Goal: Task Accomplishment & Management: Manage account settings

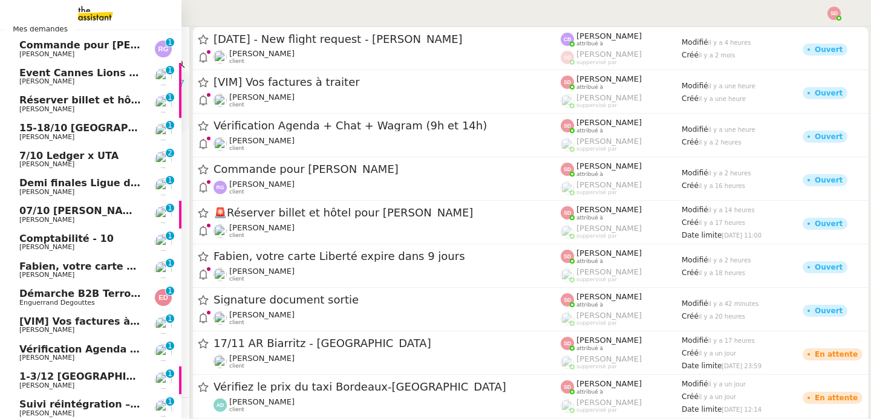
scroll to position [125, 0]
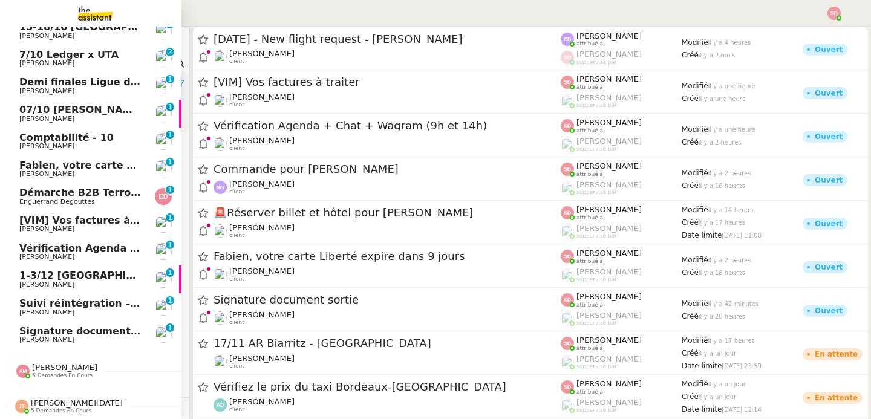
click at [57, 253] on span "[PERSON_NAME]" at bounding box center [80, 256] width 122 height 7
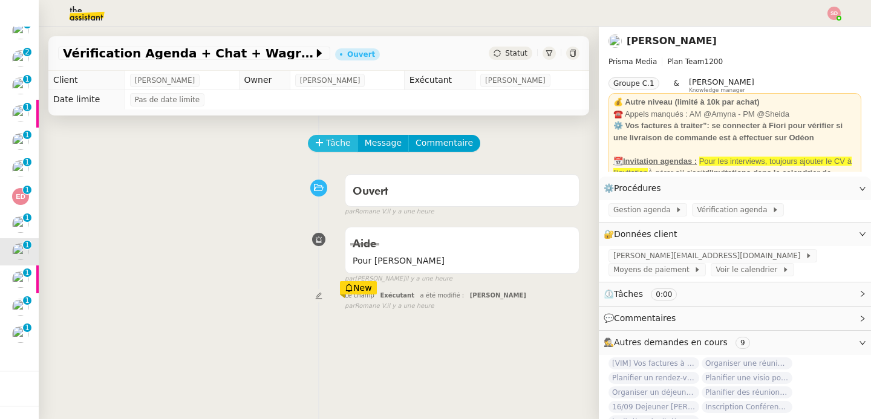
click at [319, 135] on button "Tâche" at bounding box center [333, 143] width 50 height 17
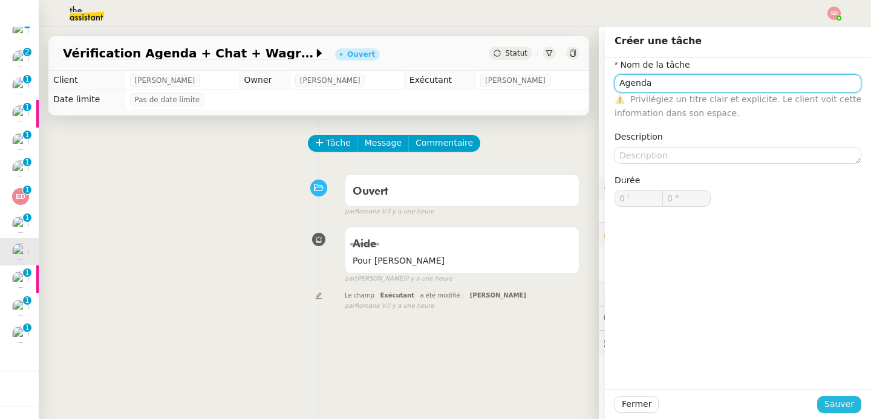
type input "Agenda"
click at [824, 399] on span "Sauver" at bounding box center [839, 404] width 30 height 14
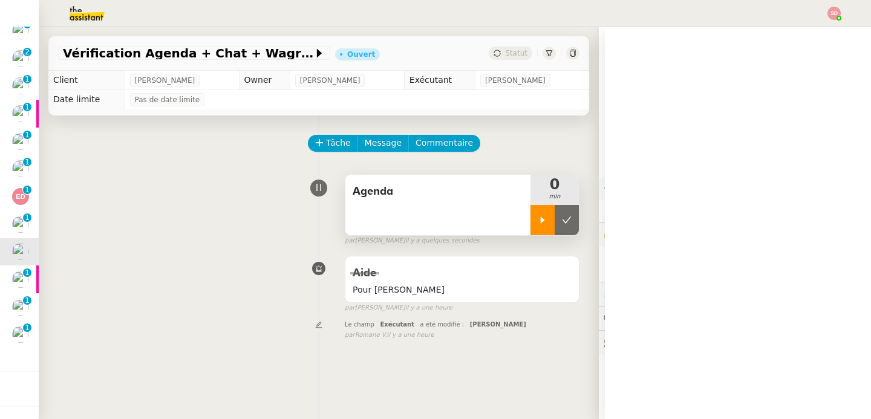
click at [538, 219] on icon at bounding box center [543, 220] width 10 height 10
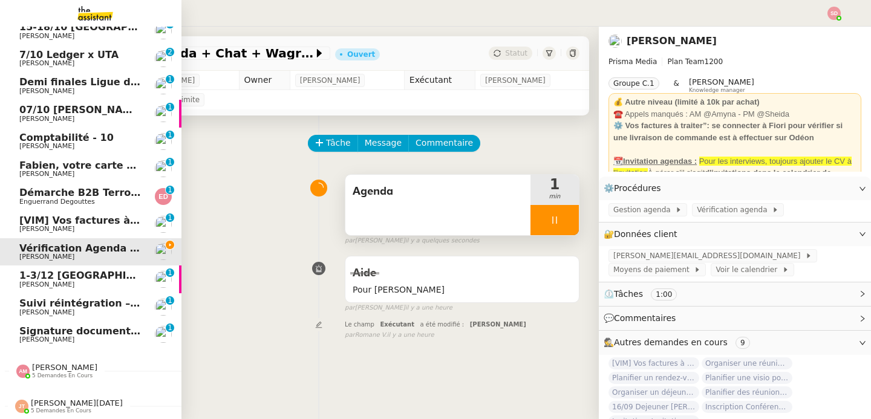
click at [40, 218] on span "[VIM] Vos factures à traiter" at bounding box center [93, 220] width 149 height 11
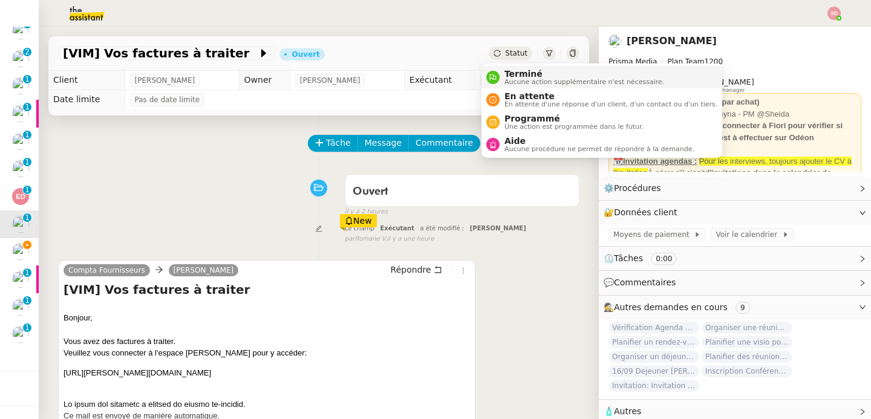
click at [498, 72] on div "Terminé Aucune action supplémentaire n'est nécessaire." at bounding box center [575, 77] width 178 height 16
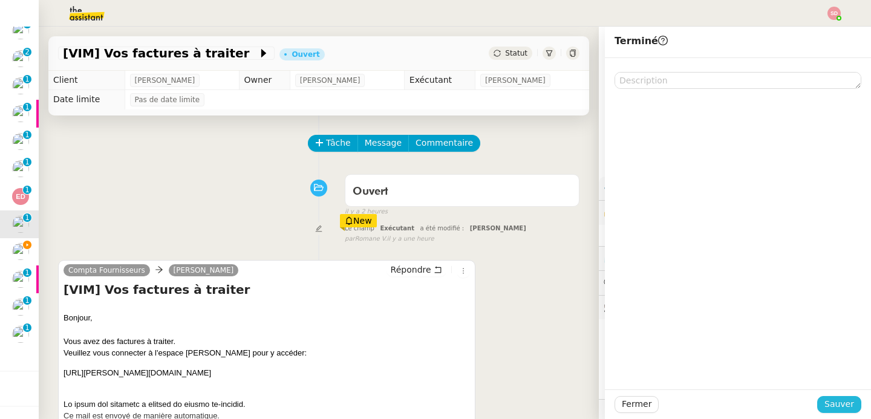
click at [837, 407] on span "Sauver" at bounding box center [839, 404] width 30 height 14
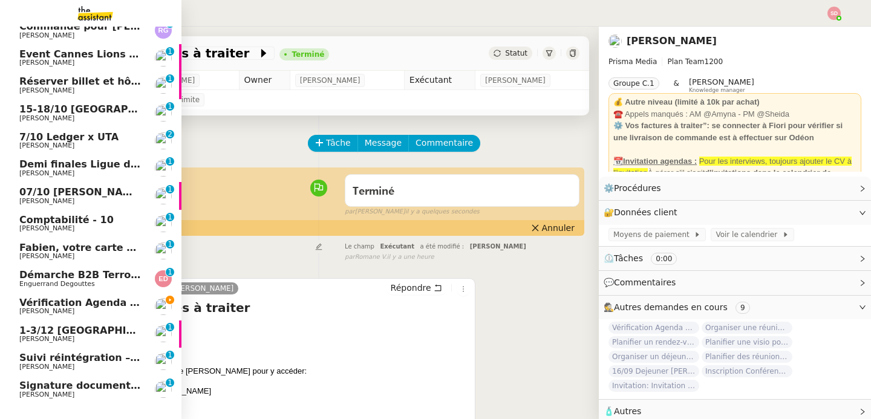
scroll to position [125, 0]
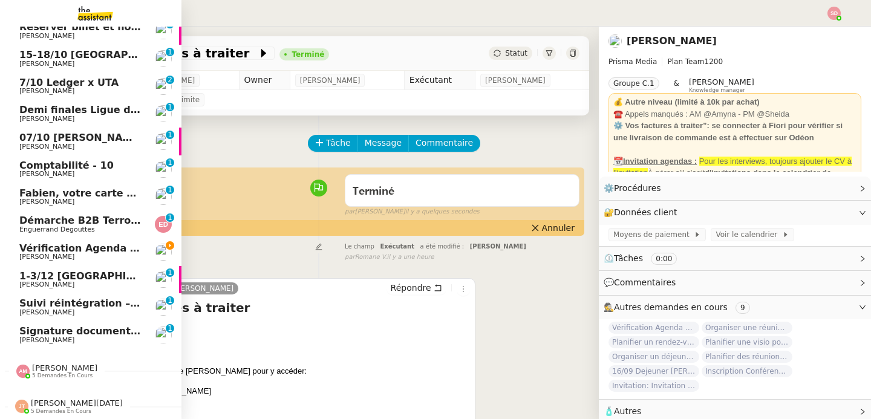
click at [76, 160] on span "Comptabilité - 10" at bounding box center [66, 165] width 94 height 11
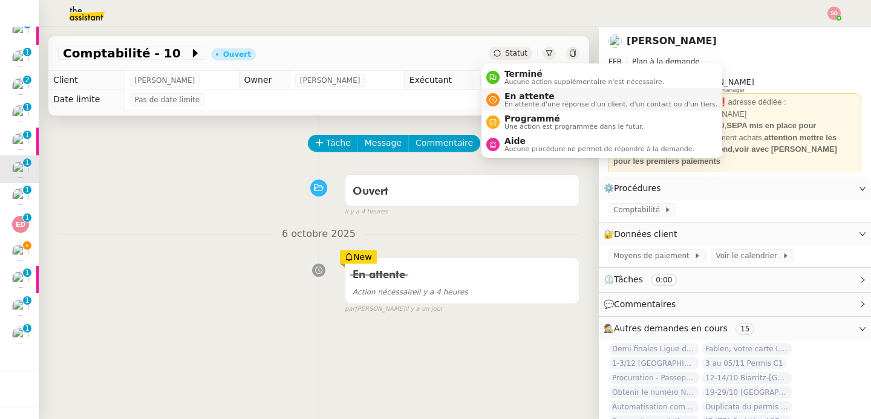
click at [520, 97] on span "En attente" at bounding box center [610, 96] width 213 height 10
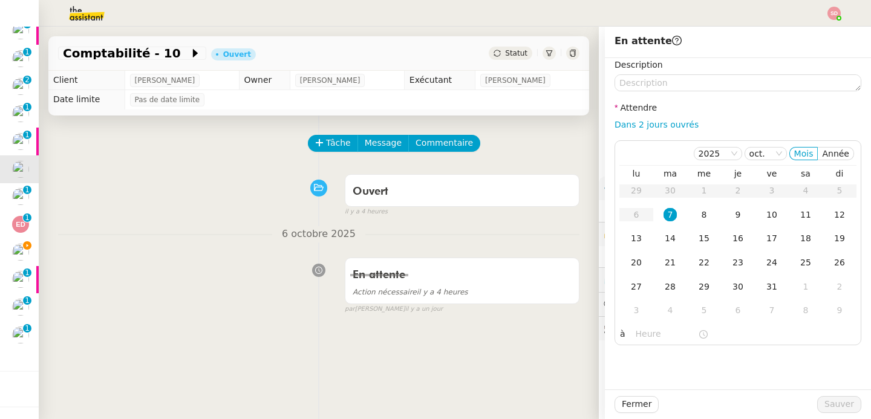
scroll to position [97, 0]
click at [108, 194] on div "Ouvert false il y a 4 heures" at bounding box center [318, 193] width 521 height 48
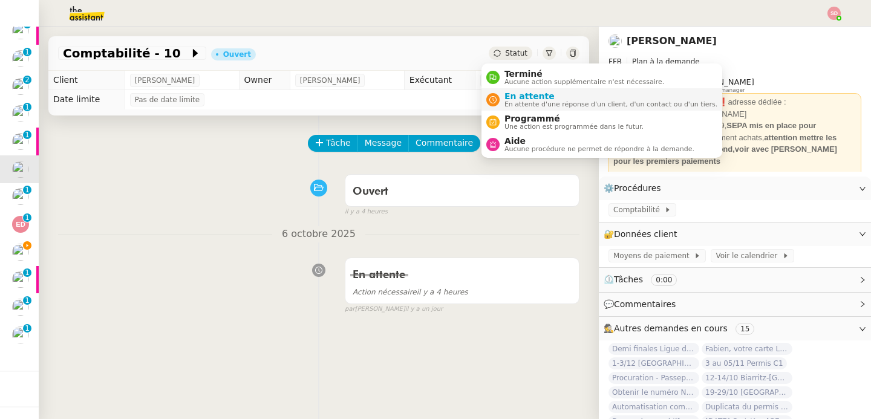
click at [505, 94] on span "En attente" at bounding box center [610, 96] width 213 height 10
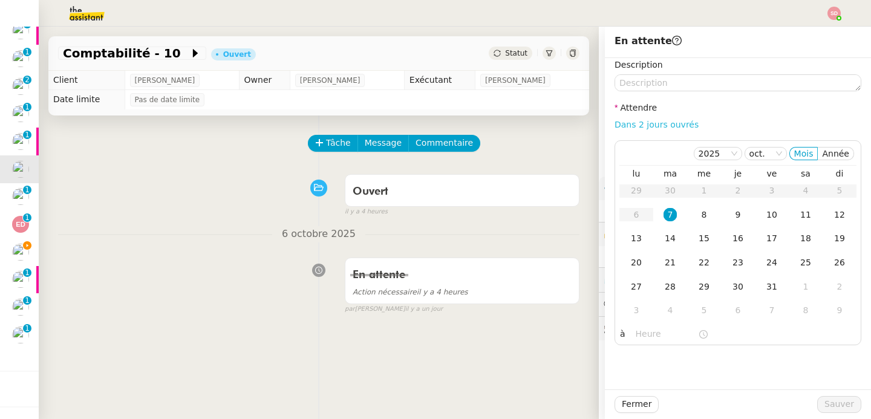
click at [660, 121] on link "Dans 2 jours ouvrés" at bounding box center [656, 125] width 84 height 10
click at [642, 325] on div "lu ma me je ve sa di 29 30 1 2 3 4 5 6 7 8 9 10 11 12 13 14 15 16 17 18 19 20 2…" at bounding box center [737, 246] width 237 height 160
click at [639, 333] on input "07:00" at bounding box center [667, 334] width 62 height 14
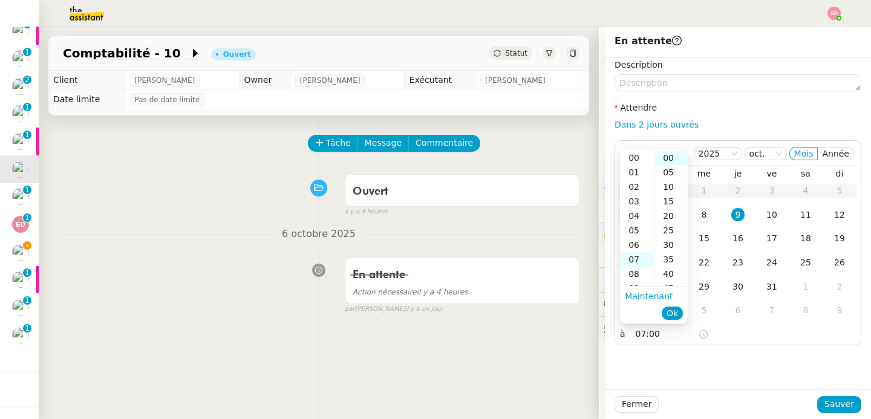
scroll to position [102, 0]
click at [636, 206] on div "10" at bounding box center [637, 201] width 34 height 15
type input "10:00"
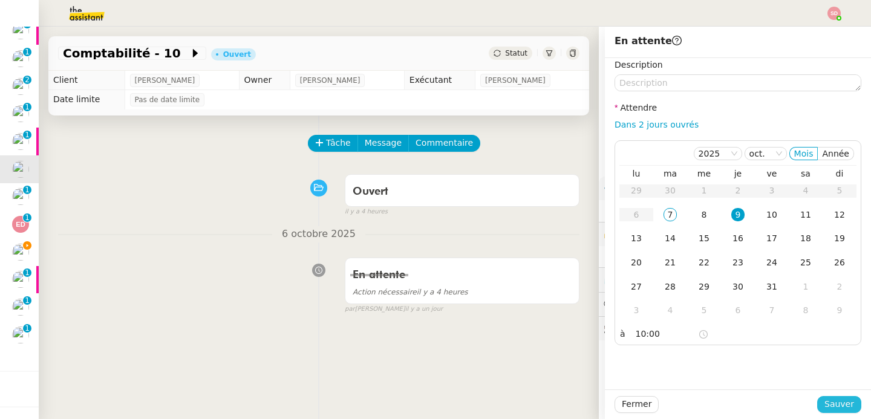
click at [819, 397] on button "Sauver" at bounding box center [839, 404] width 44 height 17
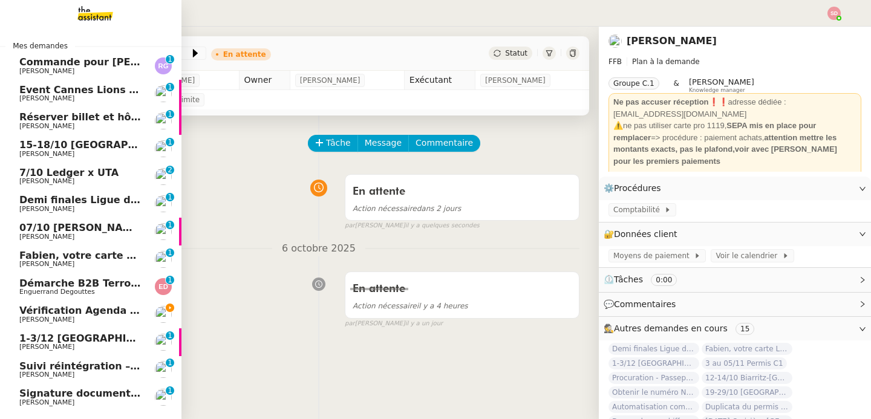
scroll to position [70, 0]
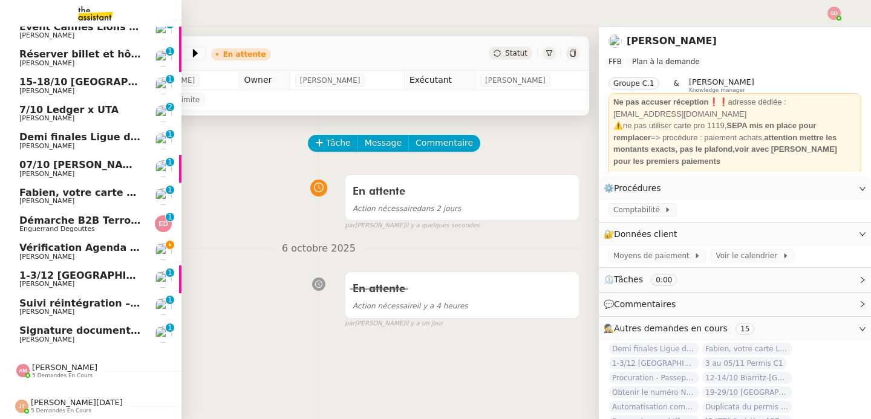
click at [117, 131] on span "Demi finales Ligue des champions" at bounding box center [112, 136] width 186 height 11
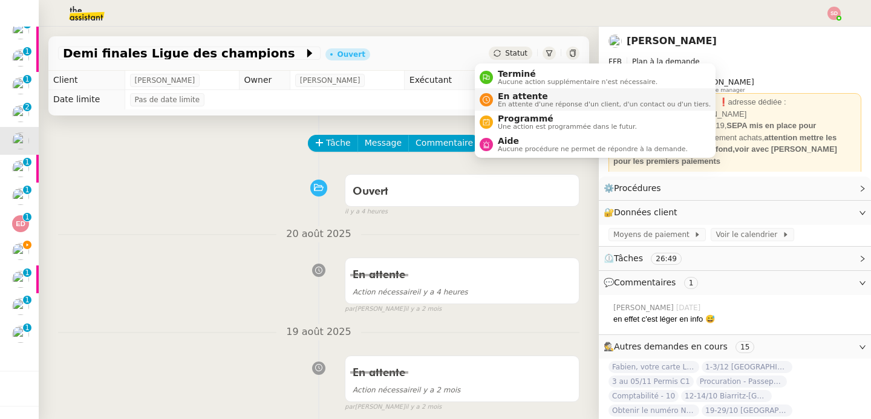
click at [492, 93] on div "En attente En attente d'une réponse d'un client, d'un contact ou d'un tiers." at bounding box center [595, 99] width 231 height 16
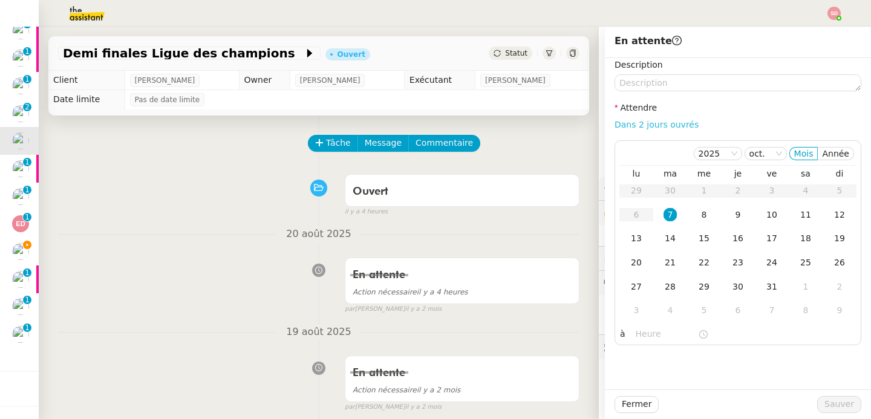
click at [659, 123] on link "Dans 2 jours ouvrés" at bounding box center [656, 125] width 84 height 10
click at [765, 212] on div "10" at bounding box center [771, 214] width 13 height 13
click at [643, 329] on input "07:00" at bounding box center [667, 334] width 62 height 14
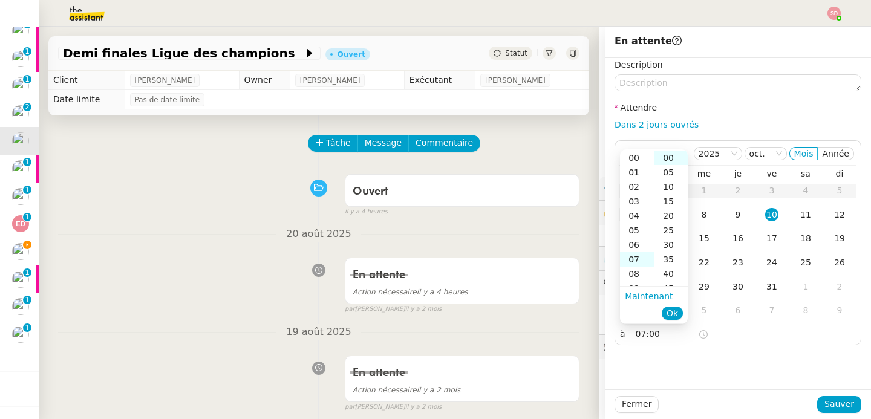
scroll to position [102, 0]
click at [637, 219] on div "11" at bounding box center [637, 216] width 34 height 15
type input "11:00"
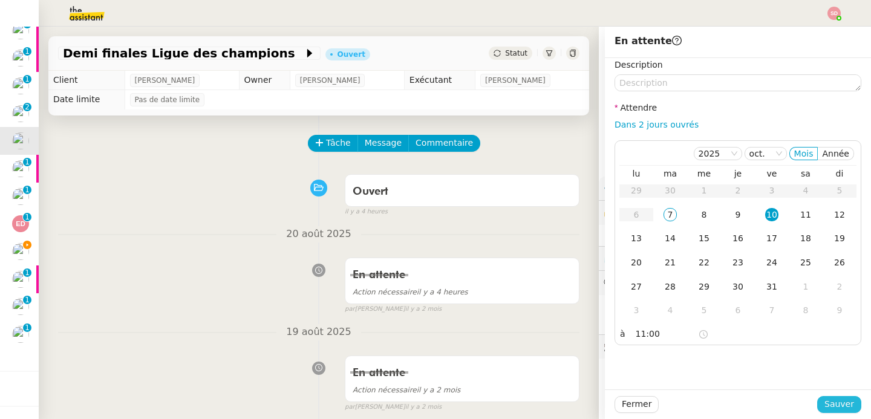
click at [826, 397] on button "Sauver" at bounding box center [839, 404] width 44 height 17
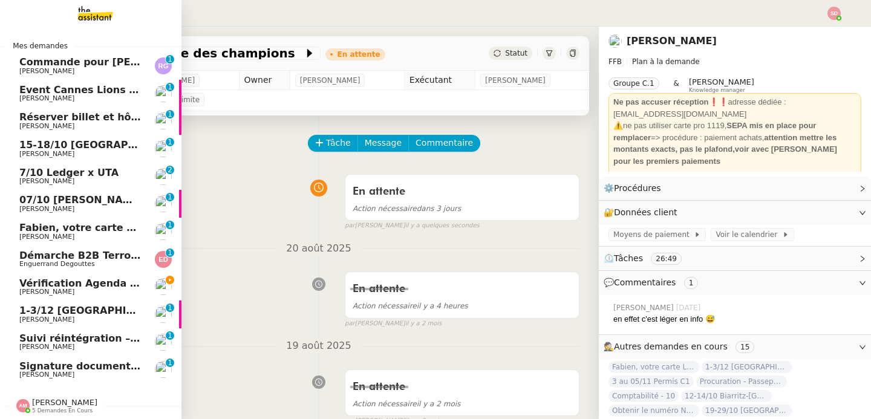
click at [167, 173] on p "2" at bounding box center [169, 171] width 5 height 11
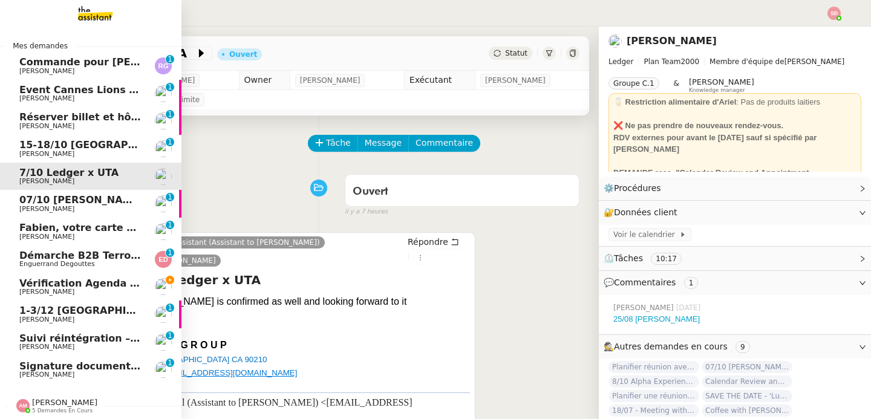
click at [35, 207] on span "[PERSON_NAME]" at bounding box center [46, 209] width 55 height 8
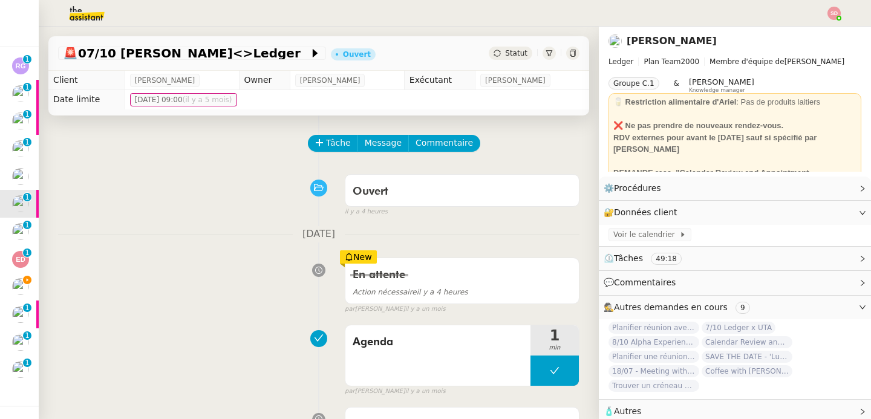
scroll to position [164, 0]
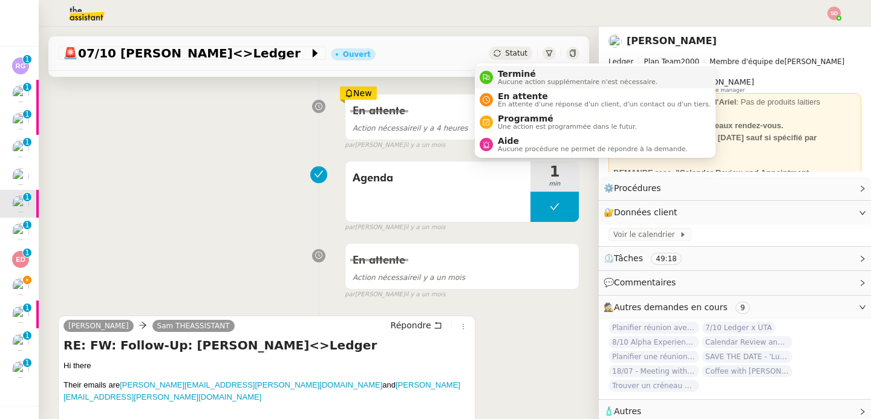
click at [498, 72] on span "Terminé" at bounding box center [578, 74] width 160 height 10
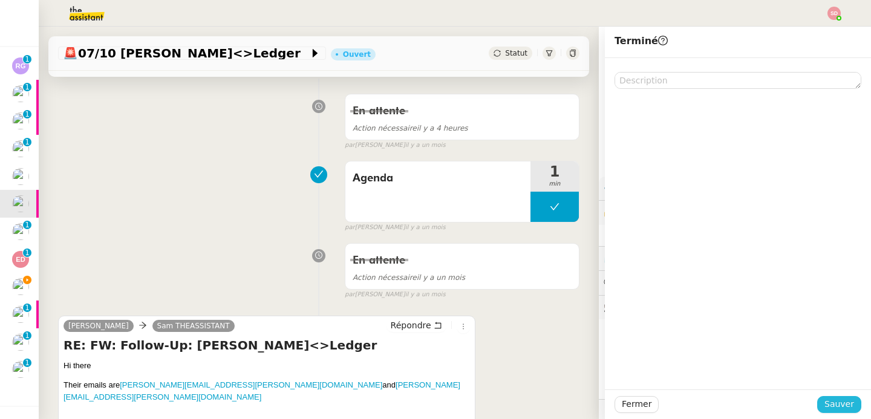
click at [839, 409] on span "Sauver" at bounding box center [839, 404] width 30 height 14
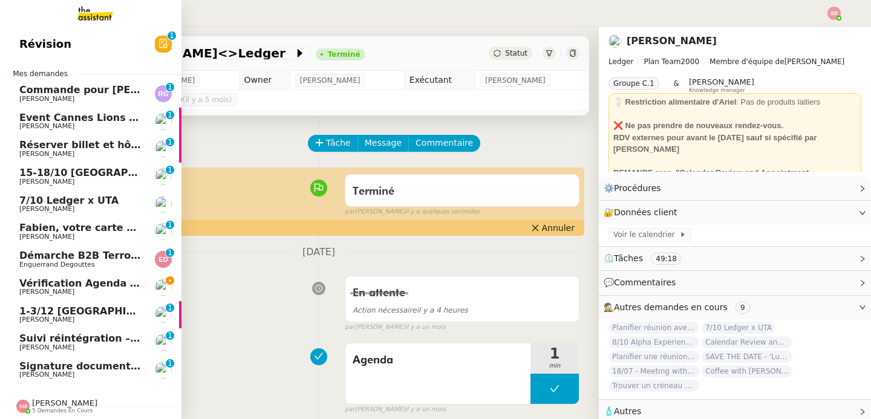
click at [33, 204] on span "7/10 Ledger x UTA" at bounding box center [68, 200] width 99 height 11
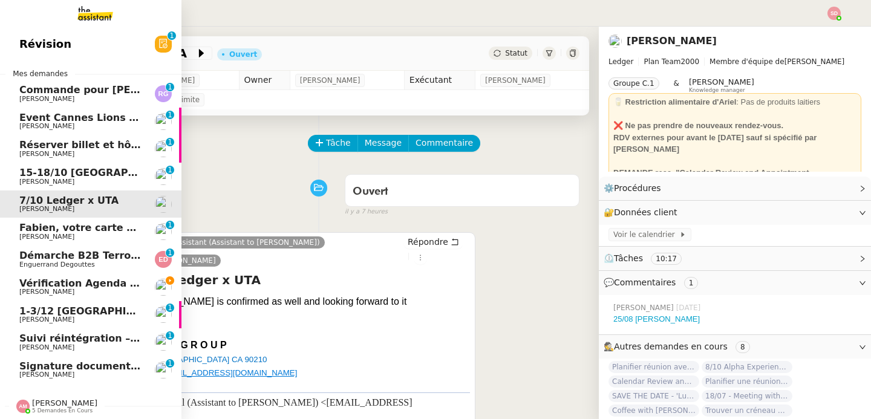
click at [128, 279] on span "Vérification Agenda + Chat + Wagram (9h et 14h)" at bounding box center [155, 283] width 272 height 11
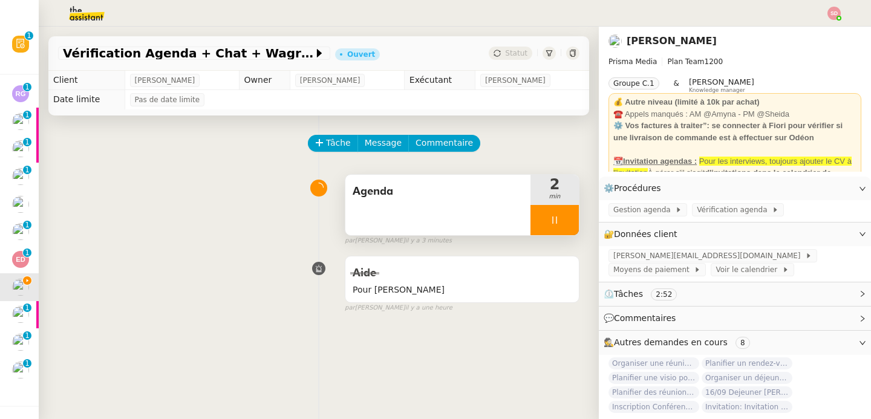
click at [552, 215] on div at bounding box center [554, 220] width 48 height 30
click at [562, 215] on icon at bounding box center [567, 220] width 10 height 10
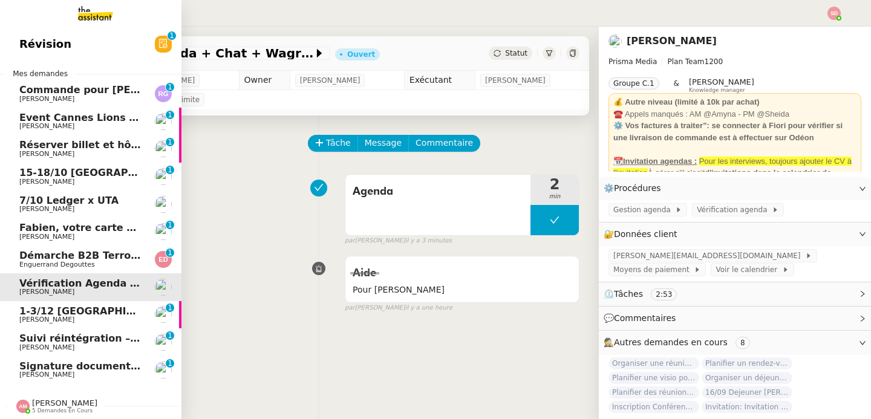
click at [99, 100] on span "[PERSON_NAME]" at bounding box center [80, 99] width 122 height 7
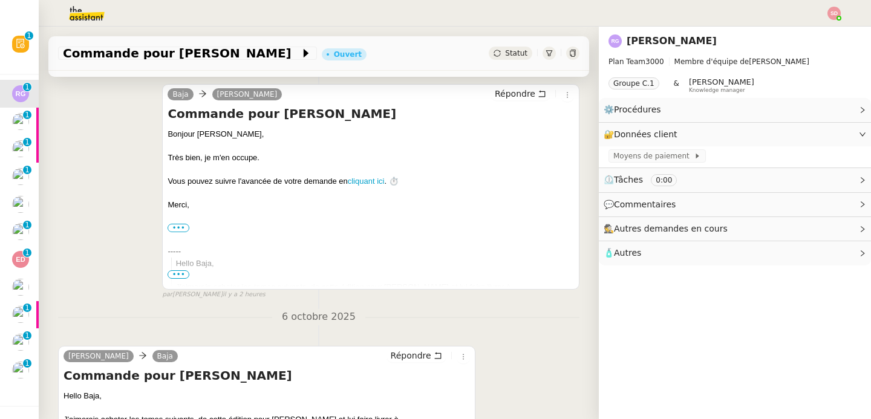
scroll to position [375, 0]
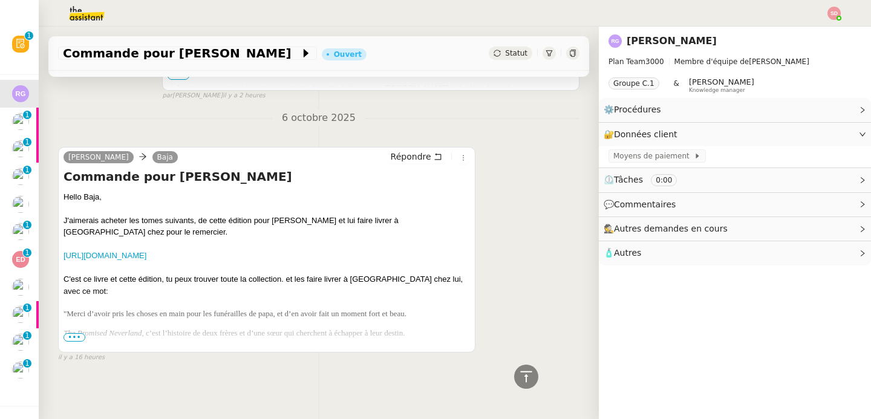
click at [80, 338] on span "•••" at bounding box center [74, 337] width 22 height 8
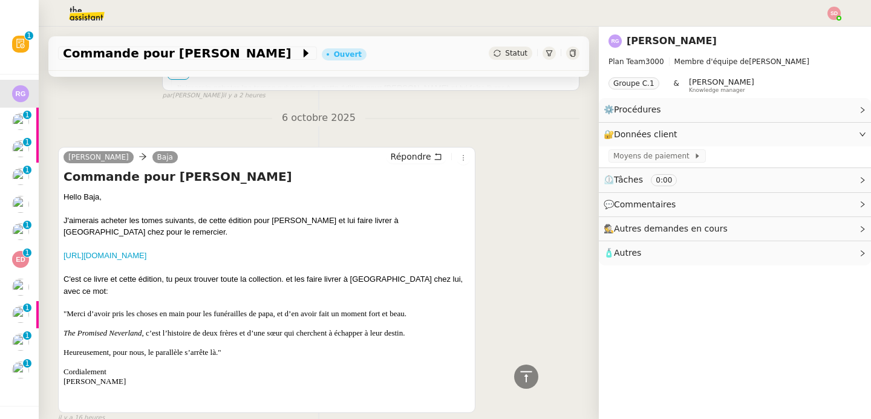
click at [316, 386] on div at bounding box center [266, 392] width 406 height 12
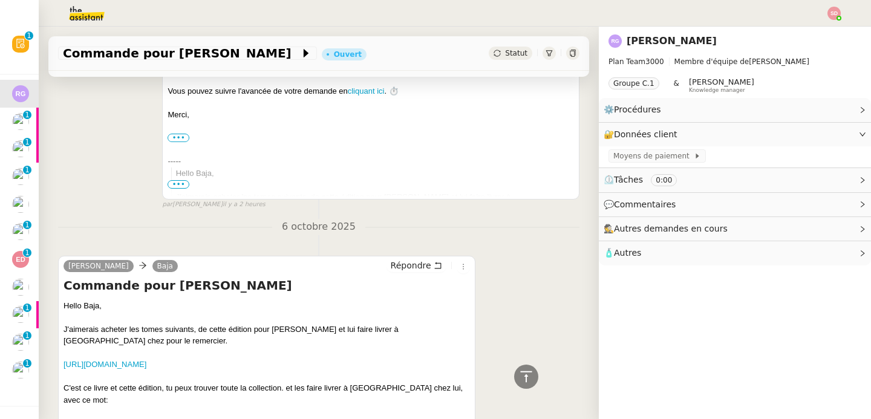
scroll to position [0, 0]
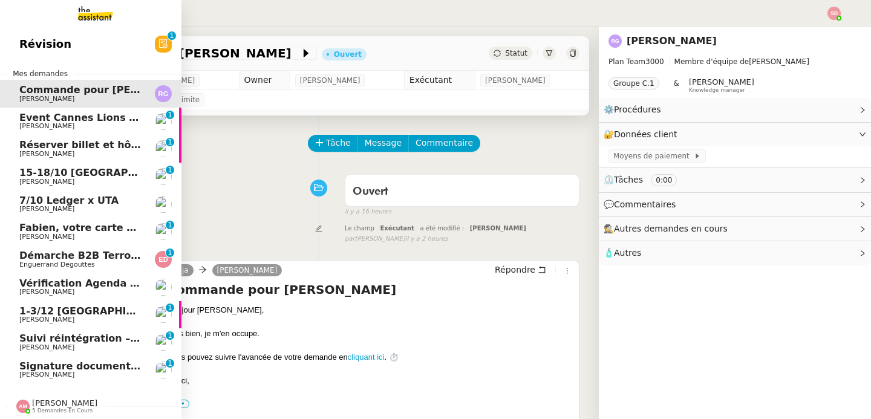
click at [33, 122] on span "Event Cannes Lions 2026" at bounding box center [87, 117] width 137 height 11
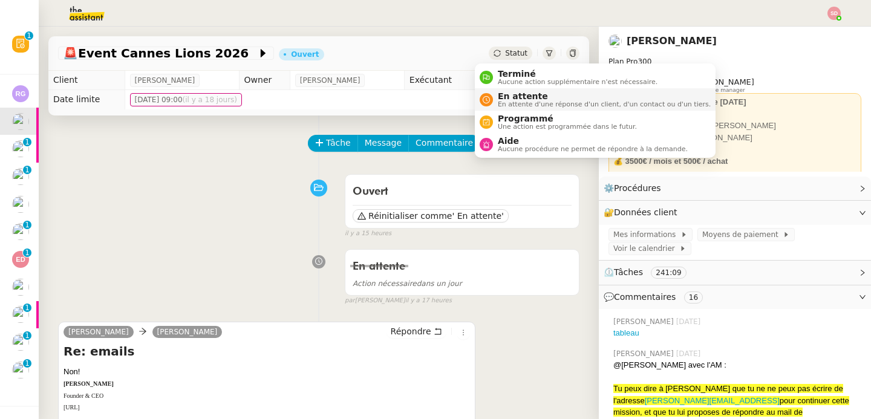
click at [501, 104] on span "En attente d'une réponse d'un client, d'un contact ou d'un tiers." at bounding box center [604, 104] width 213 height 7
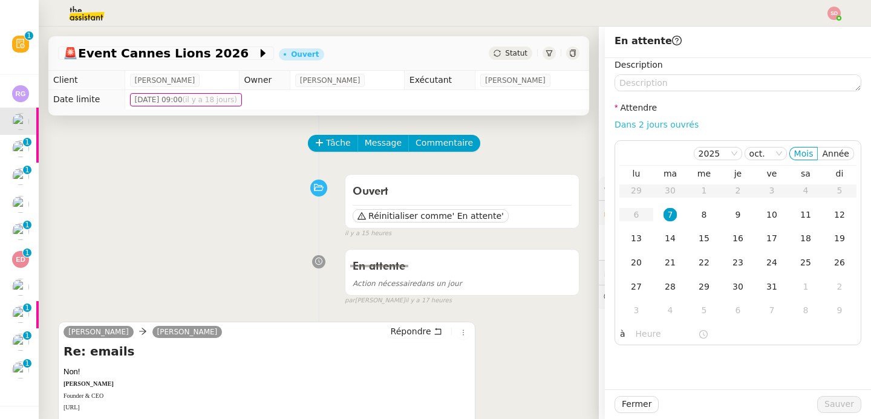
click at [662, 128] on link "Dans 2 jours ouvrés" at bounding box center [656, 125] width 84 height 10
click at [699, 219] on div "8" at bounding box center [703, 214] width 13 height 13
click at [636, 340] on input "07:00" at bounding box center [667, 334] width 62 height 14
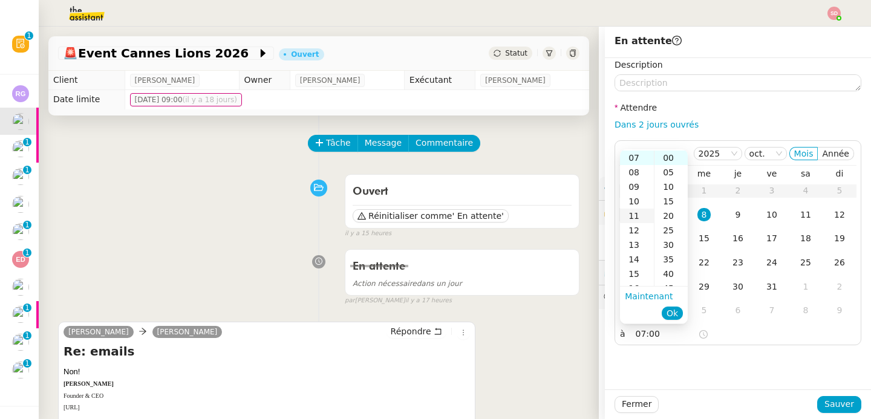
click at [637, 211] on div "11" at bounding box center [637, 216] width 34 height 15
type input "11:00"
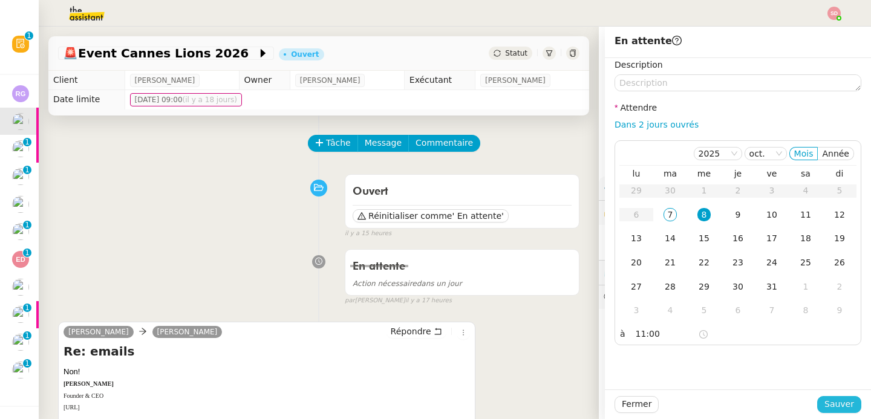
click at [839, 403] on span "Sauver" at bounding box center [839, 404] width 30 height 14
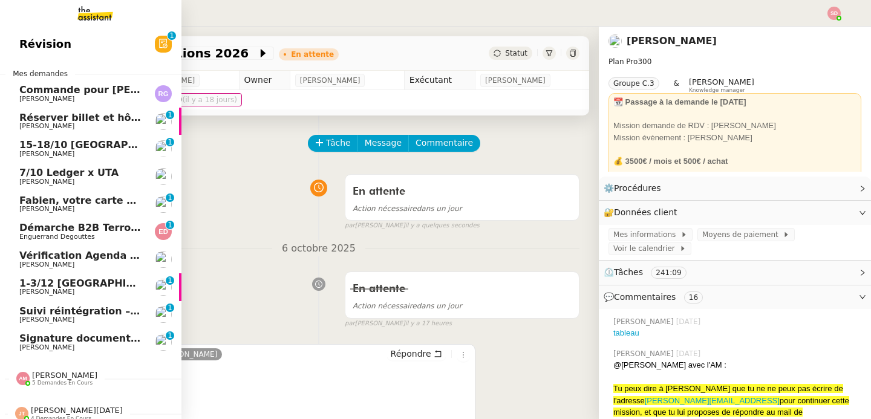
click at [62, 124] on span "[PERSON_NAME]" at bounding box center [80, 126] width 122 height 7
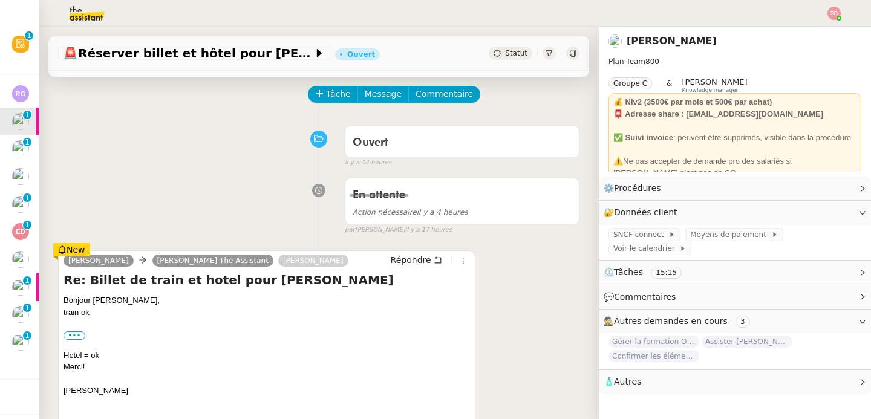
scroll to position [100, 0]
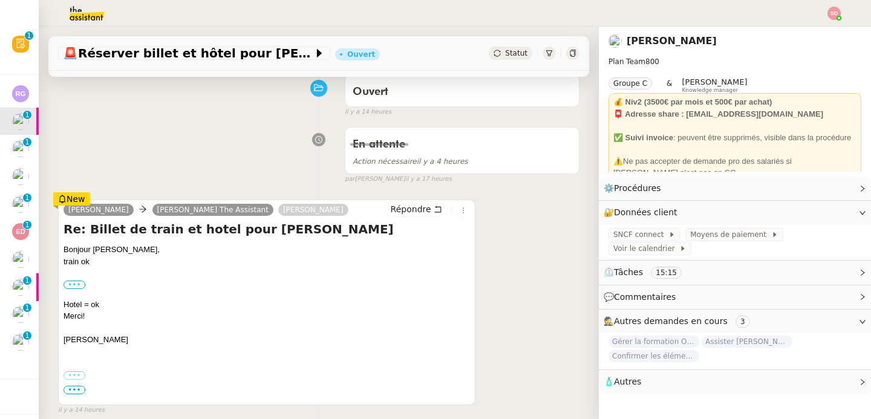
click at [76, 287] on label "•••" at bounding box center [74, 285] width 22 height 8
click at [0, 0] on input "•••" at bounding box center [0, 0] width 0 height 0
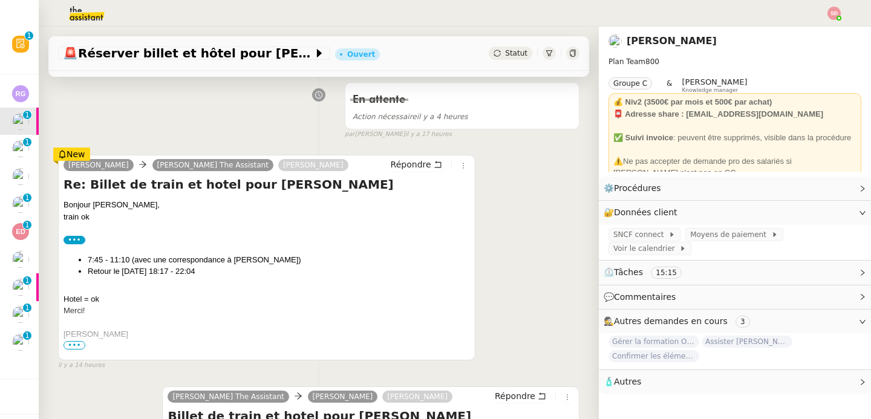
scroll to position [163, 0]
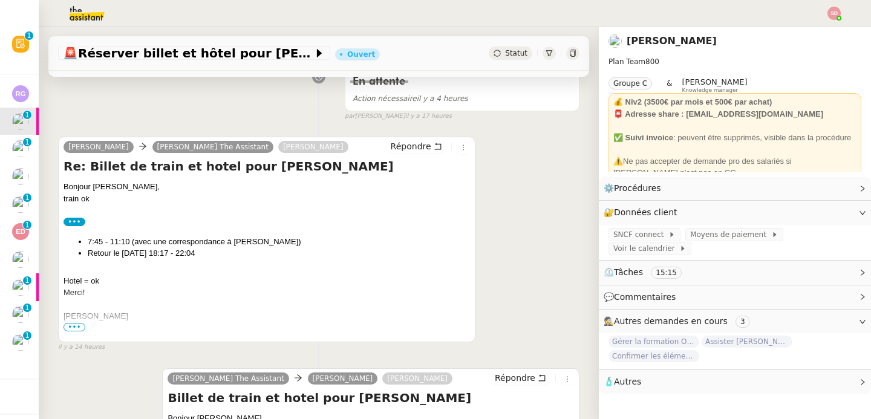
click at [76, 327] on span "•••" at bounding box center [74, 327] width 22 height 8
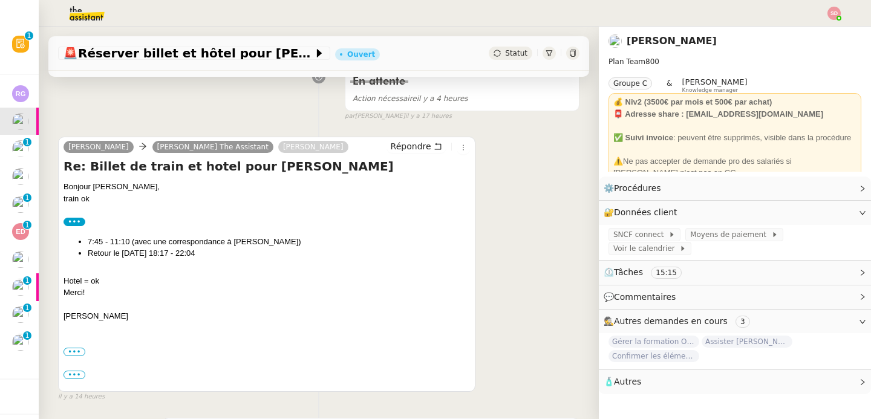
scroll to position [0, 0]
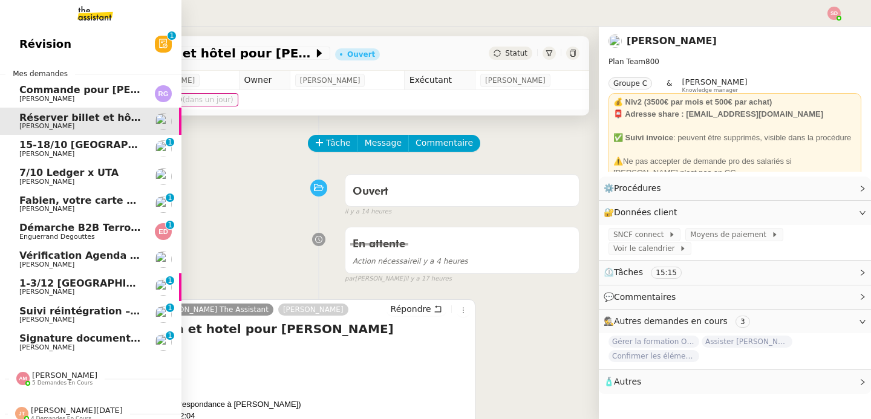
click at [46, 174] on span "7/10 Ledger x UTA" at bounding box center [68, 172] width 99 height 11
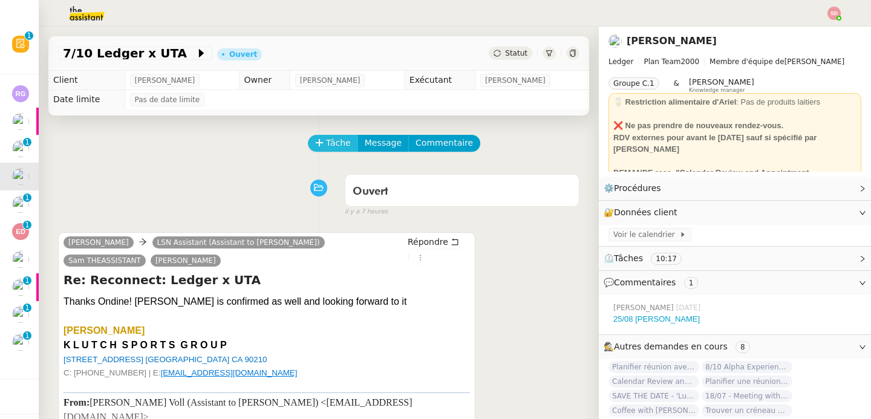
click at [326, 145] on span "Tâche" at bounding box center [338, 143] width 25 height 14
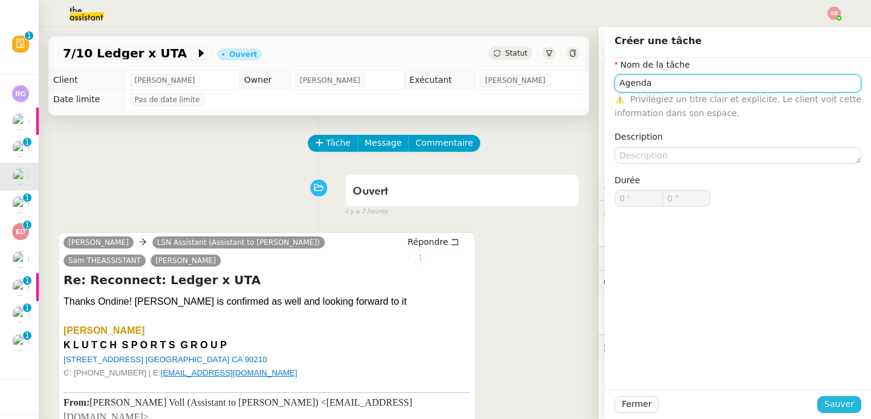
type input "Agenda"
click at [828, 412] on button "Sauver" at bounding box center [839, 404] width 44 height 17
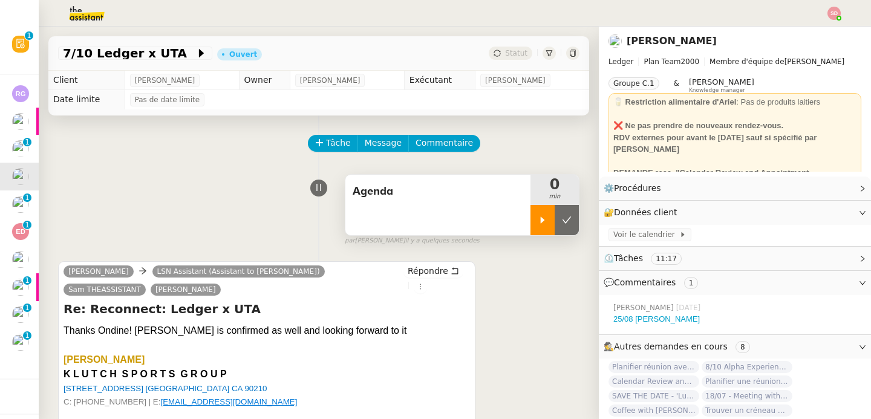
click at [538, 219] on icon at bounding box center [543, 220] width 10 height 10
click at [635, 242] on div "Voir le calendrier" at bounding box center [735, 235] width 272 height 21
click at [636, 238] on span "Voir le calendrier" at bounding box center [646, 235] width 66 height 12
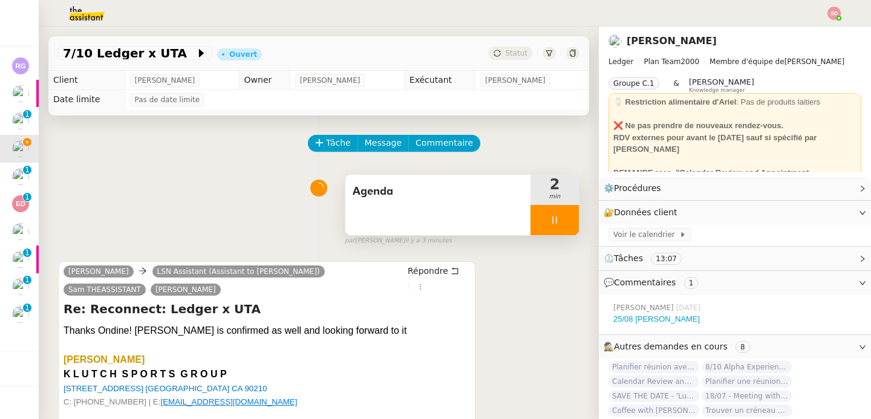
click at [207, 181] on div "Agenda 2 min false par Sheida D. il y a 3 minutes" at bounding box center [318, 207] width 521 height 77
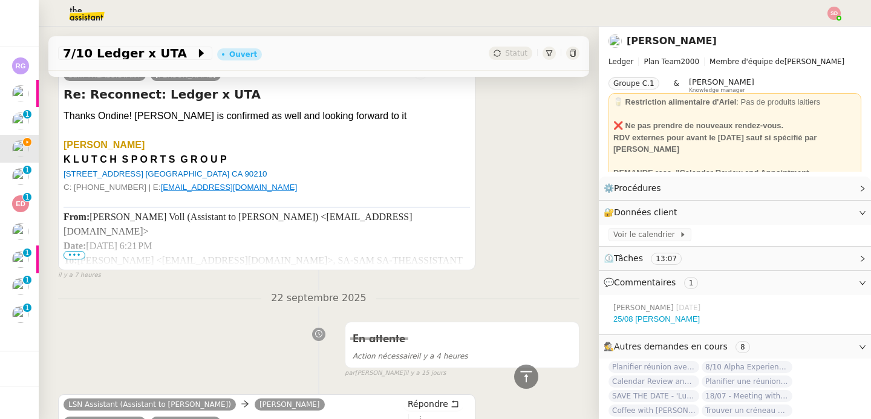
scroll to position [99, 0]
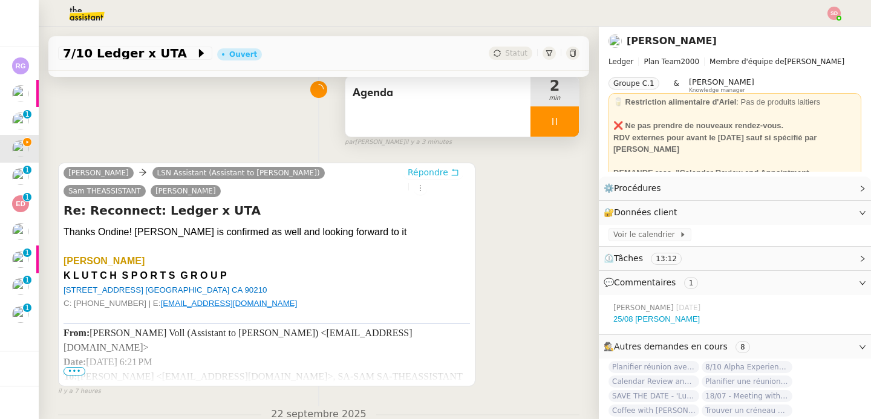
click at [429, 177] on span "Répondre" at bounding box center [428, 172] width 41 height 12
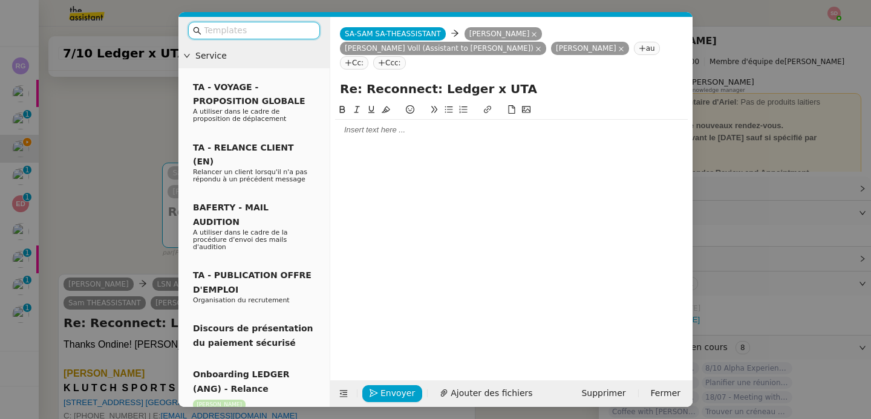
click at [377, 129] on div at bounding box center [511, 130] width 353 height 11
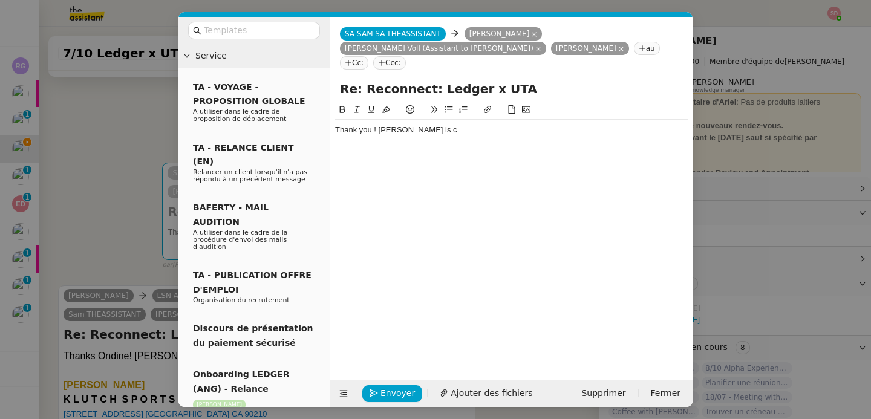
click at [129, 171] on nz-modal-container "Service TA - VOYAGE - PROPOSITION GLOBALE A utiliser dans le cadre de propositi…" at bounding box center [435, 209] width 871 height 419
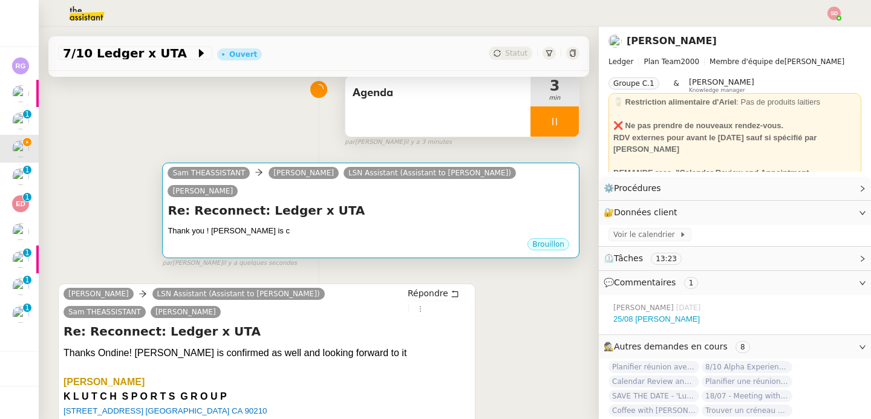
click at [278, 204] on div "Re: Reconnect: Ledger x UTA Thank you ! Ariel is c •••" at bounding box center [370, 219] width 406 height 35
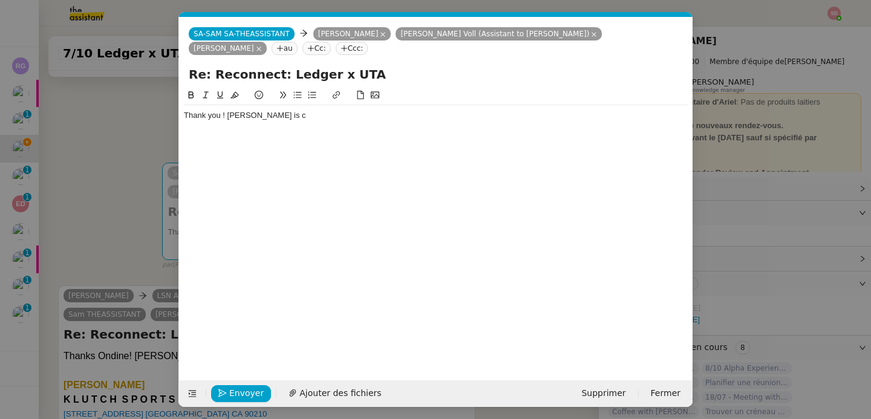
scroll to position [0, 25]
click at [313, 118] on div "Thank you ! Ariel is c" at bounding box center [436, 115] width 504 height 11
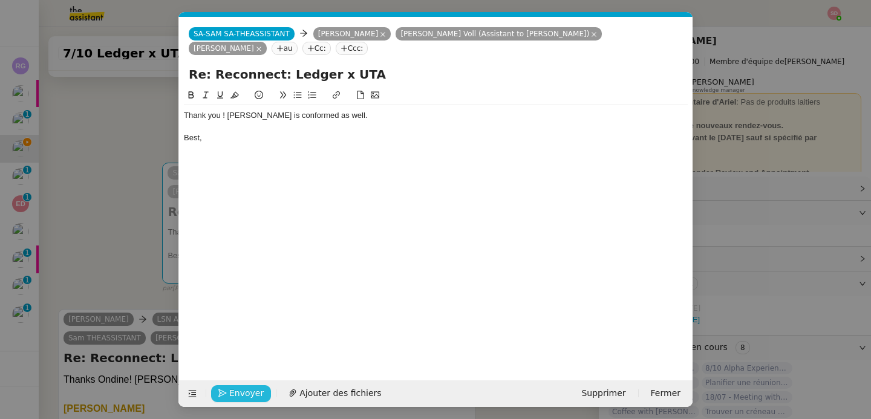
click at [246, 397] on span "Envoyer" at bounding box center [246, 393] width 34 height 14
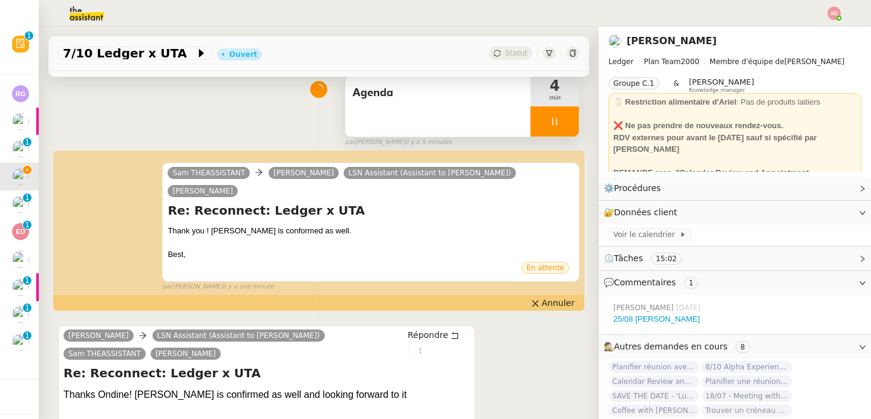
click at [547, 123] on div at bounding box center [554, 121] width 48 height 30
click at [562, 123] on icon at bounding box center [567, 122] width 10 height 10
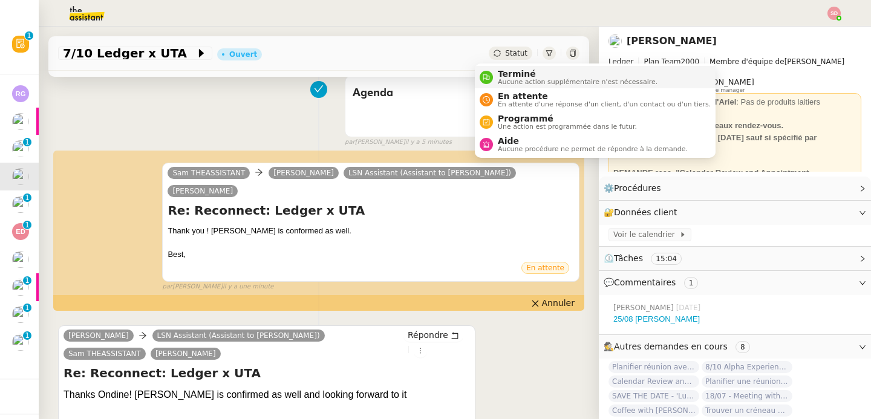
click at [495, 71] on div "Terminé Aucune action supplémentaire n'est nécessaire." at bounding box center [575, 77] width 164 height 16
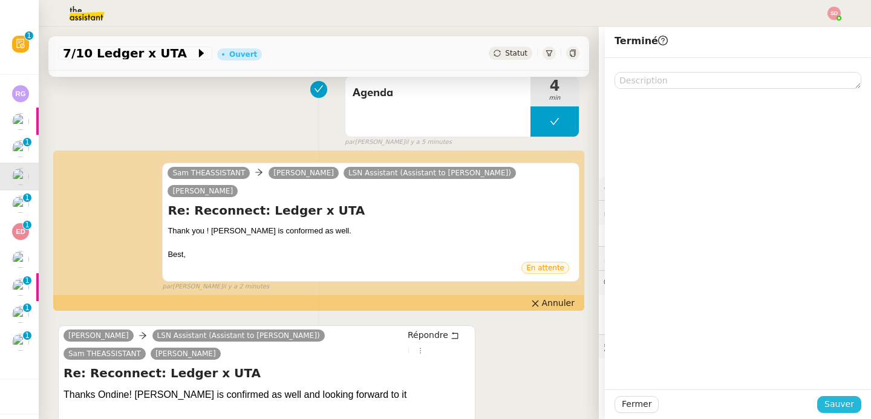
click at [847, 401] on button "Sauver" at bounding box center [839, 404] width 44 height 17
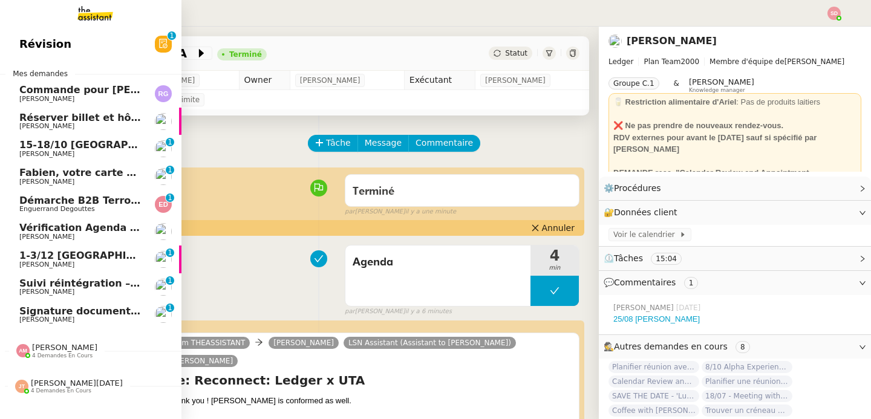
click at [98, 291] on span "[PERSON_NAME]" at bounding box center [80, 291] width 122 height 7
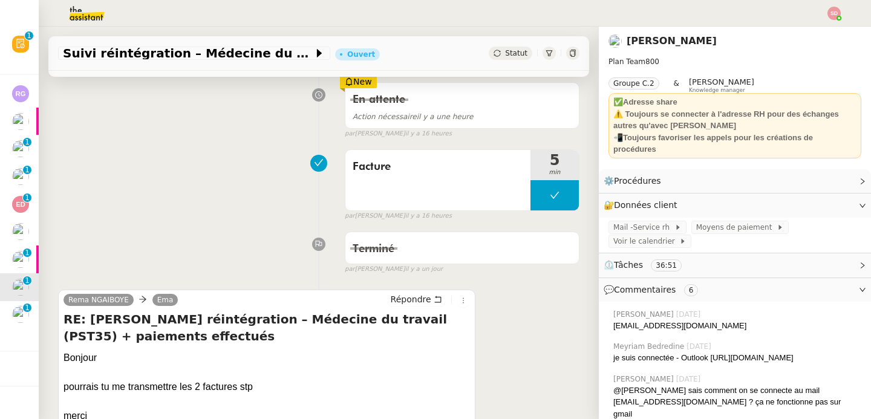
scroll to position [262, 0]
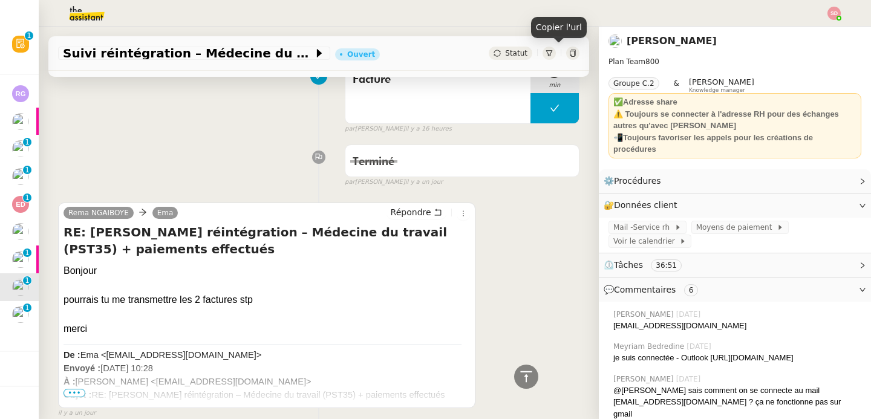
click at [569, 56] on icon at bounding box center [572, 53] width 7 height 7
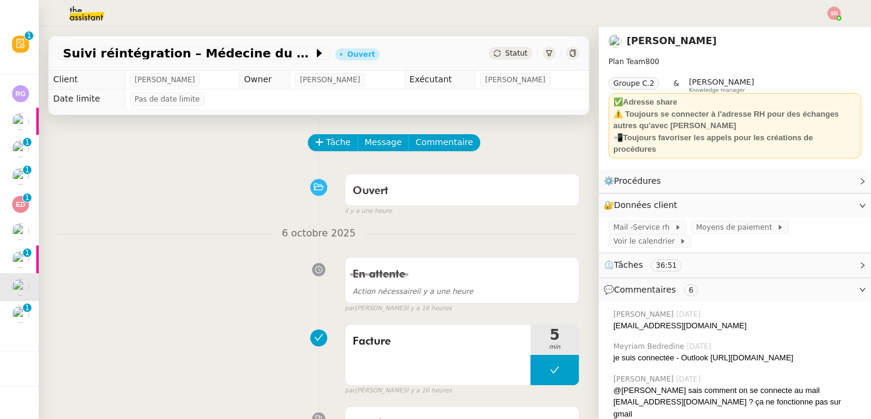
scroll to position [0, 0]
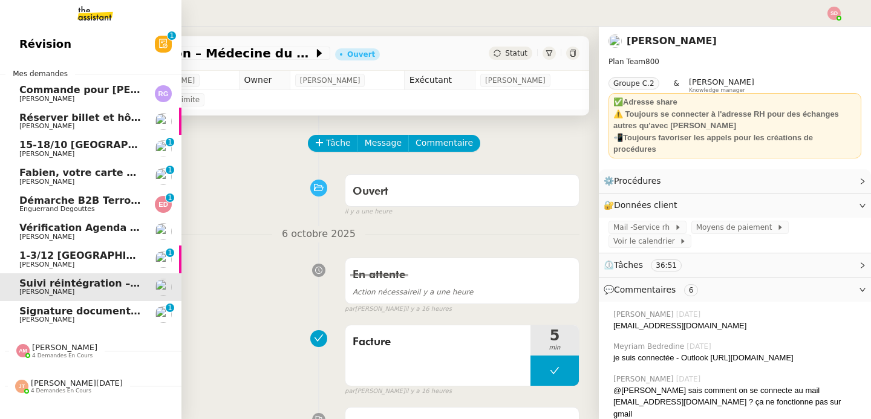
click at [78, 262] on span "[PERSON_NAME]" at bounding box center [80, 264] width 122 height 7
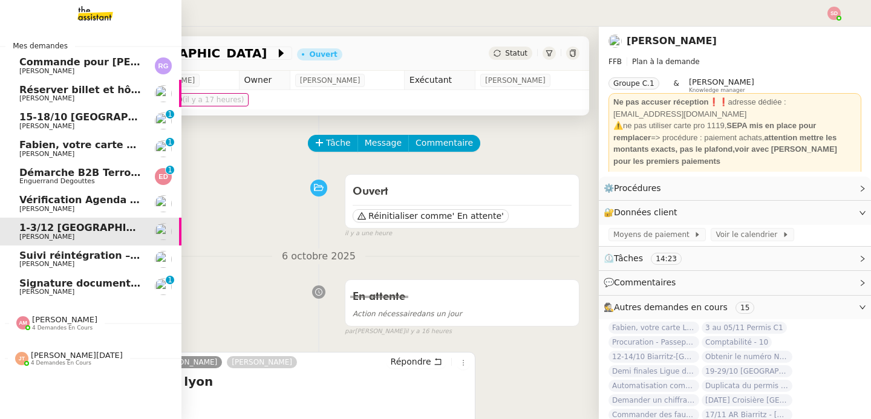
click at [42, 299] on link "Signature document sortie Réma Ngaiboye 0 1 2 3 4 5 6 7 8 9" at bounding box center [90, 287] width 181 height 28
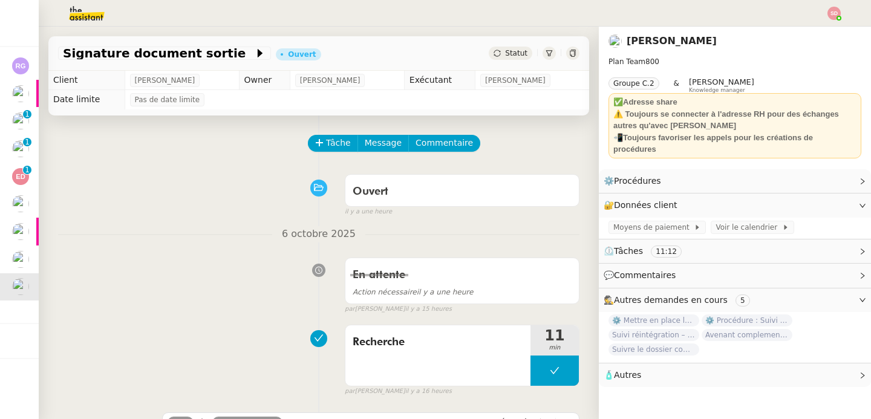
click at [570, 51] on icon at bounding box center [572, 53] width 5 height 7
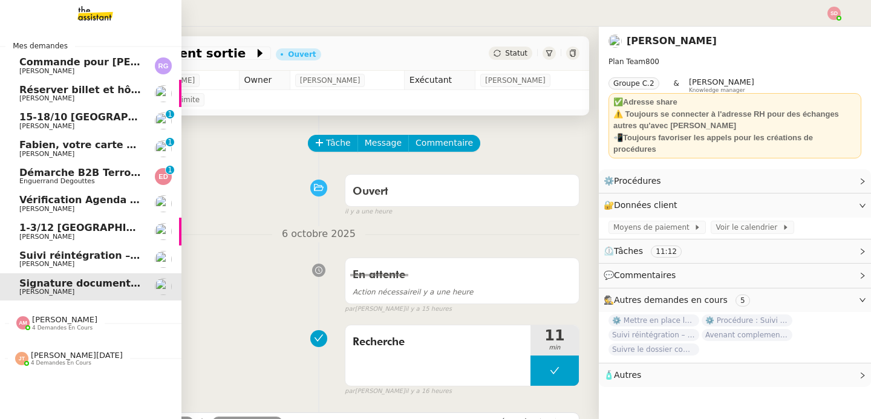
click at [87, 173] on span "Démarche B2B Terroir d'Eugénie" at bounding box center [107, 172] width 177 height 11
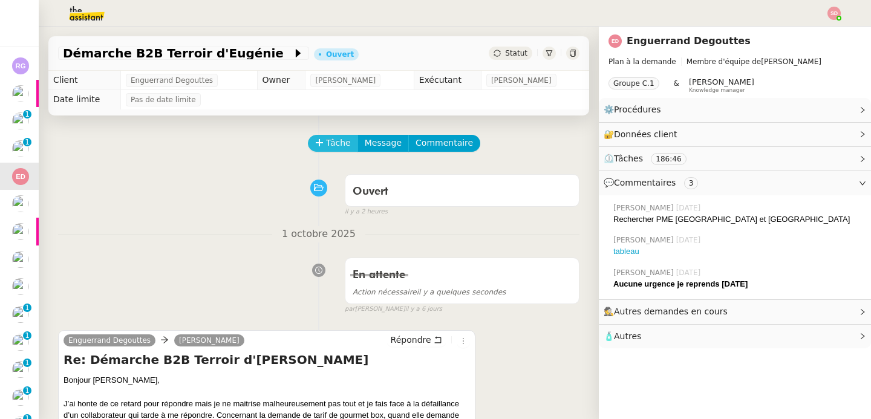
click at [327, 138] on span "Tâche" at bounding box center [338, 143] width 25 height 14
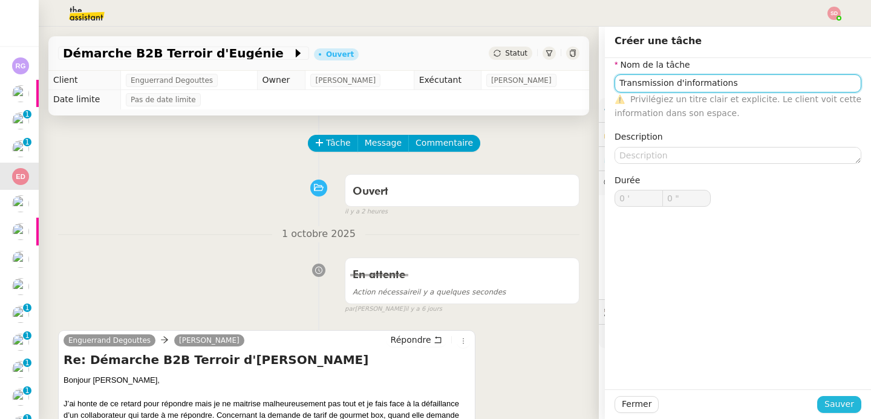
type input "Transmission d'informations"
click at [824, 398] on span "Sauver" at bounding box center [839, 404] width 30 height 14
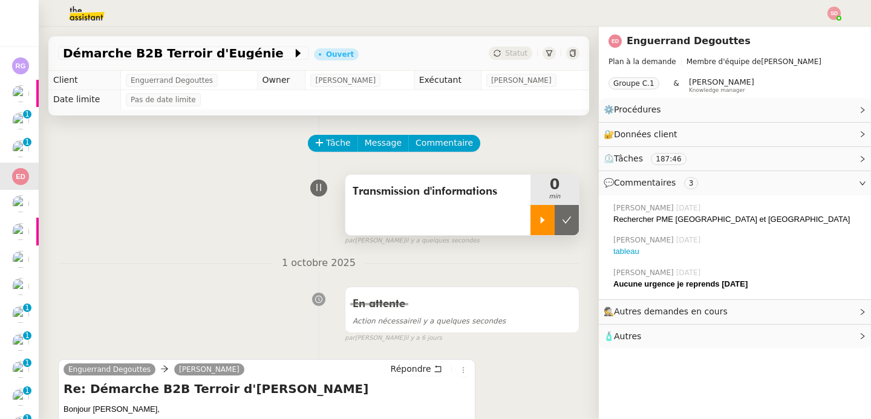
click at [538, 218] on icon at bounding box center [543, 220] width 10 height 10
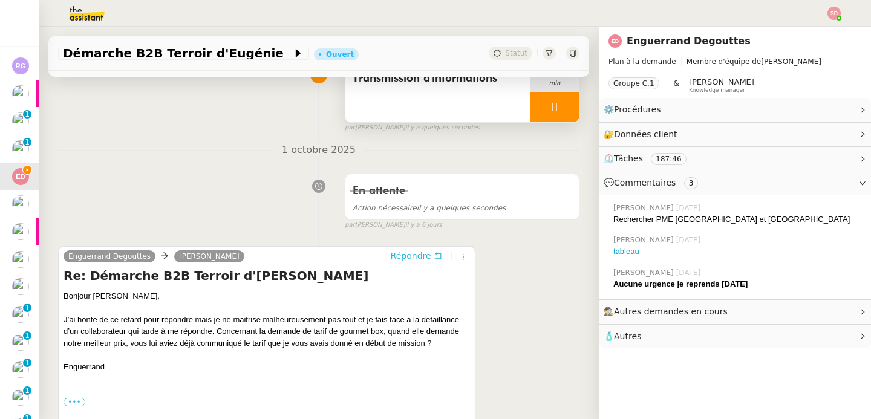
click at [397, 253] on span "Répondre" at bounding box center [411, 256] width 41 height 12
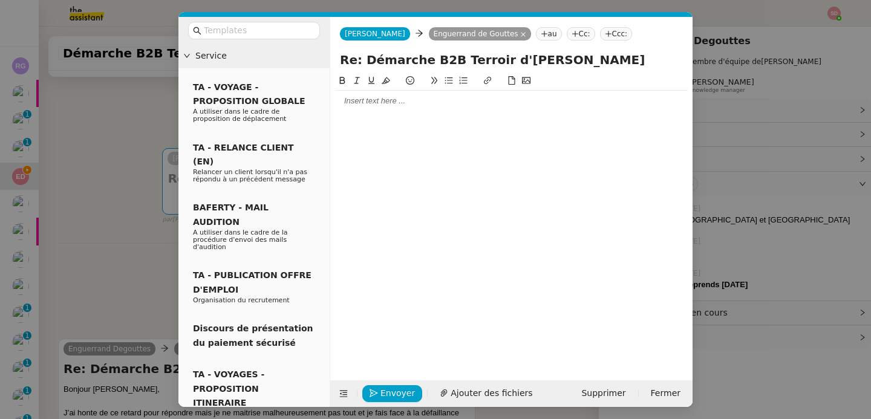
click at [371, 105] on div at bounding box center [511, 101] width 353 height 11
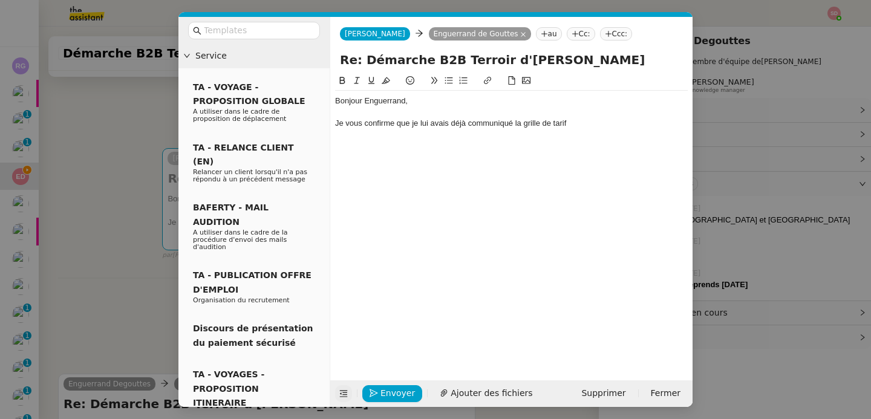
click at [335, 391] on button at bounding box center [343, 393] width 17 height 17
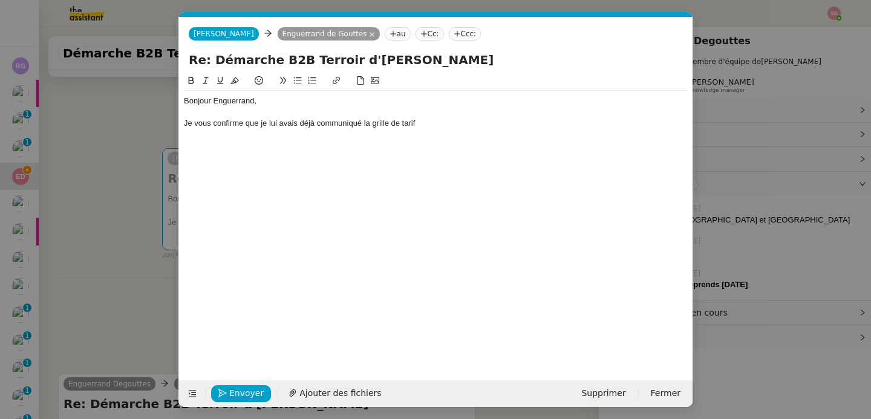
click at [120, 292] on nz-modal-container "Service TA - VOYAGE - PROPOSITION GLOBALE A utiliser dans le cadre de propositi…" at bounding box center [435, 209] width 871 height 419
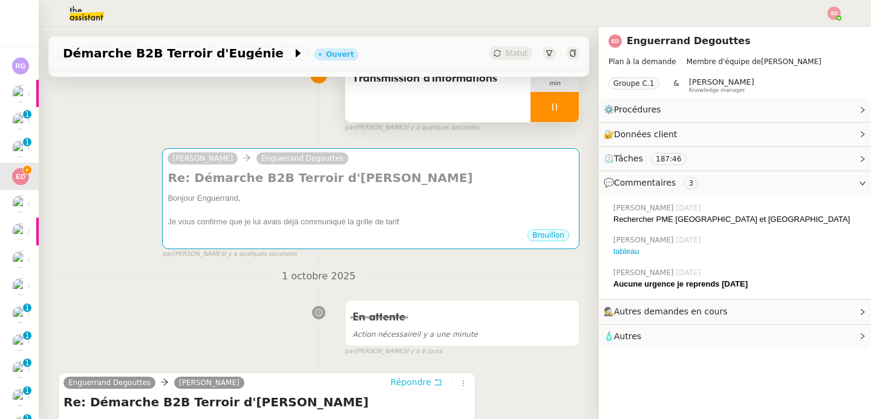
scroll to position [262, 0]
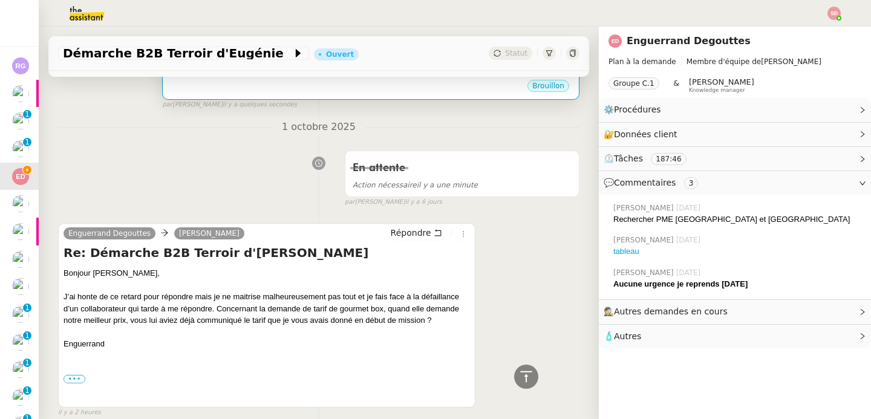
click at [280, 93] on div "Brouillon" at bounding box center [370, 88] width 406 height 18
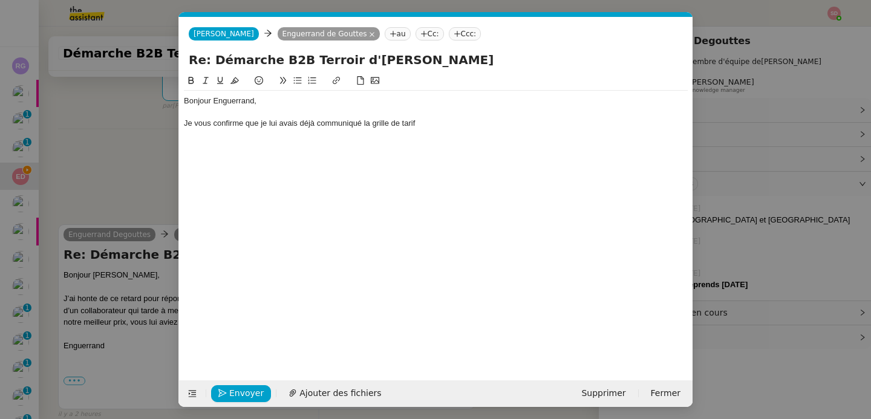
scroll to position [0, 25]
drag, startPoint x: 365, startPoint y: 125, endPoint x: 520, endPoint y: 125, distance: 154.8
click at [520, 125] on div "Je vous confirme que je lui avais déjà communiqué la grille de tarif" at bounding box center [436, 123] width 504 height 11
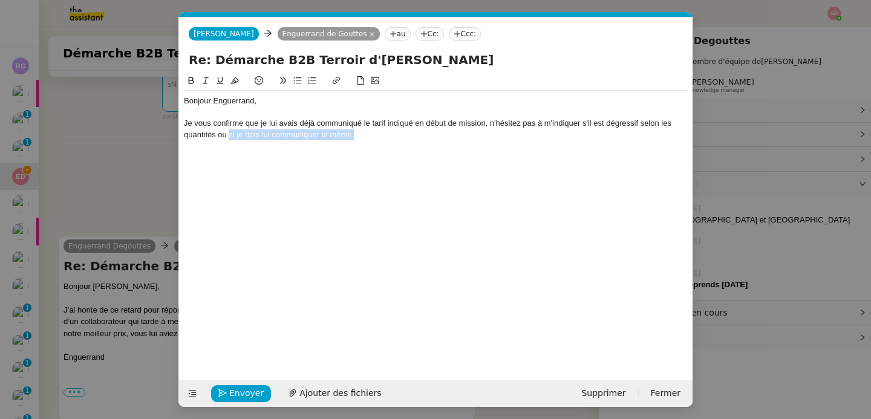
drag, startPoint x: 229, startPoint y: 137, endPoint x: 537, endPoint y: 134, distance: 307.8
click at [537, 134] on div "Je vous confirme que je lui avais déjà communiqué le tarif indiqué en début de …" at bounding box center [436, 129] width 504 height 22
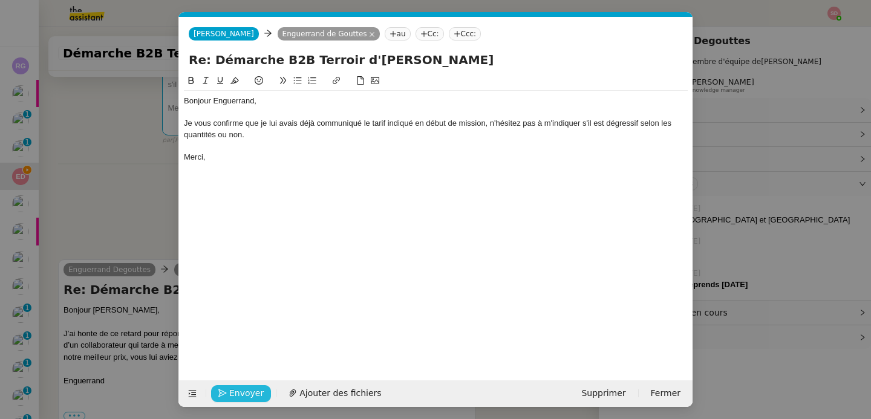
click at [243, 395] on span "Envoyer" at bounding box center [246, 393] width 34 height 14
click at [243, 395] on span "Confirmer l'envoi" at bounding box center [265, 393] width 73 height 14
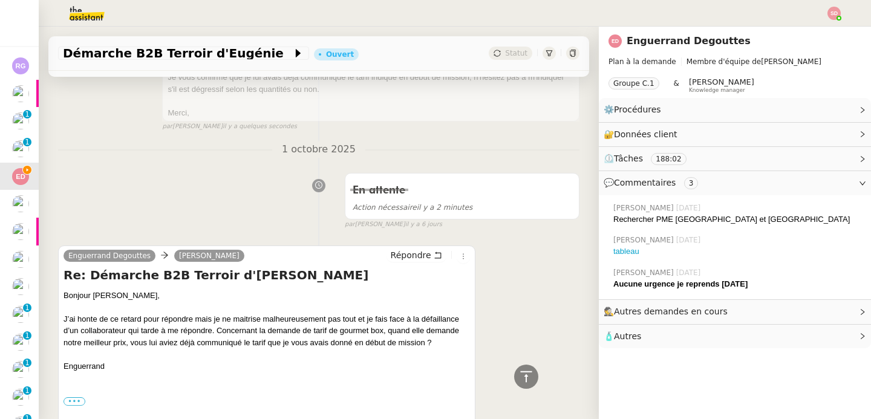
scroll to position [0, 0]
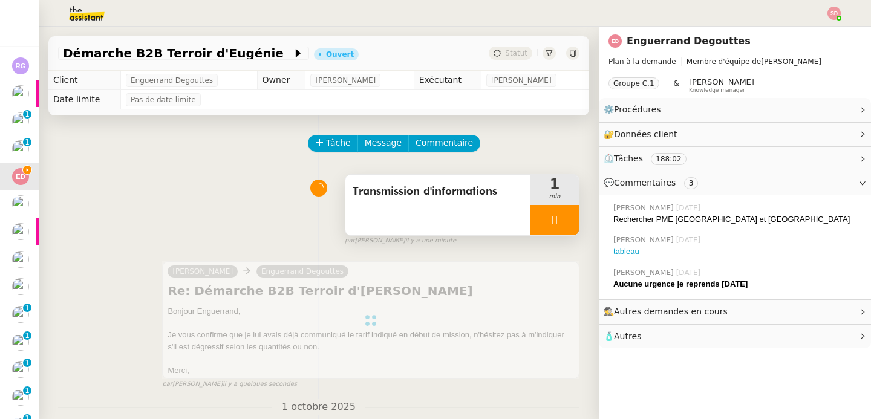
click at [555, 218] on div at bounding box center [554, 220] width 48 height 30
click at [562, 218] on icon at bounding box center [567, 220] width 10 height 10
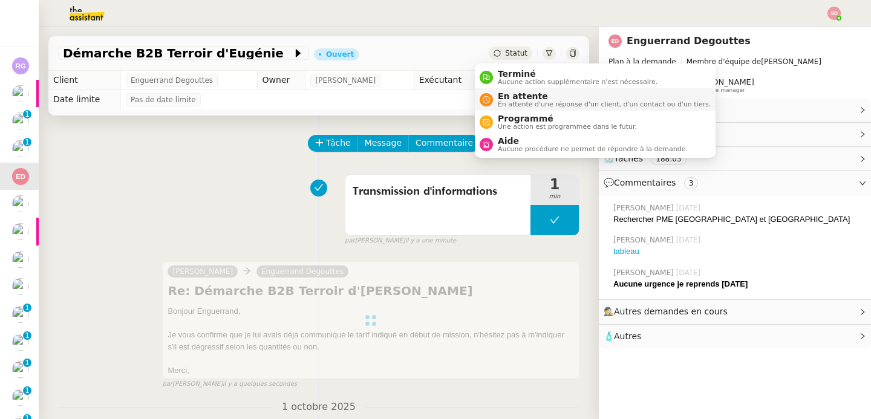
click at [509, 94] on span "En attente" at bounding box center [604, 96] width 213 height 10
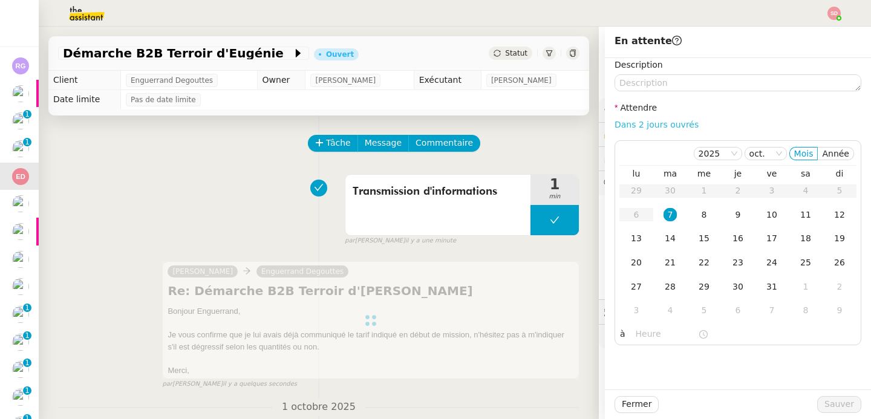
click at [646, 124] on link "Dans 2 jours ouvrés" at bounding box center [656, 125] width 84 height 10
click at [663, 237] on div "14" at bounding box center [669, 238] width 13 height 13
click at [636, 336] on input "07:00" at bounding box center [667, 334] width 62 height 14
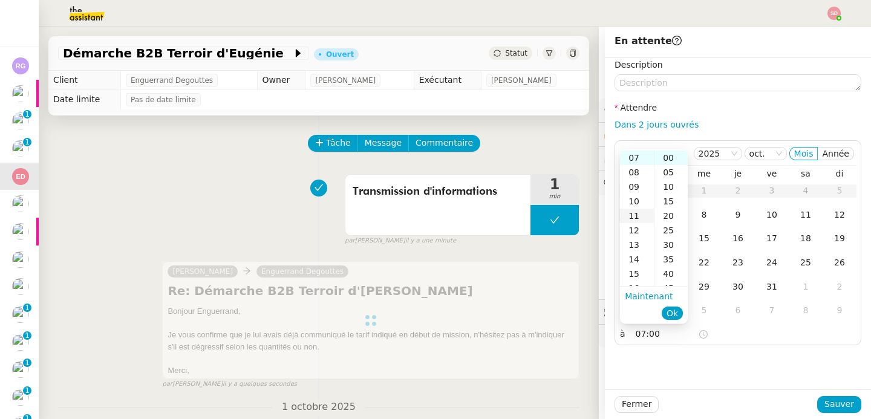
click at [636, 215] on div "11" at bounding box center [637, 216] width 34 height 15
type input "11:00"
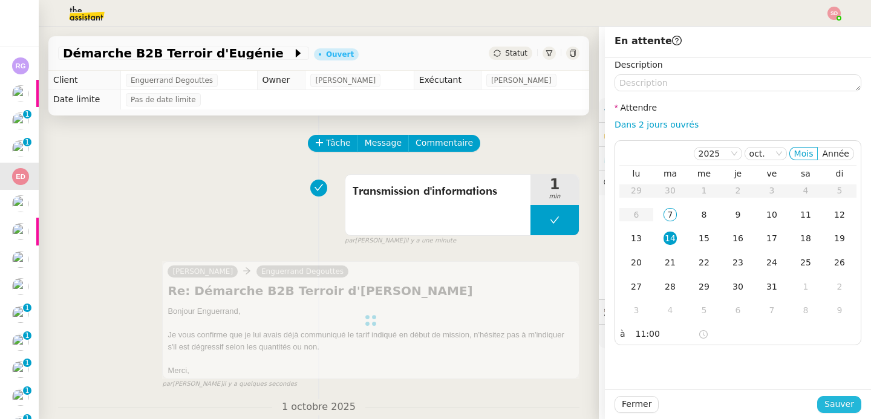
click at [833, 404] on span "Sauver" at bounding box center [839, 404] width 30 height 14
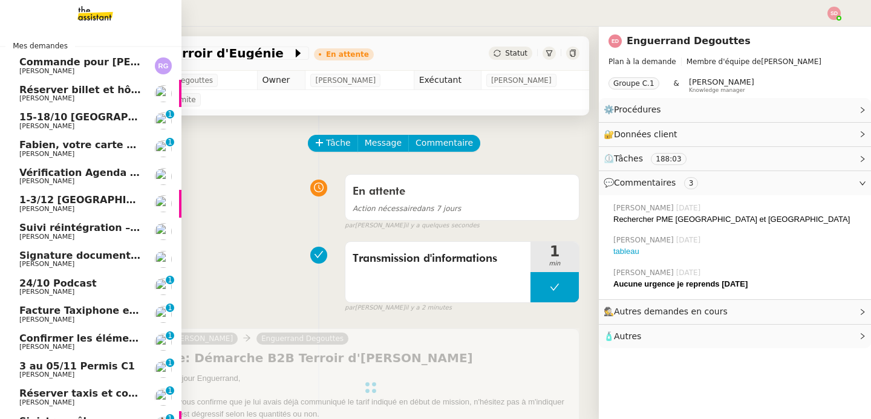
click at [121, 146] on span "Fabien, votre carte Liberté expire dans 9 jours" at bounding box center [146, 144] width 254 height 11
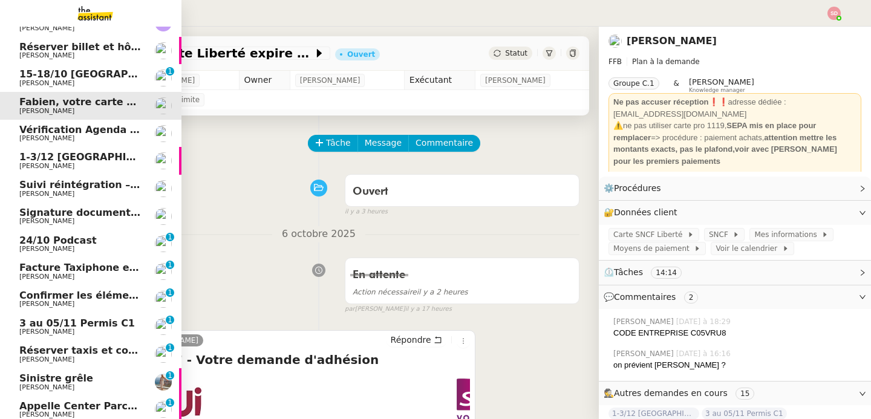
scroll to position [152, 0]
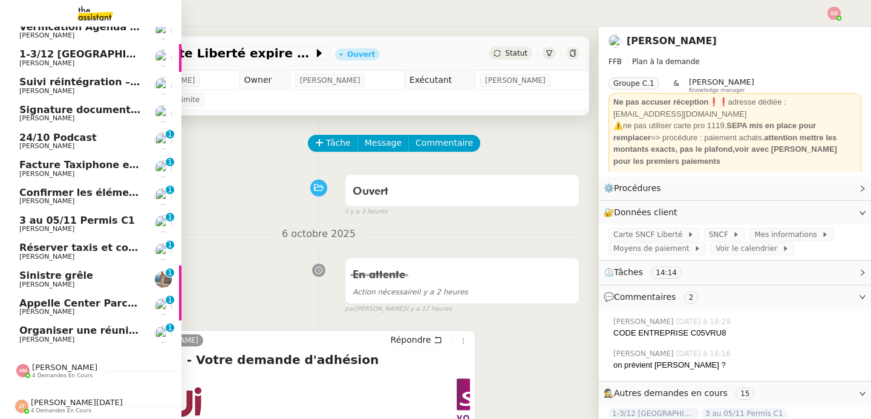
click at [112, 325] on span "Organiser une réunion abonnement avec Michel" at bounding box center [177, 330] width 317 height 11
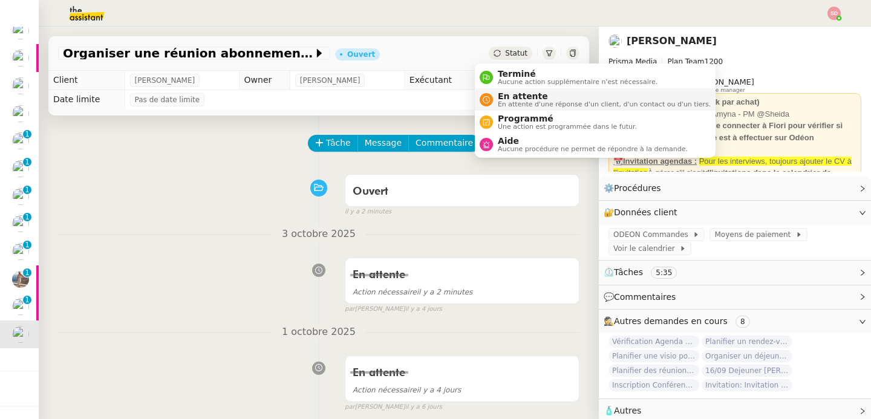
click at [505, 109] on li "En attente En attente d'une réponse d'un client, d'un contact ou d'un tiers." at bounding box center [595, 99] width 241 height 22
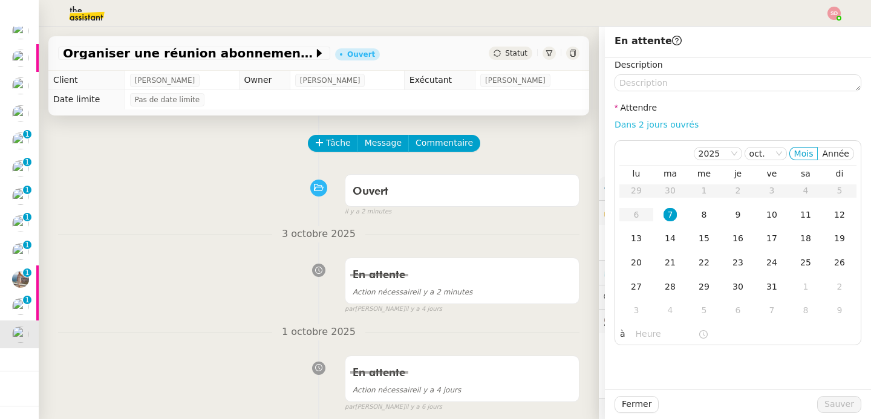
click at [657, 124] on link "Dans 2 jours ouvrés" at bounding box center [656, 125] width 84 height 10
click at [636, 339] on input "07:00" at bounding box center [667, 334] width 62 height 14
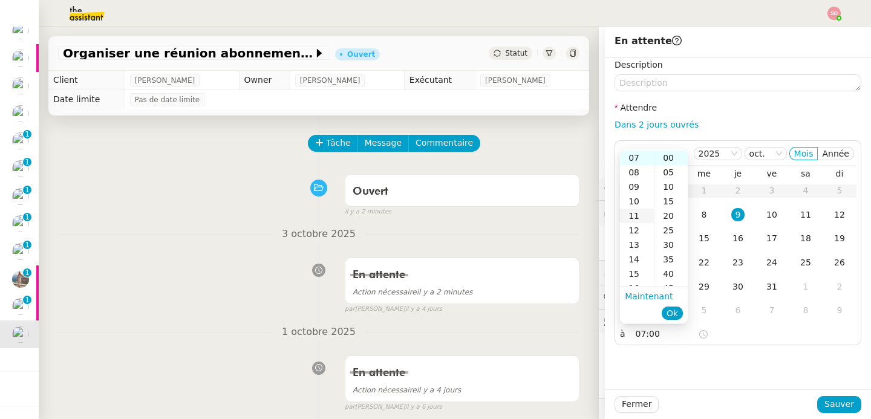
click at [634, 216] on div "11" at bounding box center [637, 216] width 34 height 15
type input "11:00"
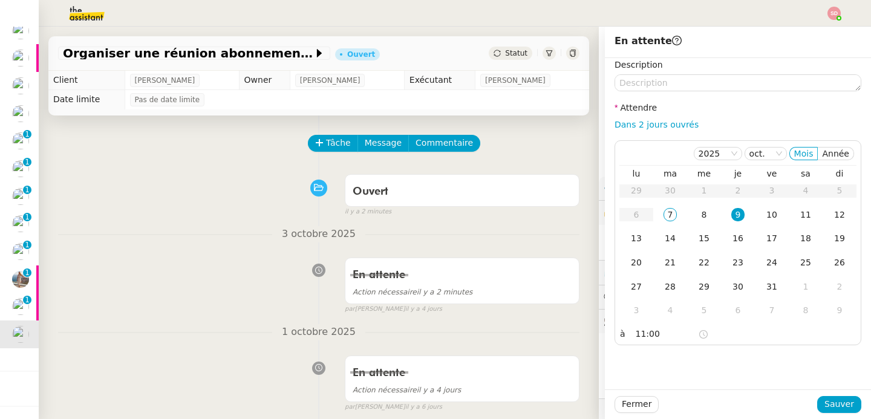
click at [844, 394] on div "Fermer Sauver" at bounding box center [738, 404] width 266 height 30
click at [838, 408] on span "Sauver" at bounding box center [839, 404] width 30 height 14
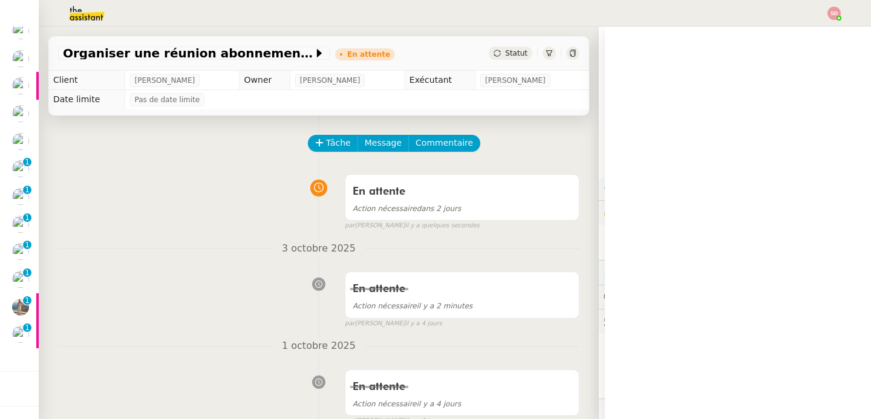
scroll to position [125, 0]
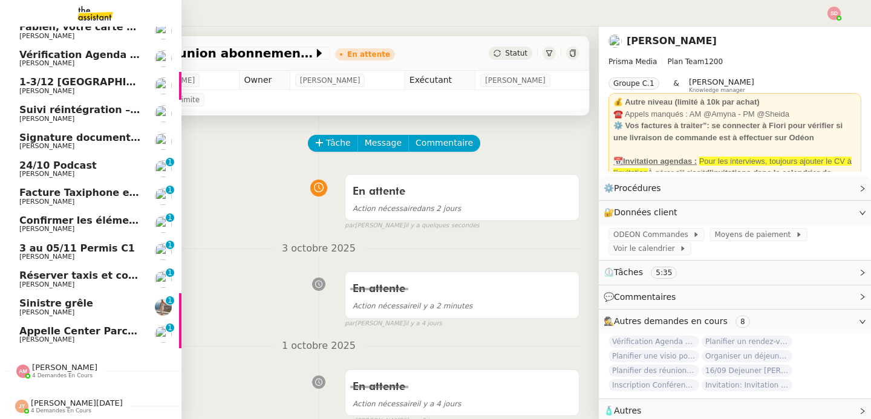
click at [31, 325] on span "Appelle Center Parcs et retrouve le Kindle" at bounding box center [134, 330] width 230 height 11
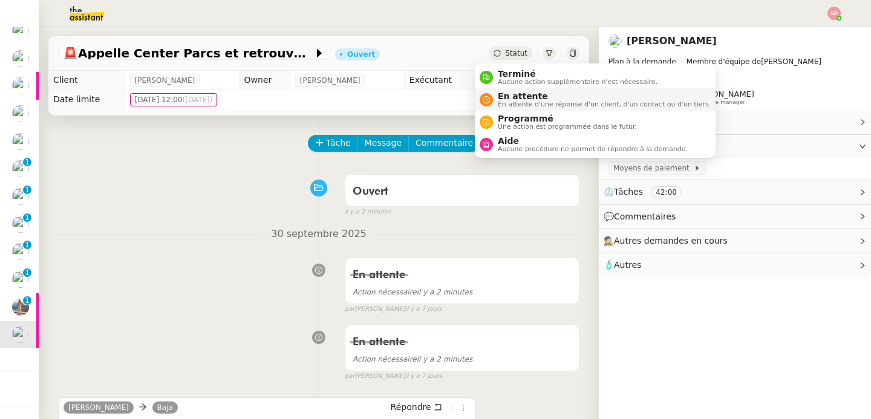
click at [505, 91] on span "En attente" at bounding box center [604, 96] width 213 height 10
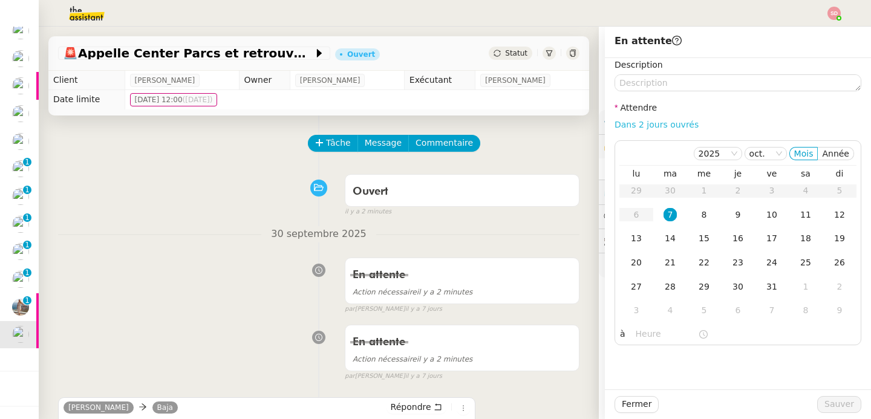
click at [671, 128] on link "Dans 2 jours ouvrés" at bounding box center [656, 125] width 84 height 10
click at [664, 260] on div "21" at bounding box center [669, 262] width 13 height 13
click at [641, 328] on input "07:00" at bounding box center [667, 334] width 62 height 14
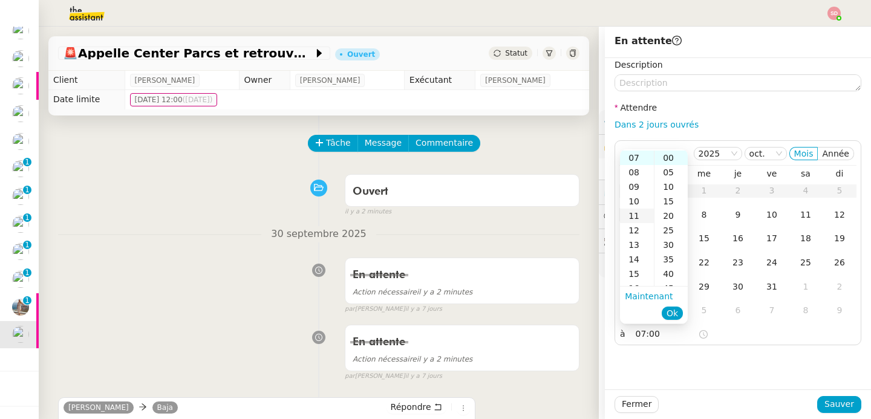
click at [631, 215] on div "11" at bounding box center [637, 216] width 34 height 15
type input "11:00"
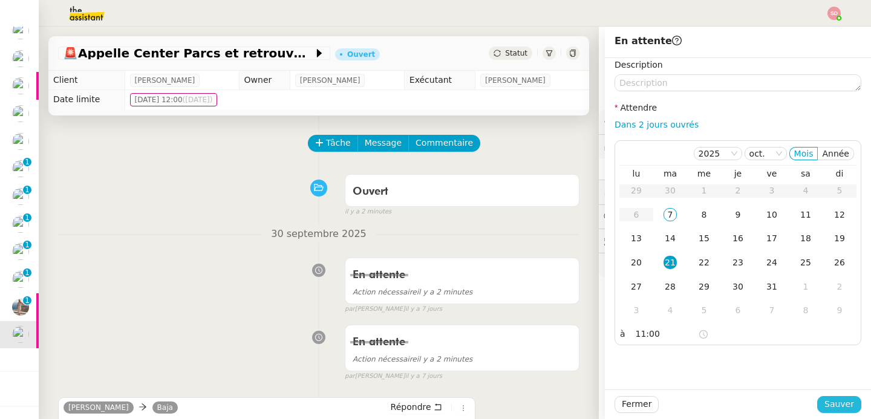
click at [841, 410] on span "Sauver" at bounding box center [839, 404] width 30 height 14
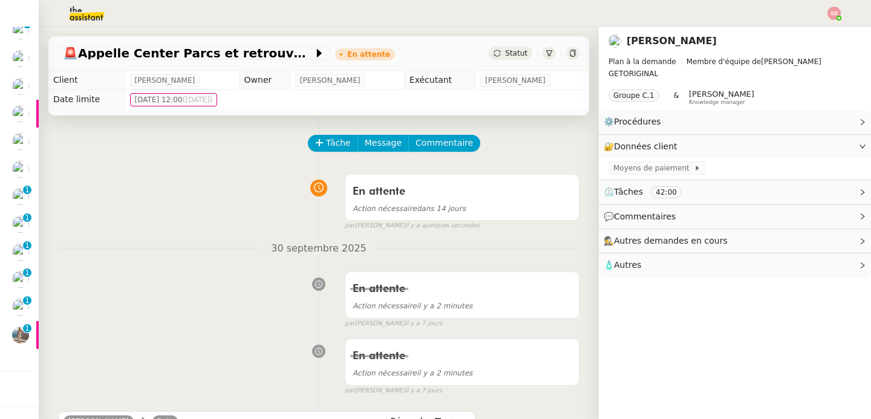
scroll to position [97, 0]
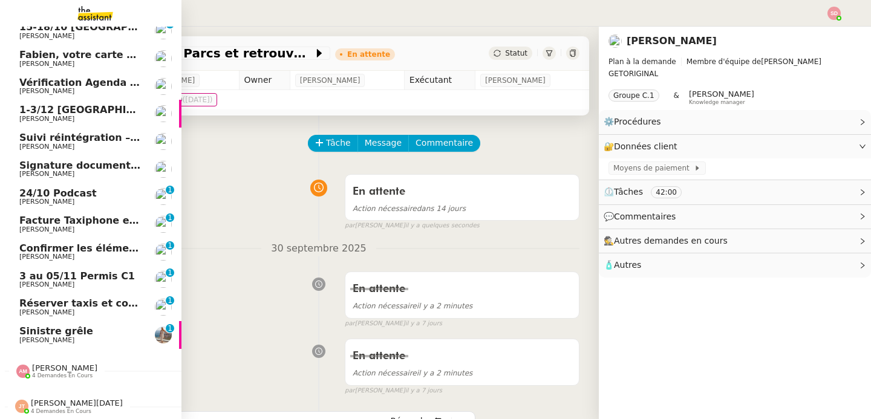
click at [25, 325] on span "Sinistre grêle" at bounding box center [56, 330] width 74 height 11
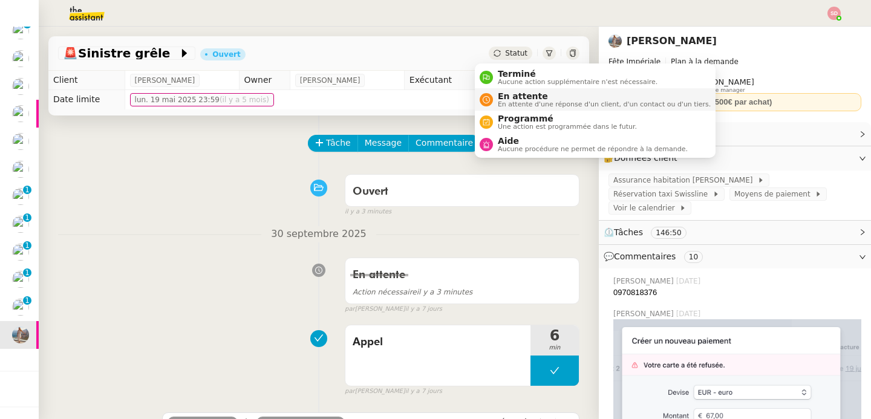
click at [515, 101] on span "En attente d'une réponse d'un client, d'un contact ou d'un tiers." at bounding box center [604, 104] width 213 height 7
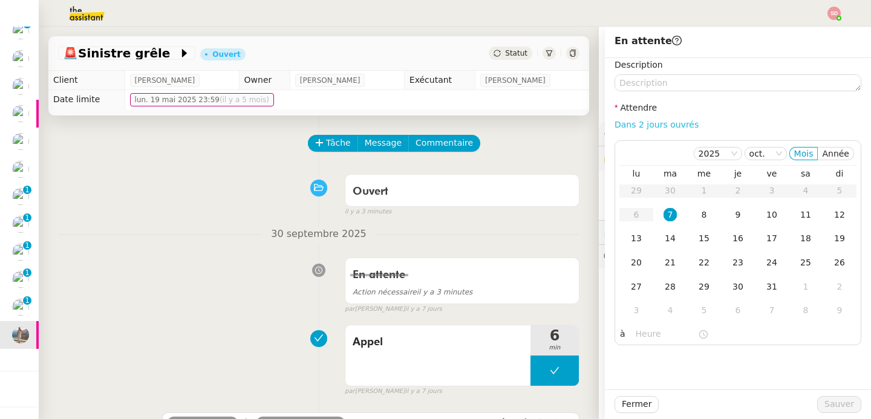
click at [681, 128] on link "Dans 2 jours ouvrés" at bounding box center [656, 125] width 84 height 10
click at [697, 218] on div "8" at bounding box center [703, 214] width 13 height 13
click at [637, 332] on input "07:00" at bounding box center [667, 334] width 62 height 14
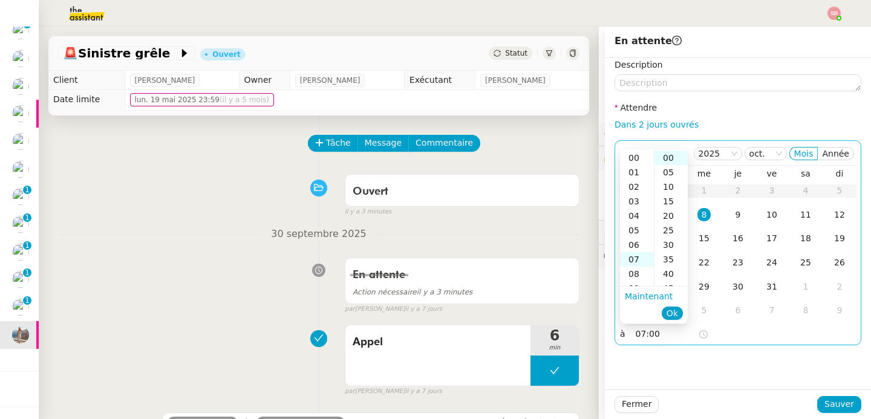
scroll to position [102, 0]
click at [637, 211] on div "11" at bounding box center [637, 216] width 34 height 15
type input "11:00"
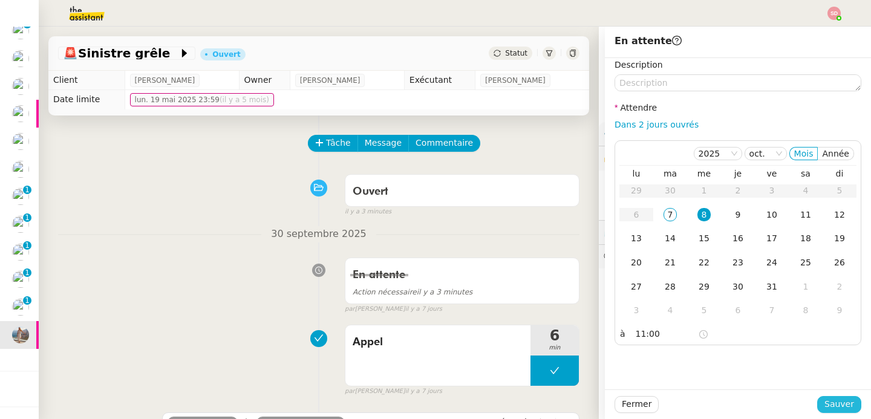
click at [824, 405] on span "Sauver" at bounding box center [839, 404] width 30 height 14
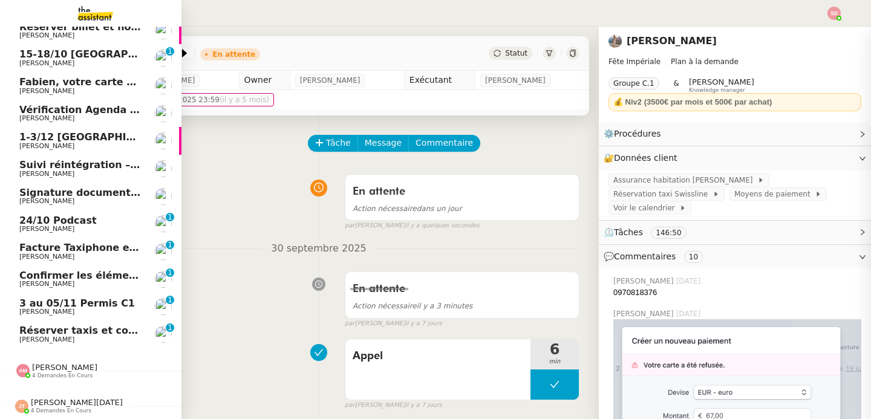
scroll to position [70, 0]
click at [59, 301] on span "3 au 05/11 Permis C1" at bounding box center [76, 303] width 115 height 11
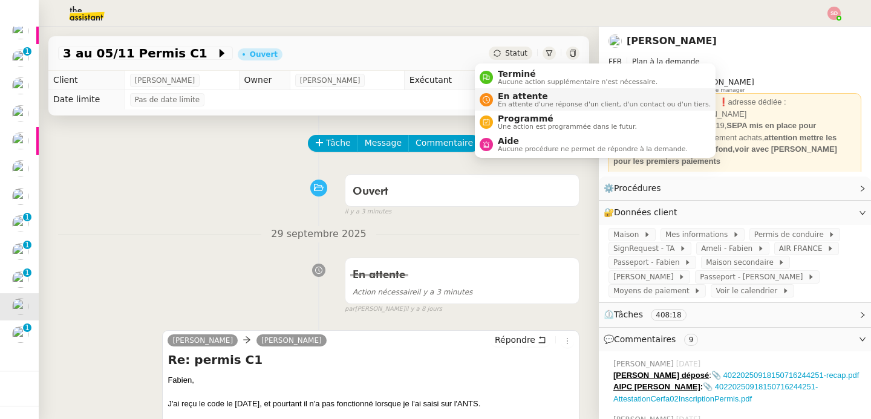
click at [509, 103] on span "En attente d'une réponse d'un client, d'un contact ou d'un tiers." at bounding box center [604, 104] width 213 height 7
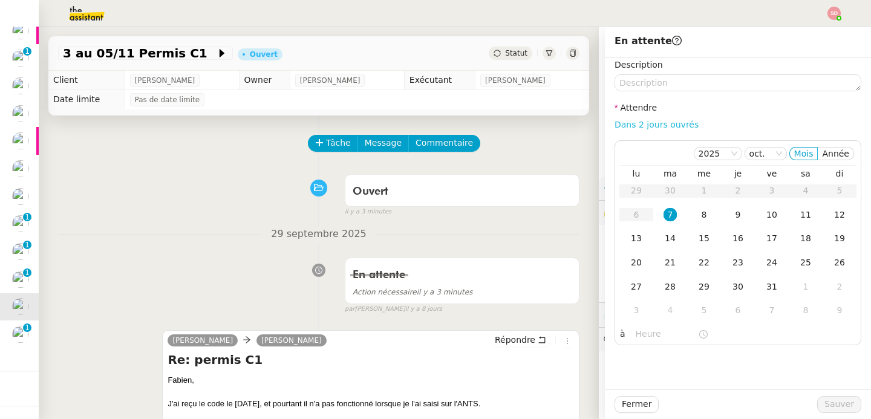
click at [649, 123] on link "Dans 2 jours ouvrés" at bounding box center [656, 125] width 84 height 10
click at [669, 246] on td "14" at bounding box center [670, 239] width 34 height 24
click at [642, 334] on input "07:00" at bounding box center [667, 334] width 62 height 14
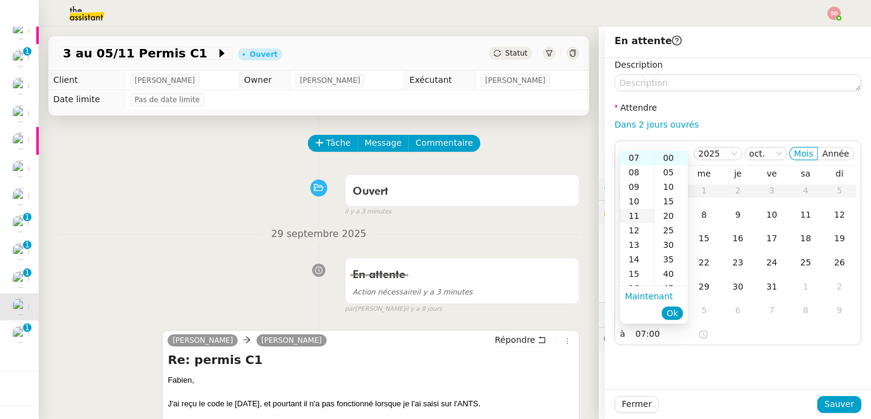
click at [634, 221] on div "11" at bounding box center [637, 216] width 34 height 15
type input "11:00"
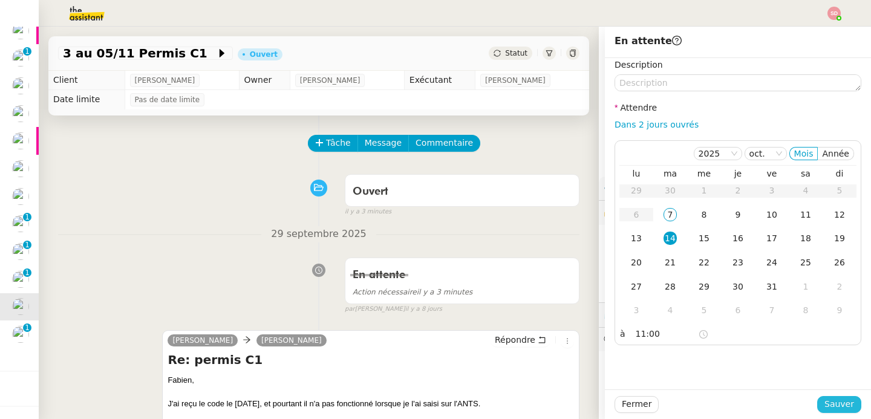
click at [843, 408] on span "Sauver" at bounding box center [839, 404] width 30 height 14
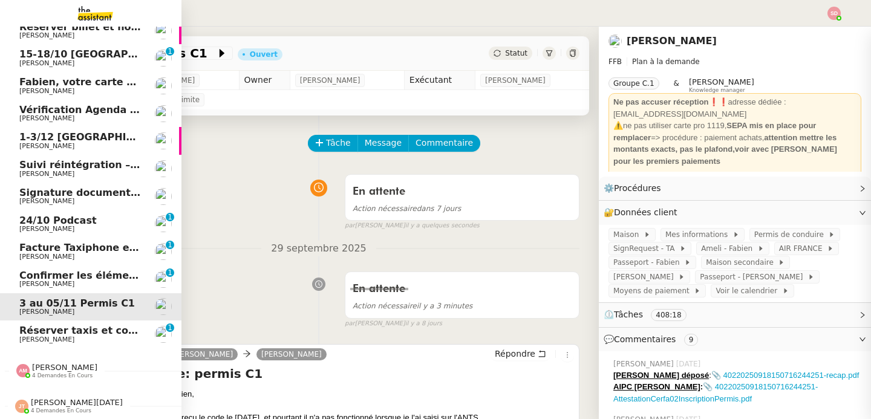
scroll to position [42, 0]
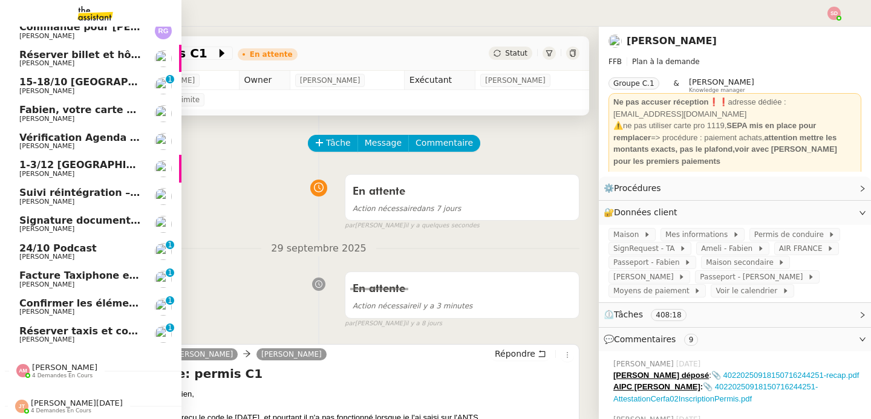
click at [76, 272] on span "Facture Taxiphone et DHL - octobre 2025" at bounding box center [130, 275] width 223 height 11
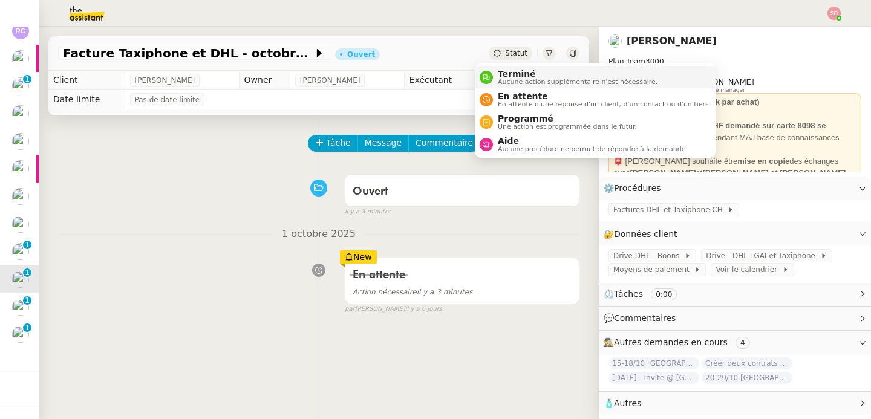
click at [491, 71] on div "Terminé Aucune action supplémentaire n'est nécessaire." at bounding box center [569, 77] width 178 height 16
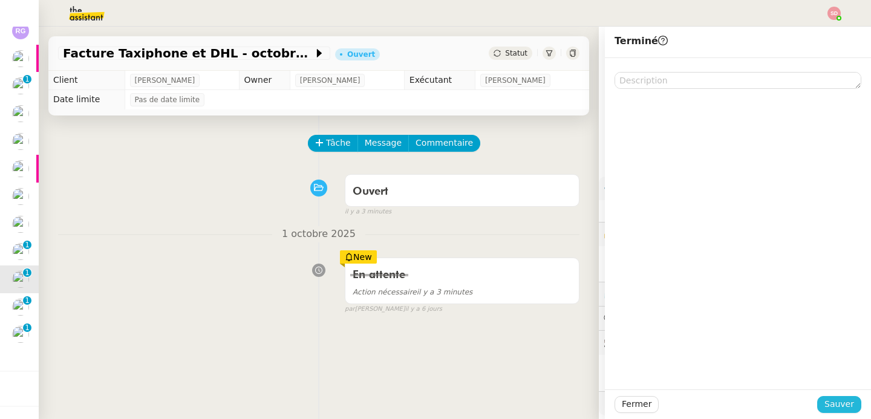
click at [837, 404] on span "Sauver" at bounding box center [839, 404] width 30 height 14
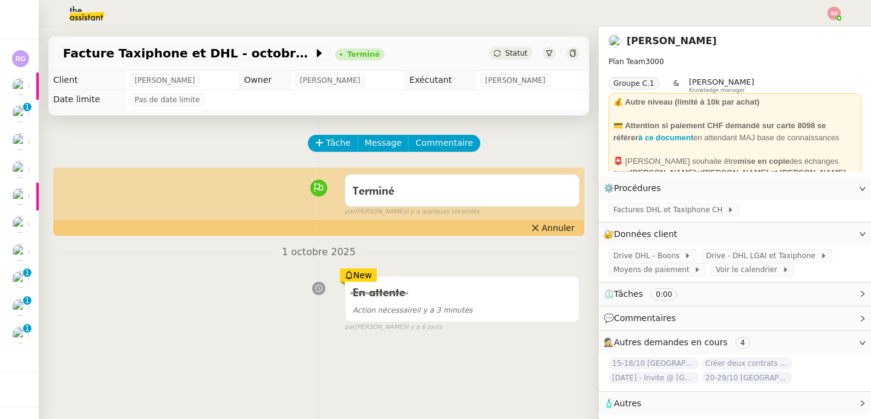
scroll to position [42, 0]
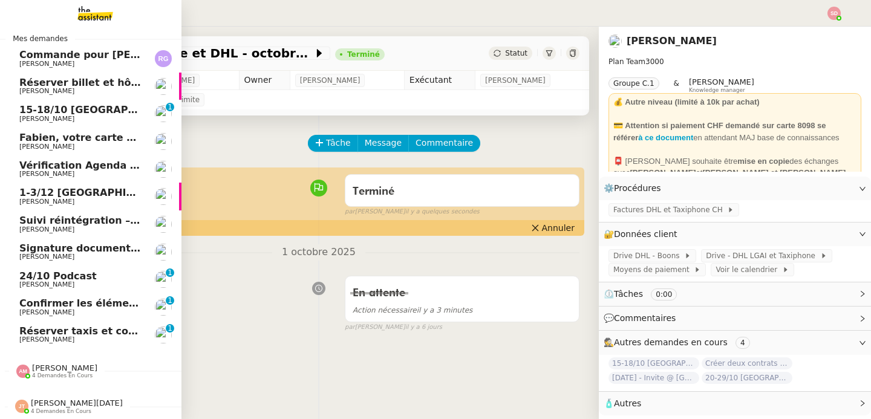
click at [21, 281] on span "Ian Rogers" at bounding box center [46, 285] width 55 height 8
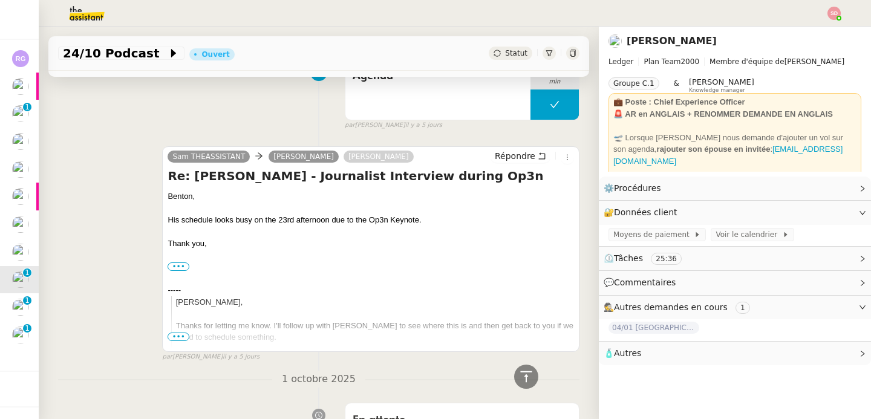
scroll to position [290, 0]
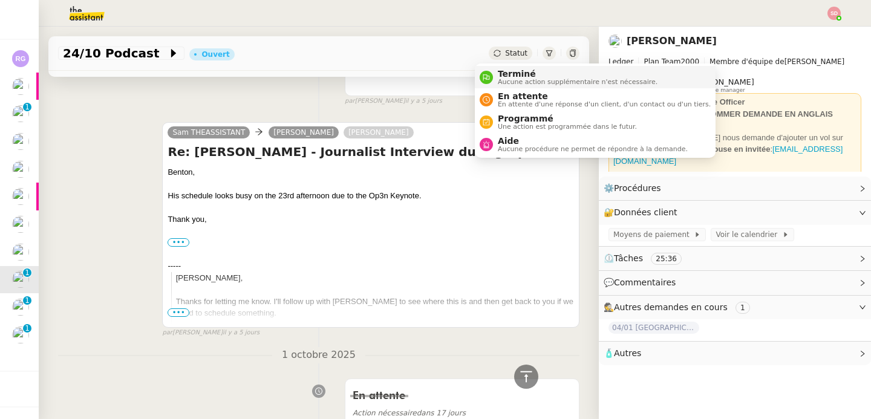
click at [485, 76] on icon at bounding box center [486, 77] width 7 height 7
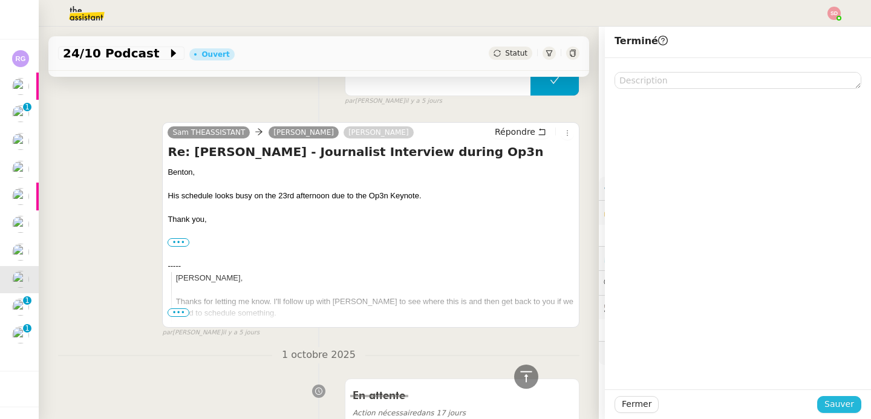
click at [839, 409] on span "Sauver" at bounding box center [839, 404] width 30 height 14
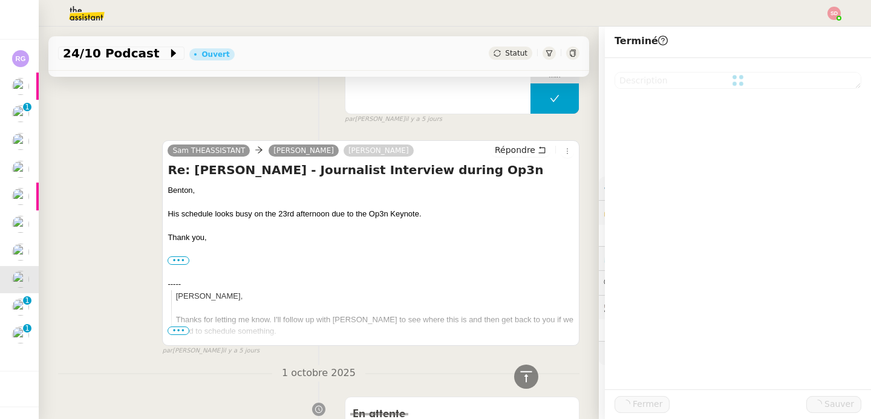
scroll to position [308, 0]
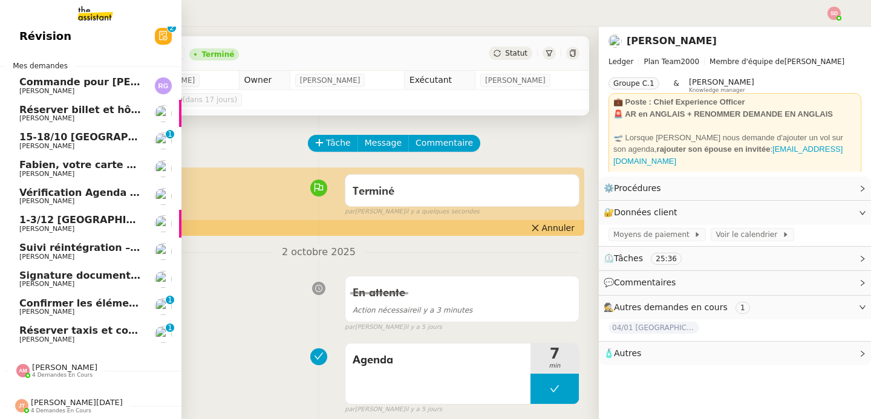
click at [68, 298] on span "Confirmer les éléments de TVA" at bounding box center [103, 303] width 168 height 11
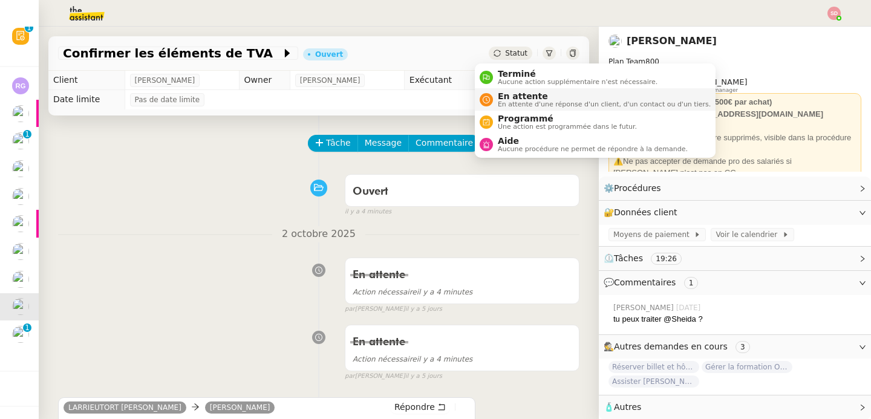
click at [509, 100] on span "En attente" at bounding box center [604, 96] width 213 height 10
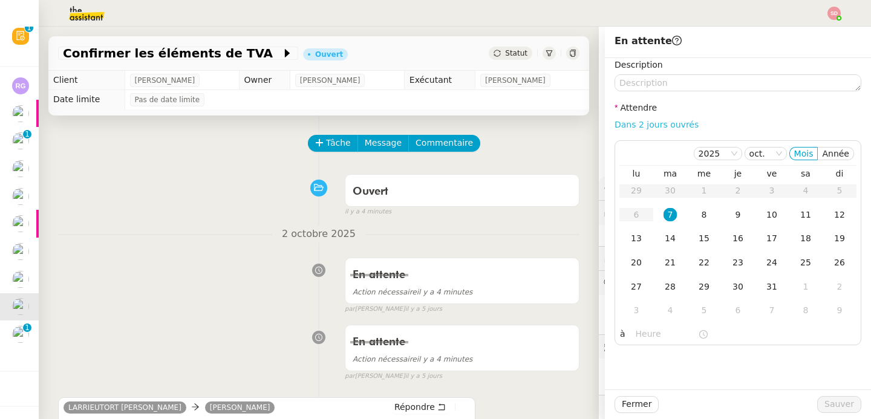
click at [666, 123] on link "Dans 2 jours ouvrés" at bounding box center [656, 125] width 84 height 10
click at [642, 336] on input "07:00" at bounding box center [667, 334] width 62 height 14
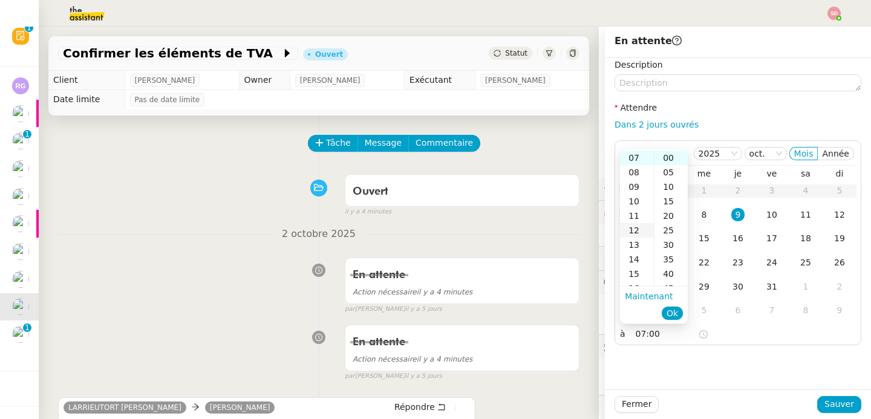
click at [636, 216] on div "11" at bounding box center [637, 216] width 34 height 15
type input "11:00"
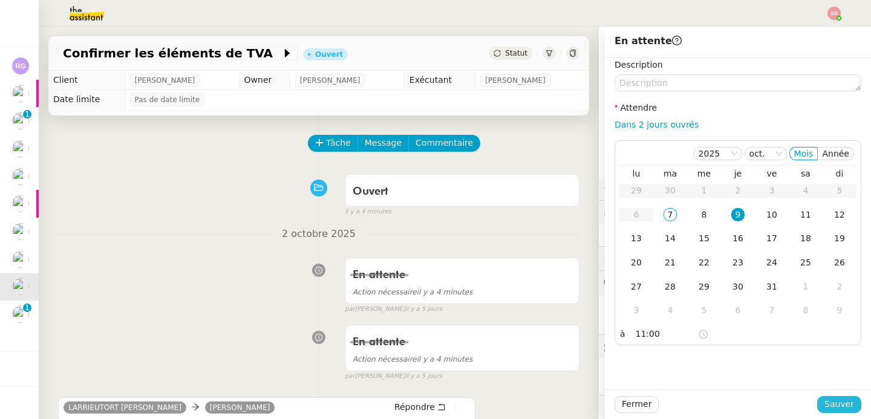
click at [826, 404] on span "Sauver" at bounding box center [839, 404] width 30 height 14
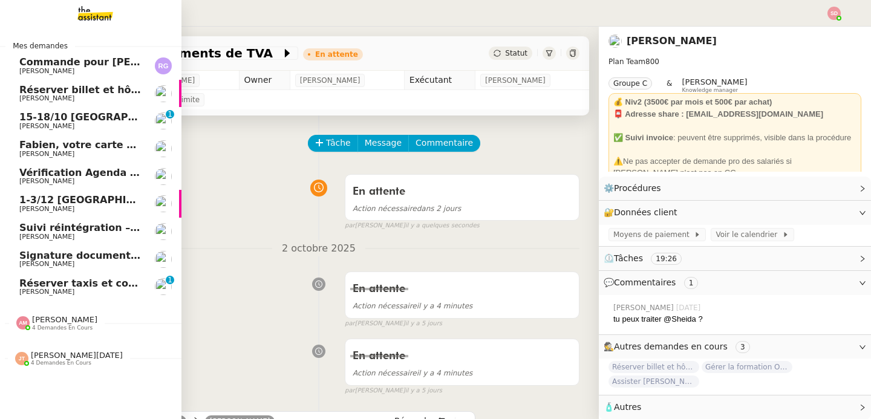
click at [99, 89] on span "Réserver billet et hôtel pour [PERSON_NAME]" at bounding box center [143, 89] width 248 height 11
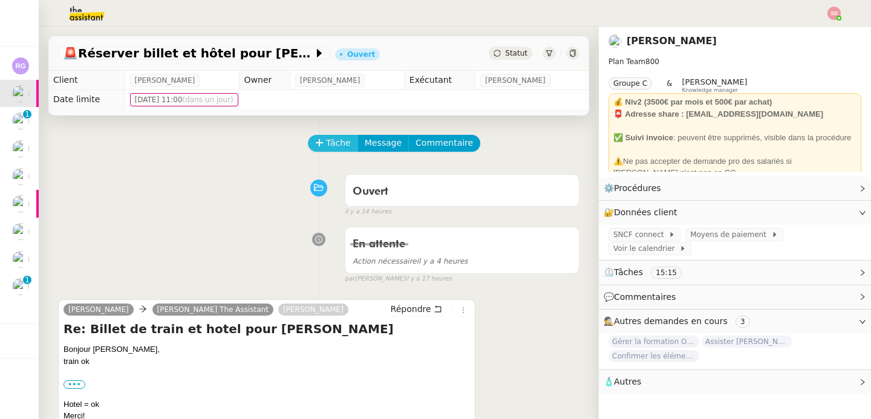
click at [326, 141] on span "Tâche" at bounding box center [338, 143] width 25 height 14
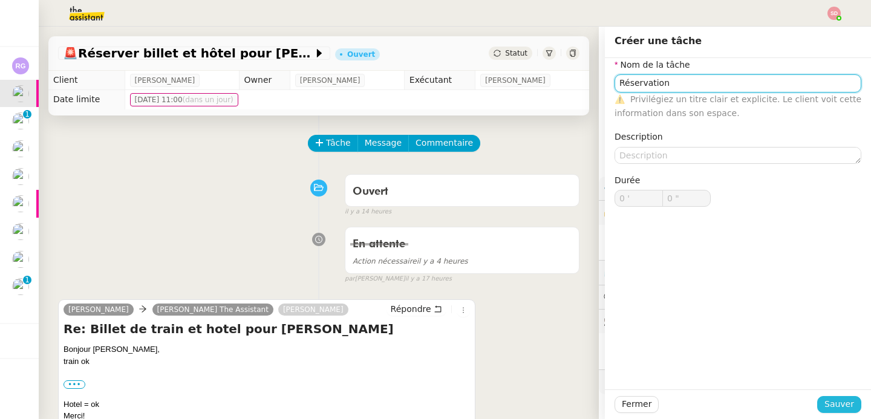
type input "Réservation"
click at [829, 400] on span "Sauver" at bounding box center [839, 404] width 30 height 14
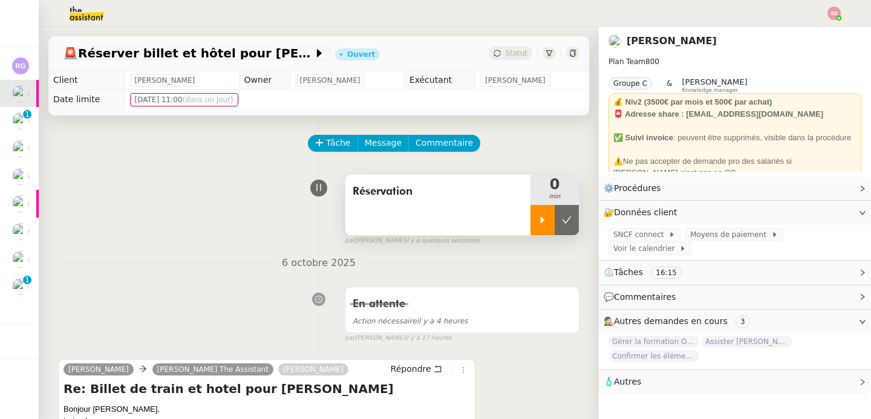
click at [532, 223] on div at bounding box center [542, 220] width 24 height 30
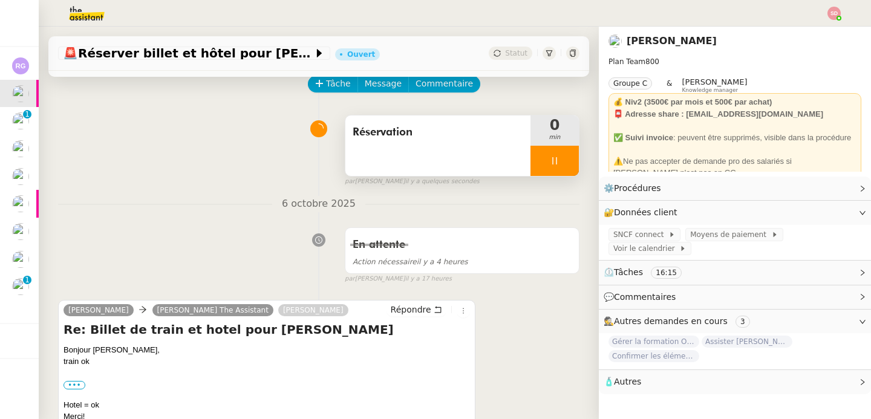
scroll to position [193, 0]
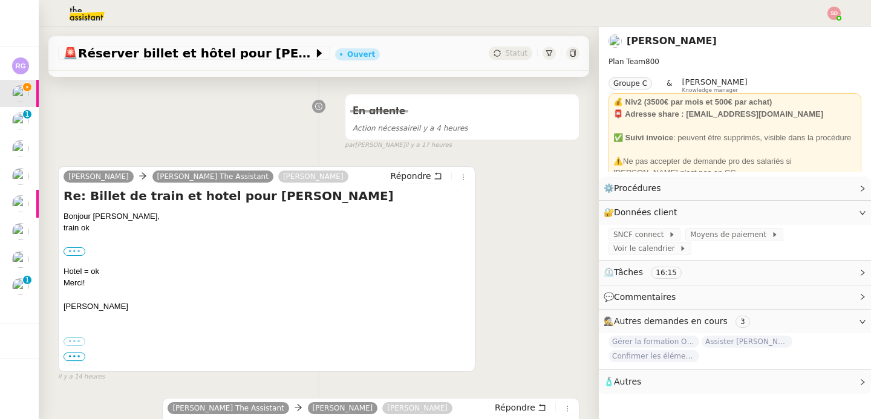
click at [76, 252] on label "•••" at bounding box center [74, 251] width 22 height 8
click at [0, 0] on input "•••" at bounding box center [0, 0] width 0 height 0
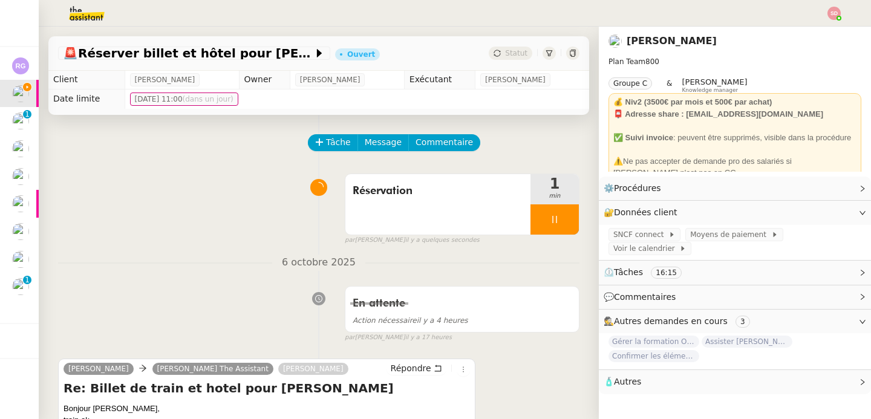
scroll to position [0, 0]
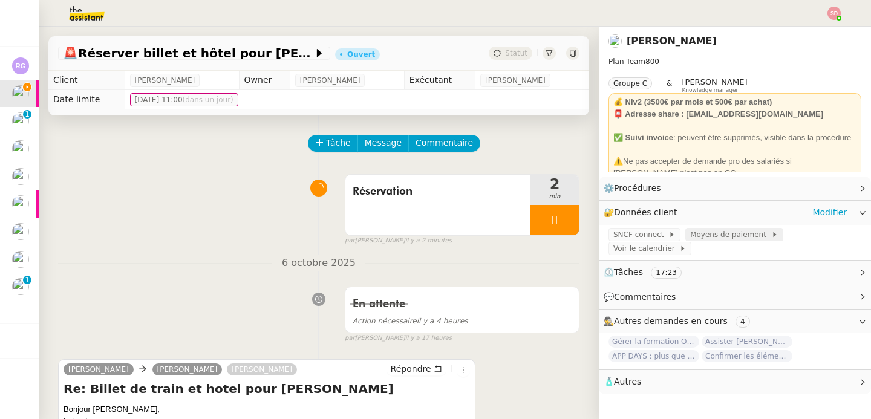
click at [742, 233] on span "Moyens de paiement" at bounding box center [730, 235] width 80 height 12
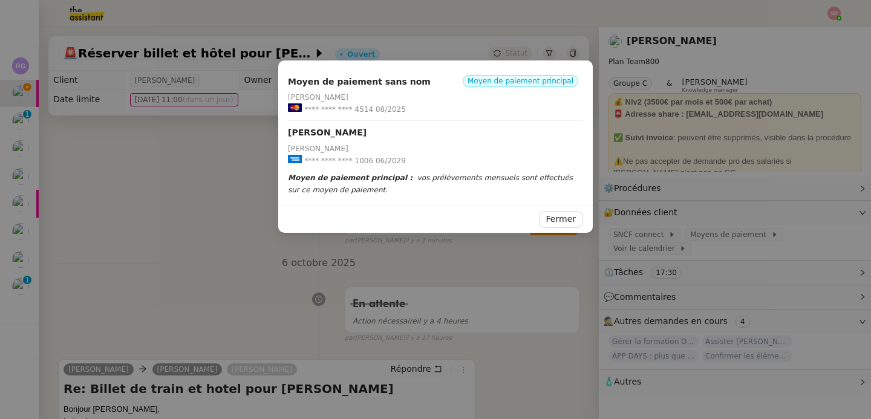
click at [716, 145] on nz-modal-container "Moyen de paiement sans nom Moyen de paiement principal Axel BANDIAKY **** **** …" at bounding box center [435, 209] width 871 height 419
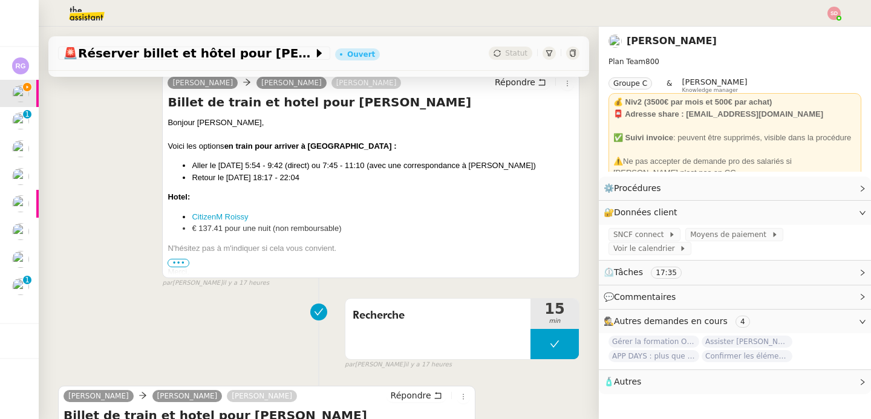
scroll to position [765, 0]
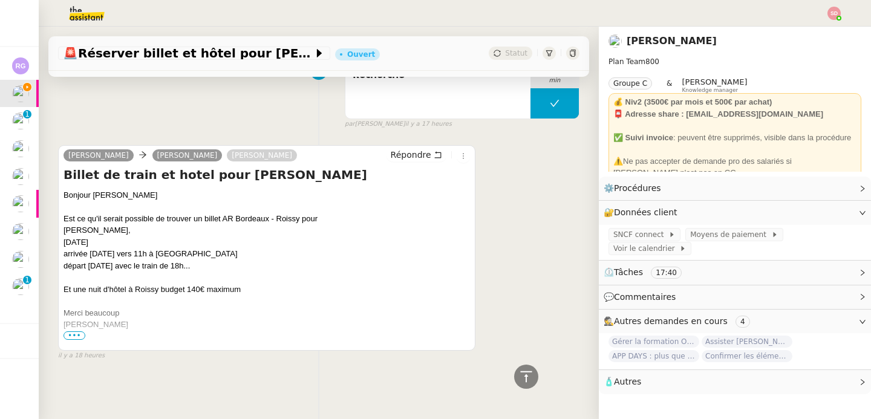
click at [73, 331] on span "•••" at bounding box center [74, 335] width 22 height 8
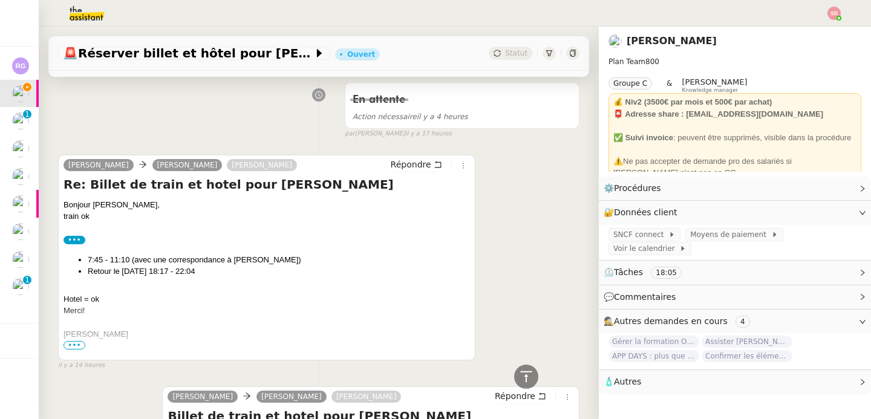
scroll to position [0, 0]
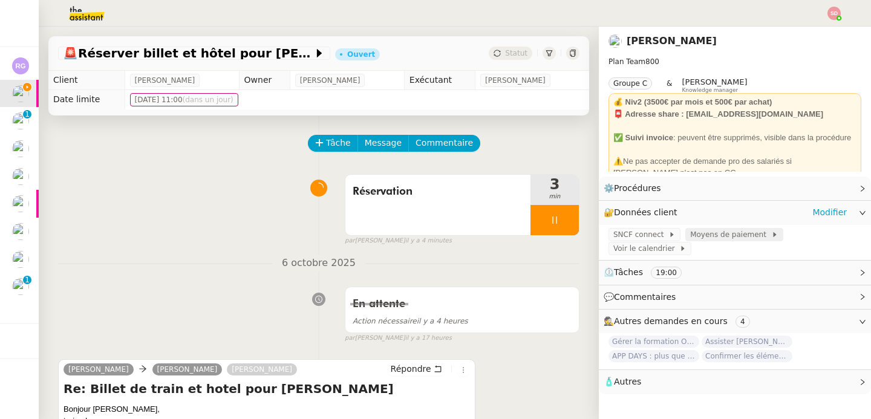
click at [720, 235] on span "Moyens de paiement" at bounding box center [730, 235] width 80 height 12
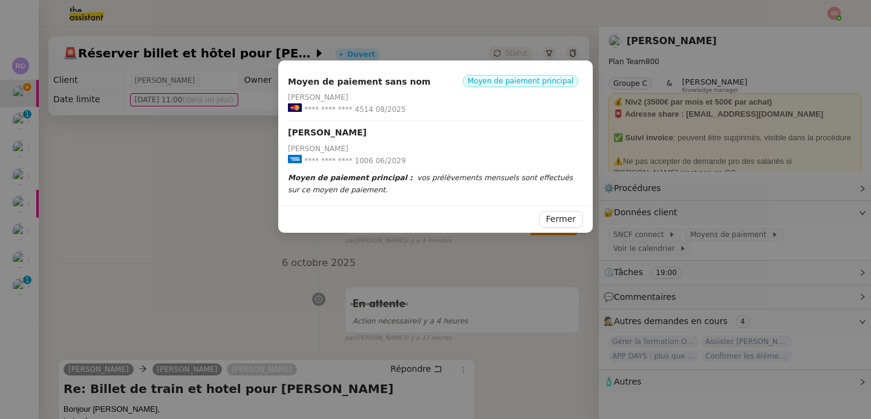
click at [357, 158] on span "**** **** **** 1006" at bounding box center [338, 161] width 69 height 12
copy span "1006"
click at [138, 79] on nz-modal-container "Moyen de paiement sans nom Moyen de paiement principal Axel BANDIAKY **** **** …" at bounding box center [435, 209] width 871 height 419
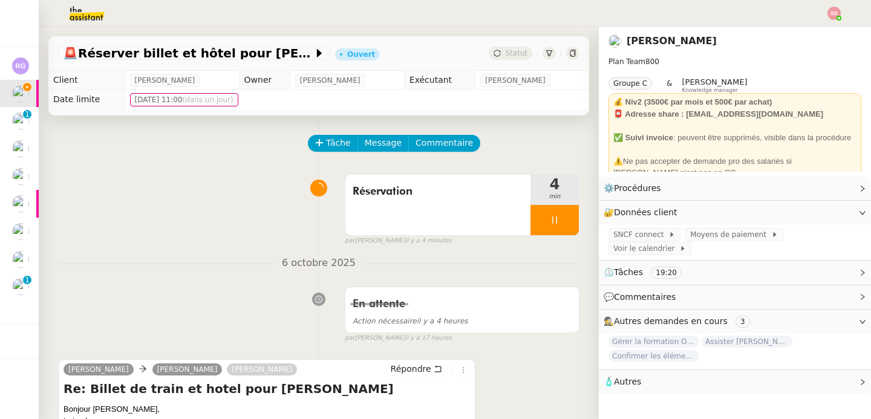
click at [138, 79] on nz-modal-container "Moyen de paiement sans nom Moyen de paiement principal Axel BANDIAKY **** **** …" at bounding box center [435, 209] width 871 height 419
click at [138, 79] on span "[PERSON_NAME]" at bounding box center [165, 80] width 60 height 12
copy span "[PERSON_NAME]"
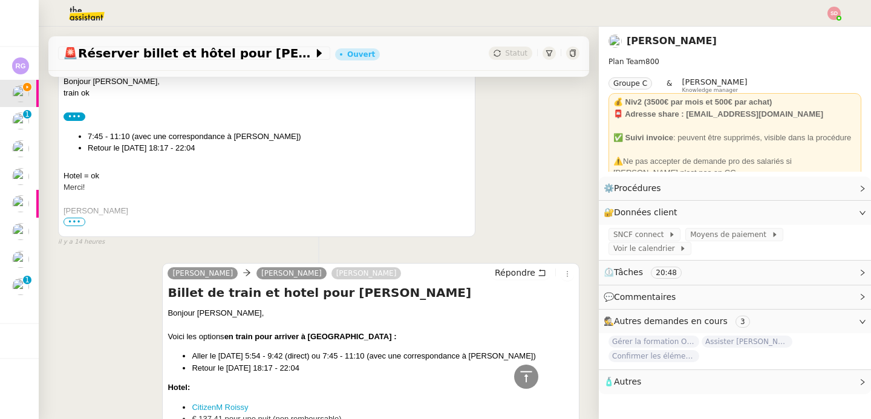
scroll to position [530, 0]
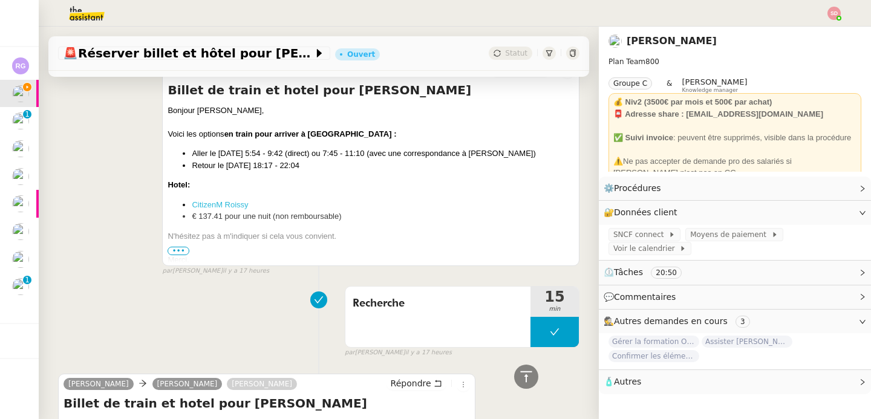
click at [216, 203] on link "CitizenM Roissy" at bounding box center [220, 204] width 56 height 9
click at [197, 216] on li "€ 137.41 pour une nuit (non remboursable)" at bounding box center [383, 216] width 382 height 12
drag, startPoint x: 196, startPoint y: 217, endPoint x: 218, endPoint y: 213, distance: 22.7
click at [218, 213] on li "€ 137.41 pour une nuit (non remboursable)" at bounding box center [383, 216] width 382 height 12
copy li "137.41"
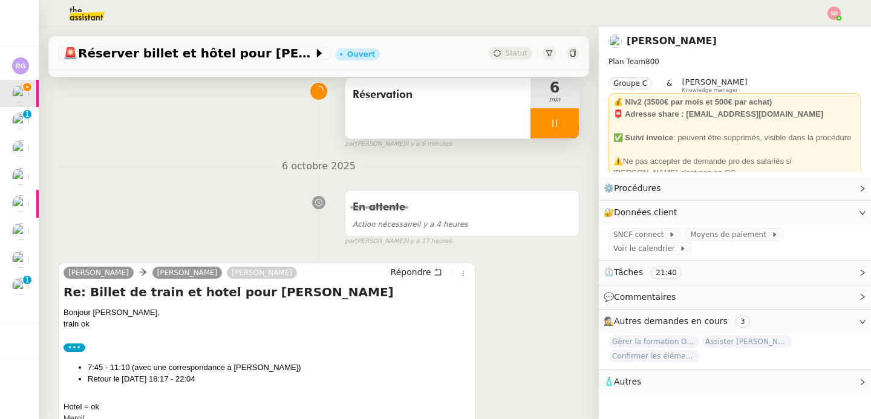
scroll to position [0, 0]
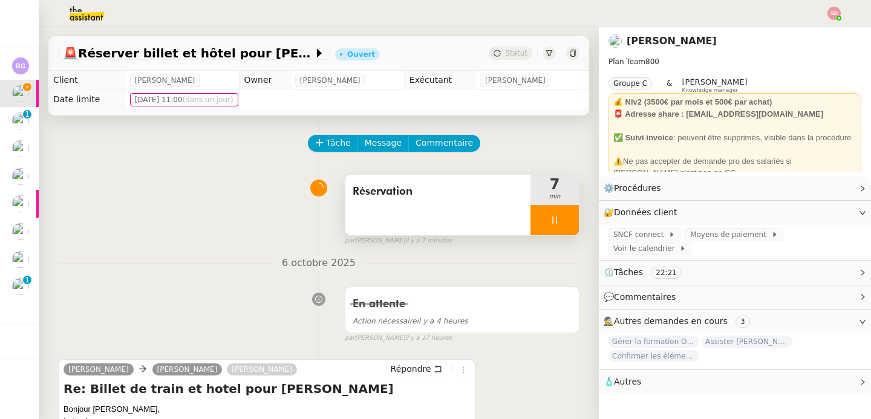
click at [550, 220] on icon at bounding box center [555, 220] width 10 height 10
click at [557, 218] on button at bounding box center [566, 220] width 24 height 30
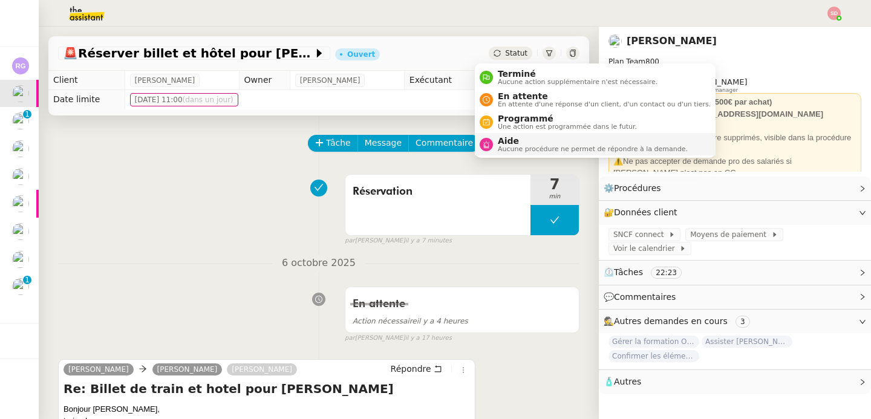
click at [496, 141] on div "Aide Aucune procédure ne permet de répondre à la demande." at bounding box center [590, 144] width 195 height 16
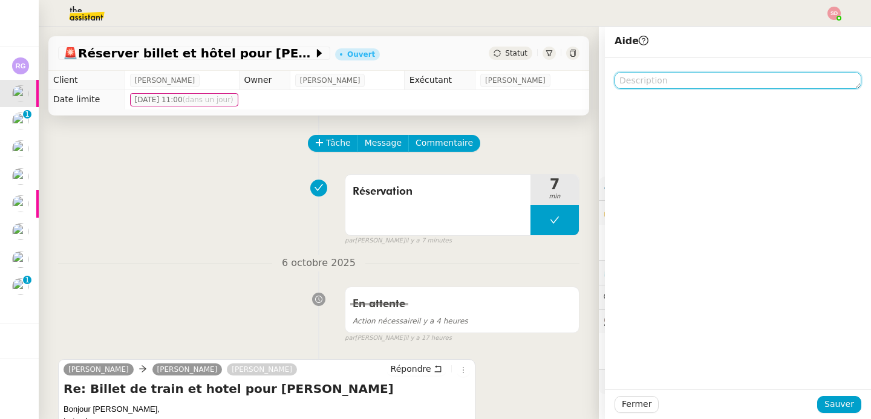
click at [717, 74] on textarea at bounding box center [737, 80] width 247 height 17
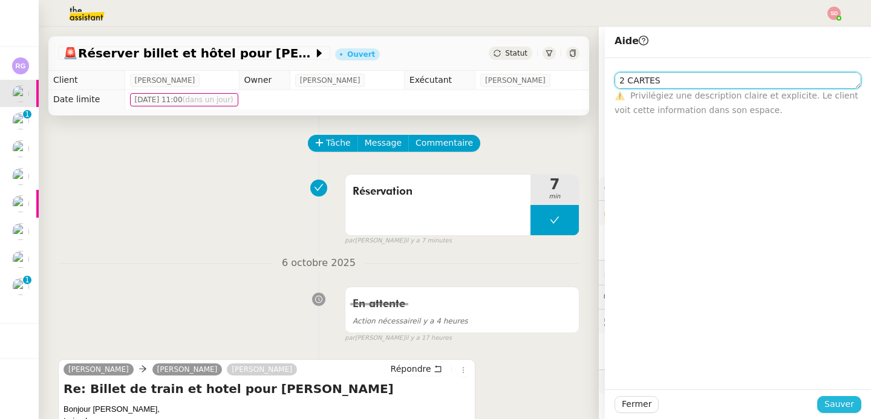
type textarea "2 CARTES"
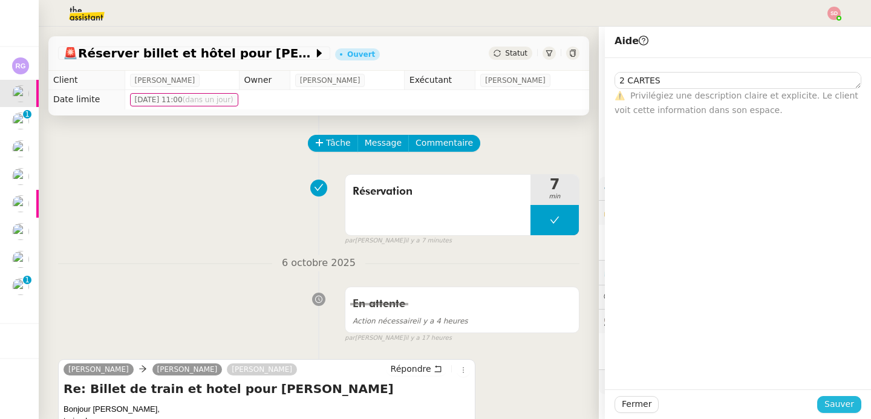
click at [831, 397] on span "Sauver" at bounding box center [839, 404] width 30 height 14
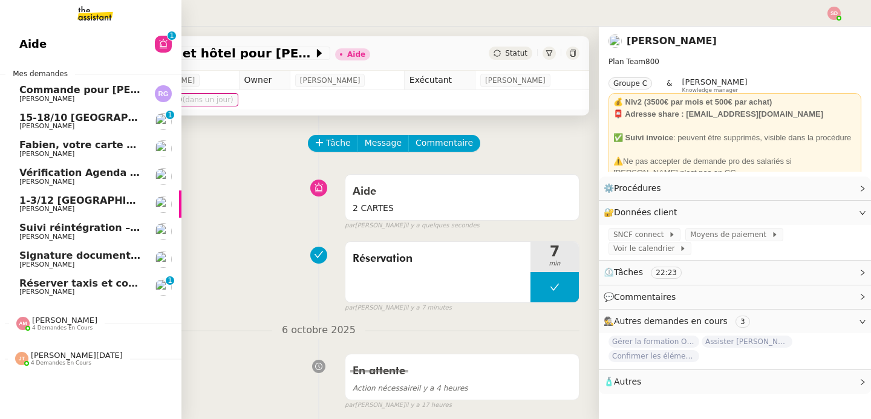
click at [82, 126] on span "[PERSON_NAME]" at bounding box center [80, 126] width 122 height 7
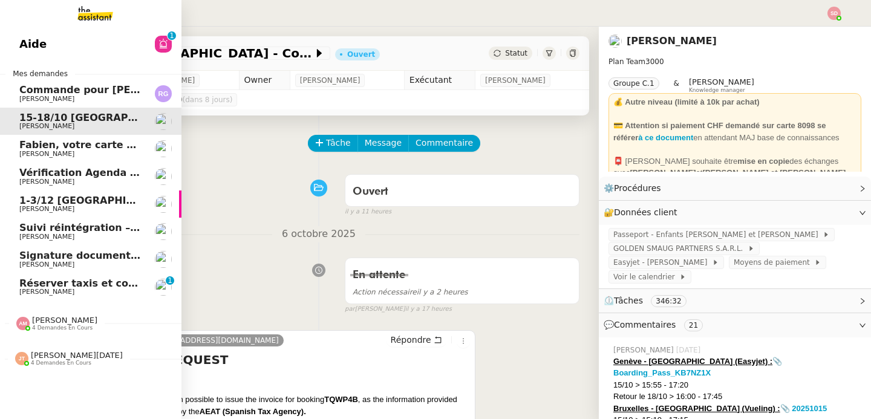
click at [55, 85] on span "Commande pour [PERSON_NAME]" at bounding box center [110, 89] width 183 height 11
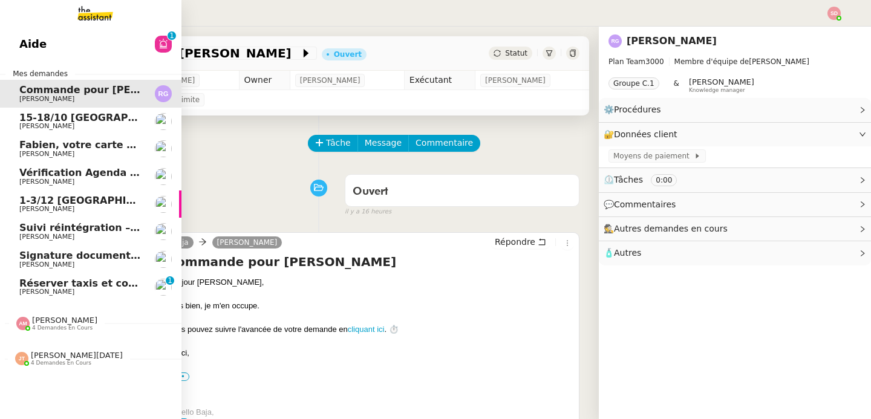
click at [70, 148] on span "Fabien, votre carte Liberté expire dans 9 jours" at bounding box center [146, 144] width 254 height 11
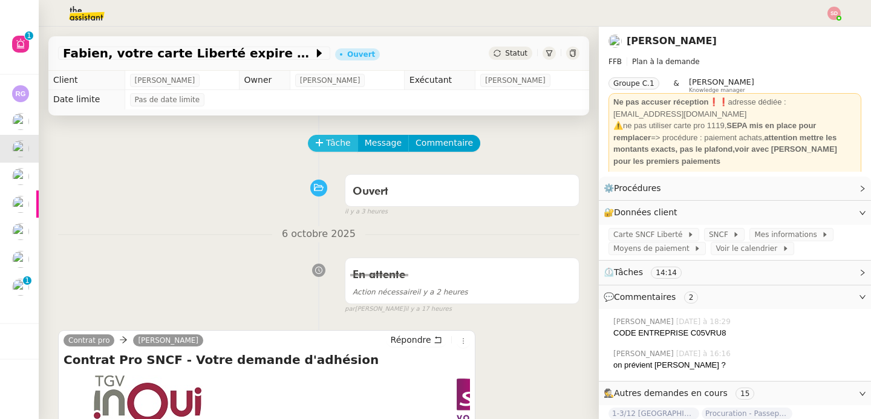
click at [326, 146] on span "Tâche" at bounding box center [338, 143] width 25 height 14
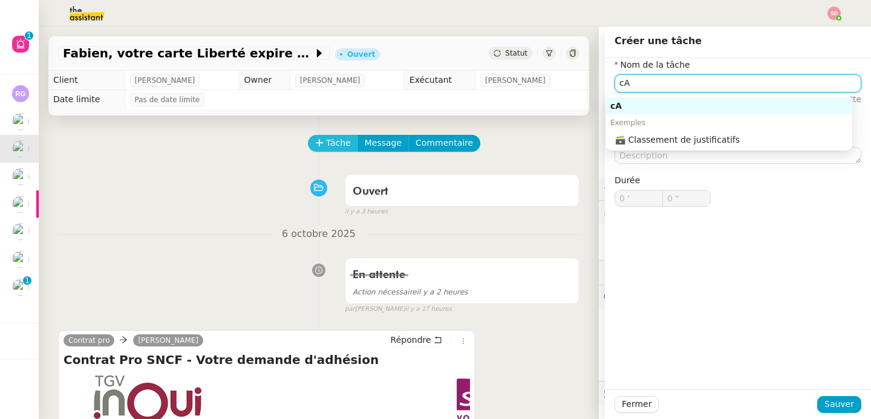
type input "c"
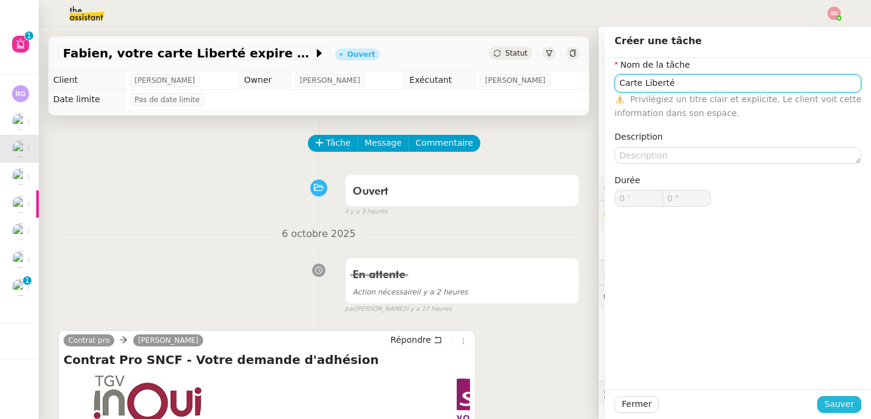
type input "Carte Liberté"
click at [827, 410] on span "Sauver" at bounding box center [839, 404] width 30 height 14
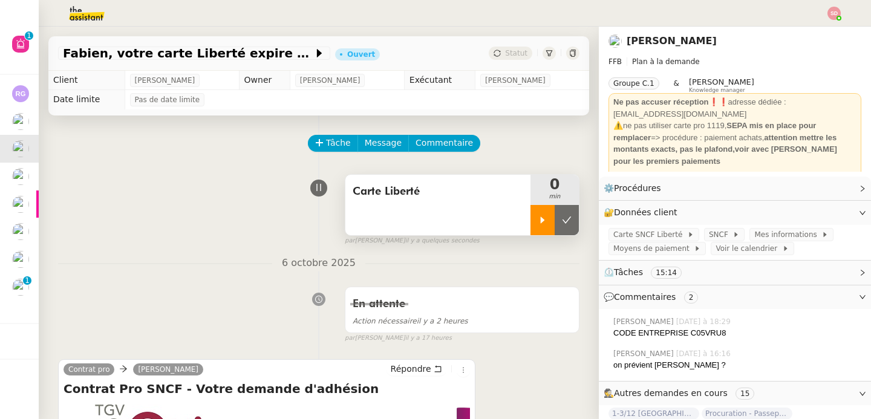
click at [538, 218] on icon at bounding box center [543, 220] width 10 height 10
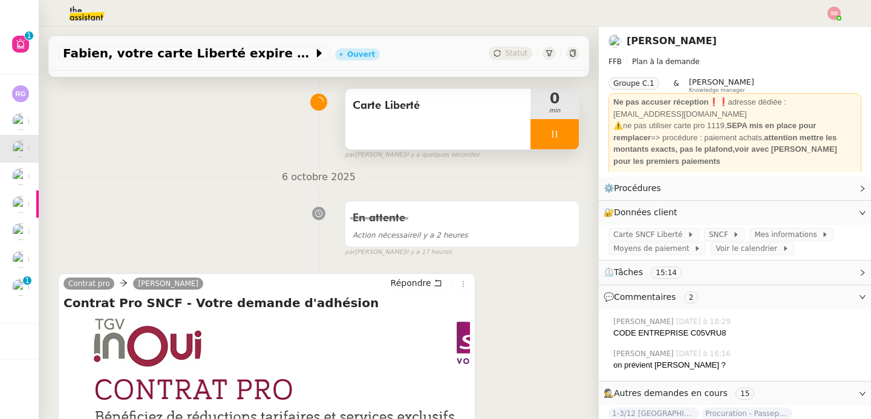
scroll to position [386, 0]
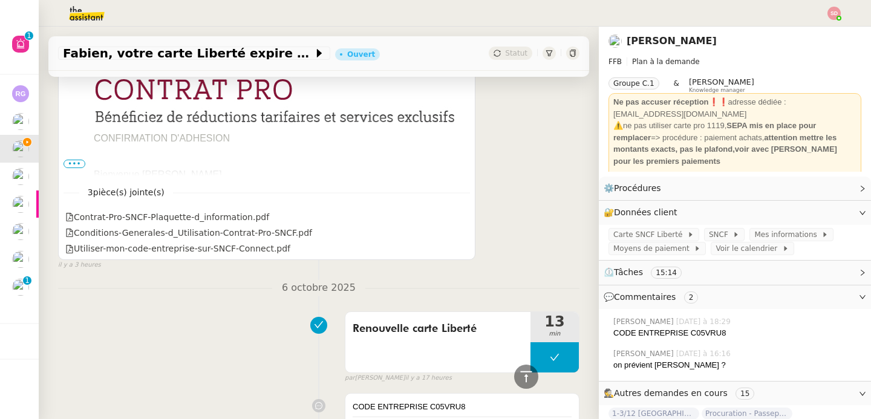
click at [68, 163] on span "•••" at bounding box center [74, 164] width 22 height 8
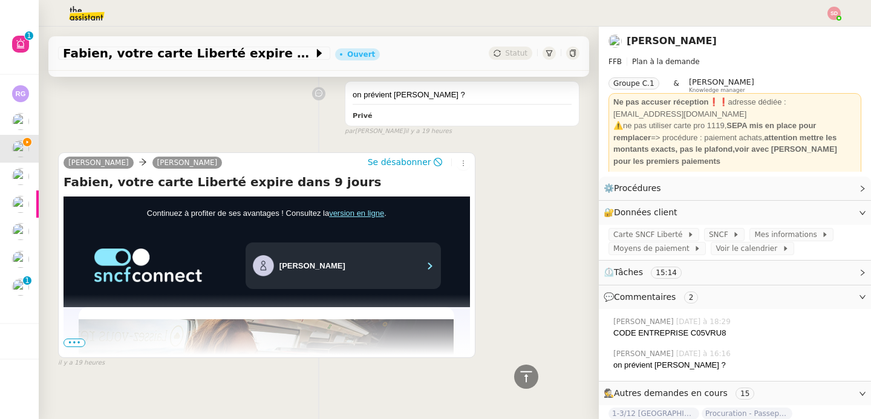
scroll to position [2375, 0]
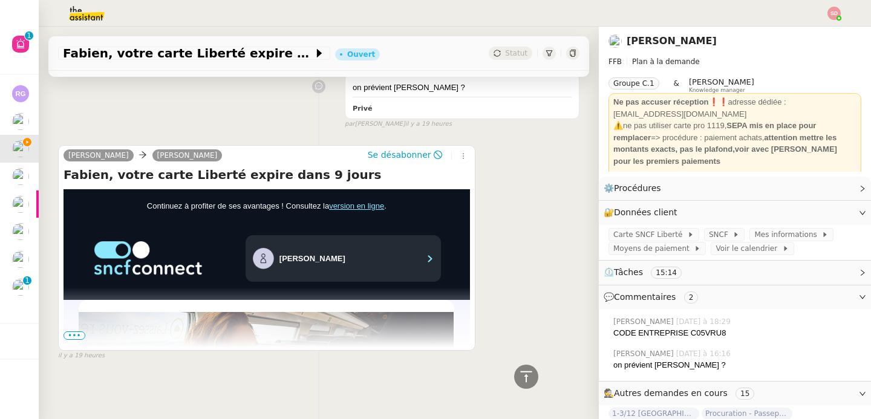
click at [69, 332] on span "•••" at bounding box center [74, 335] width 22 height 8
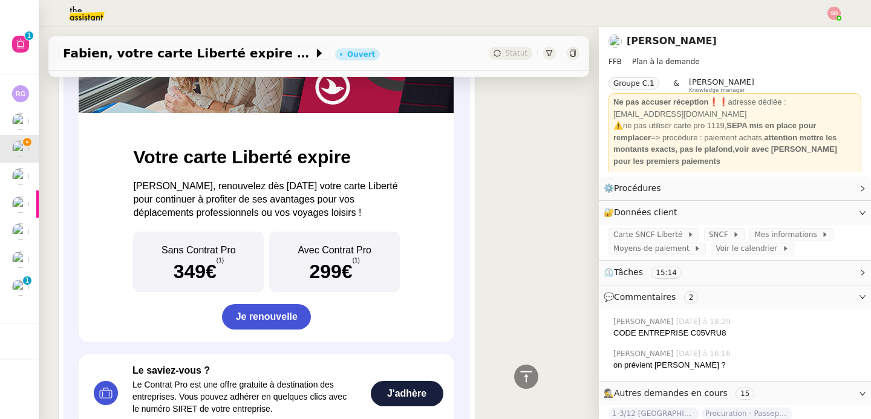
scroll to position [2766, 0]
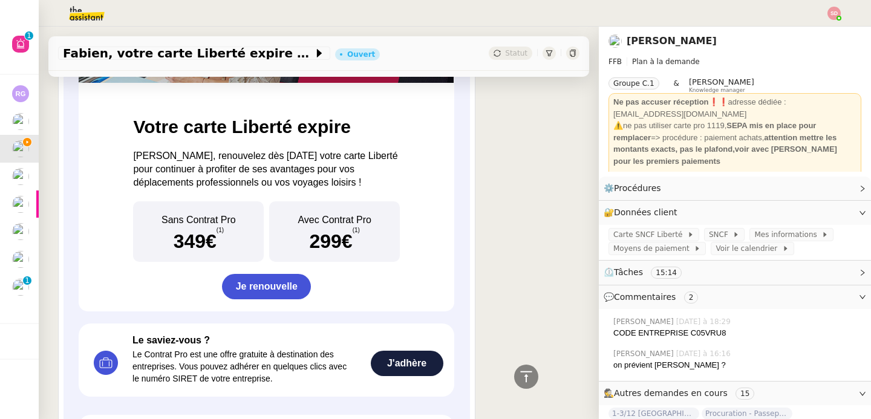
click at [250, 286] on link "Je renouvelle" at bounding box center [266, 286] width 89 height 13
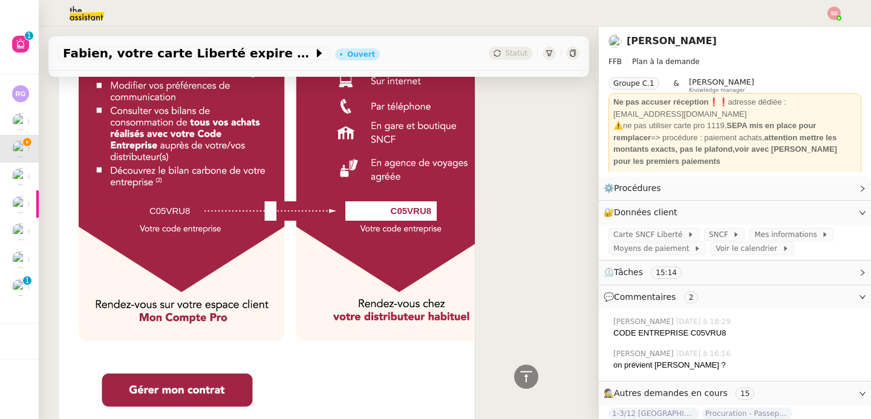
scroll to position [905, 0]
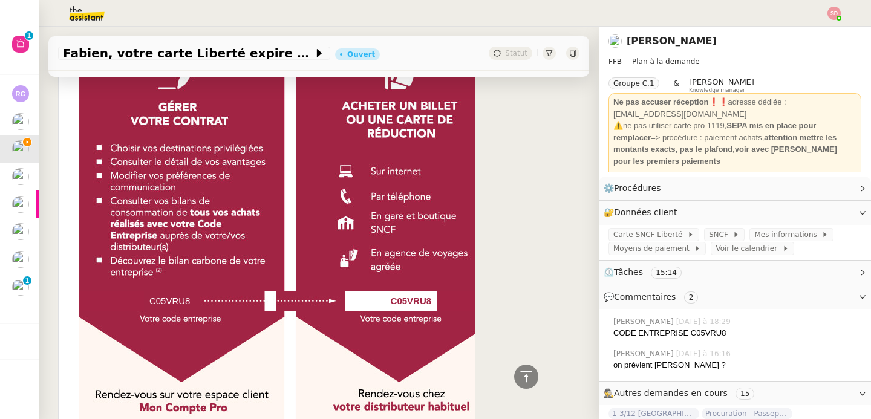
click at [161, 302] on td "C05VRU8" at bounding box center [169, 300] width 51 height 19
copy td "C05VRU8"
click at [656, 230] on span "Carte SNCF Liberté" at bounding box center [650, 235] width 74 height 12
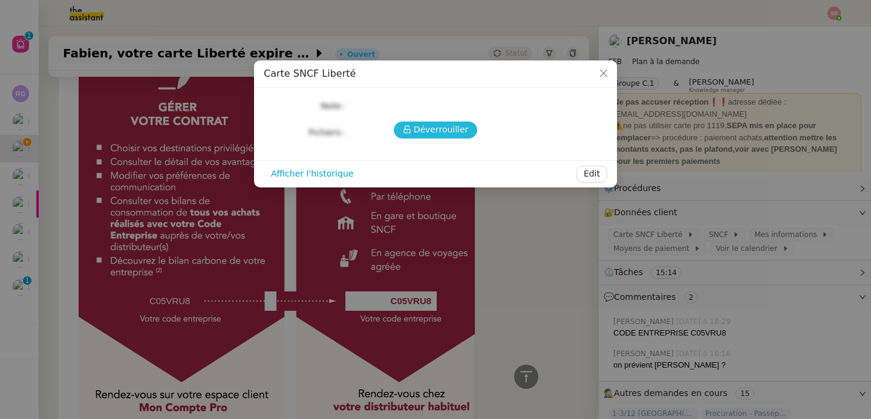
click at [420, 123] on span "Déverrouiller" at bounding box center [441, 130] width 55 height 14
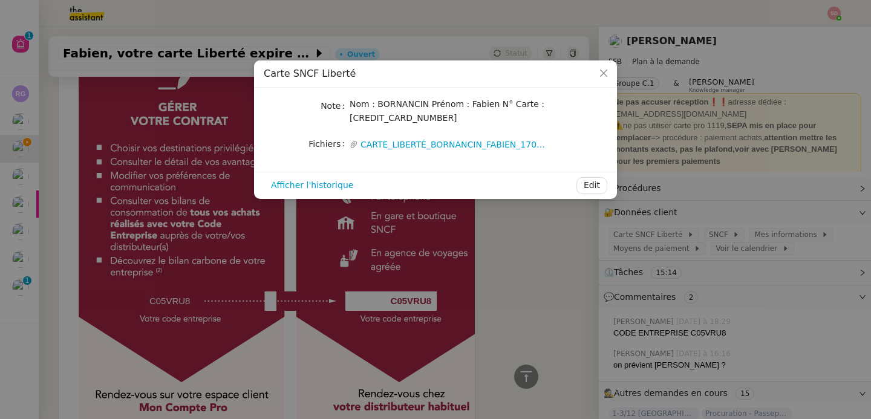
click at [404, 121] on span "Nom : BORNANCIN Prénom : Fabien N° Carte : 290901 15 332615307" at bounding box center [447, 111] width 195 height 24
copy span "332615307"
click at [446, 149] on link "CARTE_LIBERTÉ_BORNANCIN_FABIEN_170924_12H20_eoFNzuDO2Kxg40Wai545.pdf" at bounding box center [454, 145] width 192 height 14
click at [173, 192] on nz-modal-container "Carte SNCF Liberté Note Nom : BORNANCIN Prénom : Fabien N° Carte : 290901 15 33…" at bounding box center [435, 209] width 871 height 419
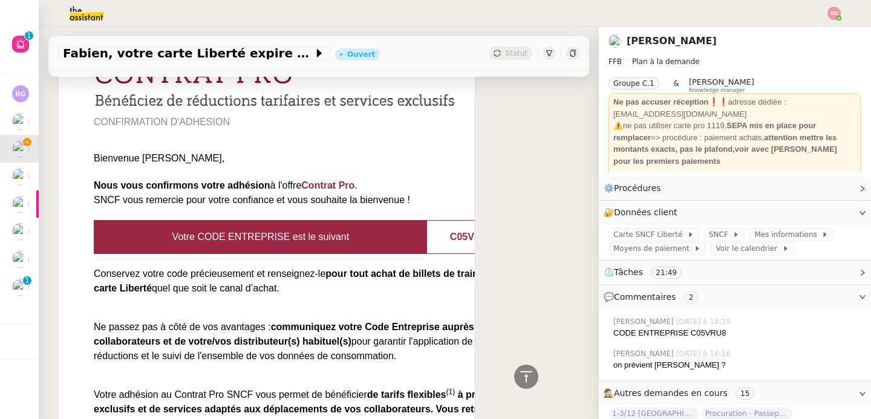
scroll to position [0, 0]
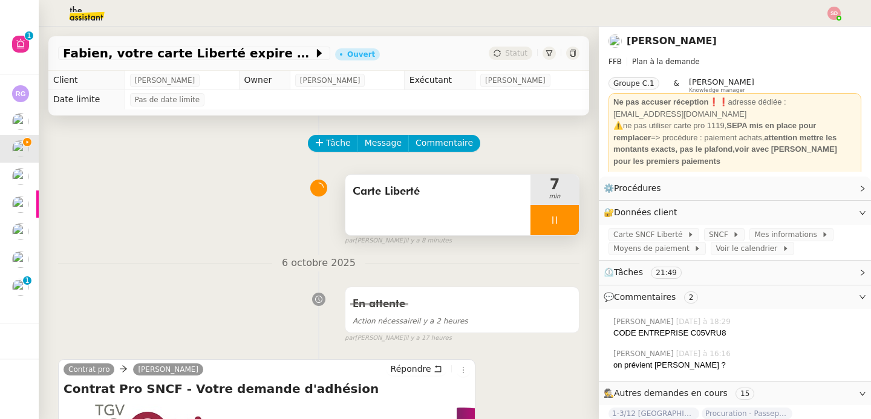
click at [557, 216] on div at bounding box center [554, 220] width 48 height 30
click at [557, 216] on button at bounding box center [566, 220] width 24 height 30
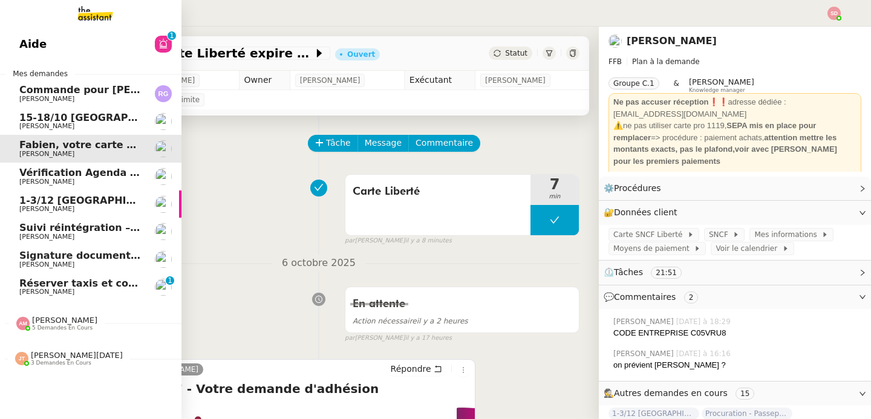
click at [31, 284] on span "Réserver taxis et confirmer bus" at bounding box center [105, 283] width 172 height 11
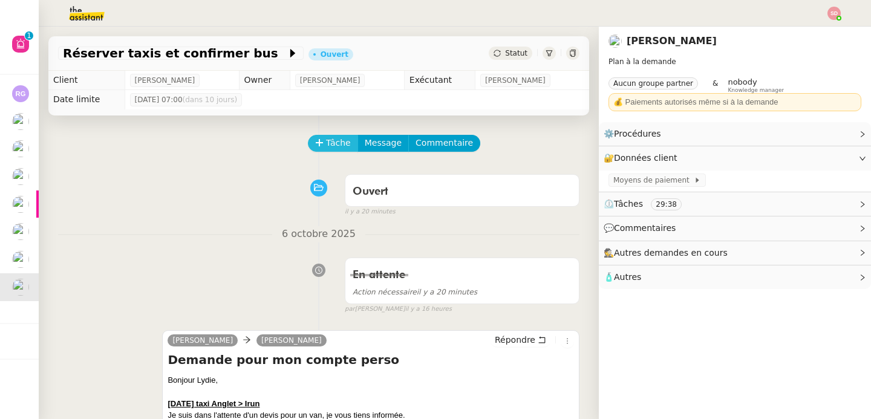
click at [315, 140] on icon at bounding box center [319, 142] width 8 height 8
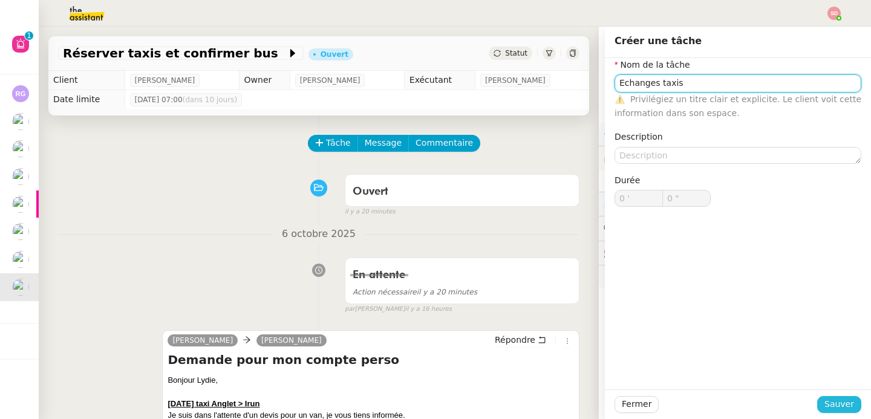
type input "Echanges taxis"
click at [828, 398] on span "Sauver" at bounding box center [839, 404] width 30 height 14
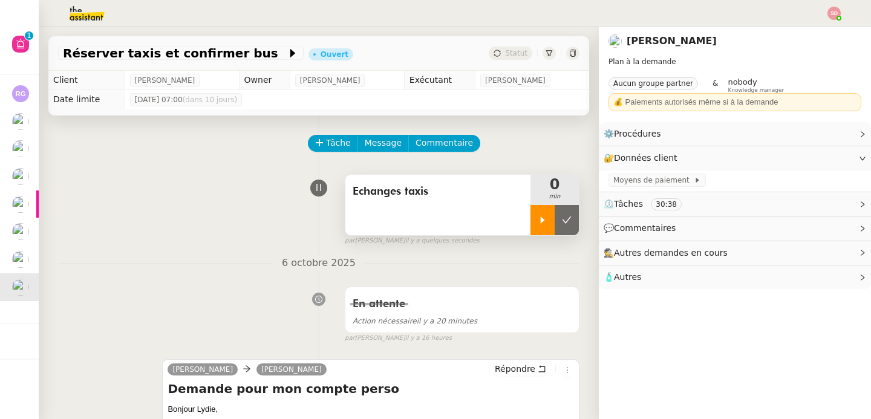
click at [538, 215] on icon at bounding box center [543, 220] width 10 height 10
click at [545, 214] on div at bounding box center [554, 220] width 48 height 30
click at [554, 214] on button at bounding box center [566, 220] width 24 height 30
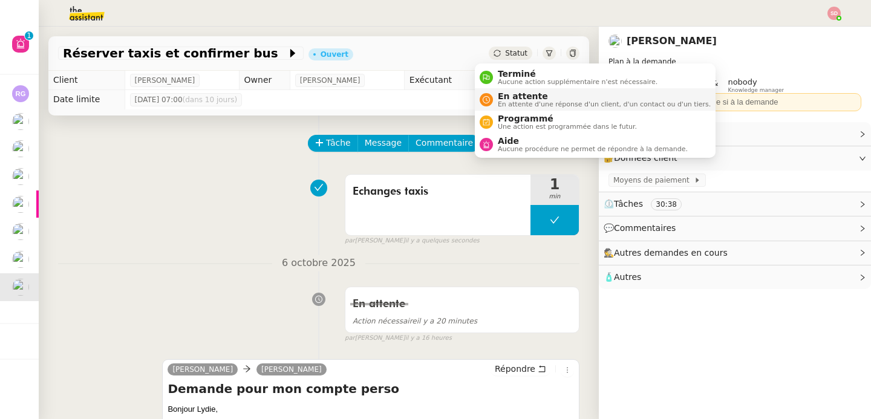
click at [506, 96] on span "En attente" at bounding box center [604, 96] width 213 height 10
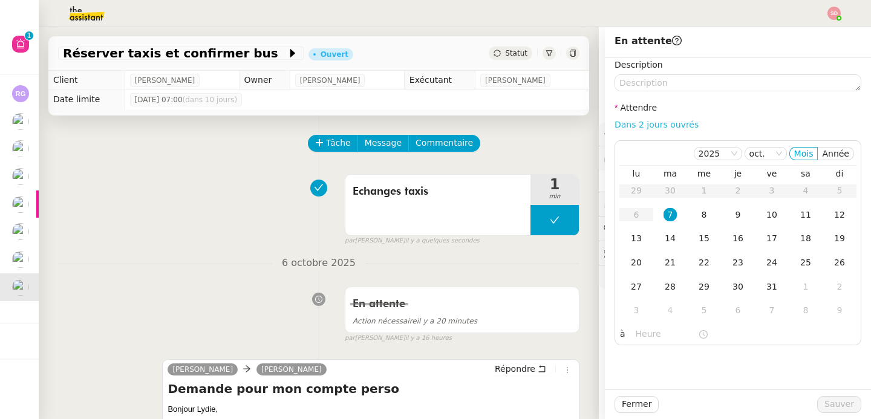
click at [651, 126] on link "Dans 2 jours ouvrés" at bounding box center [656, 125] width 84 height 10
click at [697, 218] on div "8" at bounding box center [703, 214] width 13 height 13
click at [642, 340] on input "07:00" at bounding box center [667, 334] width 62 height 14
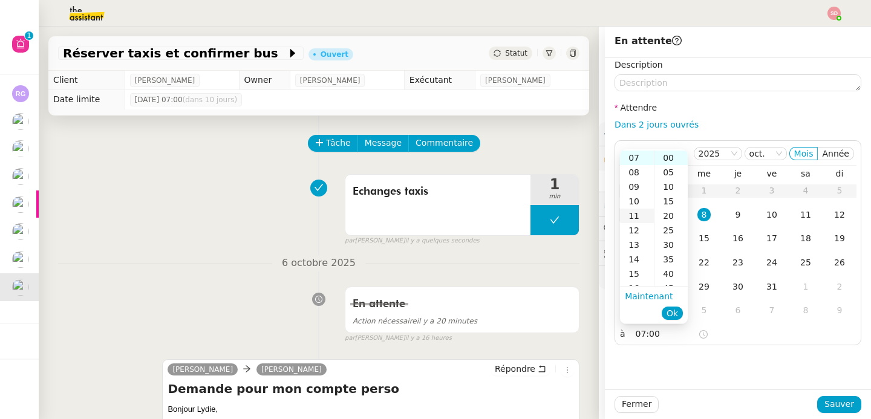
click at [633, 215] on div "11" at bounding box center [637, 216] width 34 height 15
type input "11:00"
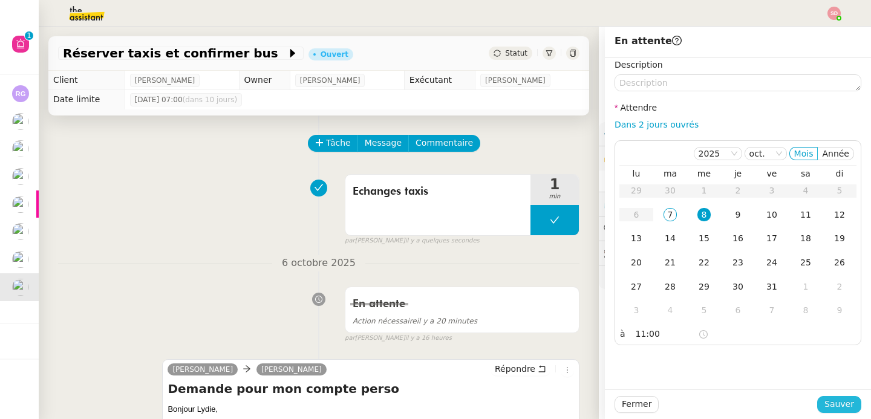
click at [835, 406] on span "Sauver" at bounding box center [839, 404] width 30 height 14
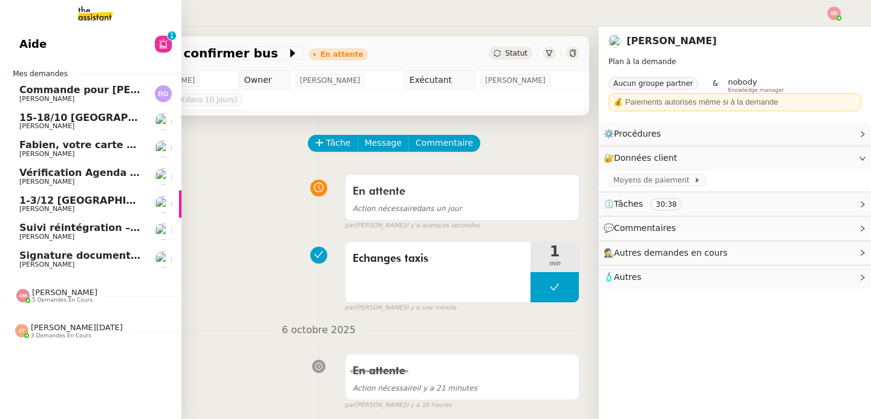
click at [73, 116] on span "15-18/10 [GEOGRAPHIC_DATA] - Conférence" at bounding box center [137, 117] width 237 height 11
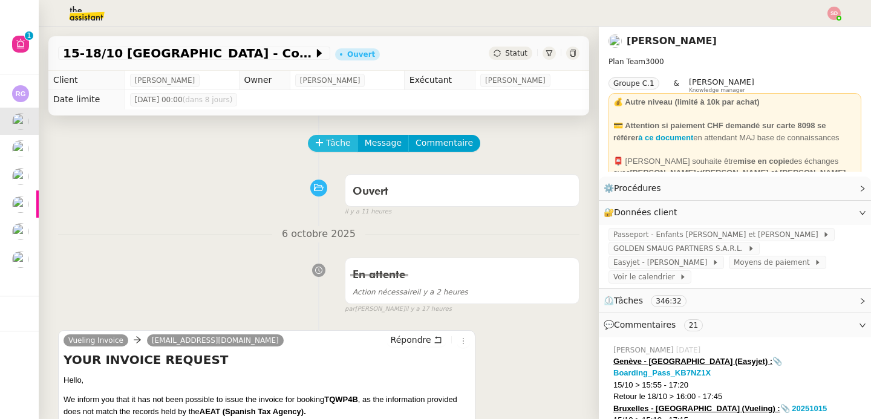
click at [313, 148] on button "Tâche" at bounding box center [333, 143] width 50 height 17
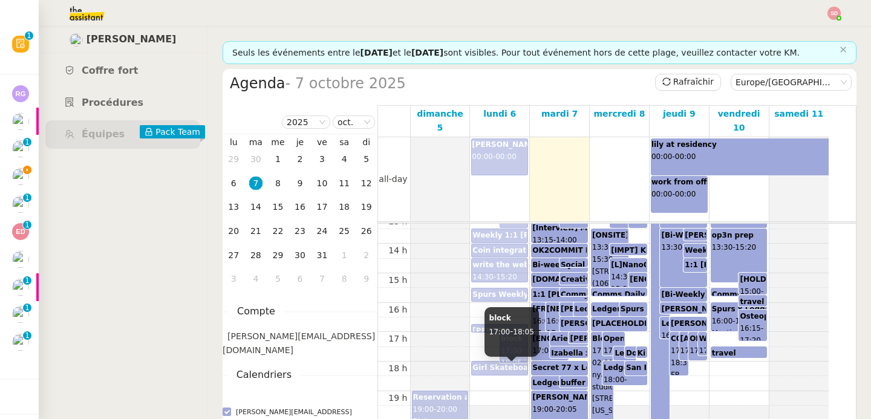
scroll to position [398, 0]
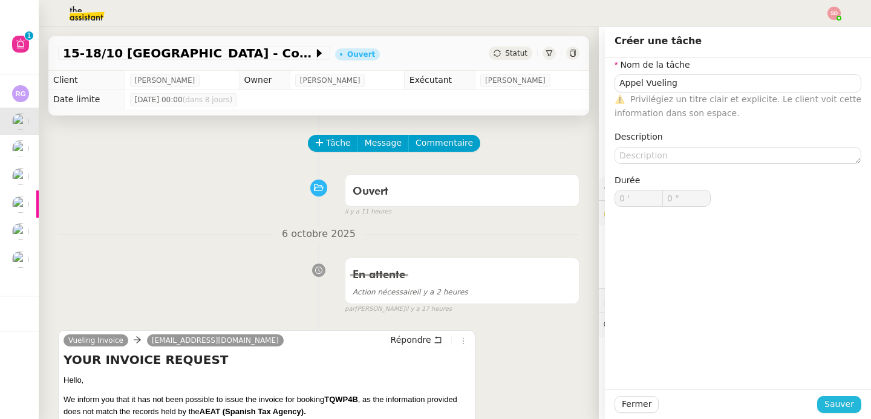
type input "Appel Vueling"
click at [829, 405] on span "Sauver" at bounding box center [839, 404] width 30 height 14
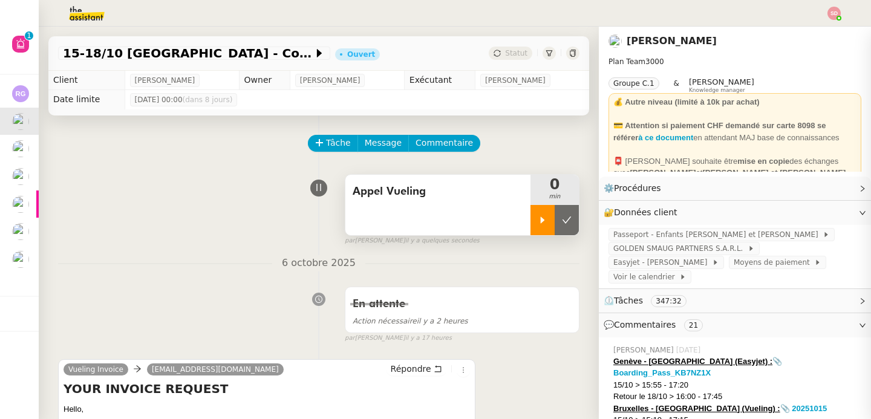
click at [538, 216] on icon at bounding box center [543, 220] width 10 height 10
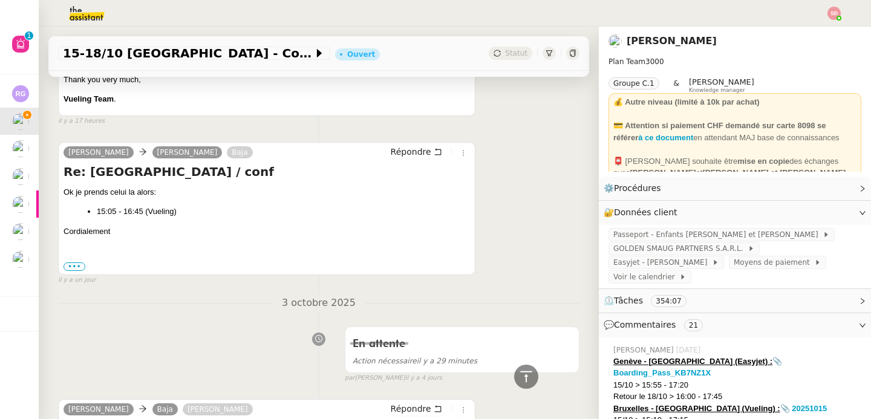
scroll to position [707, 0]
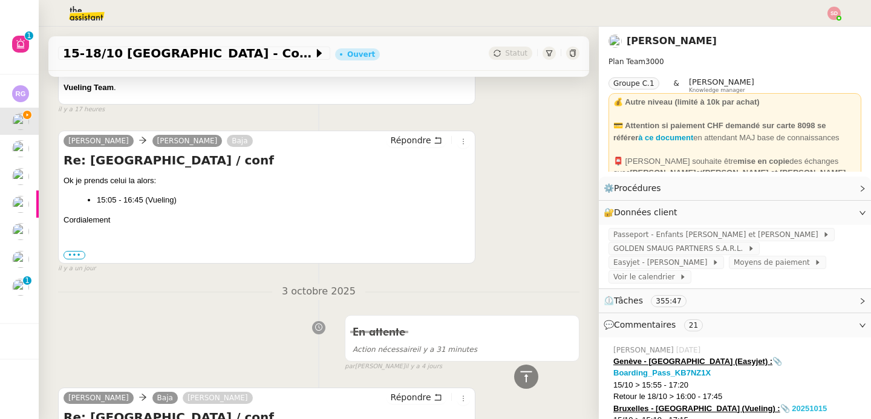
click at [780, 404] on strong "📎 20251015" at bounding box center [803, 408] width 47 height 9
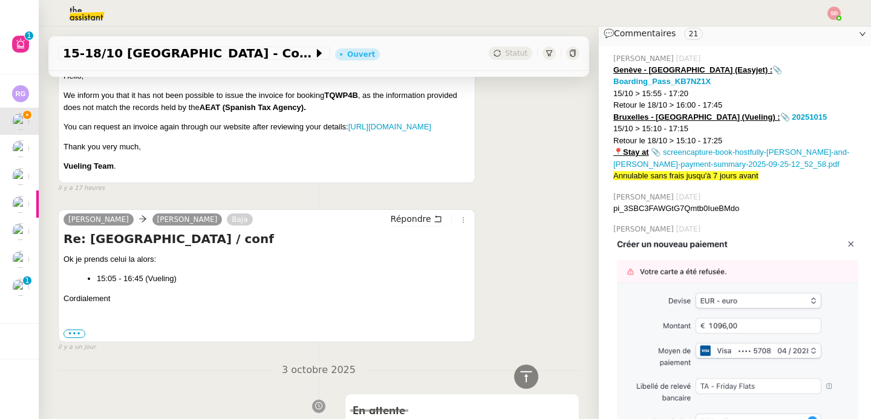
scroll to position [337, 0]
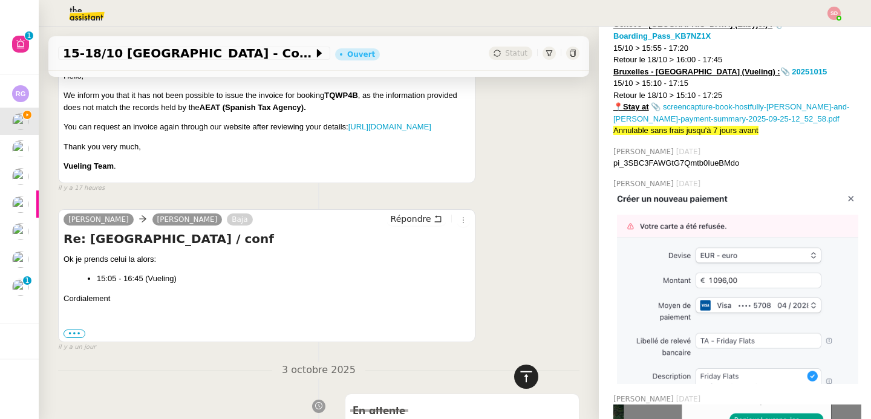
click at [521, 374] on icon at bounding box center [526, 376] width 15 height 15
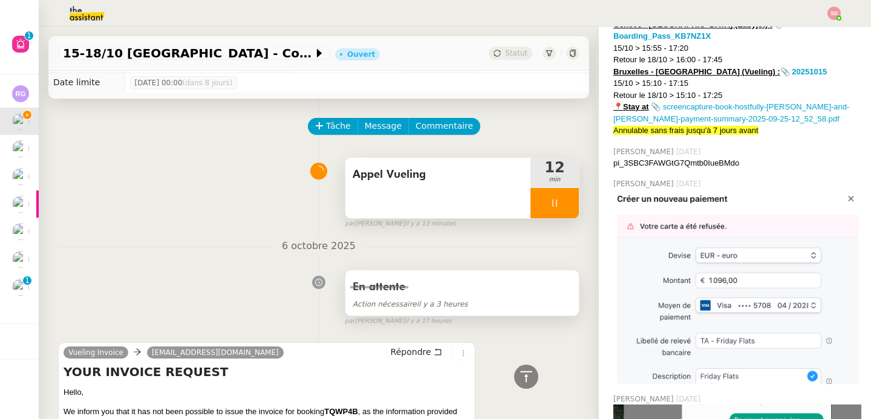
scroll to position [0, 0]
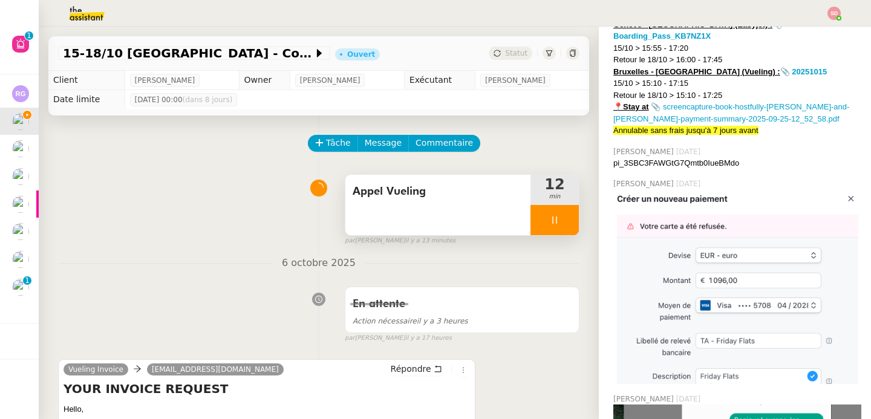
click at [548, 221] on div at bounding box center [554, 220] width 48 height 30
click at [562, 221] on icon at bounding box center [567, 220] width 10 height 10
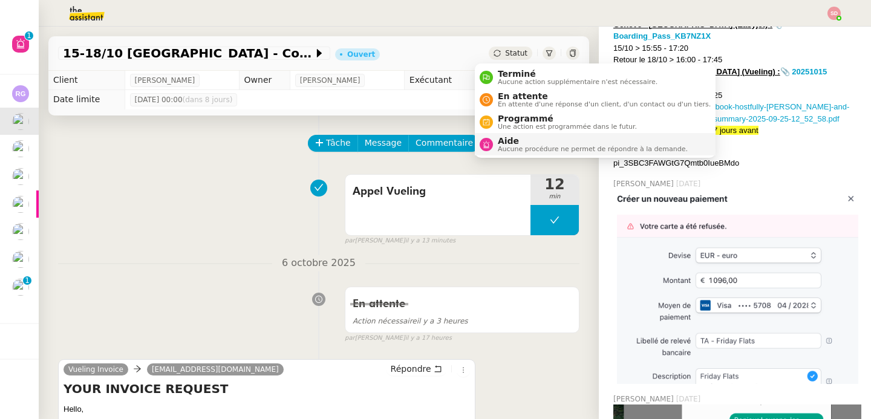
click at [492, 145] on nz-avatar at bounding box center [486, 144] width 13 height 13
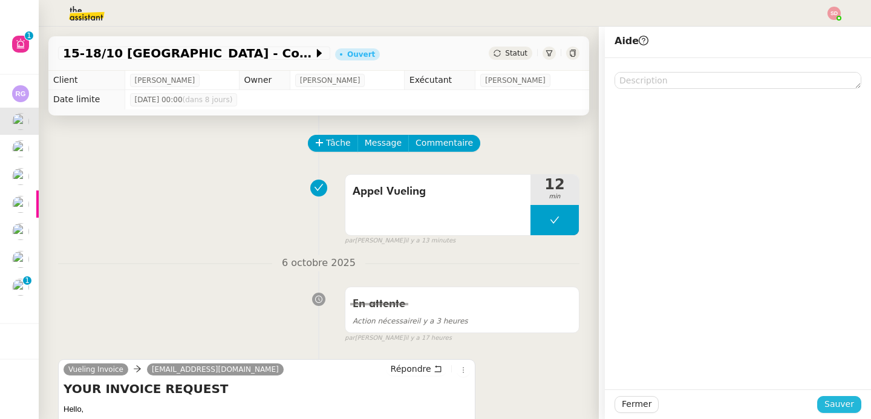
click at [827, 408] on span "Sauver" at bounding box center [839, 404] width 30 height 14
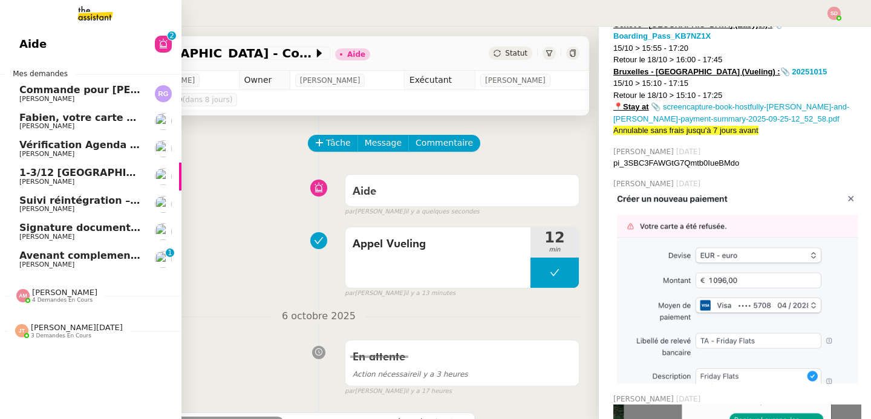
click at [50, 259] on span "Avenant complement d'heures DE LEEUW" at bounding box center [132, 255] width 226 height 11
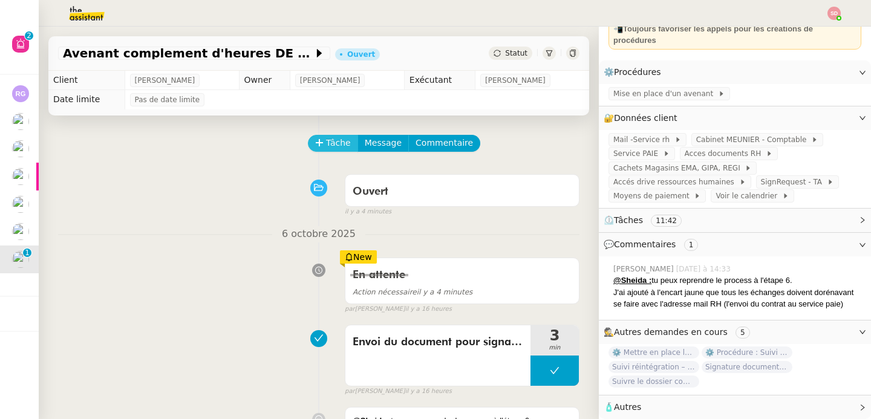
click at [326, 138] on span "Tâche" at bounding box center [338, 143] width 25 height 14
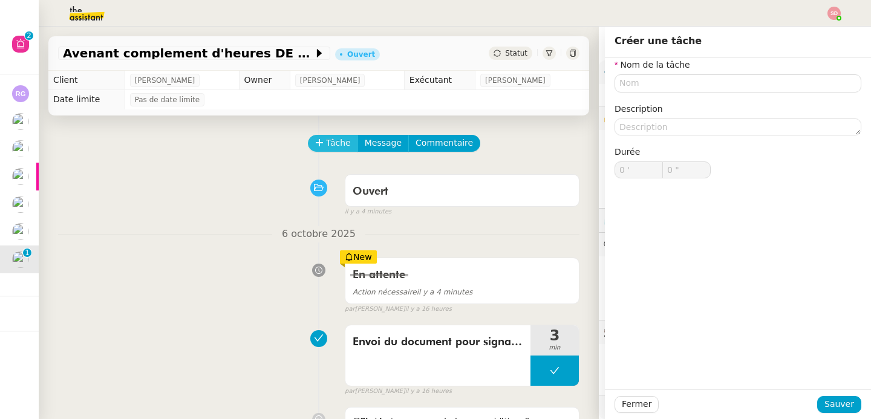
scroll to position [115, 0]
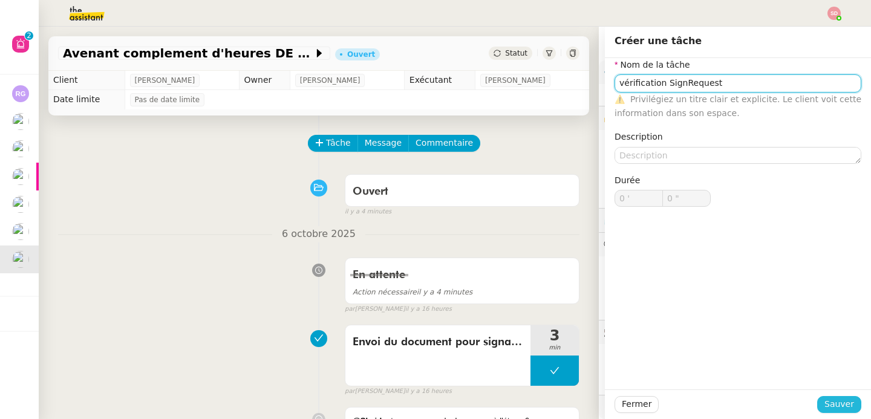
type input "vérification SignRequest"
click at [846, 405] on button "Sauver" at bounding box center [839, 404] width 44 height 17
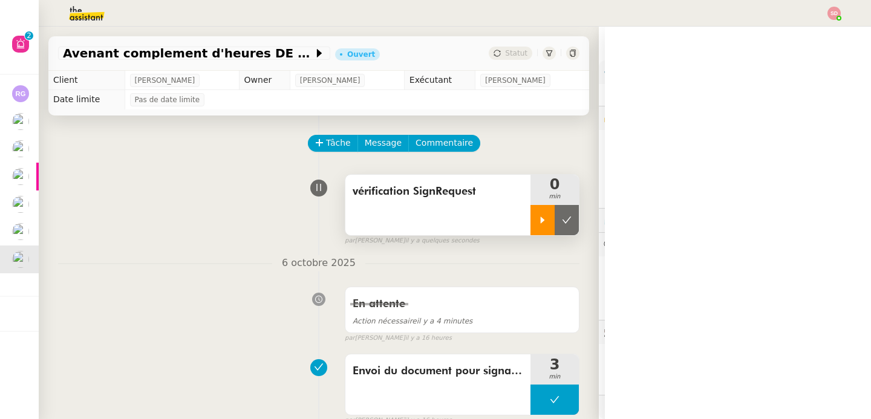
scroll to position [115, 0]
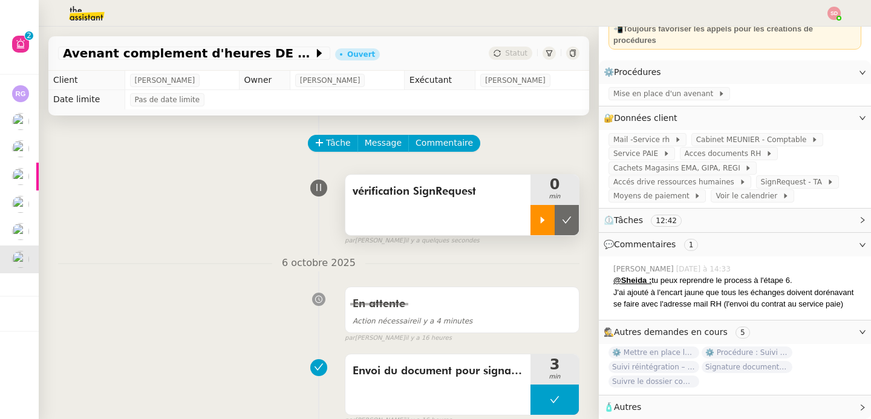
click at [532, 216] on div at bounding box center [542, 220] width 24 height 30
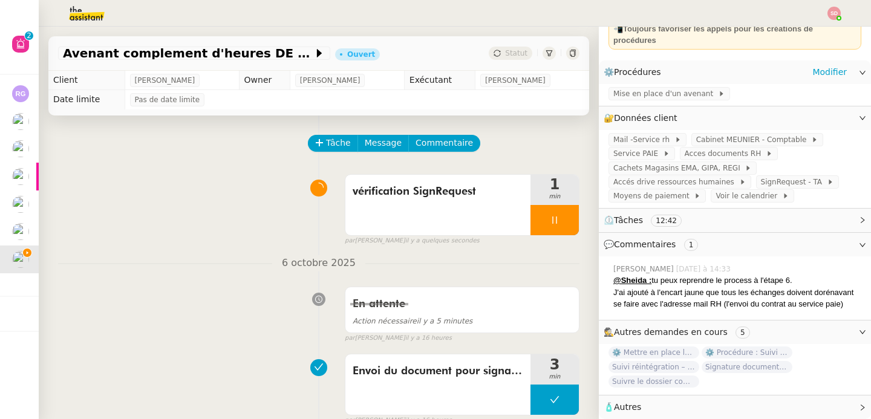
click at [678, 84] on div "Mise en place d'un avenant" at bounding box center [735, 94] width 272 height 21
click at [676, 88] on span "Mise en place d'un avenant" at bounding box center [665, 94] width 105 height 12
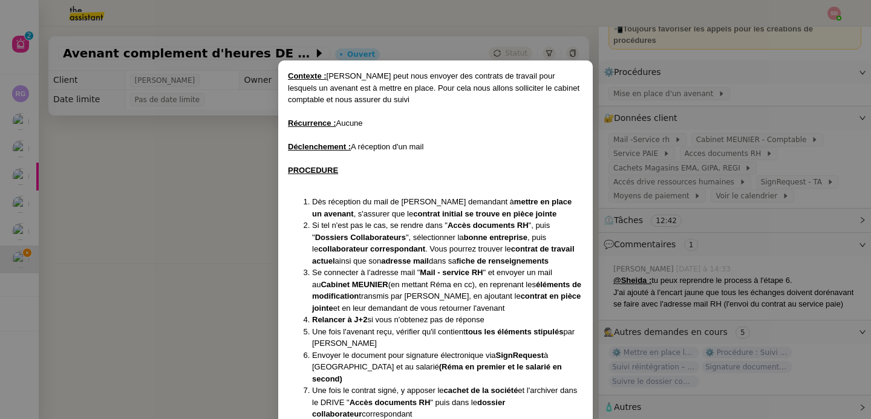
scroll to position [80, 0]
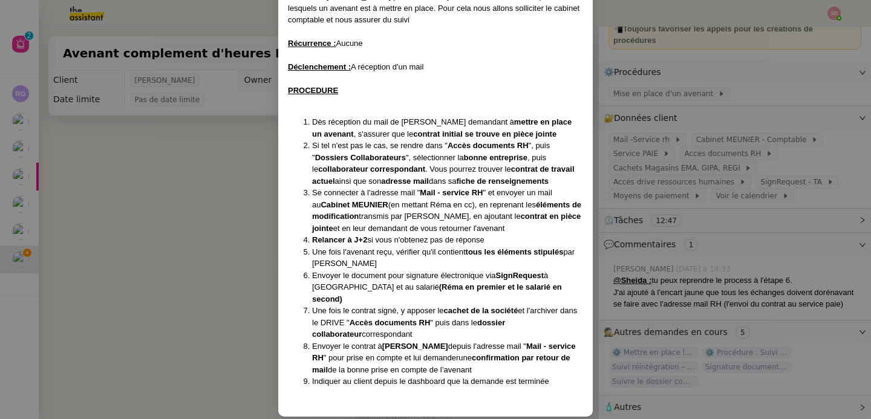
click at [250, 298] on nz-modal-container "Contexte : Réma peut nous envoyer des contrats de travail pour lesquels un aven…" at bounding box center [435, 209] width 871 height 419
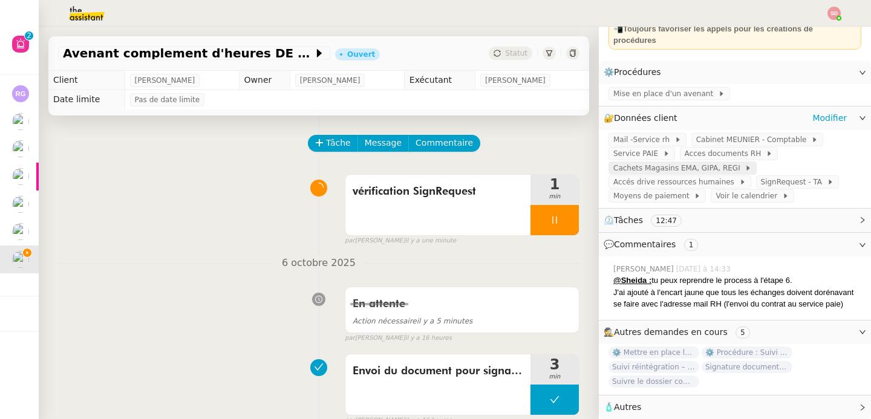
click at [665, 162] on span "Cachets Magasins EMA, GIPA, REGI" at bounding box center [678, 168] width 131 height 12
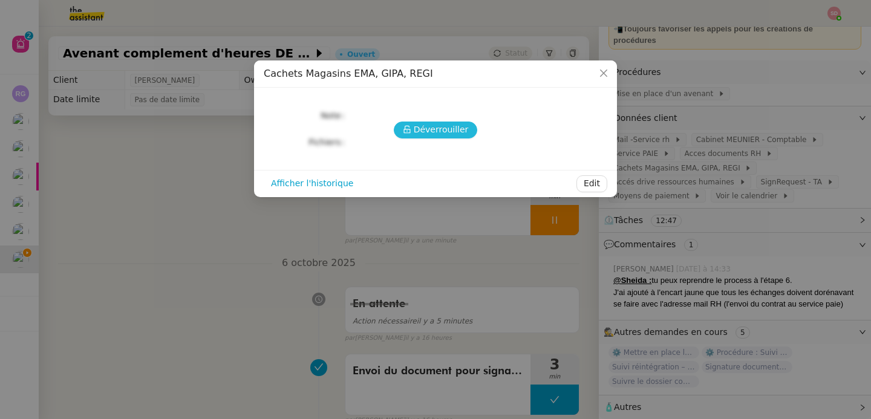
click at [420, 125] on span "Déverrouiller" at bounding box center [441, 130] width 55 height 14
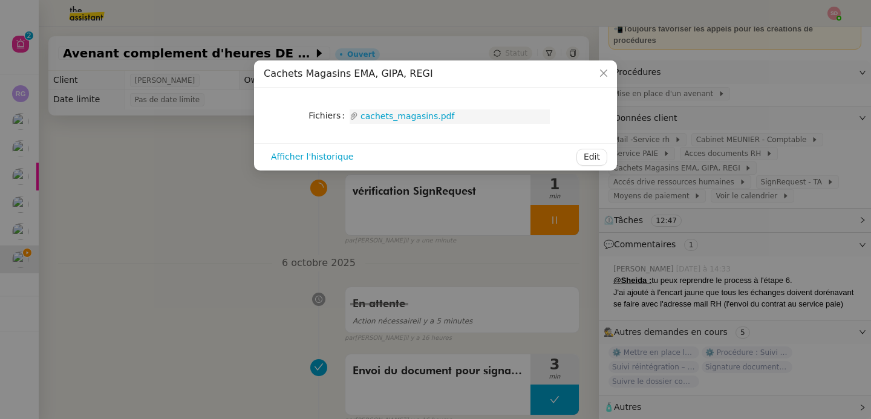
click at [400, 114] on link "cachets_magasins.pdf" at bounding box center [454, 116] width 192 height 14
click at [828, 259] on nz-modal-container "Cachets Magasins EMA, GIPA, REGI Fichiers Upload cachets_magasins.pdf Afficher …" at bounding box center [435, 209] width 871 height 419
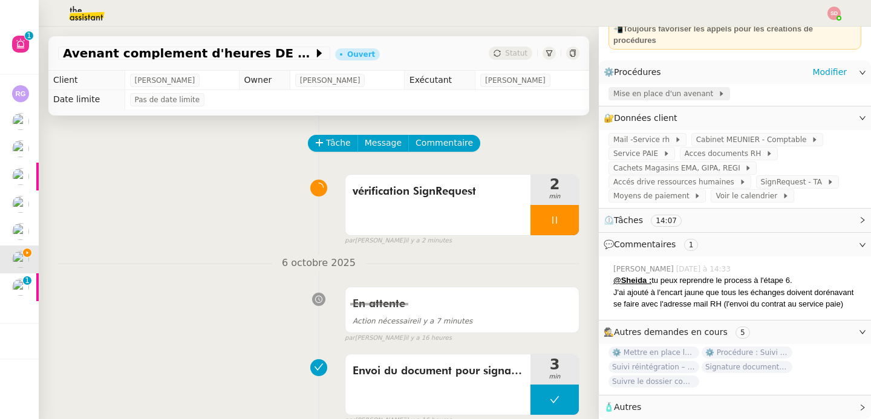
click at [649, 88] on span "Mise en place d'un avenant" at bounding box center [665, 94] width 105 height 12
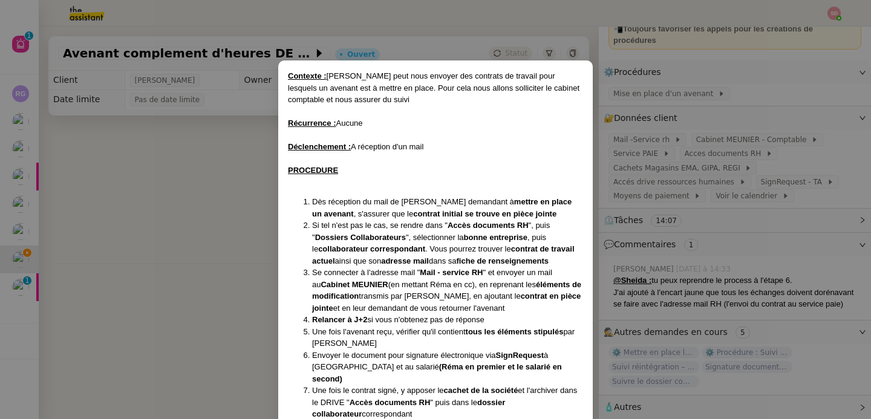
scroll to position [80, 0]
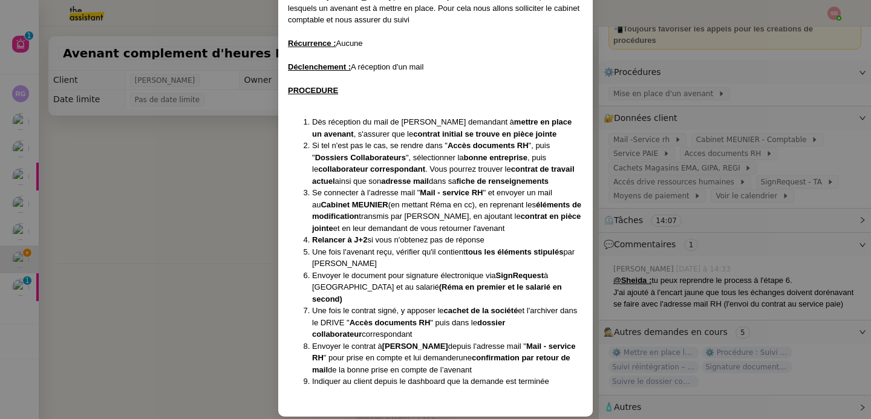
click at [394, 305] on li "Une fois le contrat signé, y apposer le cachet de la société et l'archiver dans…" at bounding box center [447, 323] width 271 height 36
click at [692, 148] on nz-modal-container "Contexte : Réma peut nous envoyer des contrats de travail pour lesquels un aven…" at bounding box center [435, 209] width 871 height 419
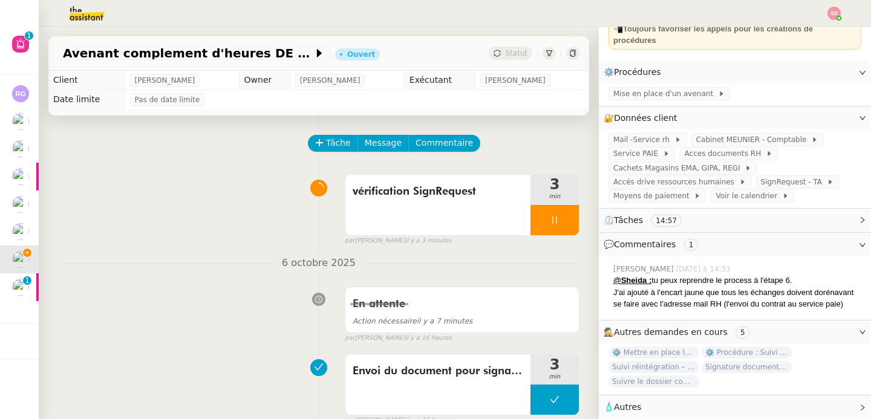
click at [718, 148] on span "Acces documents RH" at bounding box center [724, 154] width 81 height 12
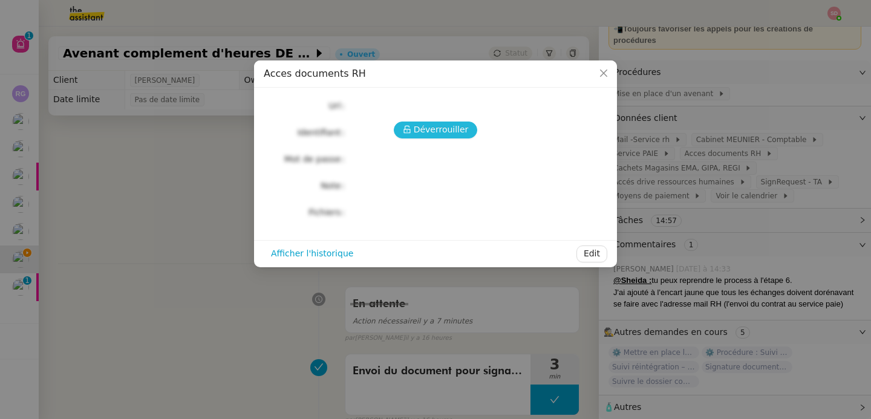
click at [426, 125] on span "Déverrouiller" at bounding box center [441, 130] width 55 height 14
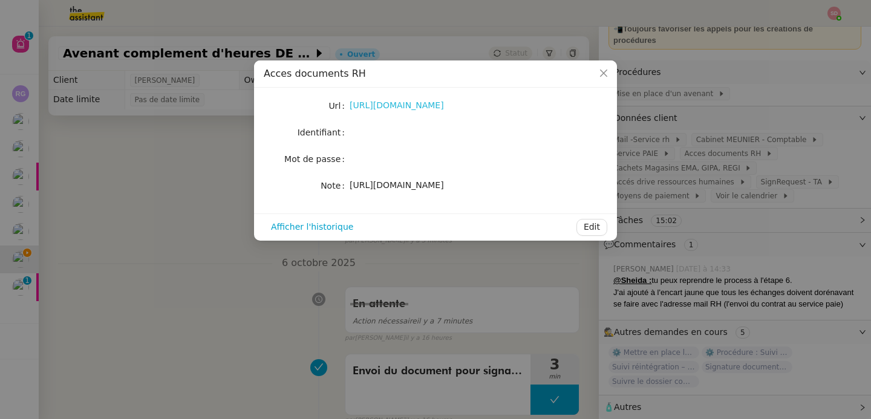
click at [444, 109] on link "https://emagifi-my.sharepoint.com/:f:/p/rema_ngaiboye/EvhYK7y1DmJPjsDHTZ3l7uAB2…" at bounding box center [397, 105] width 94 height 10
click at [711, 144] on nz-modal-container "Acces documents RH Url https://emagifi-my.sharepoint.com/:f:/p/rema_ngaiboye/Ev…" at bounding box center [435, 209] width 871 height 419
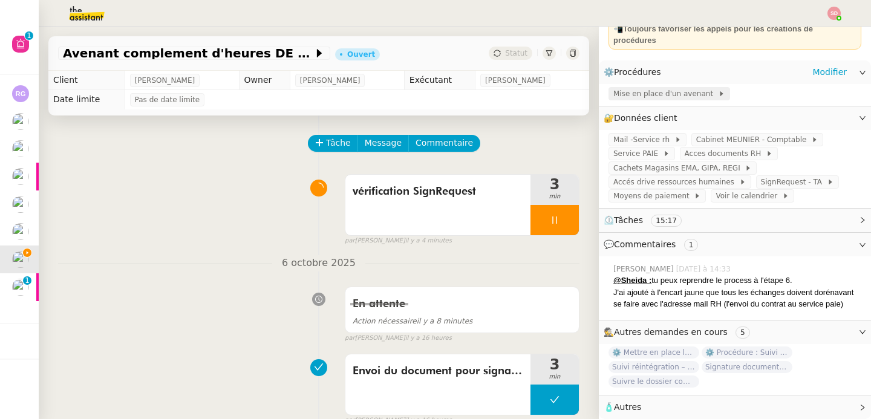
click at [669, 89] on span "Mise en place d'un avenant" at bounding box center [665, 94] width 105 height 12
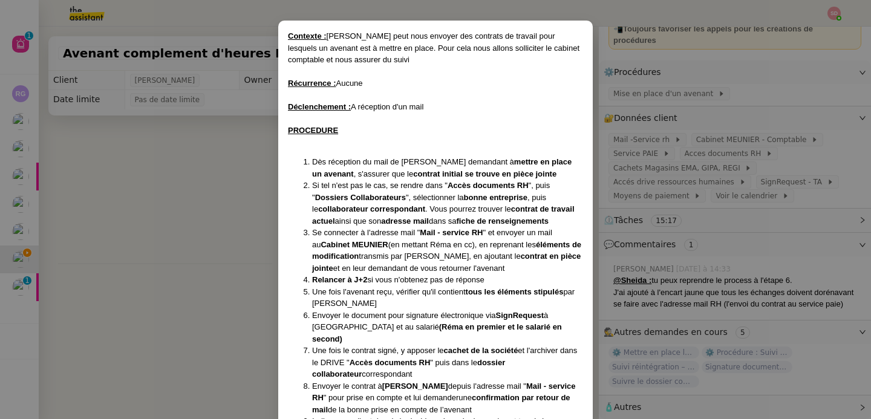
scroll to position [80, 0]
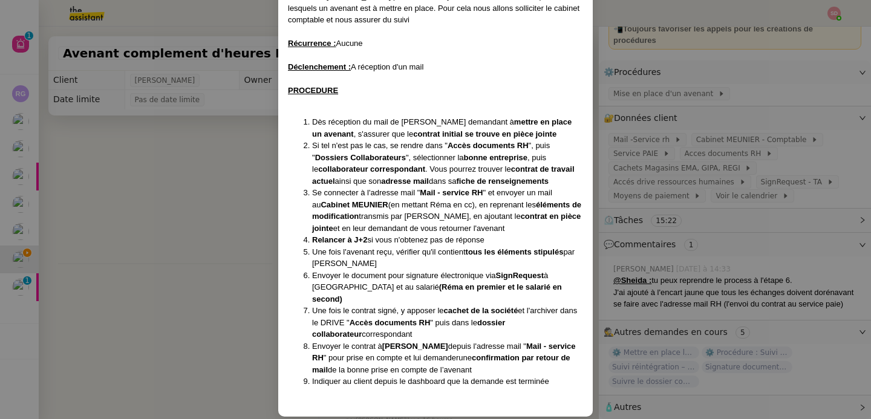
drag, startPoint x: 342, startPoint y: 311, endPoint x: 378, endPoint y: 322, distance: 37.1
click at [378, 322] on li "Une fois le contrat signé, y apposer le cachet de la société et l'archiver dans…" at bounding box center [447, 323] width 271 height 36
click at [696, 288] on nz-modal-container "Contexte : Réma peut nous envoyer des contrats de travail pour lesquels un aven…" at bounding box center [435, 209] width 871 height 419
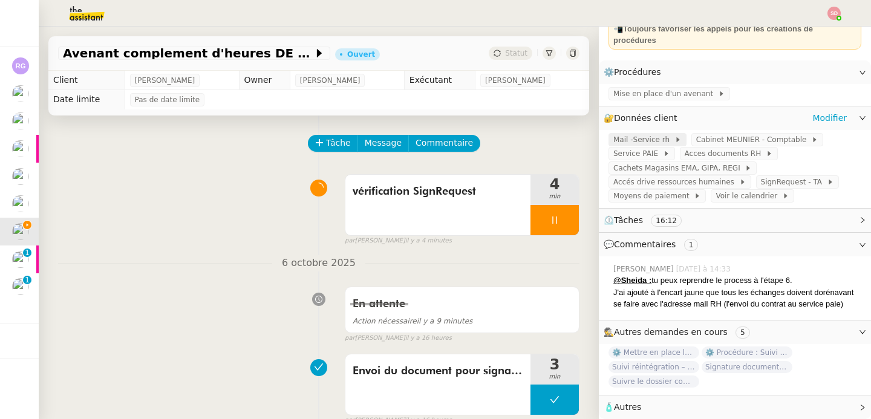
click at [626, 134] on span "Mail -Service rh" at bounding box center [643, 140] width 61 height 12
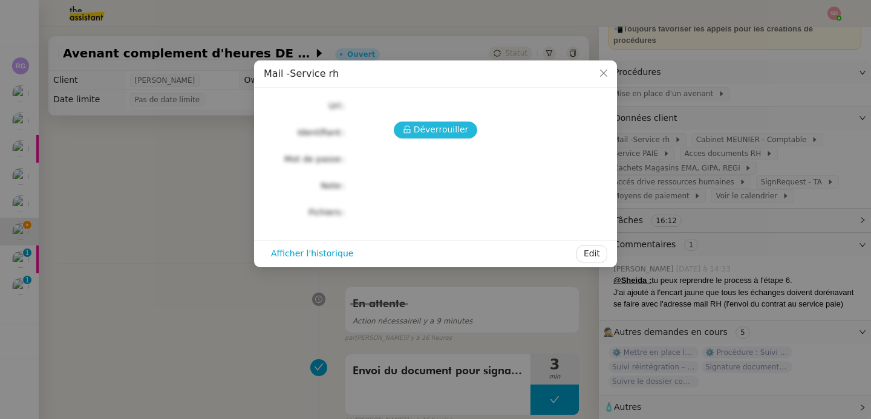
click at [452, 137] on span "Déverrouiller" at bounding box center [441, 130] width 55 height 14
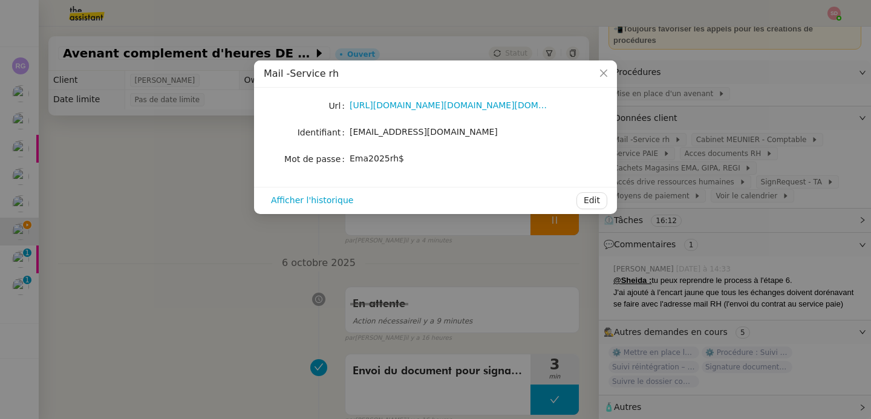
click at [420, 111] on div "https://login.microsoftonline.com/common/oauth2/v2.0/authorize?client_id=9199bf…" at bounding box center [450, 106] width 200 height 14
click at [425, 106] on link "https://login.microsoftonline.com/common/oauth2/v2.0/authorize?client_id=9199bf…" at bounding box center [468, 105] width 236 height 10
click at [161, 174] on nz-modal-container "Mail -Service rh Url https://login.microsoftonline.com/common/oauth2/v2.0/autho…" at bounding box center [435, 209] width 871 height 419
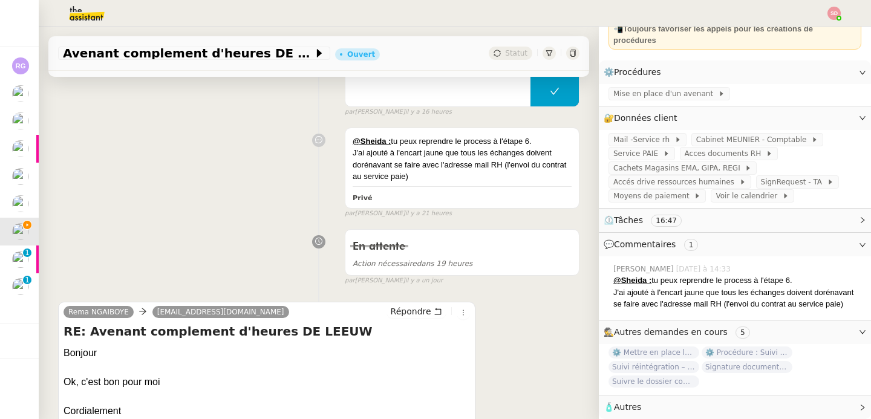
scroll to position [459, 0]
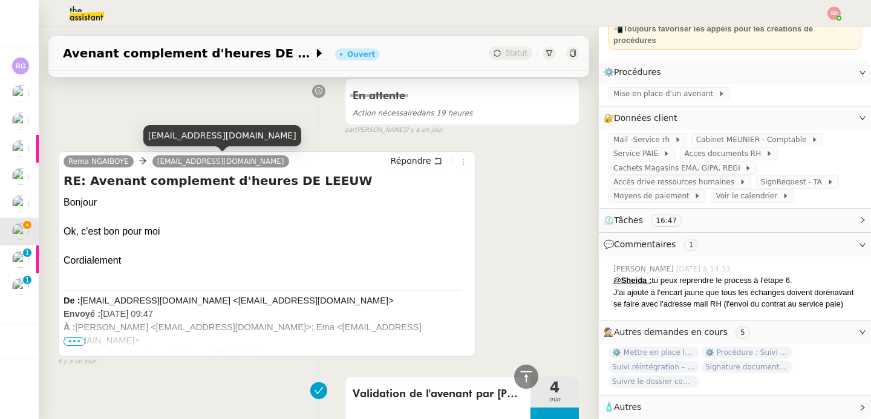
click at [202, 143] on div "ema@theassistant.com" at bounding box center [222, 135] width 158 height 21
copy div "ema@theassistant.com"
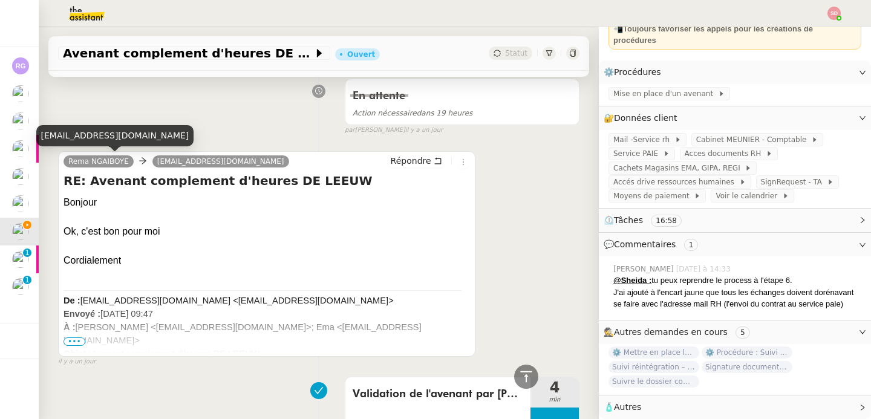
click at [106, 135] on div "rema.ngaiboye@emagifi.com" at bounding box center [115, 135] width 158 height 21
copy div "rema.ngaiboye@emagifi.com"
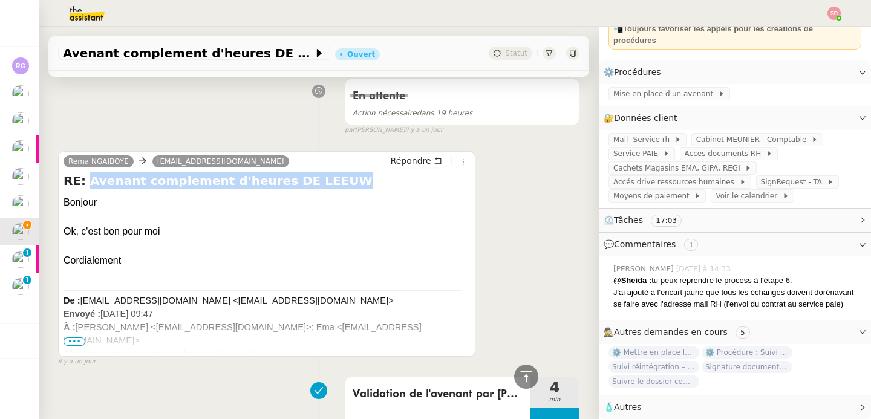
drag, startPoint x: 86, startPoint y: 183, endPoint x: 325, endPoint y: 181, distance: 238.9
click at [325, 181] on h4 "RE: Avenant complement d'heures DE LEEUW" at bounding box center [266, 180] width 406 height 17
copy h4 "Avenant complement d'heures DE LEEUW"
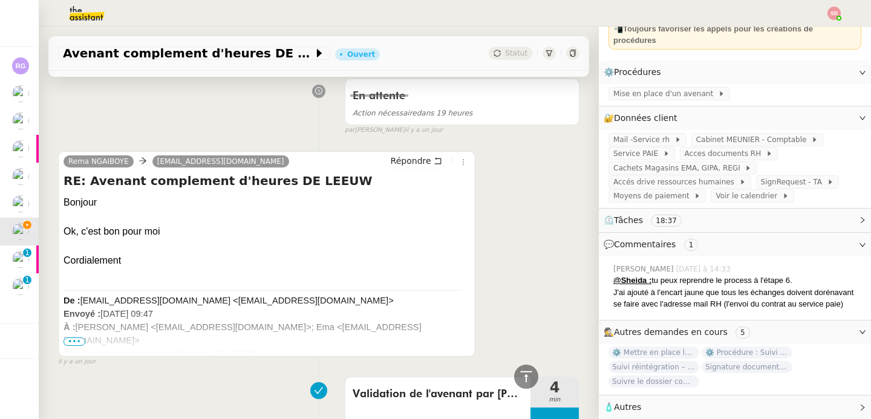
click at [327, 205] on div "Bonjour" at bounding box center [266, 202] width 406 height 15
click at [662, 90] on span "Mise en place d'un avenant" at bounding box center [665, 94] width 105 height 12
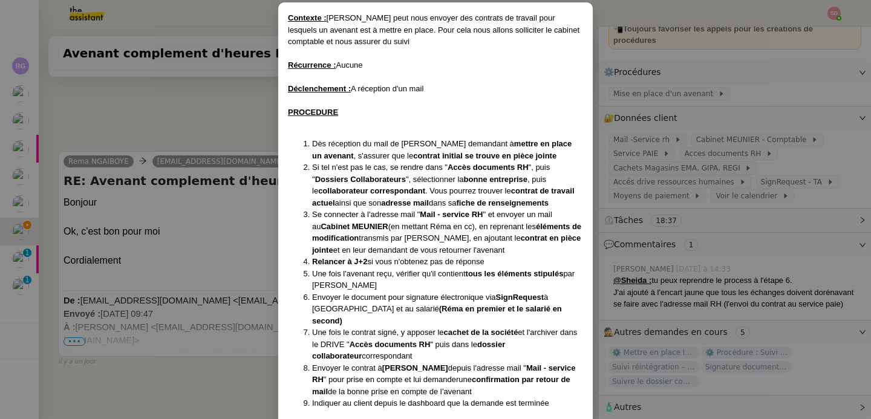
scroll to position [80, 0]
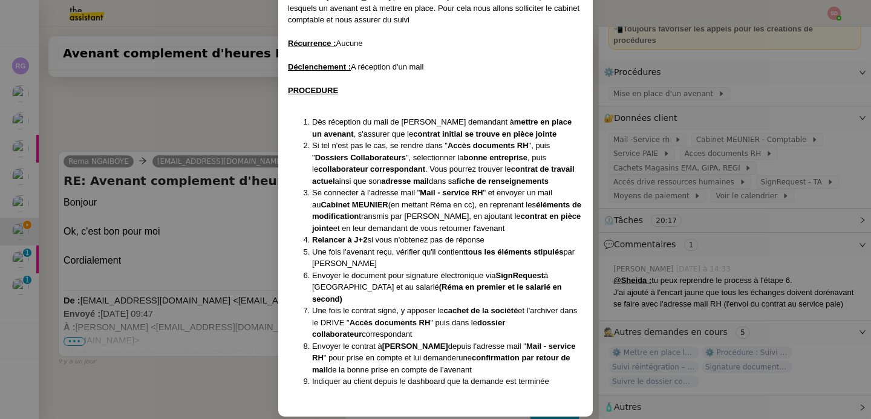
click at [158, 273] on nz-modal-container "Contexte : Réma peut nous envoyer des contrats de travail pour lesquels un aven…" at bounding box center [435, 209] width 871 height 419
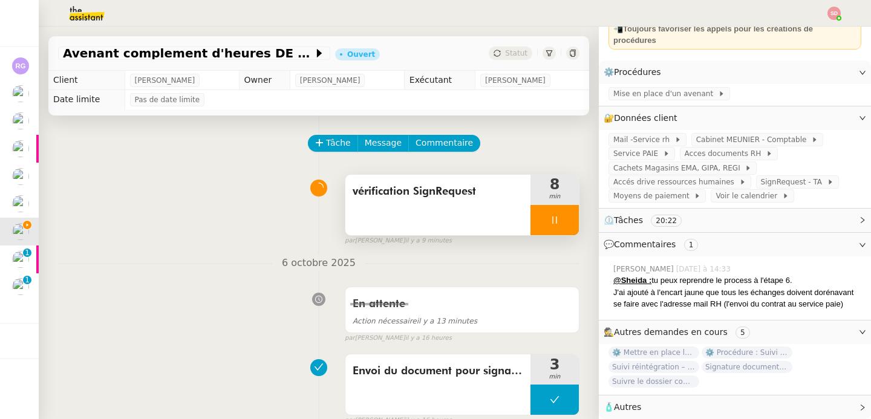
scroll to position [388, 0]
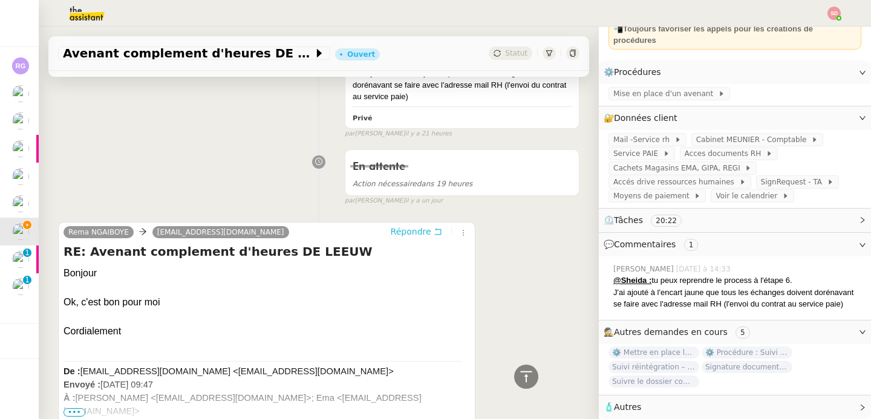
click at [412, 235] on span "Répondre" at bounding box center [411, 232] width 41 height 12
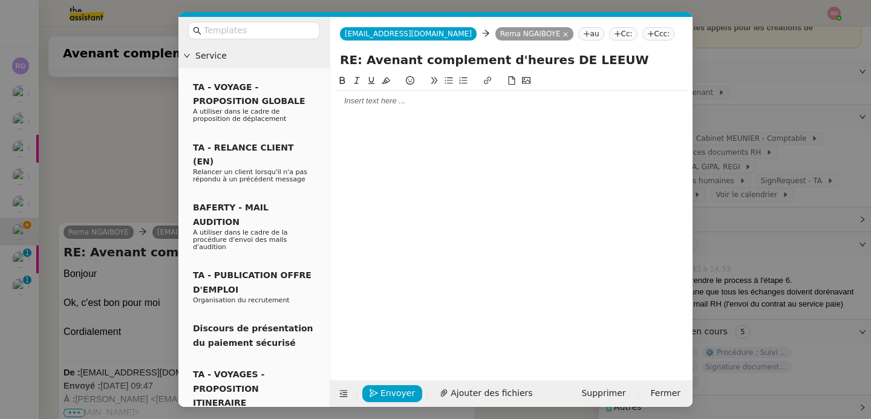
scroll to position [117, 0]
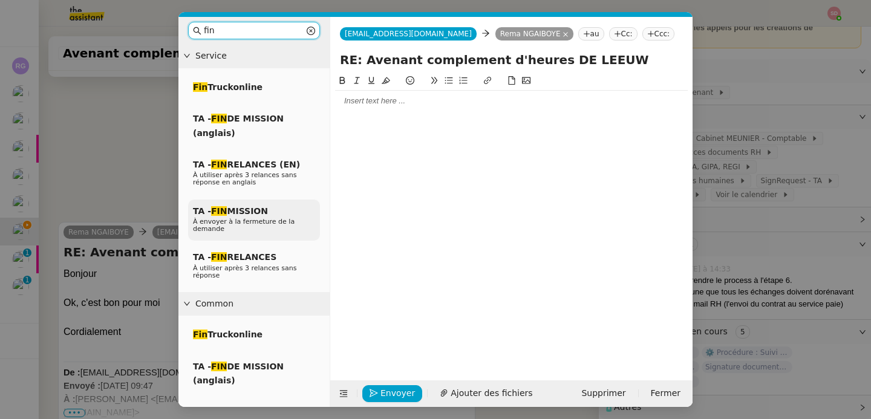
type input "fin"
click at [272, 212] on div "TA - FIN MISSION À envoyer à la fermeture de la demande" at bounding box center [254, 221] width 132 height 42
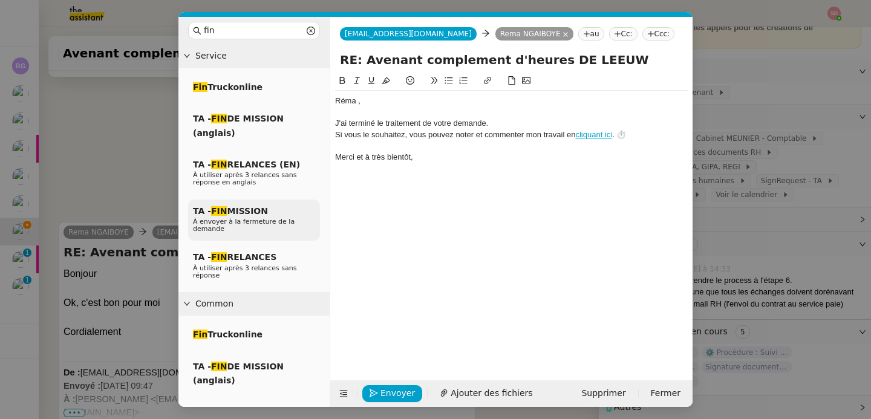
scroll to position [551, 0]
click at [450, 107] on div at bounding box center [511, 112] width 353 height 11
click at [390, 397] on span "Envoyer" at bounding box center [397, 393] width 34 height 14
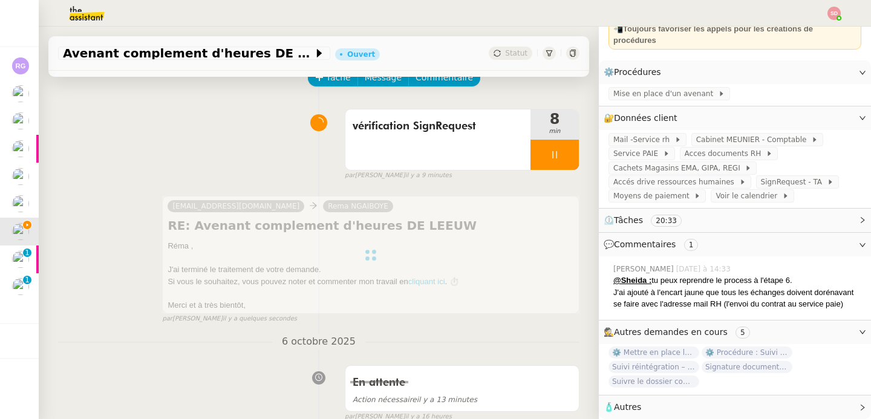
scroll to position [0, 0]
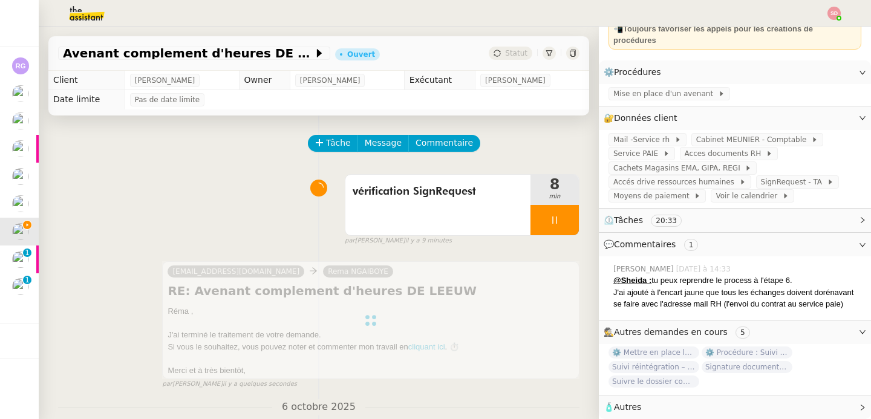
click at [550, 225] on div at bounding box center [554, 220] width 48 height 30
click at [554, 225] on button at bounding box center [566, 220] width 24 height 30
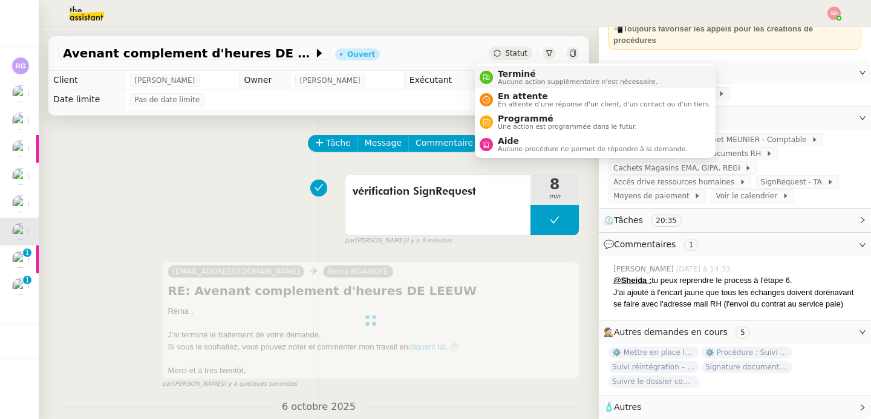
click at [483, 82] on nz-avatar at bounding box center [486, 77] width 13 height 13
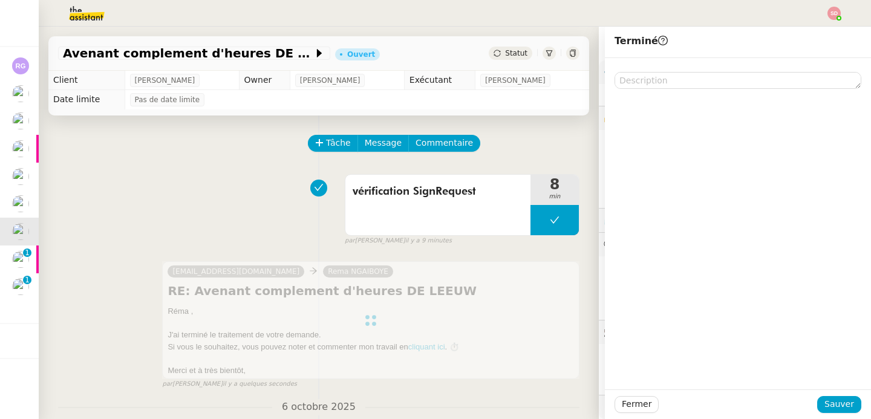
scroll to position [115, 0]
click at [827, 401] on span "Sauver" at bounding box center [839, 404] width 30 height 14
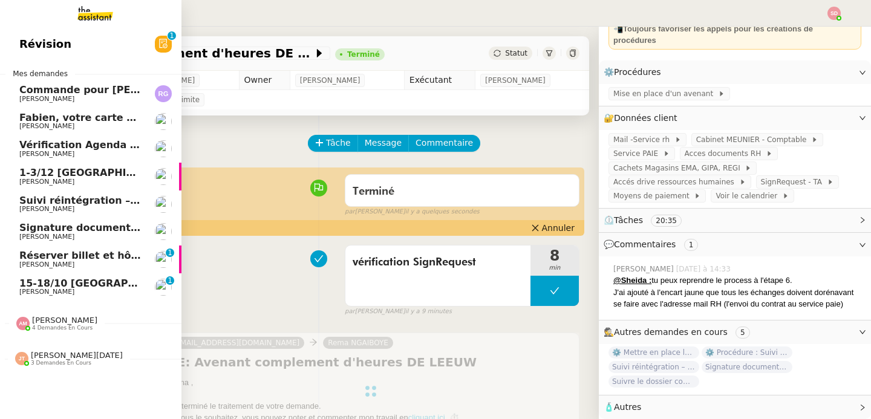
click at [47, 262] on span "[PERSON_NAME]" at bounding box center [46, 265] width 55 height 8
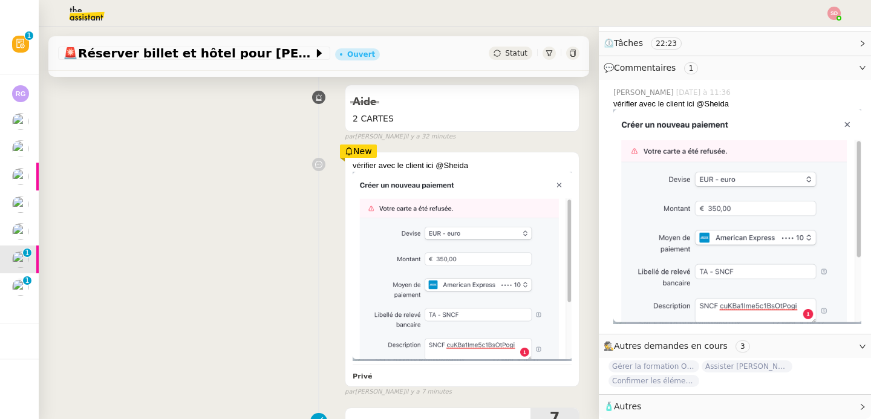
scroll to position [233, 0]
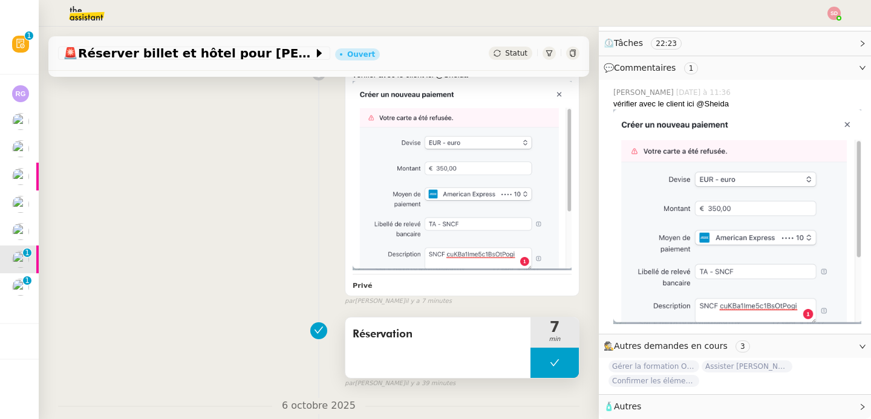
click at [551, 350] on button at bounding box center [554, 363] width 48 height 30
click at [530, 360] on div at bounding box center [542, 363] width 24 height 30
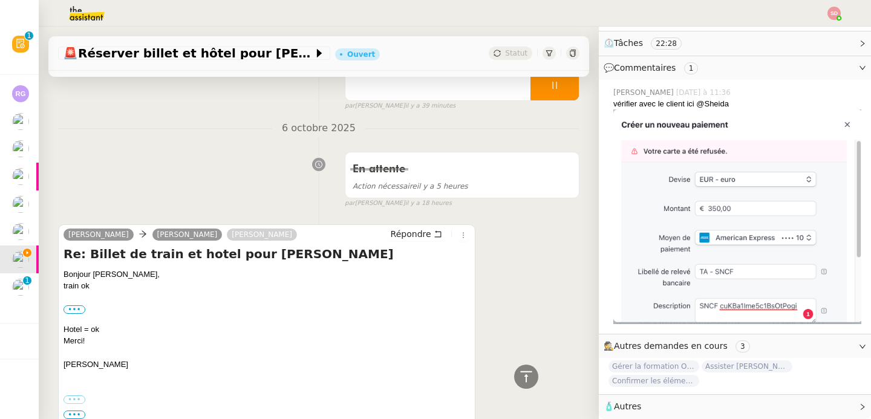
scroll to position [0, 0]
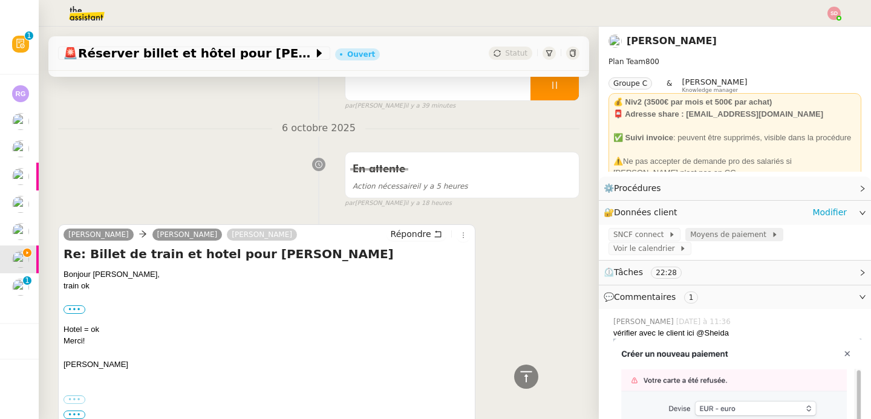
click at [712, 238] on span "Moyens de paiement" at bounding box center [730, 235] width 80 height 12
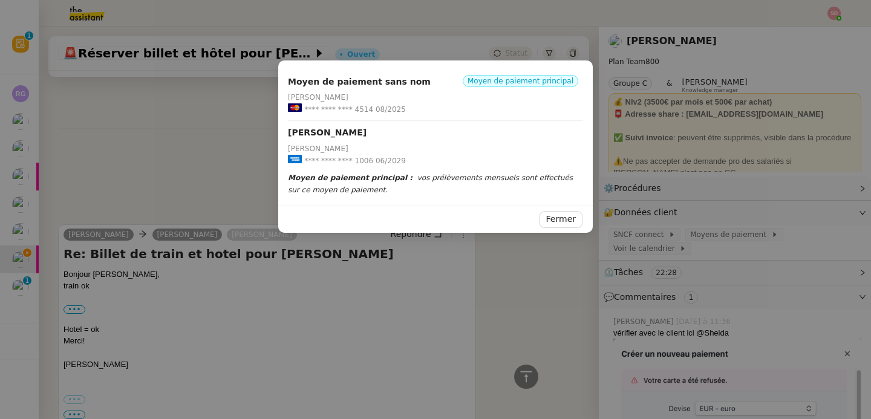
click at [530, 256] on nz-modal-container "Moyen de paiement sans nom Moyen de paiement principal Axel BANDIAKY **** **** …" at bounding box center [435, 209] width 871 height 419
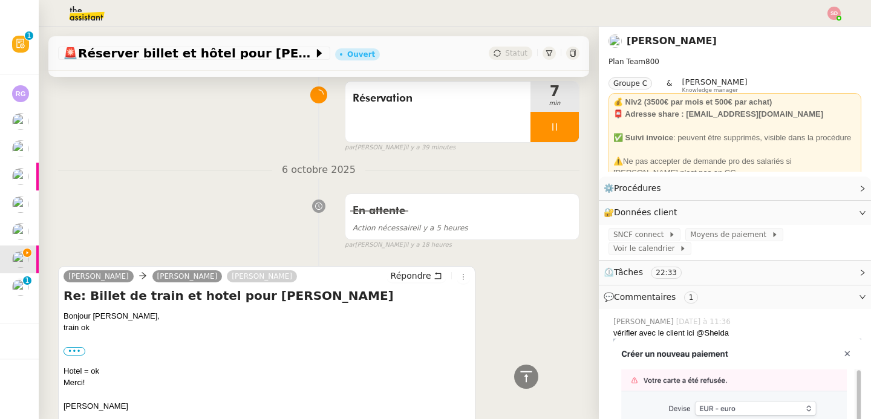
scroll to position [478, 0]
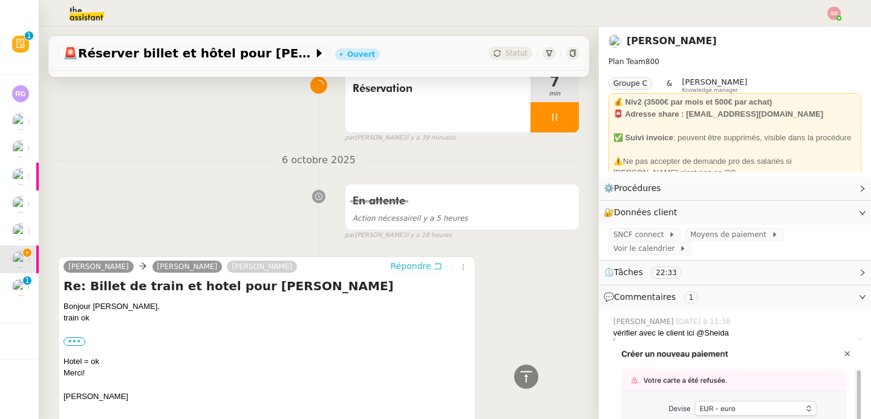
click at [392, 261] on span "Répondre" at bounding box center [411, 266] width 41 height 12
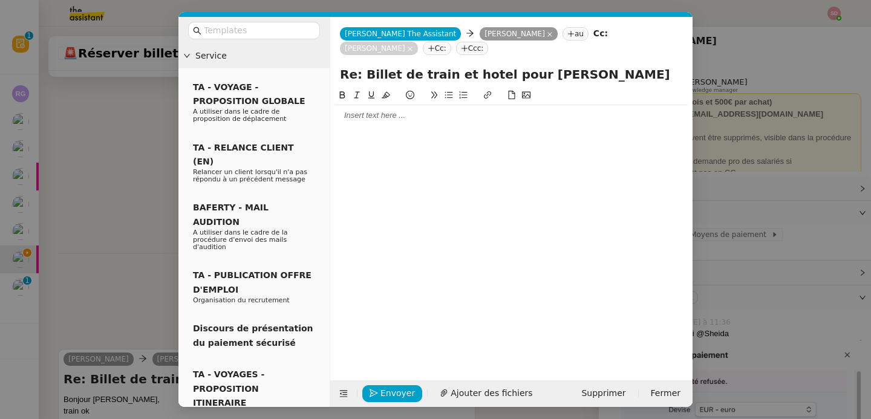
scroll to position [571, 0]
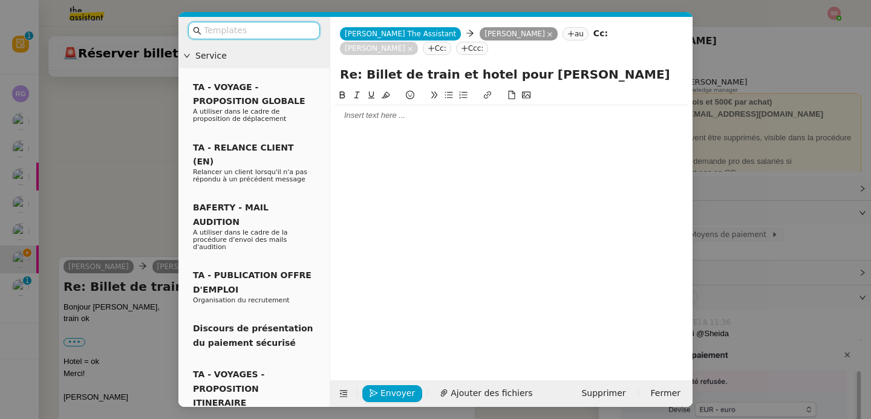
click at [562, 34] on nz-tag "au" at bounding box center [575, 33] width 26 height 13
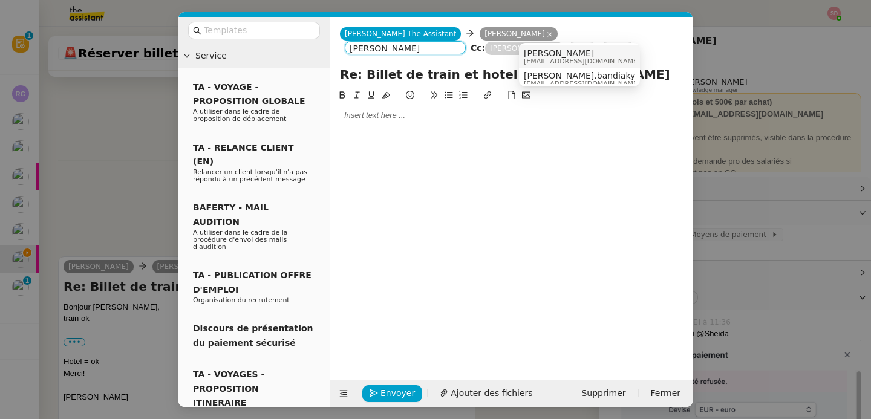
scroll to position [6, 0]
type input "axel bandiak"
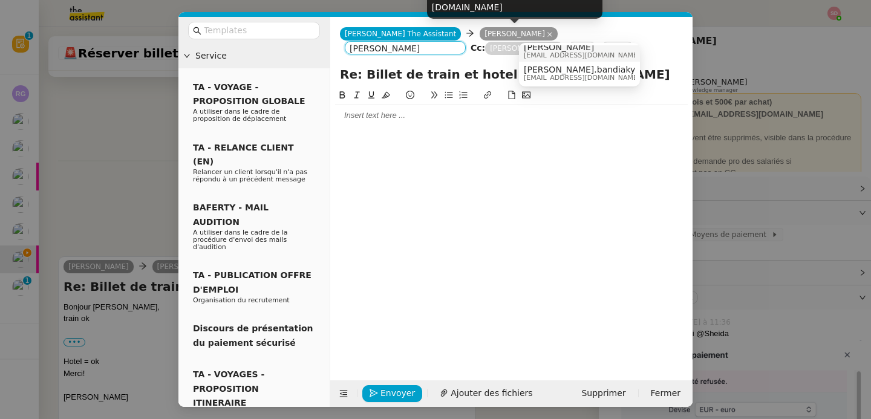
click at [541, 54] on span "axel@stracker.fr" at bounding box center [582, 55] width 116 height 7
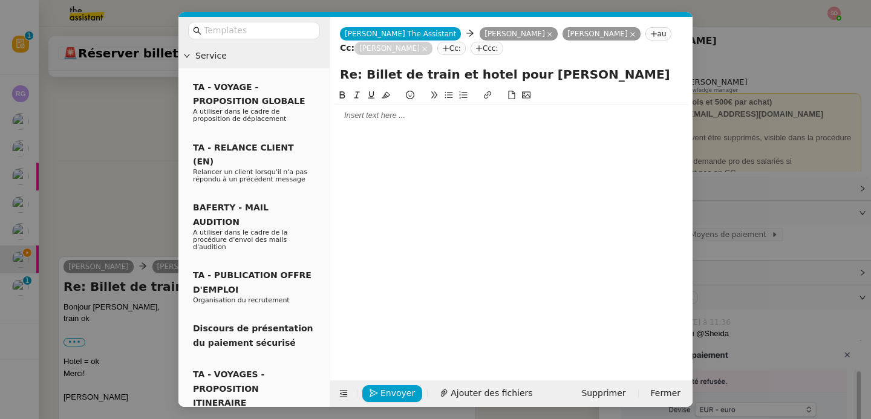
scroll to position [0, 0]
click at [547, 34] on icon at bounding box center [550, 34] width 6 height 6
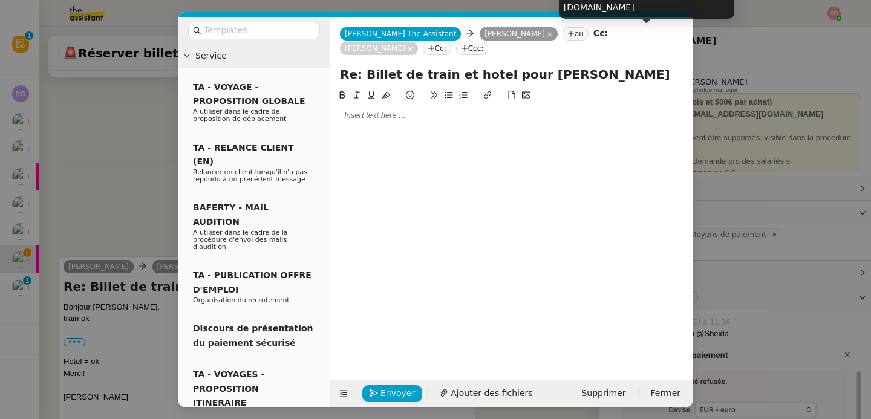
click at [412, 47] on icon at bounding box center [410, 49] width 5 height 5
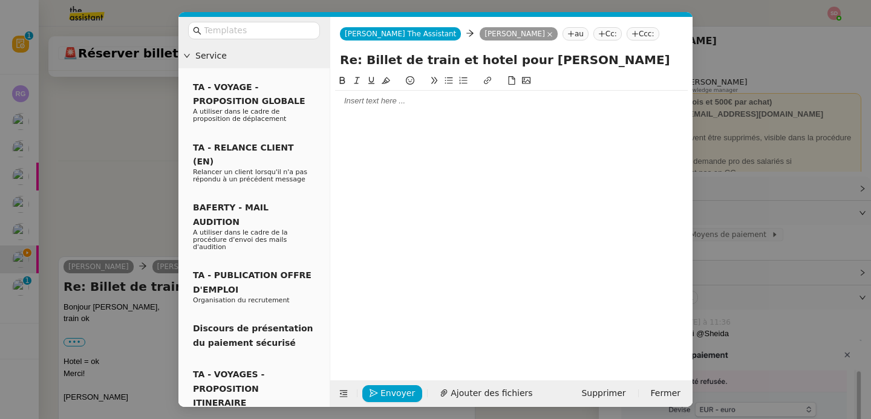
click at [388, 100] on div at bounding box center [511, 101] width 353 height 11
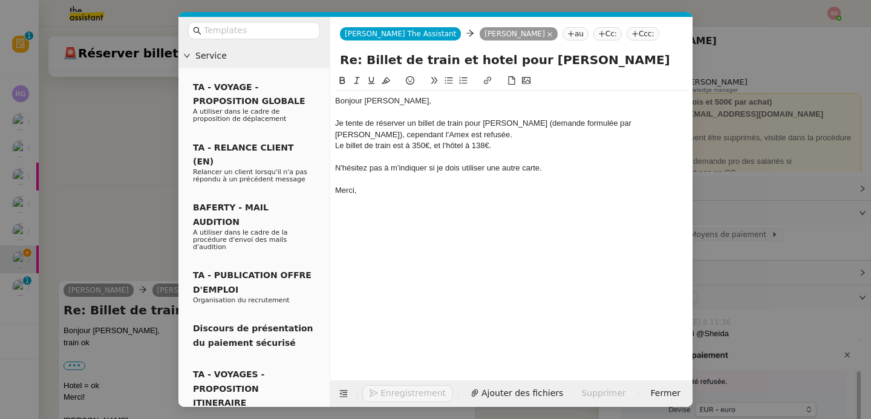
scroll to position [677, 0]
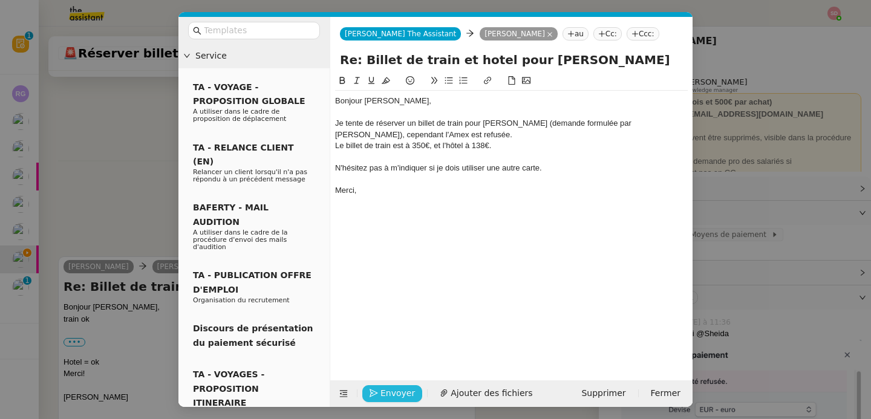
click at [397, 392] on span "Envoyer" at bounding box center [397, 393] width 34 height 14
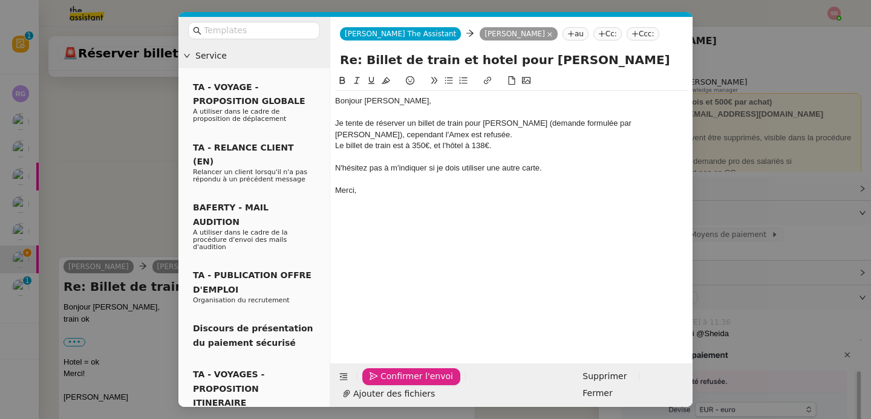
click at [397, 383] on span "Confirmer l'envoi" at bounding box center [416, 376] width 73 height 14
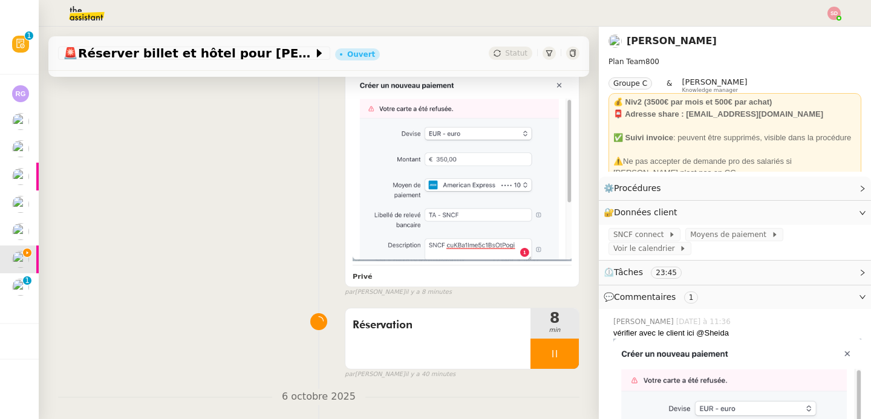
scroll to position [434, 0]
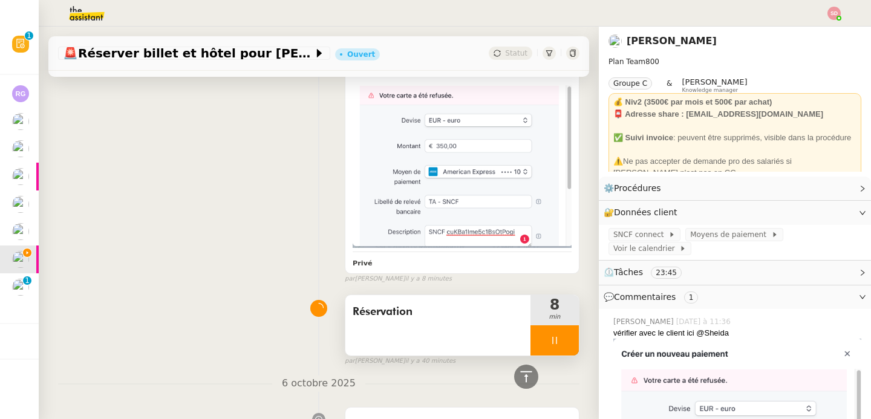
click at [558, 341] on div at bounding box center [554, 340] width 48 height 30
click at [558, 341] on button at bounding box center [566, 340] width 24 height 30
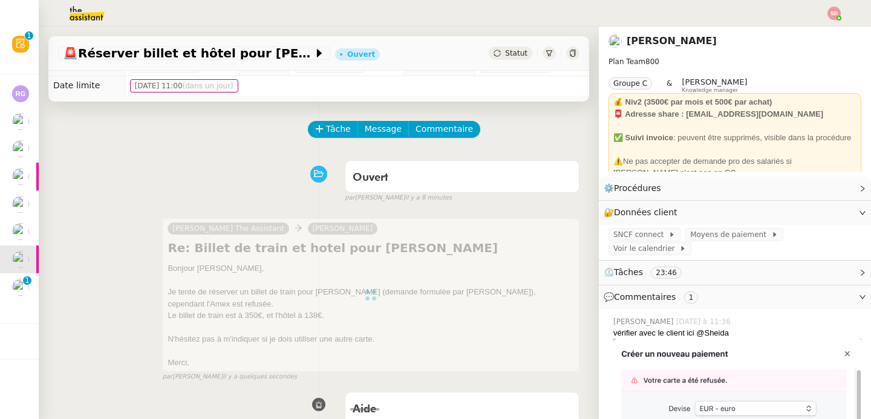
scroll to position [0, 0]
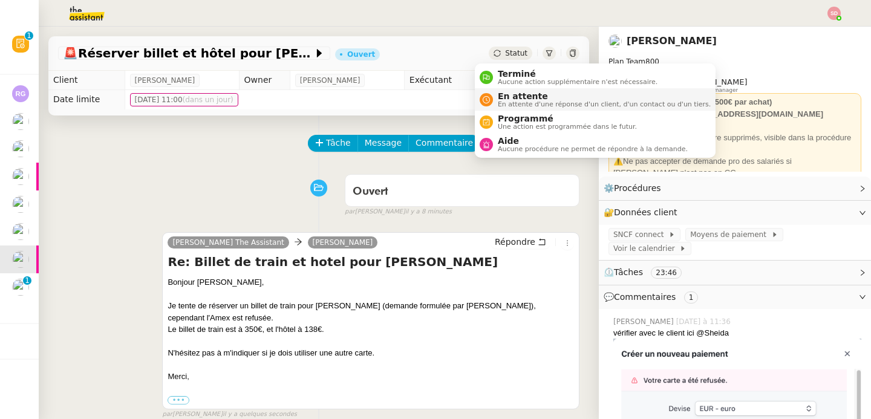
click at [505, 94] on span "En attente" at bounding box center [604, 96] width 213 height 10
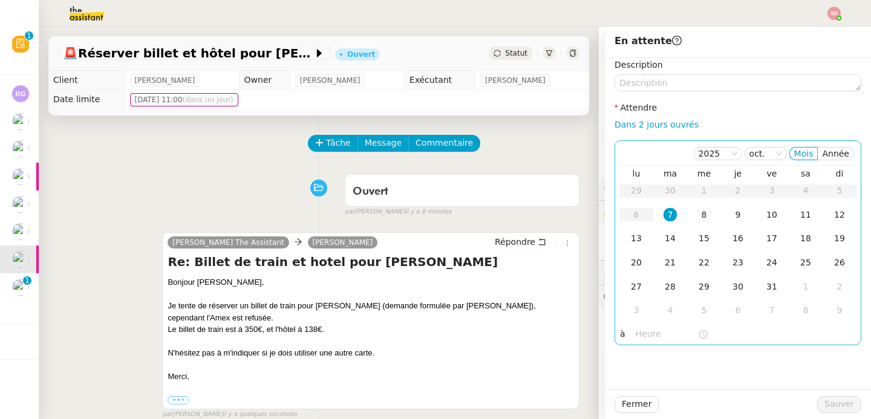
click at [636, 337] on input "text" at bounding box center [667, 334] width 62 height 14
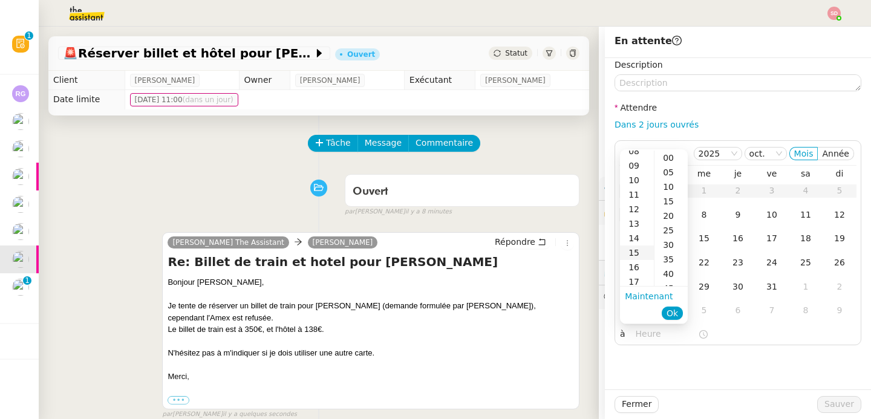
click at [637, 253] on div "15" at bounding box center [637, 253] width 34 height 15
click at [669, 212] on div "30" at bounding box center [670, 208] width 33 height 15
type input "15:30"
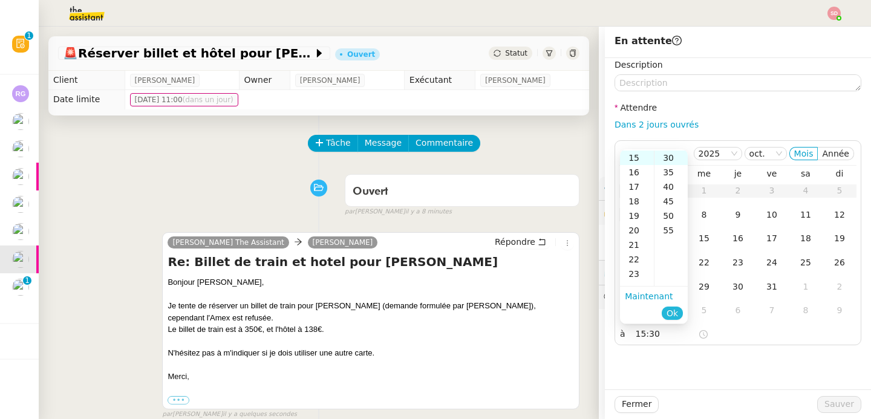
click at [671, 312] on span "Ok" at bounding box center [671, 313] width 11 height 12
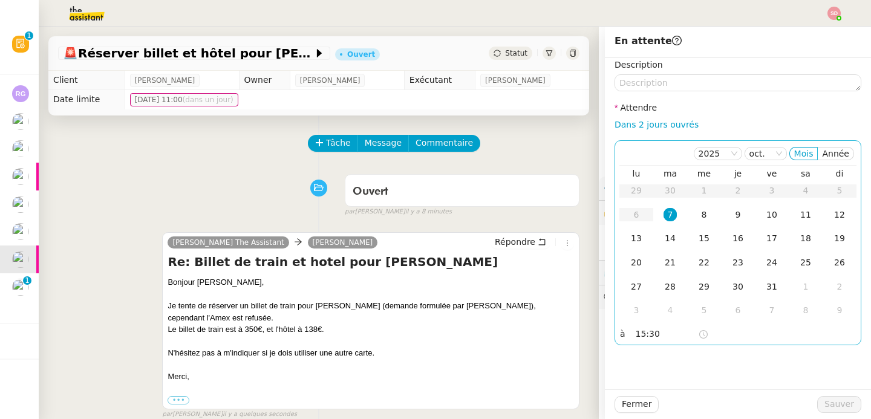
click at [663, 215] on div "7" at bounding box center [669, 214] width 13 height 13
click at [830, 409] on span "Sauver" at bounding box center [839, 404] width 30 height 14
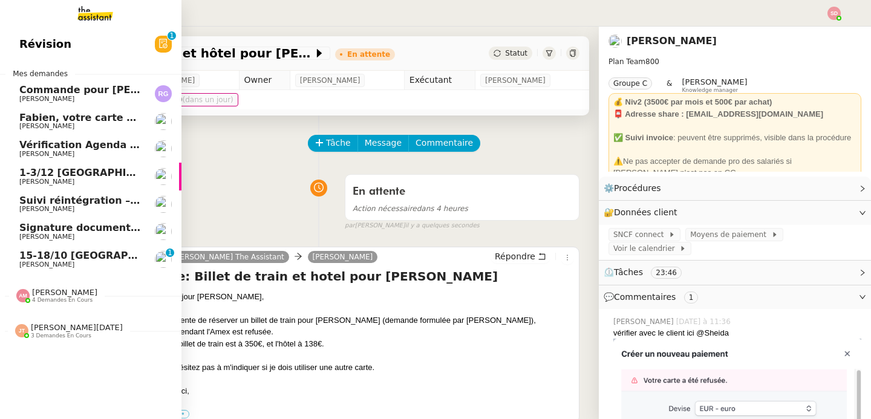
click at [36, 264] on span "[PERSON_NAME]" at bounding box center [46, 265] width 55 height 8
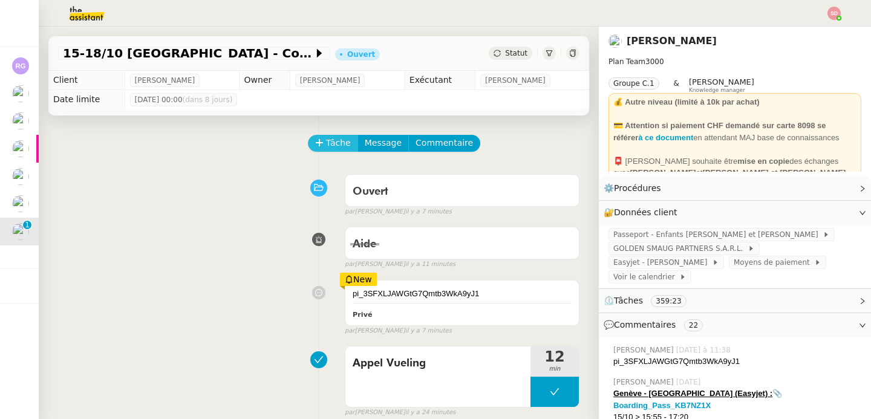
click at [328, 146] on span "Tâche" at bounding box center [338, 143] width 25 height 14
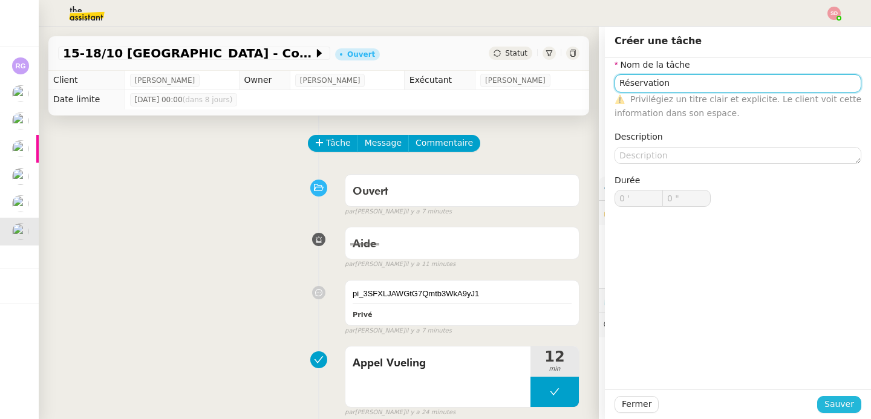
type input "Réservation"
click at [828, 403] on span "Sauver" at bounding box center [839, 404] width 30 height 14
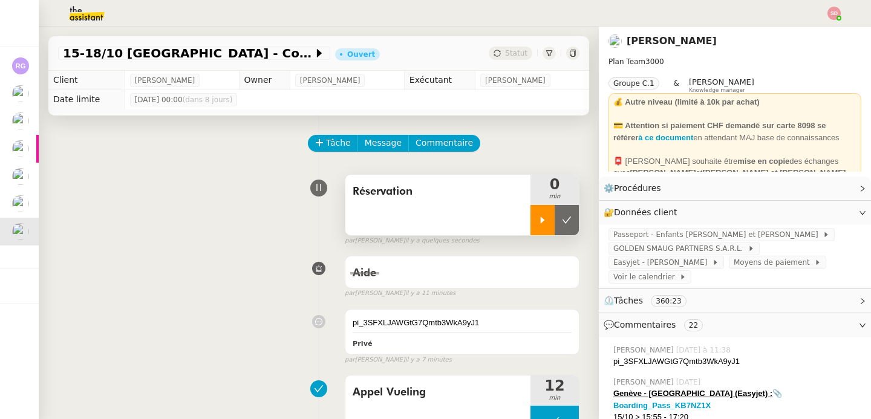
click at [538, 219] on icon at bounding box center [543, 220] width 10 height 10
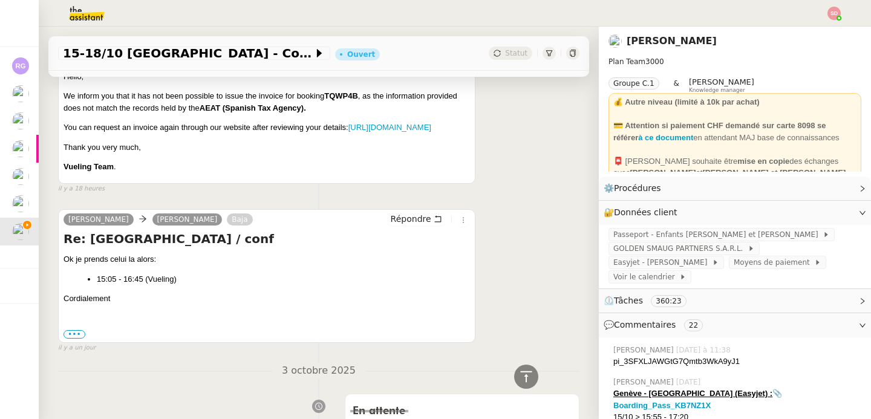
scroll to position [836, 0]
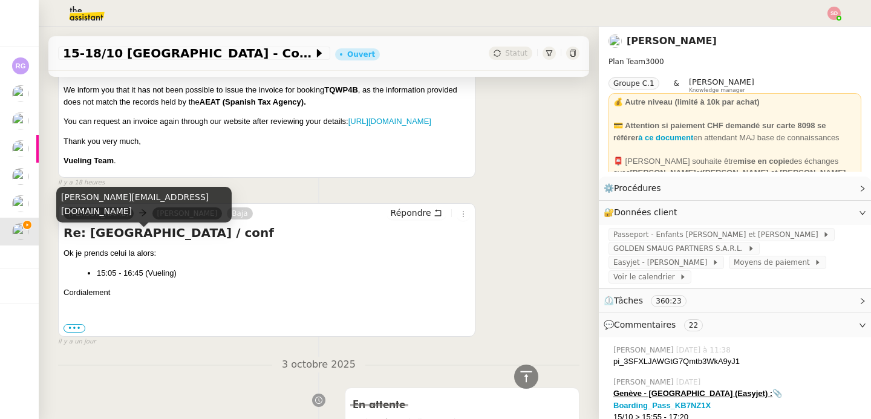
click at [102, 216] on div "raphael@teamg.ch" at bounding box center [143, 205] width 175 height 36
copy div "raphael@teamg.ch"
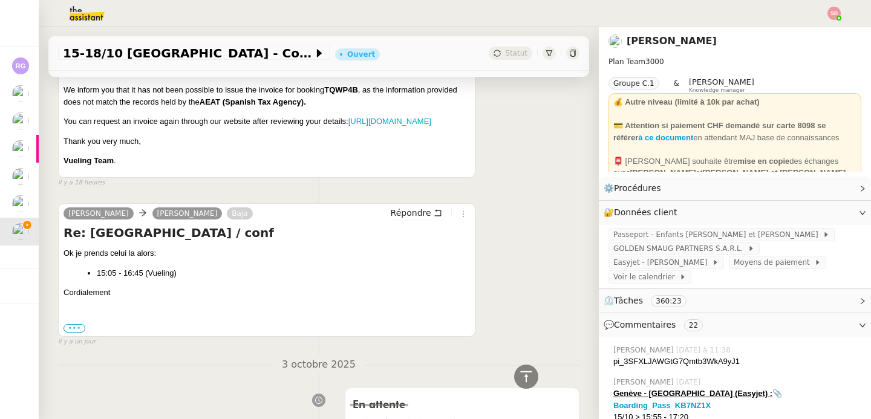
click at [79, 333] on label "•••" at bounding box center [74, 328] width 22 height 8
click at [0, 0] on input "•••" at bounding box center [0, 0] width 0 height 0
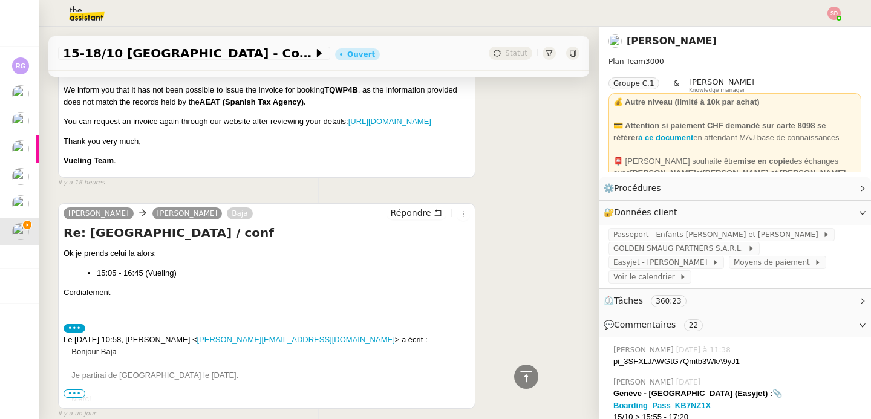
click at [79, 333] on label "•••" at bounding box center [74, 328] width 22 height 8
click at [0, 0] on input "•••" at bounding box center [0, 0] width 0 height 0
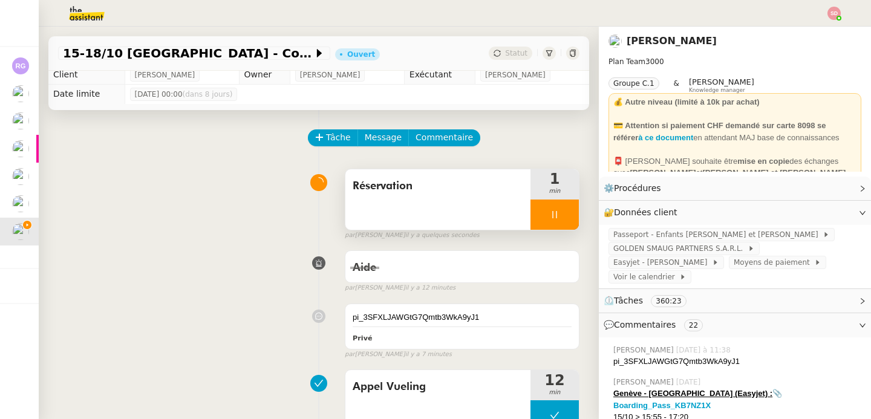
scroll to position [0, 0]
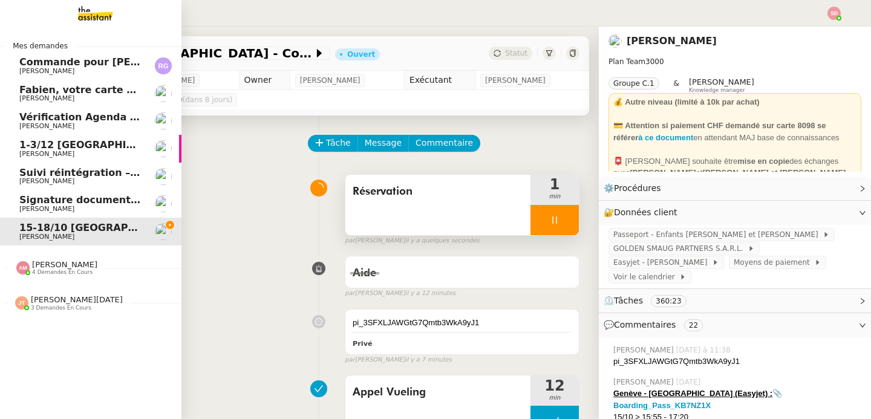
click at [20, 63] on span "Commande pour [PERSON_NAME]" at bounding box center [110, 61] width 183 height 11
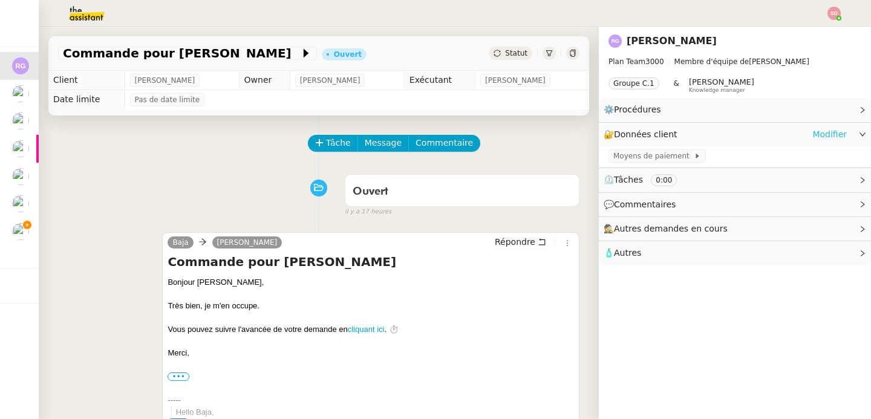
click at [818, 131] on link "Modifier" at bounding box center [829, 135] width 34 height 14
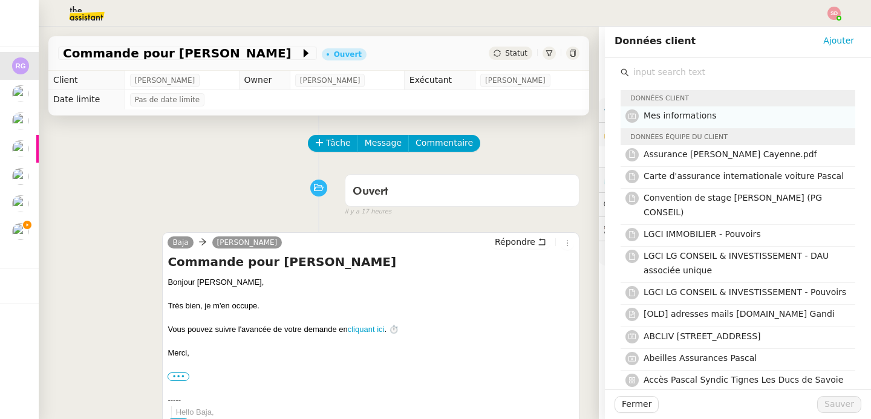
click at [747, 121] on h4 "Mes informations" at bounding box center [745, 116] width 204 height 14
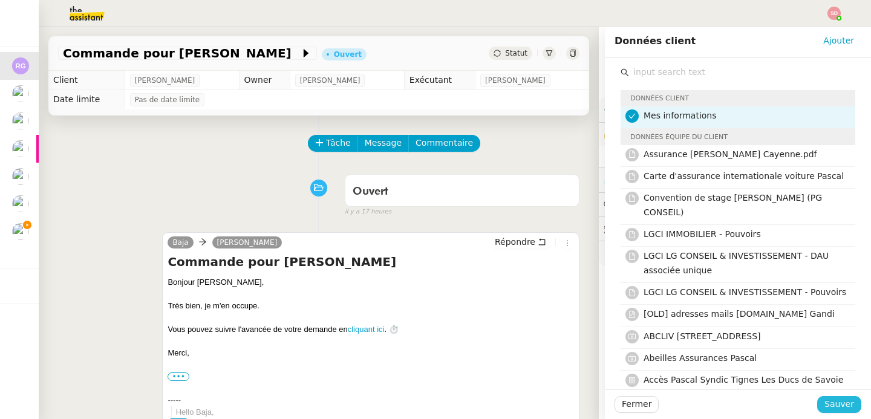
click at [836, 407] on span "Sauver" at bounding box center [839, 404] width 30 height 14
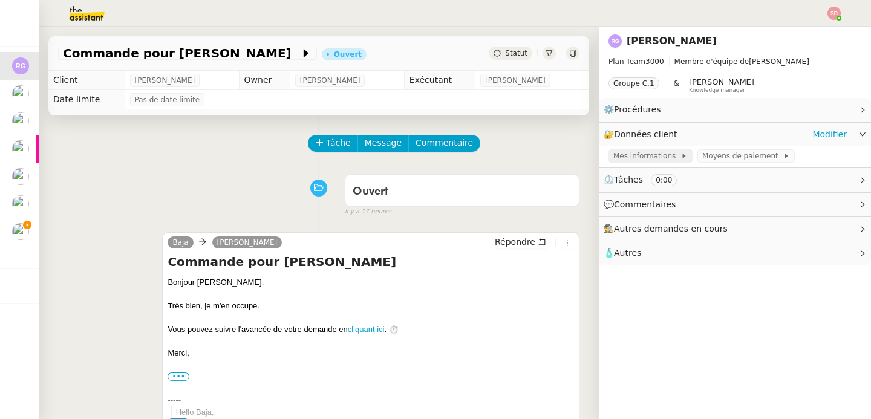
click at [639, 157] on span "Mes informations" at bounding box center [646, 156] width 67 height 12
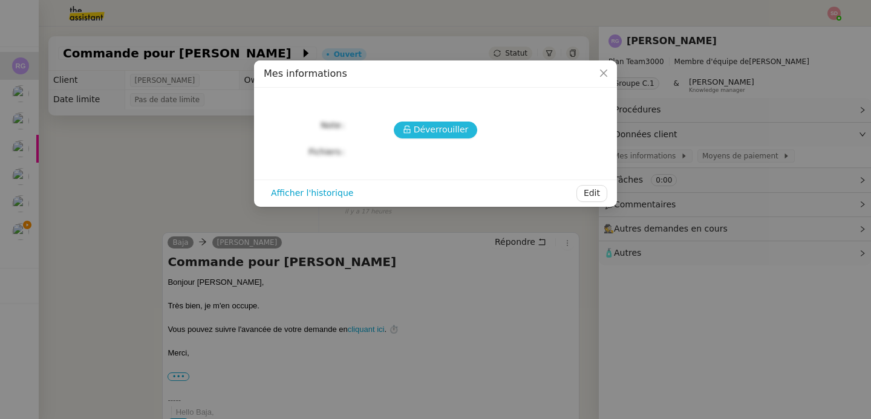
click at [411, 125] on button "Déverrouiller" at bounding box center [436, 130] width 84 height 17
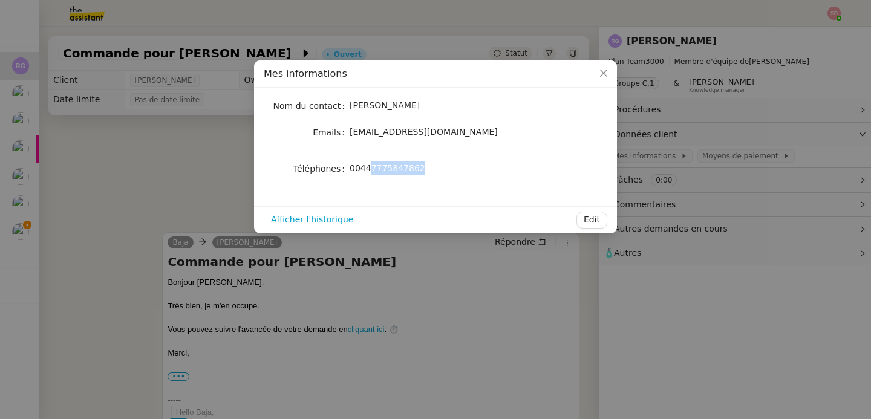
drag, startPoint x: 371, startPoint y: 167, endPoint x: 463, endPoint y: 169, distance: 91.9
click at [463, 169] on div "00447775847862" at bounding box center [450, 168] width 200 height 14
copy span "7775847862"
click at [197, 126] on nz-modal-container "Mes informations Nom du contact Raphael Gauthier Emails raphaelgauthiercri@gmai…" at bounding box center [435, 209] width 871 height 419
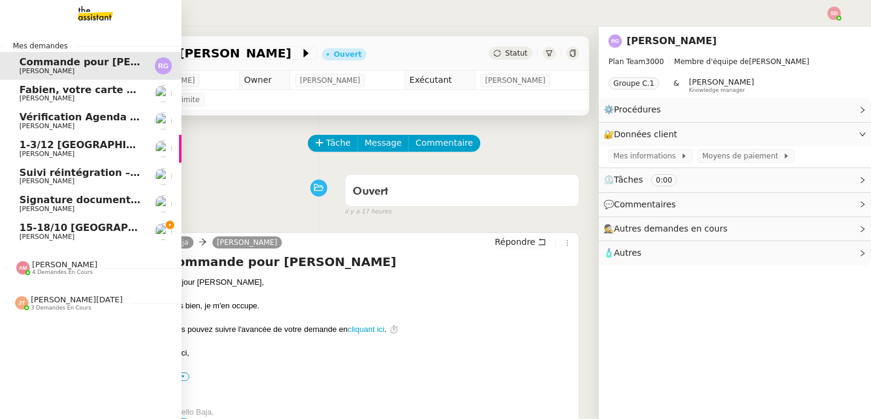
click at [134, 237] on link "15-18/10 Barcelone - Conférence Laurène Gauthier" at bounding box center [90, 232] width 181 height 28
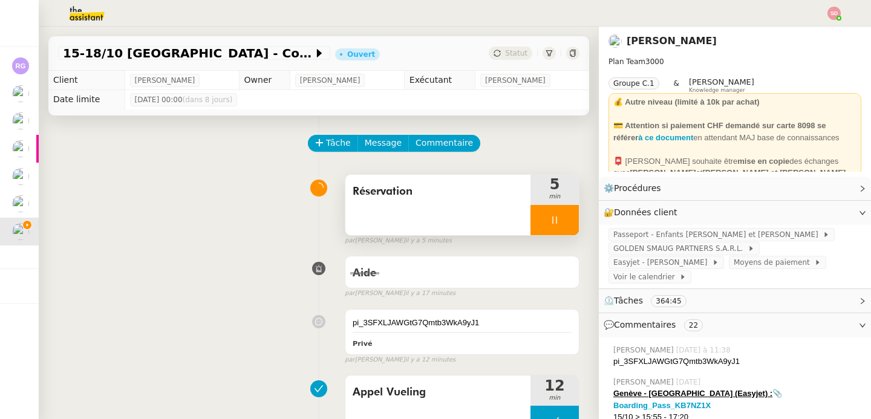
click at [547, 222] on div at bounding box center [554, 220] width 48 height 30
click at [562, 221] on icon at bounding box center [567, 220] width 10 height 10
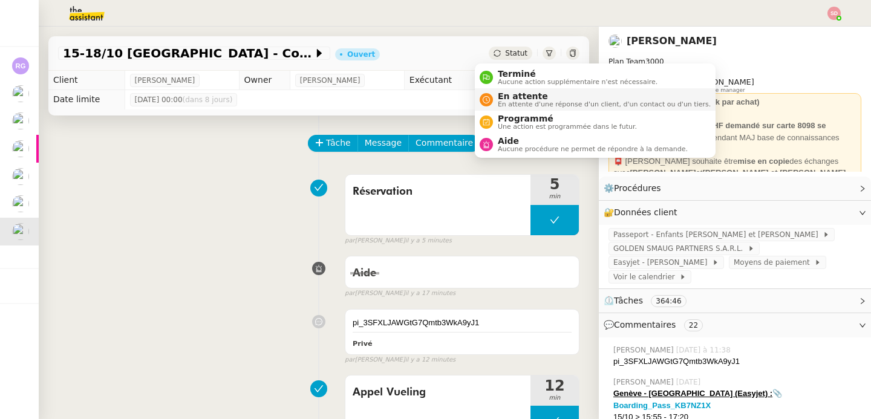
click at [500, 104] on span "En attente d'une réponse d'un client, d'un contact ou d'un tiers." at bounding box center [604, 104] width 213 height 7
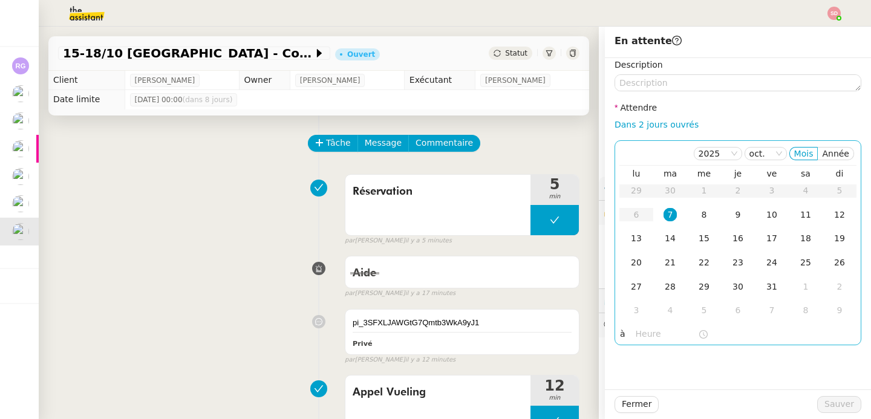
click at [636, 338] on input "text" at bounding box center [667, 334] width 62 height 14
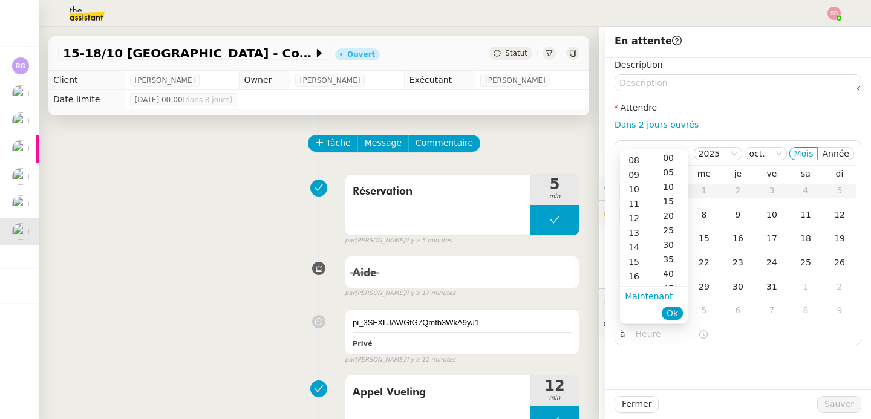
scroll to position [115, 0]
click at [637, 265] on div "15" at bounding box center [637, 260] width 34 height 15
click at [668, 160] on div "00" at bounding box center [670, 158] width 33 height 15
type input "15:00"
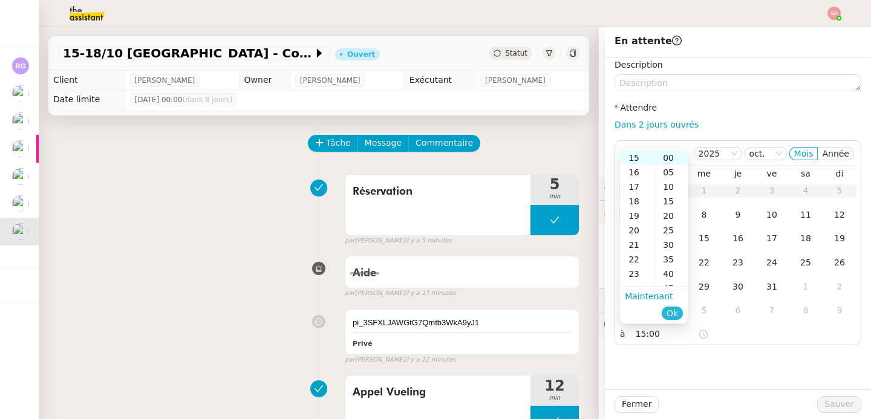
click at [666, 310] on button "Ok" at bounding box center [672, 313] width 21 height 13
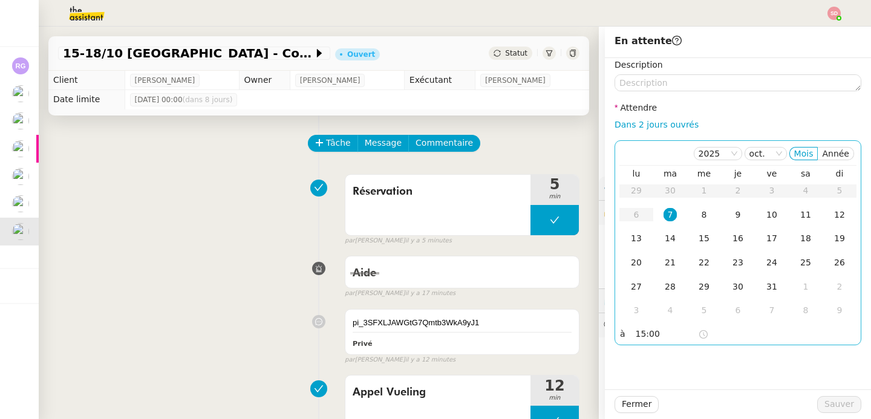
click at [663, 217] on div "7" at bounding box center [669, 214] width 13 height 13
click at [828, 404] on span "Sauver" at bounding box center [839, 404] width 30 height 14
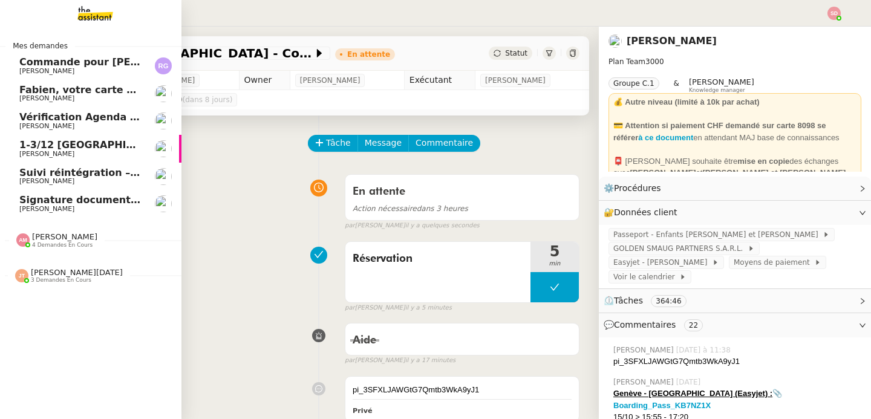
click at [94, 146] on span "1-3/12 [GEOGRAPHIC_DATA]" at bounding box center [80, 145] width 122 height 11
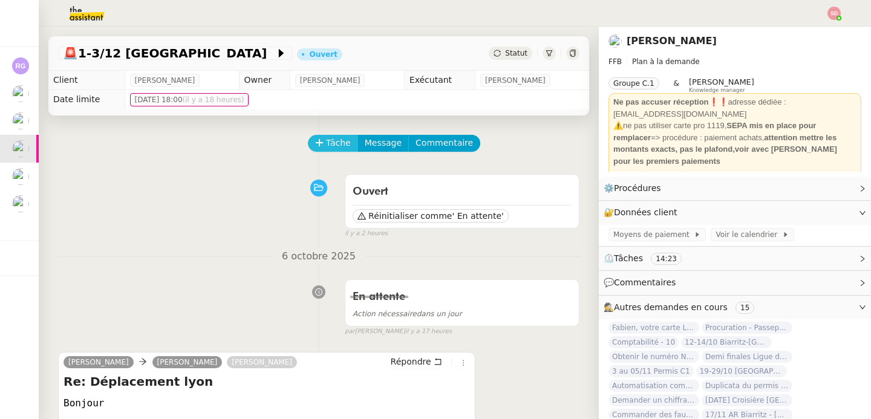
click at [316, 148] on button "Tâche" at bounding box center [333, 143] width 50 height 17
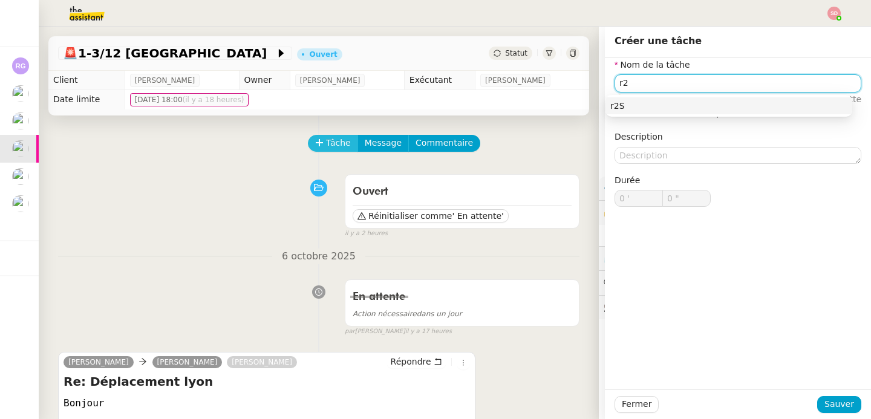
type input "r"
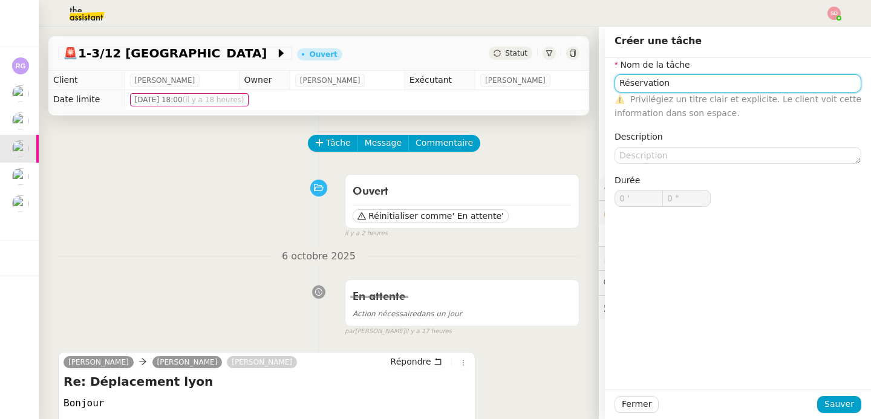
type input "Réservation"
click at [223, 261] on nz-divider "6 octobre 2025" at bounding box center [318, 257] width 521 height 16
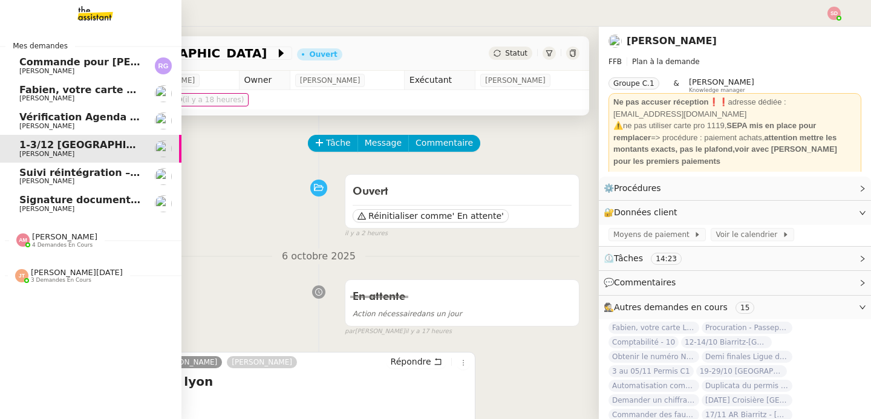
click at [23, 180] on span "[PERSON_NAME]" at bounding box center [46, 181] width 55 height 8
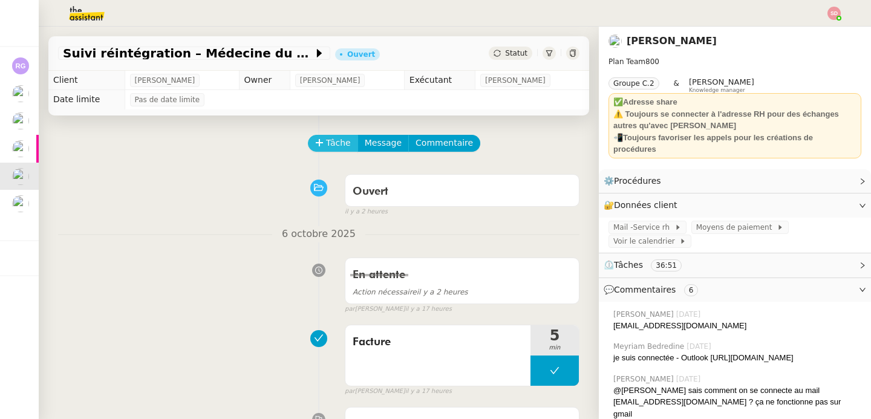
click at [331, 140] on span "Tâche" at bounding box center [338, 143] width 25 height 14
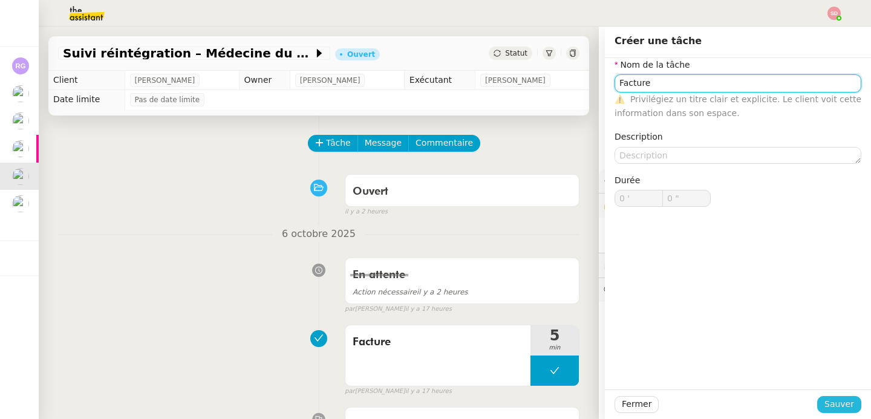
type input "Facture"
drag, startPoint x: 828, startPoint y: 402, endPoint x: 692, endPoint y: 372, distance: 139.4
click at [828, 402] on span "Sauver" at bounding box center [839, 404] width 30 height 14
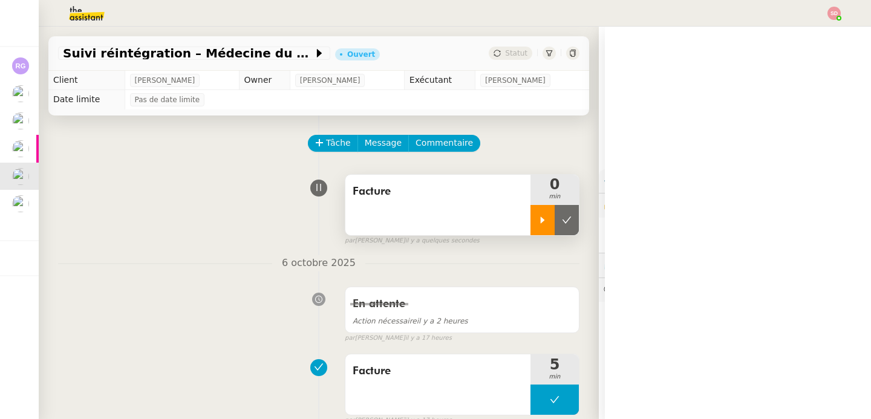
click at [530, 213] on div at bounding box center [542, 220] width 24 height 30
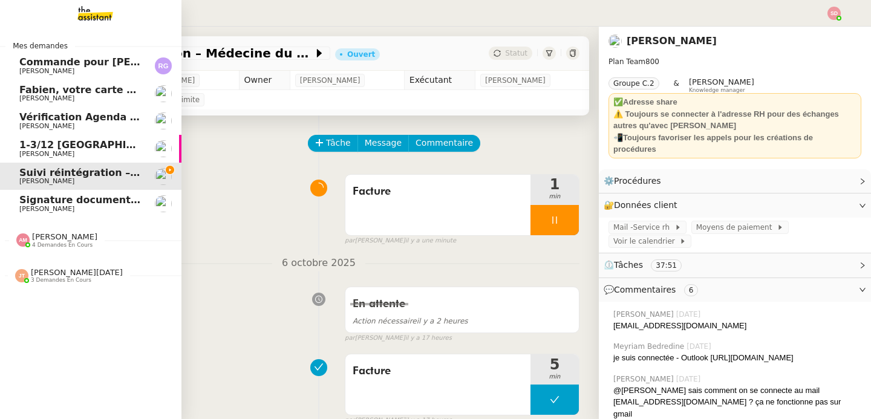
click at [39, 198] on span "Signature document sortie" at bounding box center [92, 199] width 146 height 11
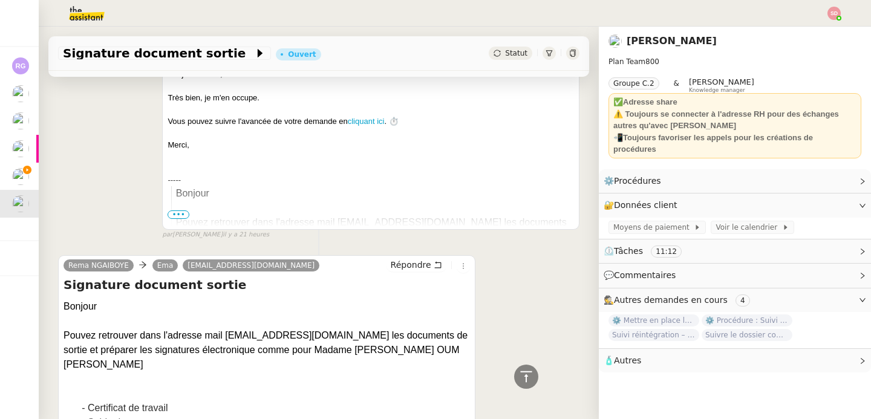
scroll to position [570, 0]
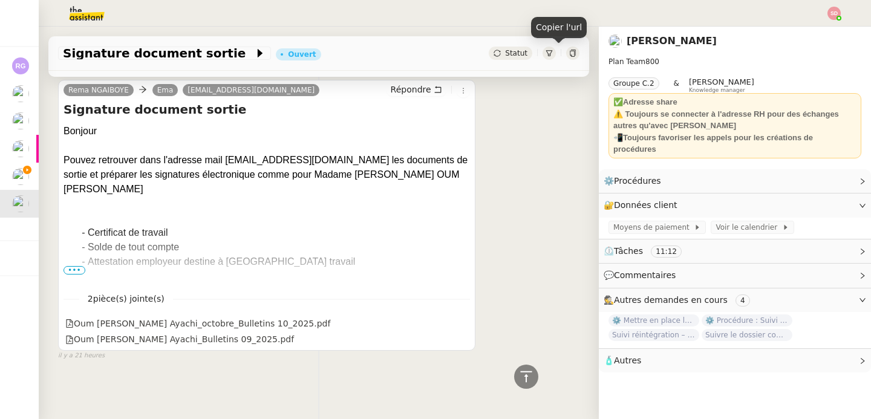
click at [570, 56] on icon at bounding box center [572, 53] width 5 height 7
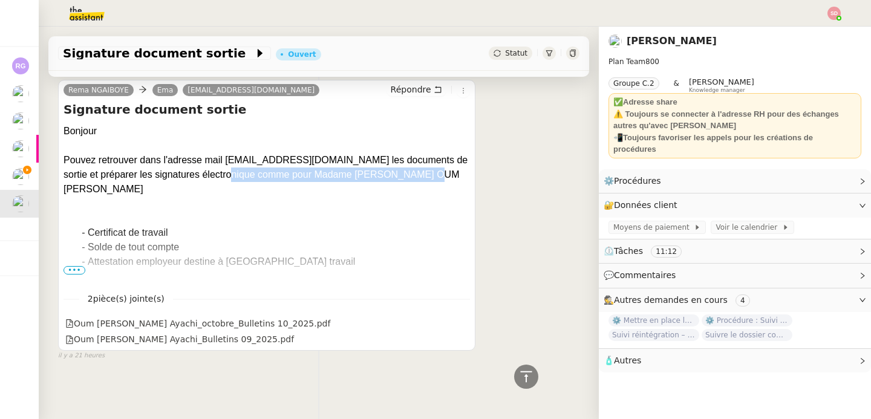
drag, startPoint x: 221, startPoint y: 169, endPoint x: 440, endPoint y: 169, distance: 218.3
click at [440, 169] on div "Pouvez retrouver dans l'adresse mail servicerh@emagifi.com les documents de sor…" at bounding box center [266, 175] width 406 height 44
copy div "comme pour Madame AYACHI OUM SAAD SAFIA"
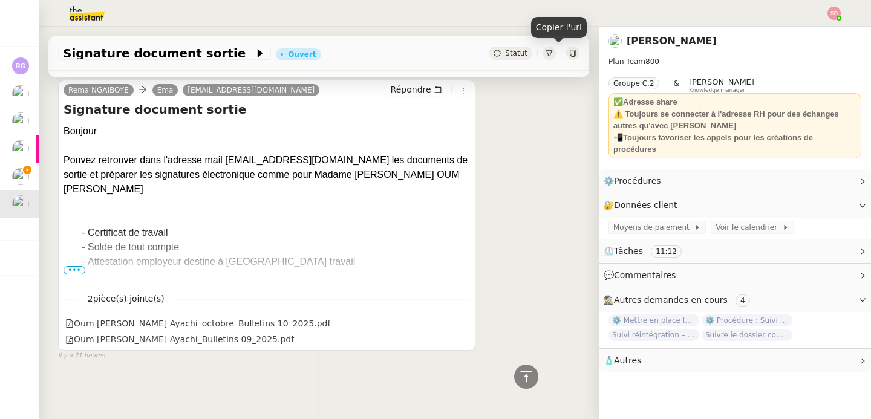
click at [569, 56] on icon at bounding box center [572, 53] width 7 height 7
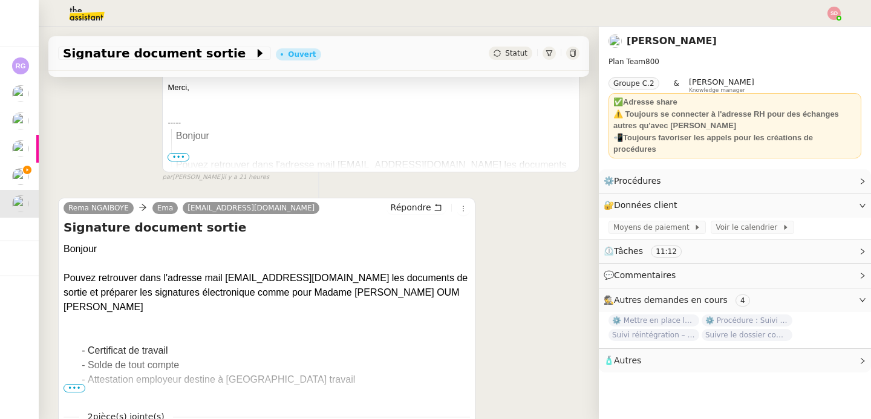
scroll to position [0, 0]
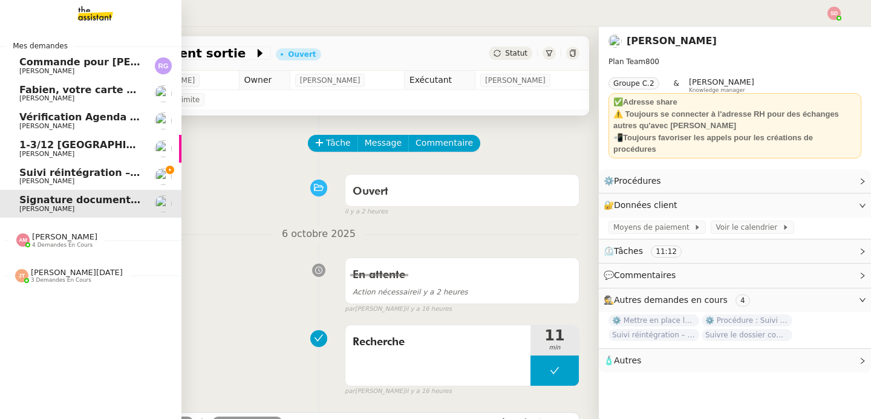
click at [44, 182] on span "[PERSON_NAME]" at bounding box center [46, 181] width 55 height 8
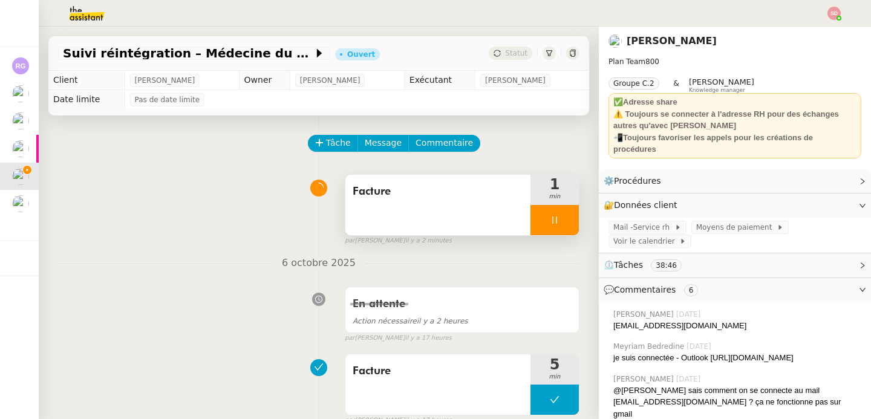
click at [556, 217] on div at bounding box center [554, 220] width 48 height 30
click at [556, 217] on button at bounding box center [566, 220] width 24 height 30
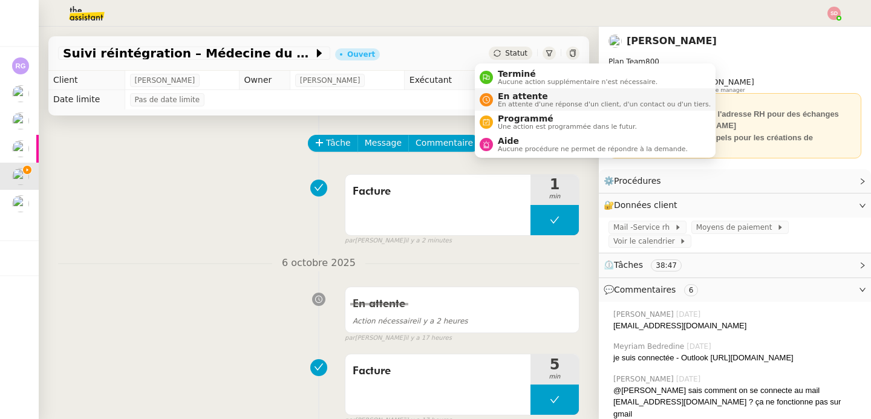
click at [504, 99] on span "En attente" at bounding box center [604, 96] width 213 height 10
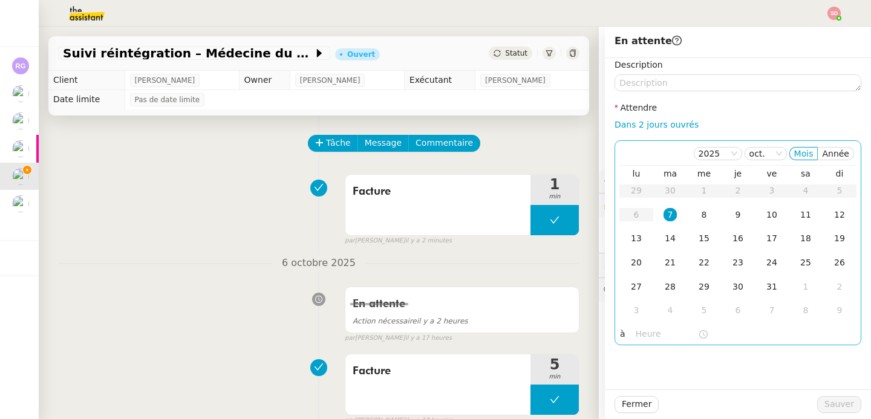
click at [640, 338] on input "text" at bounding box center [667, 334] width 62 height 14
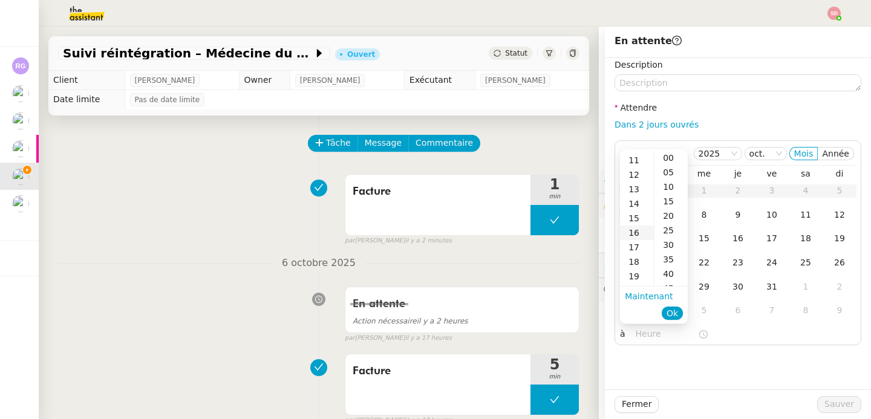
click at [637, 234] on div "16" at bounding box center [637, 233] width 34 height 15
click at [669, 157] on div "00" at bounding box center [670, 158] width 33 height 15
type input "16:00"
click at [675, 316] on span "Ok" at bounding box center [671, 313] width 11 height 12
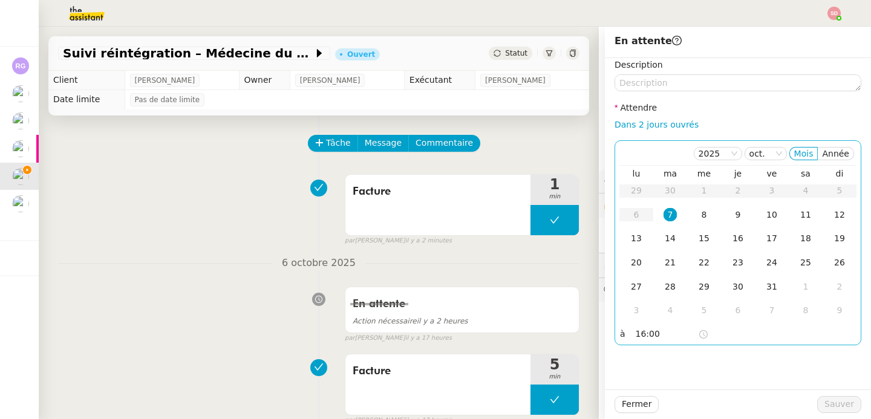
click at [663, 214] on div "7" at bounding box center [669, 214] width 13 height 13
click at [845, 403] on button "Sauver" at bounding box center [839, 404] width 44 height 17
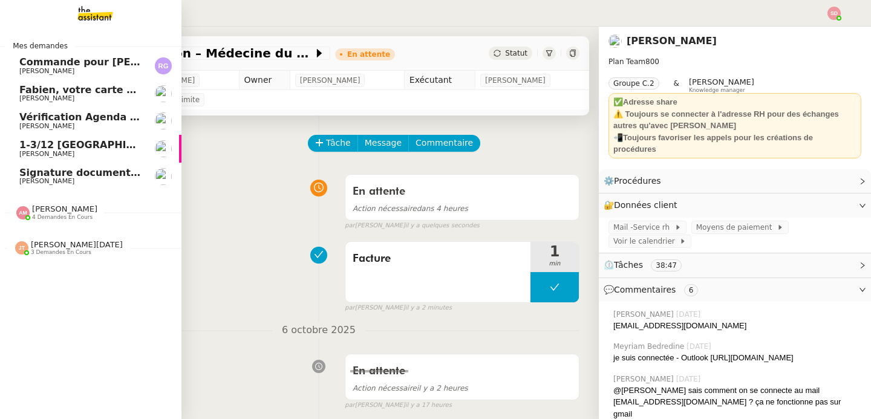
click at [38, 149] on span "1-3/12 [GEOGRAPHIC_DATA]" at bounding box center [94, 144] width 151 height 11
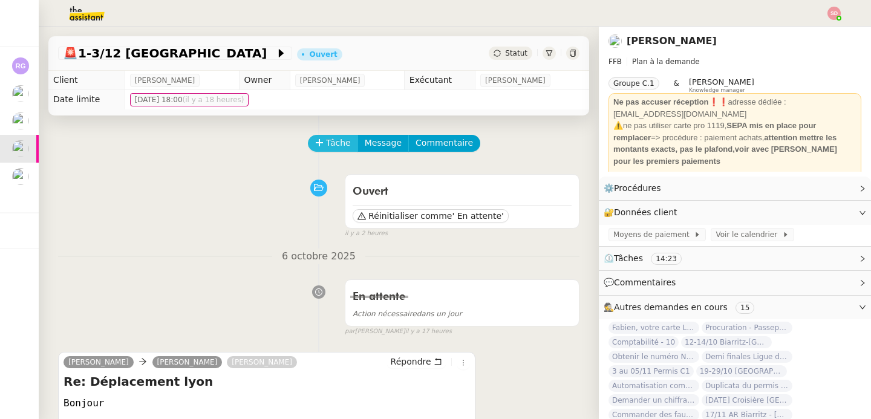
click at [327, 144] on span "Tâche" at bounding box center [338, 143] width 25 height 14
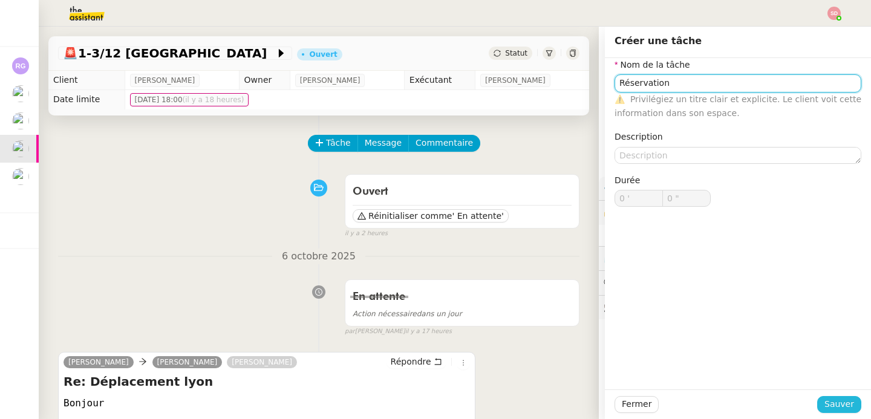
type input "Réservation"
click at [833, 398] on span "Sauver" at bounding box center [839, 404] width 30 height 14
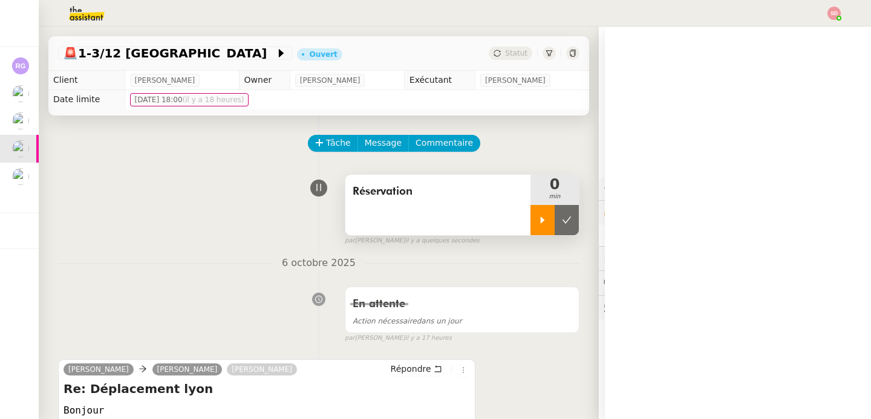
click at [532, 220] on div at bounding box center [542, 220] width 24 height 30
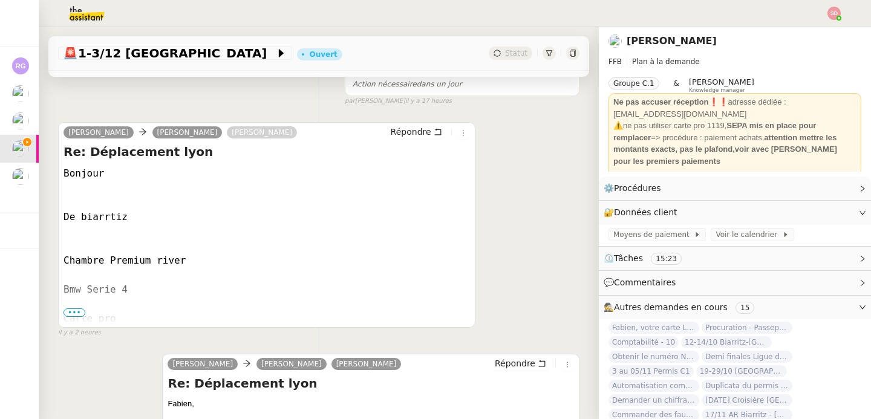
scroll to position [252, 0]
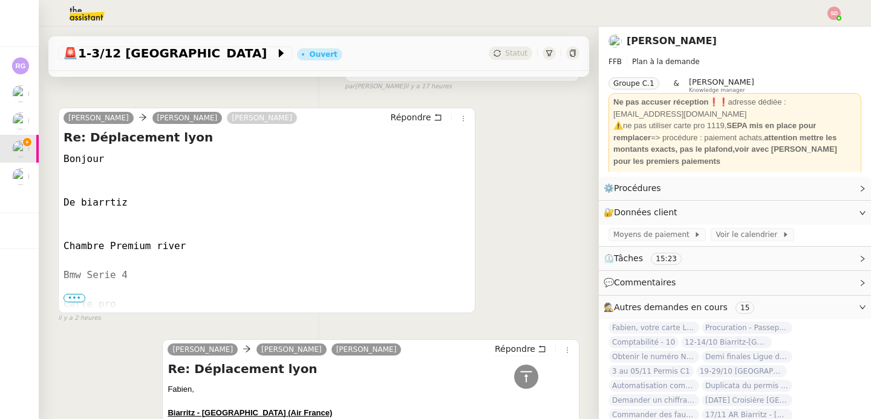
click at [79, 298] on span "•••" at bounding box center [74, 298] width 22 height 8
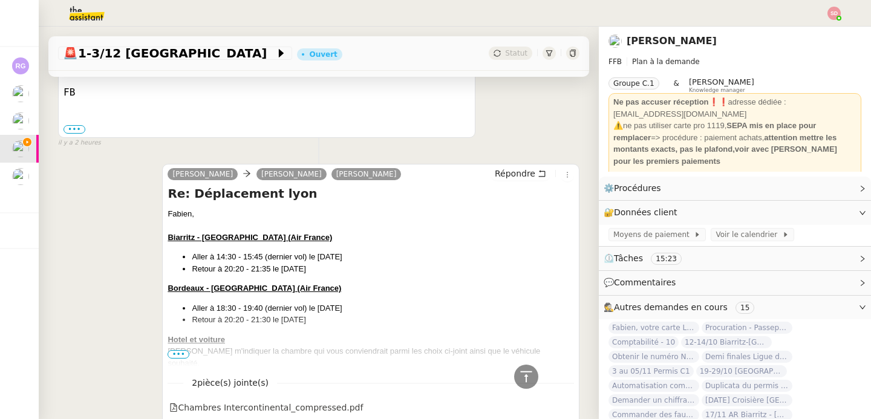
scroll to position [538, 0]
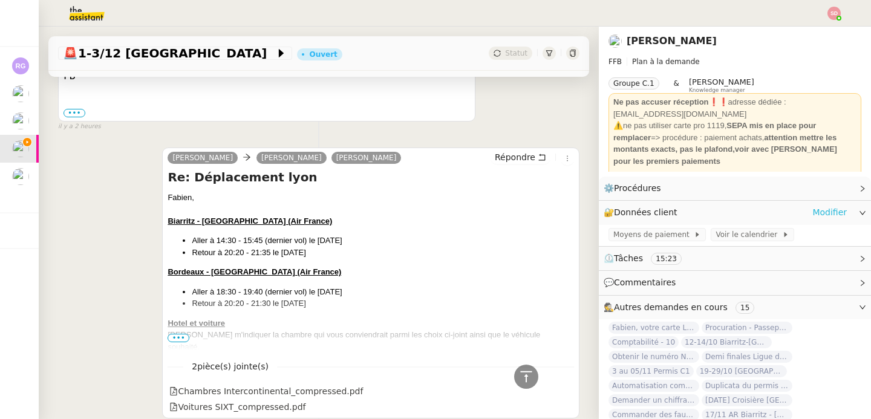
click at [812, 213] on link "Modifier" at bounding box center [829, 213] width 34 height 14
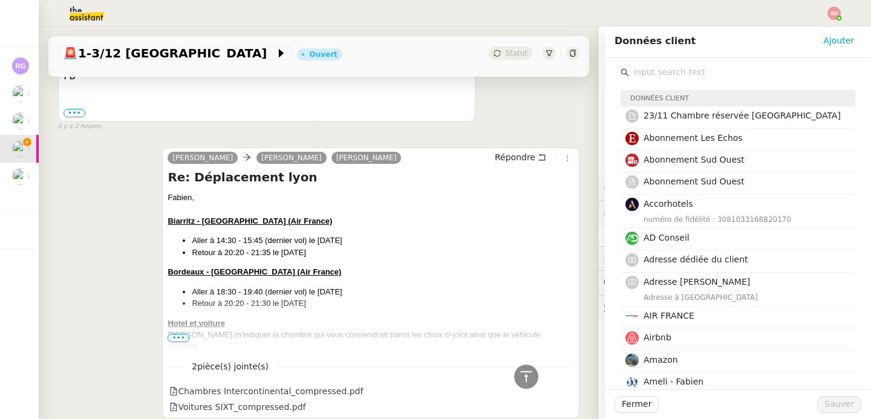
click at [686, 71] on input "text" at bounding box center [742, 72] width 226 height 16
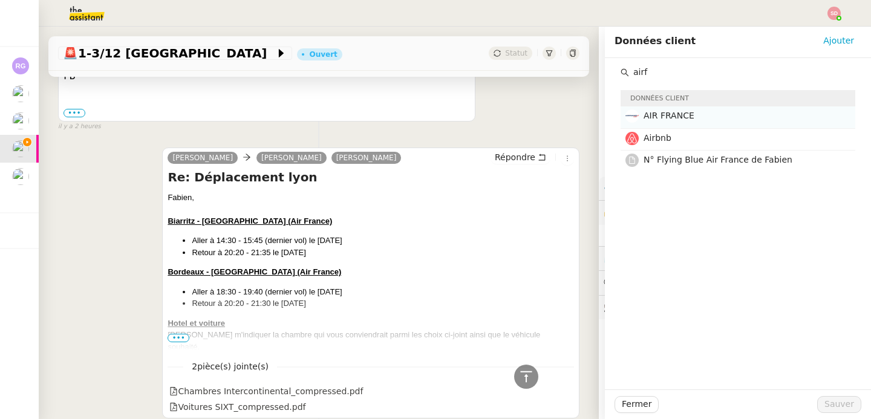
type input "airf"
click at [704, 117] on h4 "AIR FRANCE" at bounding box center [745, 116] width 204 height 14
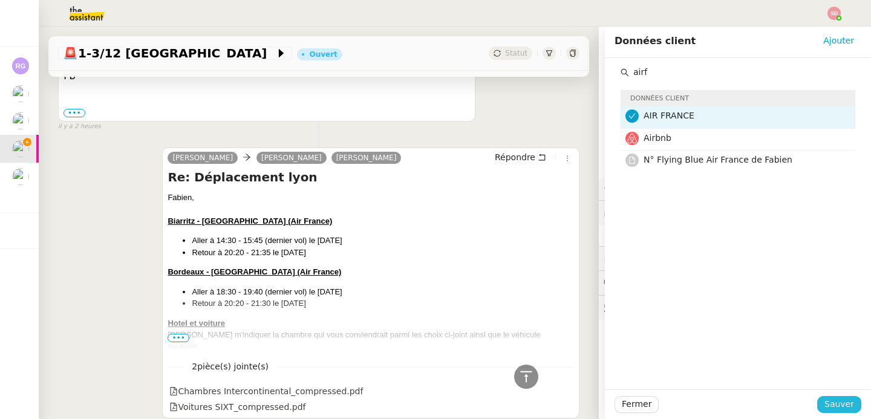
click at [833, 405] on span "Sauver" at bounding box center [839, 404] width 30 height 14
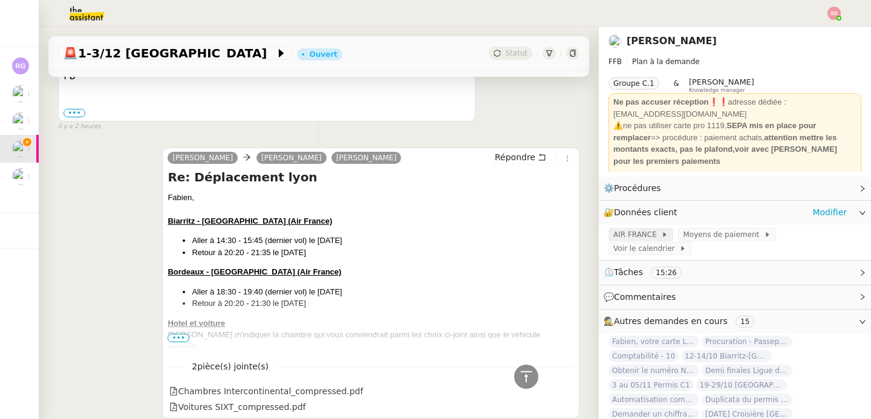
click at [619, 230] on span "AIR FRANCE" at bounding box center [637, 235] width 48 height 12
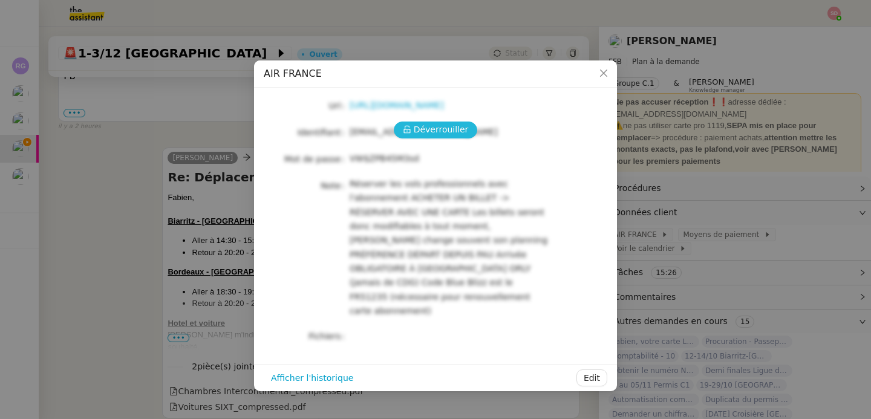
click at [437, 122] on button "Déverrouiller" at bounding box center [436, 130] width 84 height 17
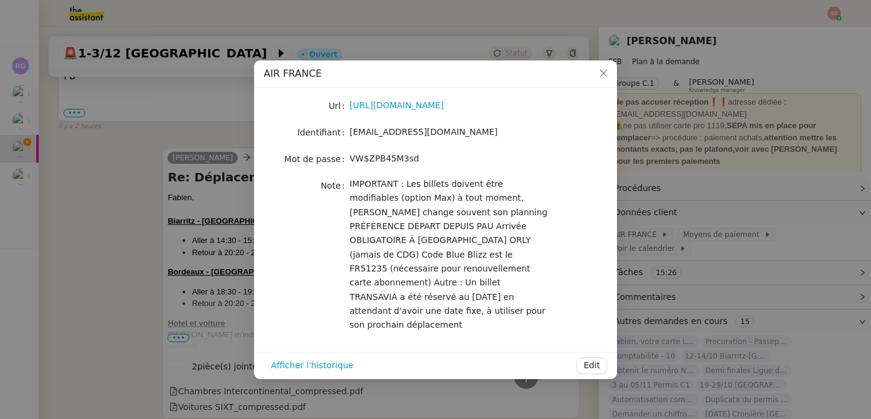
click at [423, 132] on span "fabien.uhz@access.theassistant.com" at bounding box center [424, 132] width 148 height 10
copy span "fabien.uhz@access.theassistant.com"
click at [693, 115] on nz-modal-container "AIR FRANCE Url https://www.airfrance.fr/ Identifiant fabien.uhz@access.theassis…" at bounding box center [435, 209] width 871 height 419
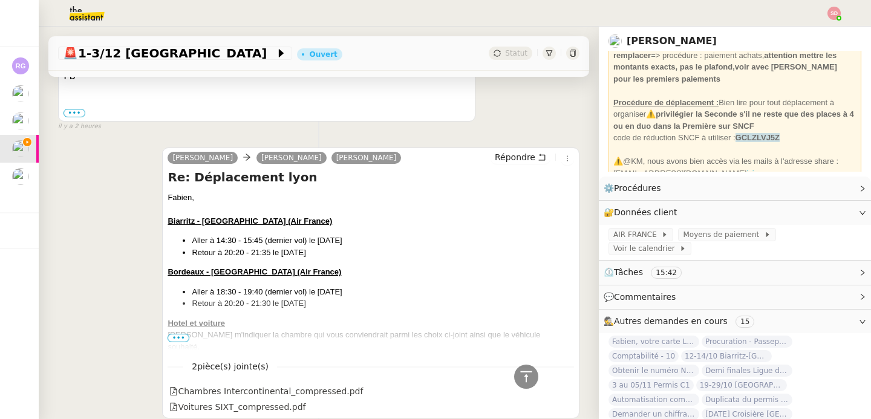
scroll to position [146, 0]
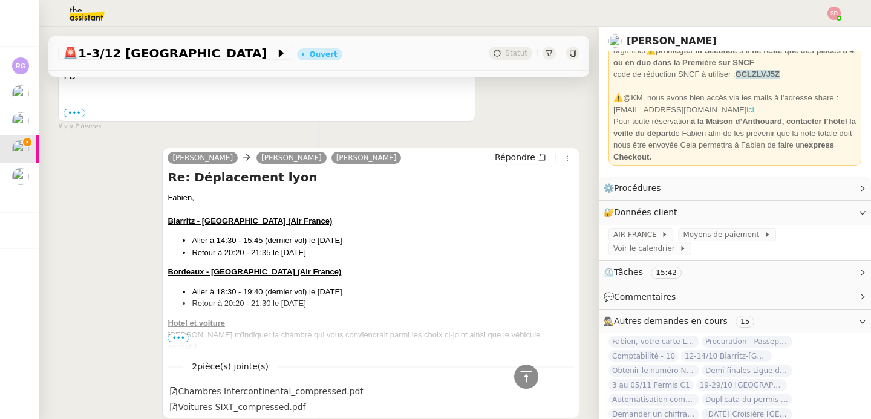
click at [746, 109] on link "ici" at bounding box center [749, 109] width 7 height 9
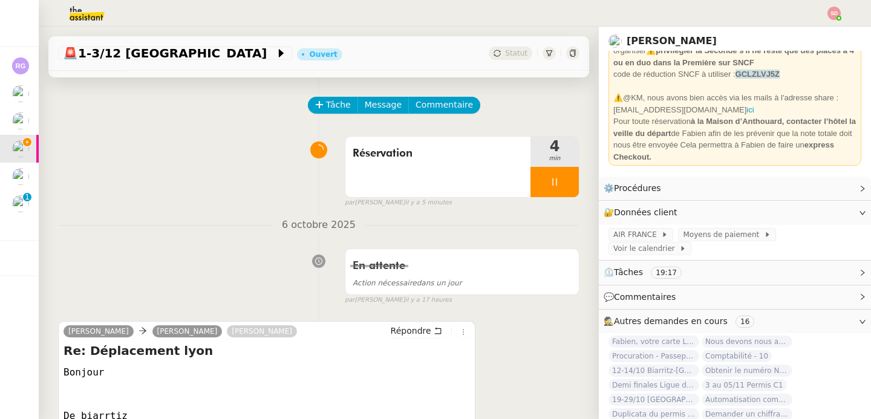
scroll to position [0, 0]
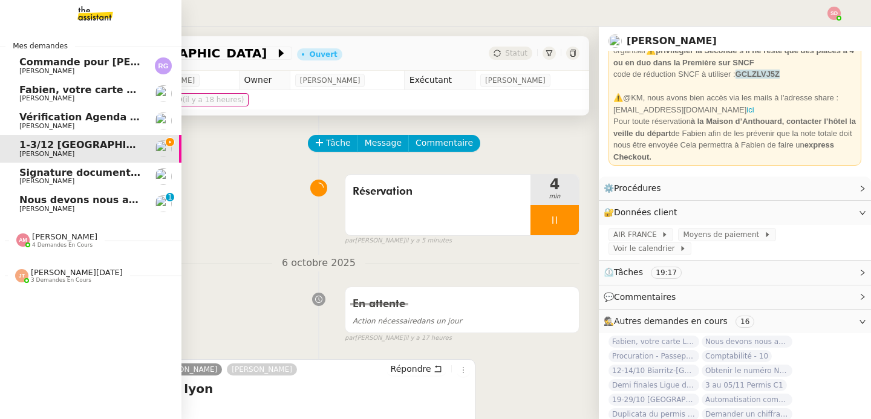
click at [19, 203] on span "Nous devons nous assurer de votre identité" at bounding box center [138, 199] width 239 height 11
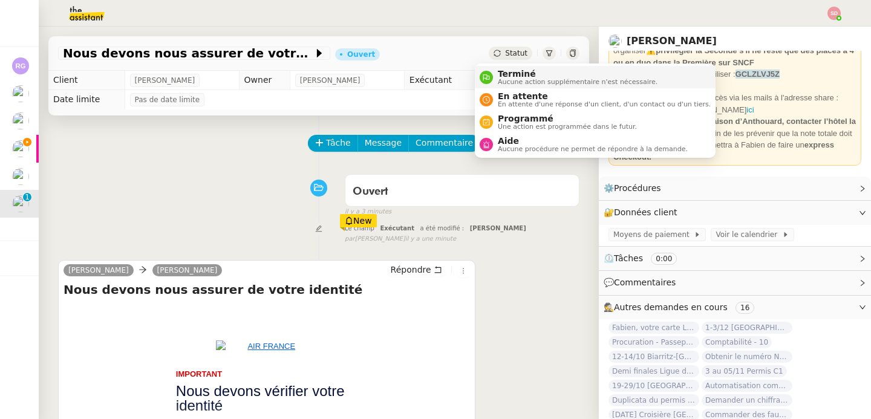
click at [496, 76] on div "Terminé Aucune action supplémentaire n'est nécessaire." at bounding box center [575, 77] width 164 height 16
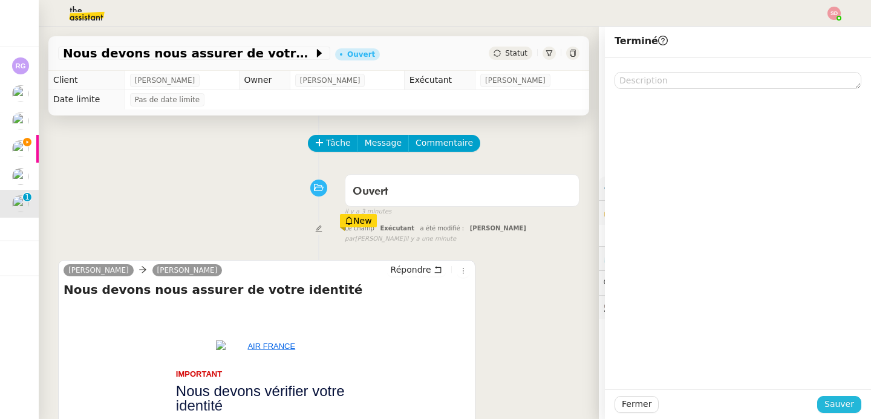
click at [817, 405] on button "Sauver" at bounding box center [839, 404] width 44 height 17
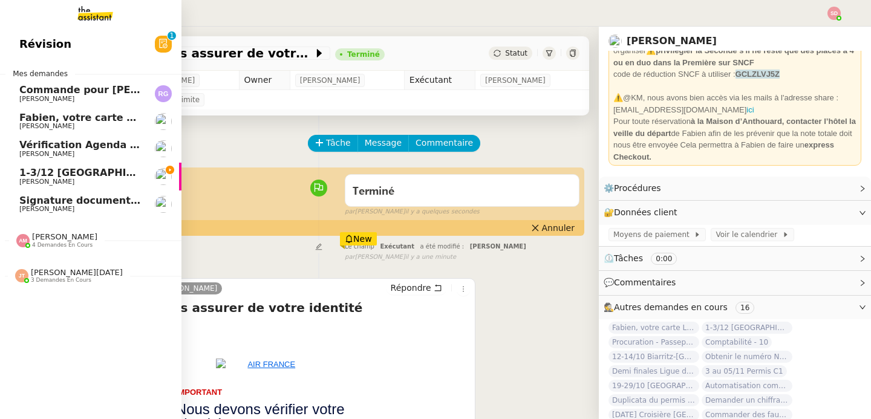
click at [19, 174] on span "1-3/12 [GEOGRAPHIC_DATA]" at bounding box center [94, 172] width 151 height 11
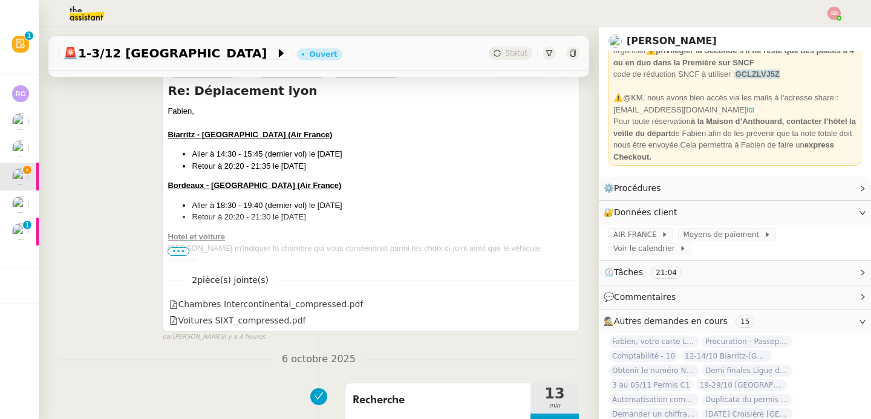
scroll to position [555, 0]
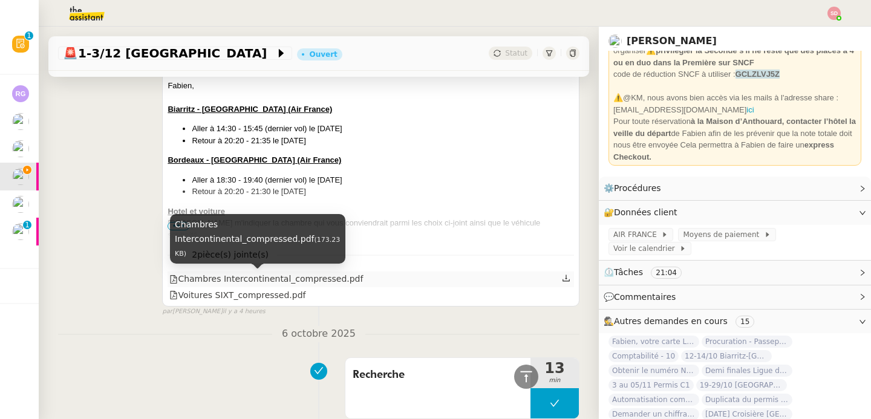
click at [258, 282] on div "Chambres Intercontinental_compressed.pdf" at bounding box center [265, 279] width 193 height 14
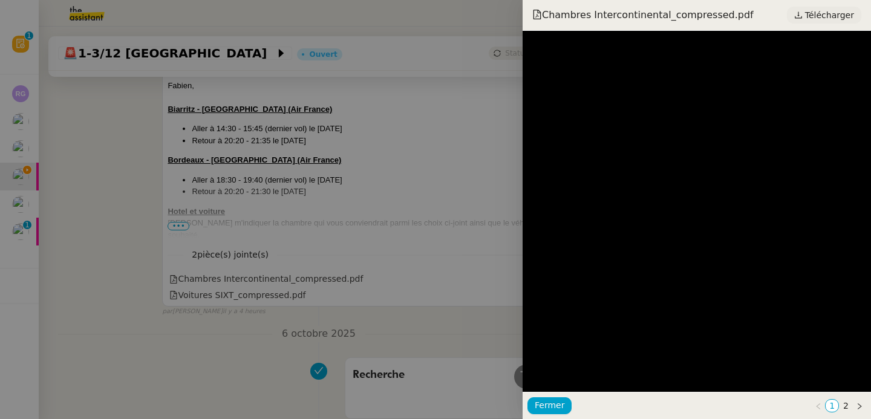
click at [802, 22] on link "Télécharger" at bounding box center [824, 15] width 74 height 17
click at [105, 195] on div at bounding box center [435, 209] width 871 height 419
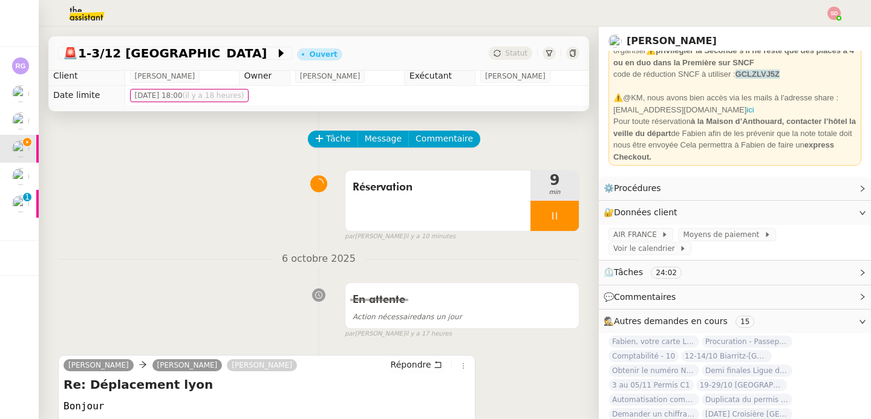
scroll to position [0, 0]
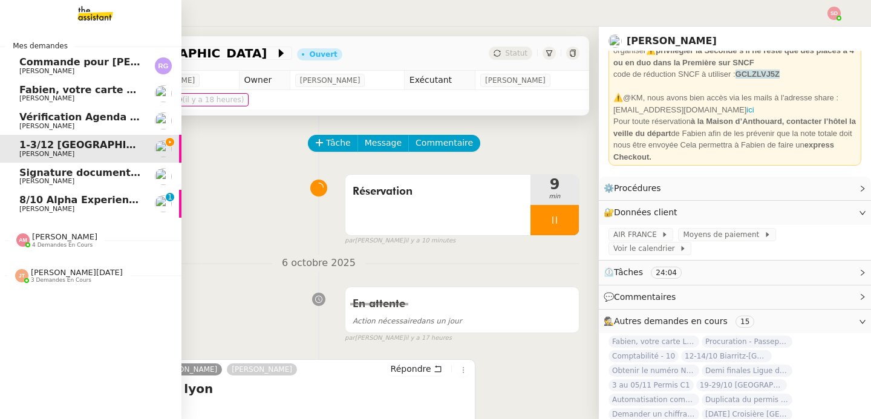
click at [9, 197] on link "8/10 Alpha Experience in NYC Ariel Wengroff 0 1 2 3 4 5 6 7 8 9" at bounding box center [90, 204] width 181 height 28
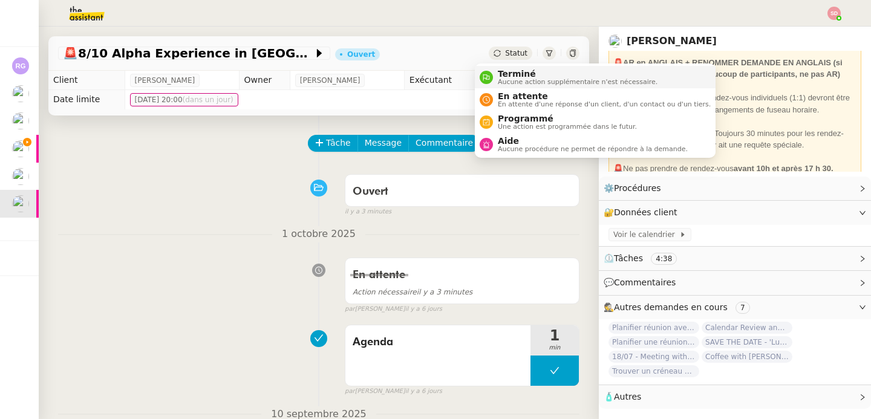
click at [499, 74] on span "Terminé" at bounding box center [578, 74] width 160 height 10
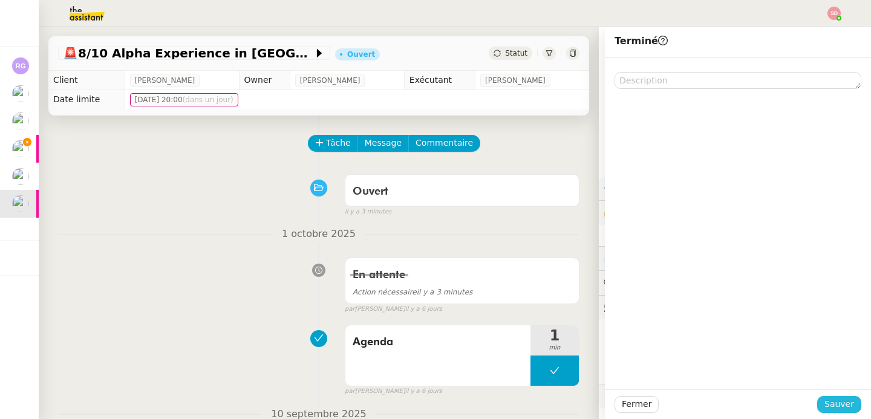
click at [824, 400] on span "Sauver" at bounding box center [839, 404] width 30 height 14
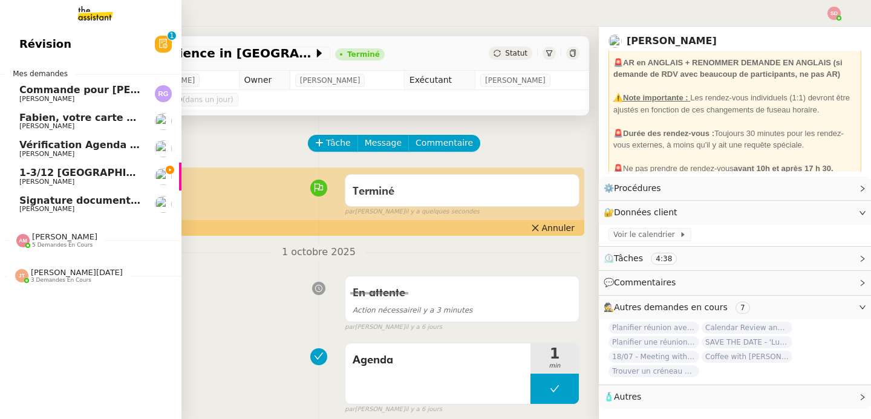
click at [38, 172] on span "1-3/12 [GEOGRAPHIC_DATA]" at bounding box center [94, 172] width 151 height 11
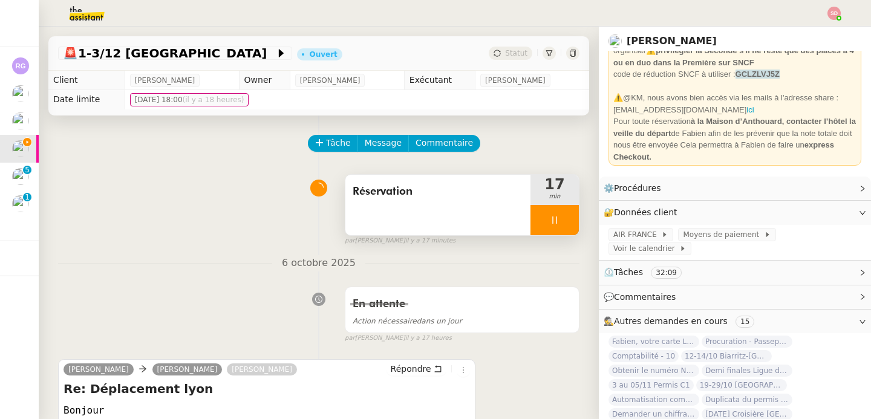
click at [545, 218] on div at bounding box center [554, 220] width 48 height 30
click at [562, 218] on icon at bounding box center [567, 220] width 10 height 10
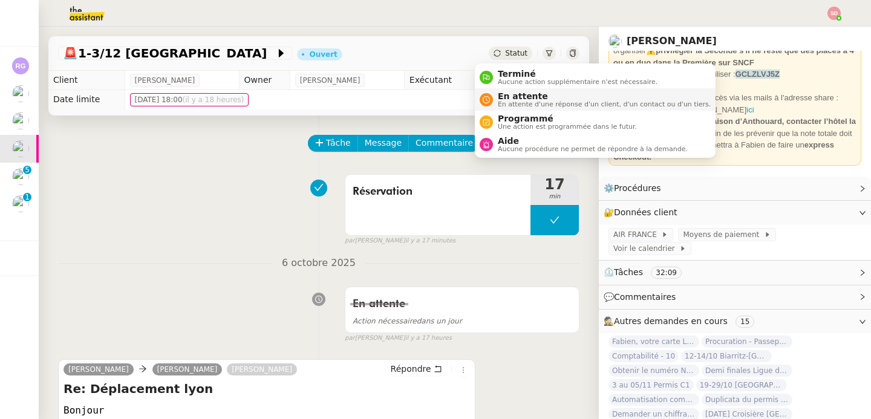
click at [502, 103] on span "En attente d'une réponse d'un client, d'un contact ou d'un tiers." at bounding box center [604, 104] width 213 height 7
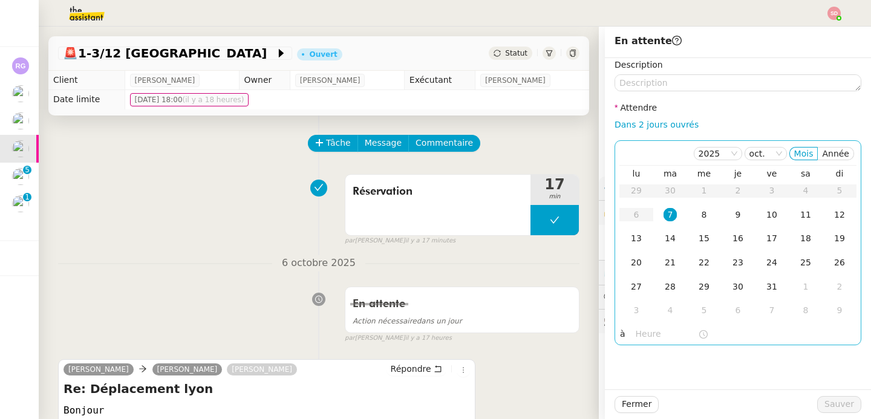
click at [646, 334] on input "text" at bounding box center [667, 334] width 62 height 14
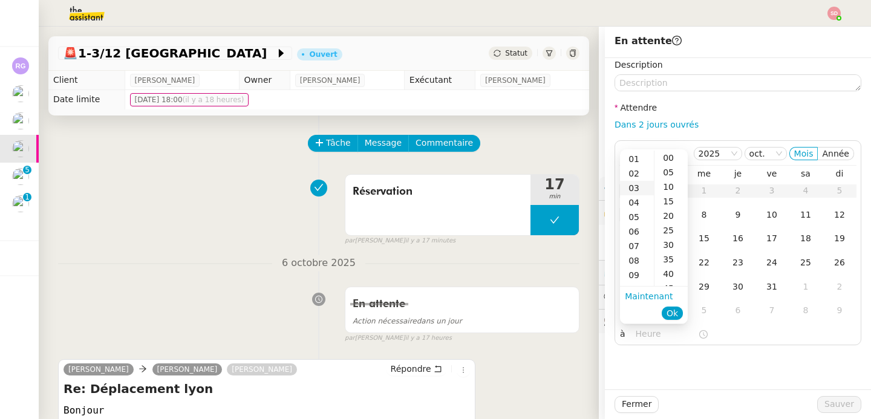
scroll to position [143, 0]
click at [640, 234] on div "15" at bounding box center [637, 233] width 34 height 15
click at [669, 158] on div "00" at bounding box center [670, 158] width 33 height 15
type input "15:00"
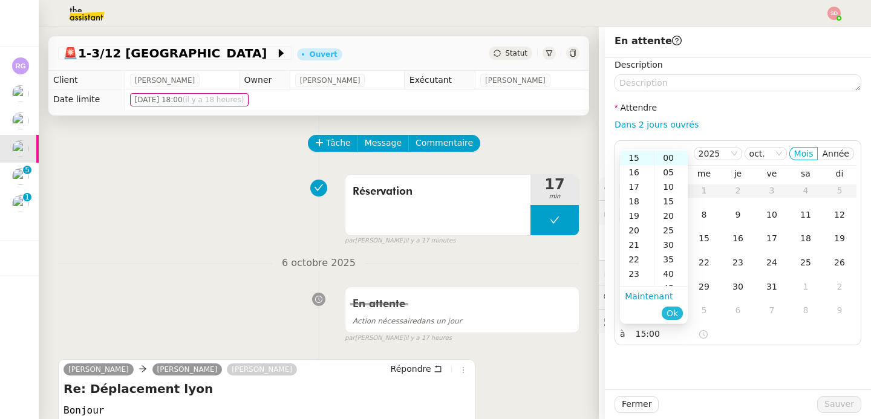
click at [674, 313] on span "Ok" at bounding box center [671, 313] width 11 height 12
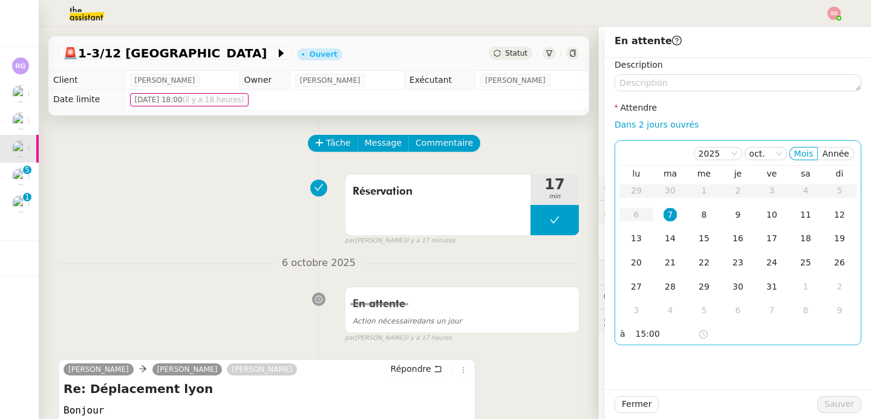
click at [663, 213] on div "7" at bounding box center [669, 214] width 13 height 13
click at [826, 401] on span "Sauver" at bounding box center [839, 404] width 30 height 14
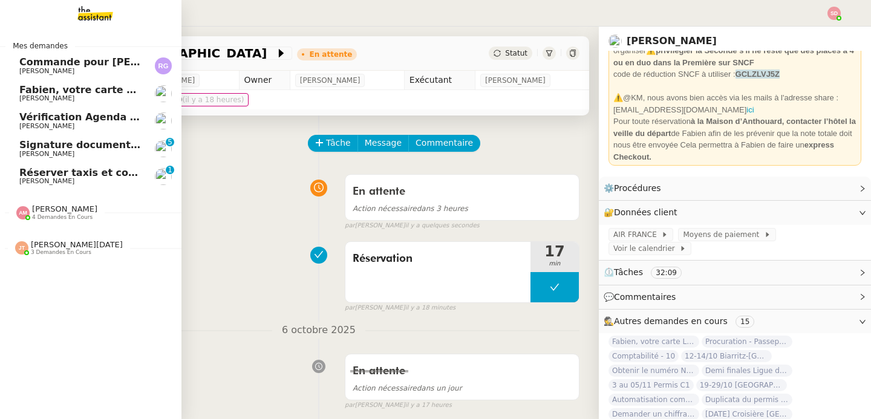
click at [43, 178] on span "Lydie Laulon Perso" at bounding box center [46, 181] width 55 height 8
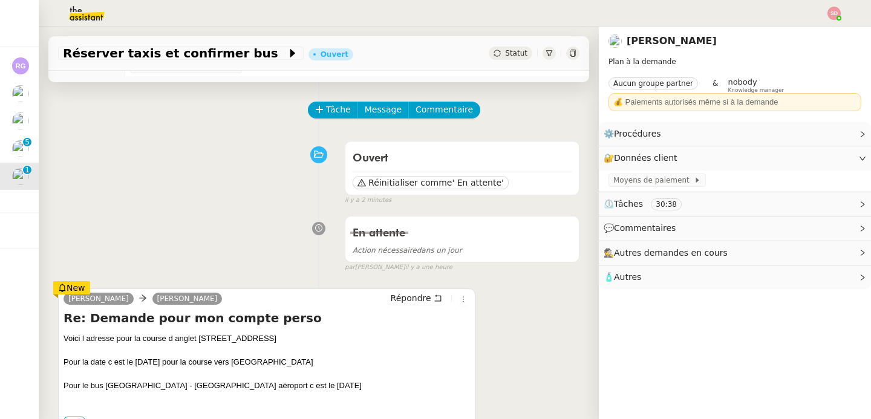
scroll to position [54, 0]
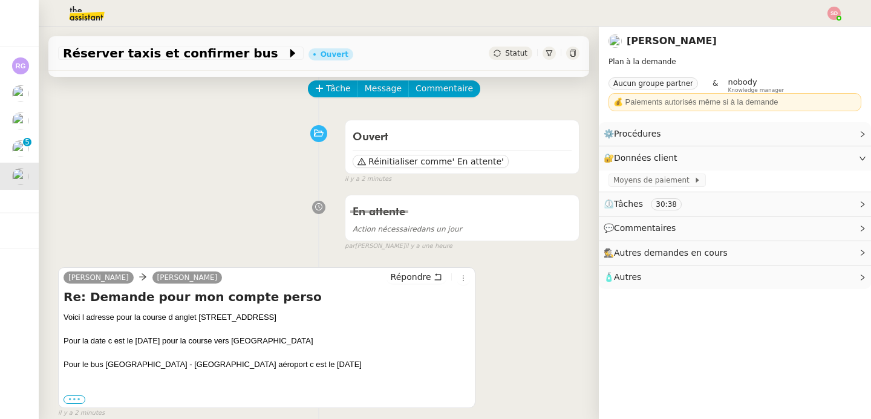
click at [76, 400] on label "•••" at bounding box center [74, 399] width 22 height 8
click at [0, 0] on input "•••" at bounding box center [0, 0] width 0 height 0
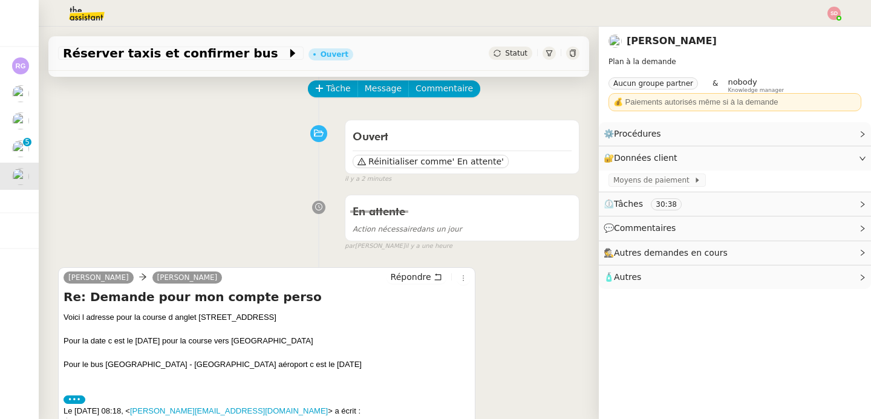
click at [76, 400] on label "•••" at bounding box center [74, 399] width 22 height 8
click at [0, 0] on input "•••" at bounding box center [0, 0] width 0 height 0
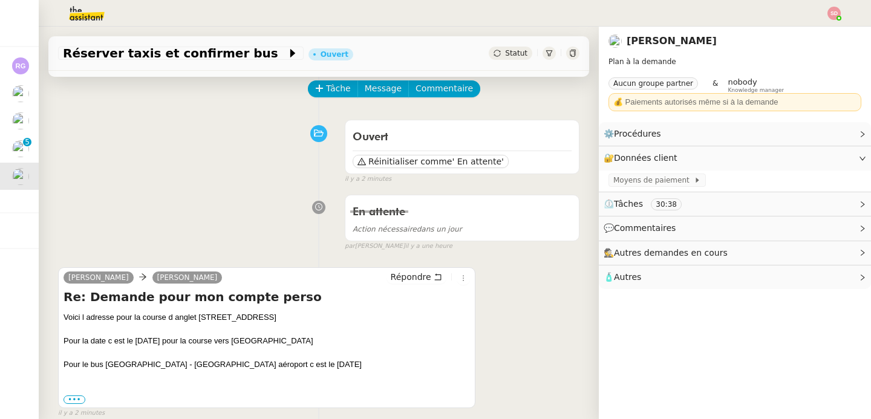
scroll to position [154, 0]
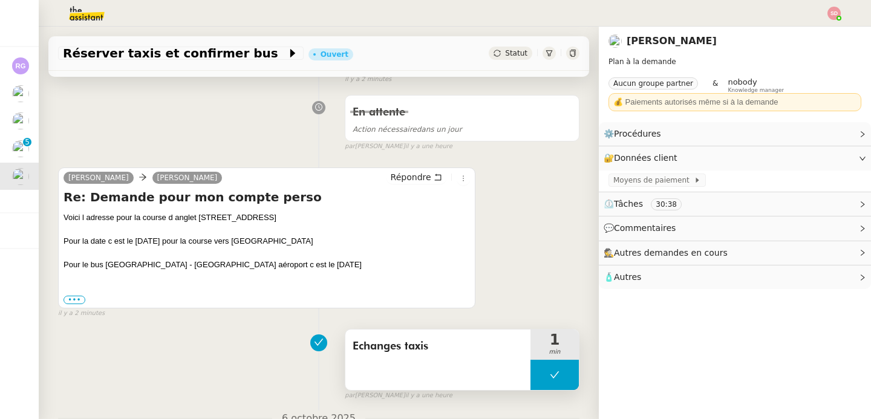
click at [530, 371] on button at bounding box center [554, 375] width 48 height 30
click at [538, 371] on icon at bounding box center [543, 375] width 10 height 10
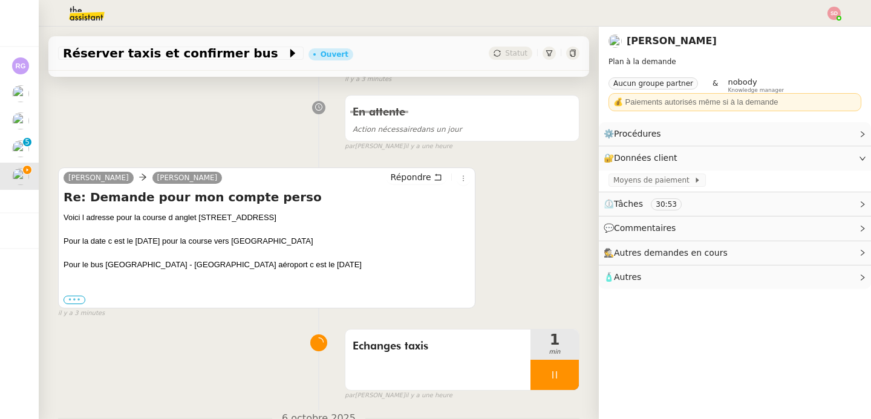
click at [73, 299] on label "•••" at bounding box center [74, 300] width 22 height 8
click at [0, 0] on input "•••" at bounding box center [0, 0] width 0 height 0
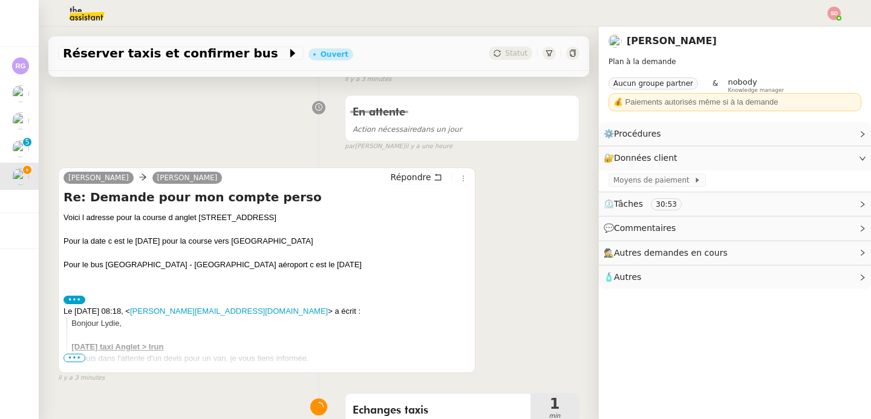
click at [73, 299] on label "•••" at bounding box center [74, 300] width 22 height 8
click at [0, 0] on input "•••" at bounding box center [0, 0] width 0 height 0
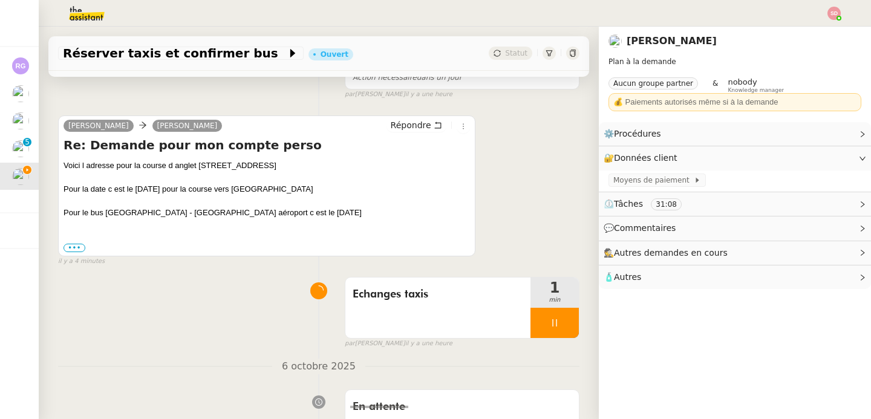
scroll to position [215, 0]
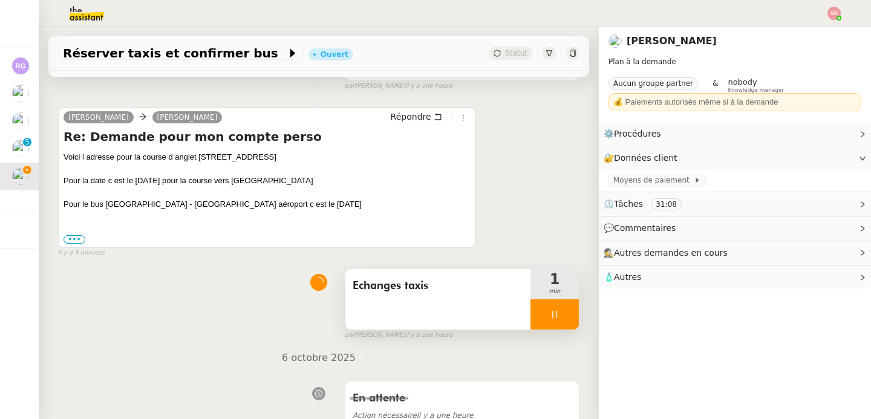
click at [550, 305] on div at bounding box center [554, 314] width 48 height 30
click at [554, 305] on button at bounding box center [566, 314] width 24 height 30
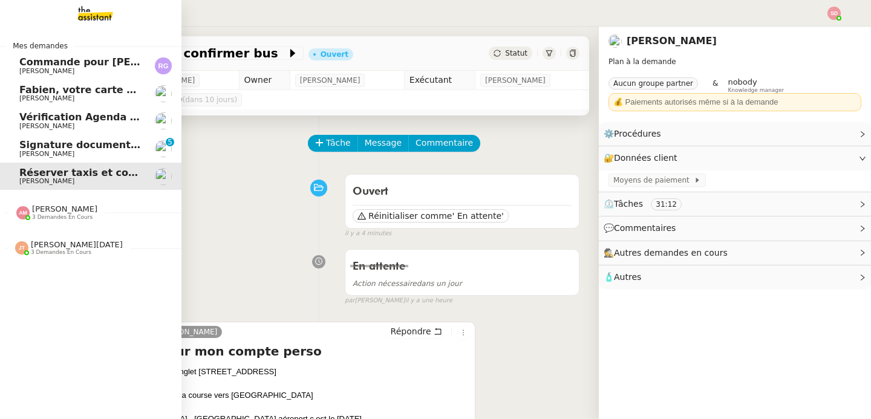
click at [32, 149] on span "Signature document sortie" at bounding box center [92, 144] width 146 height 11
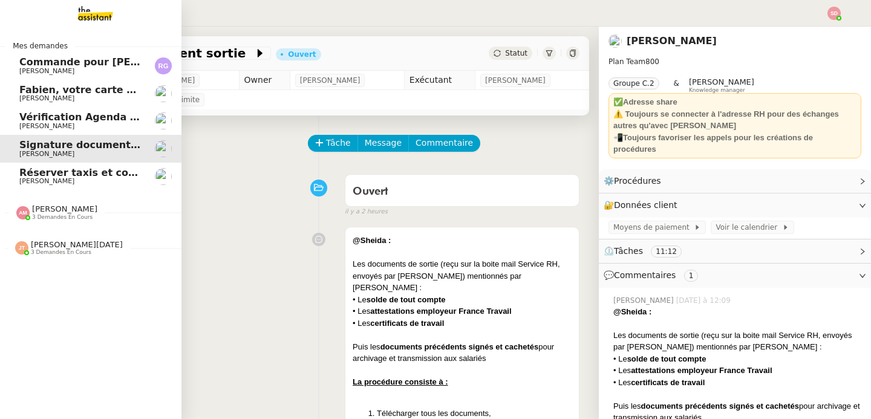
click at [70, 68] on span "[PERSON_NAME]" at bounding box center [80, 71] width 122 height 7
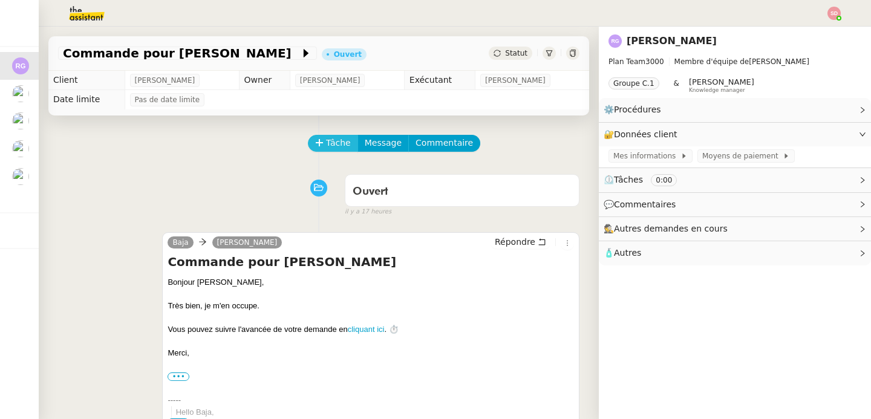
click at [326, 140] on span "Tâche" at bounding box center [338, 143] width 25 height 14
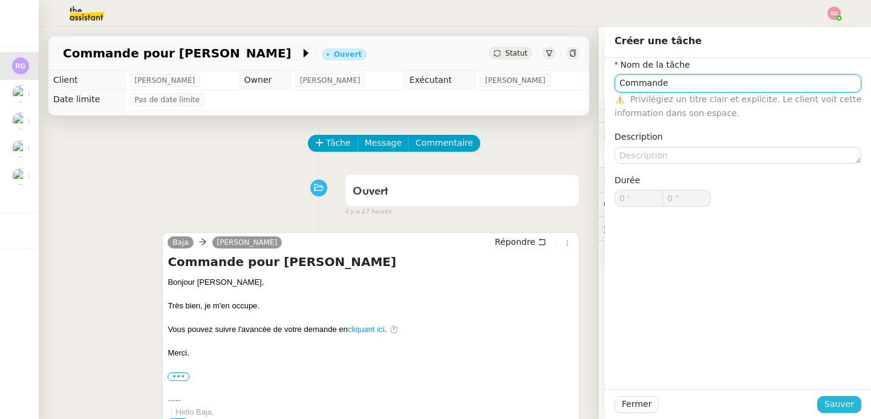
type input "Commande"
click at [824, 403] on span "Sauver" at bounding box center [839, 404] width 30 height 14
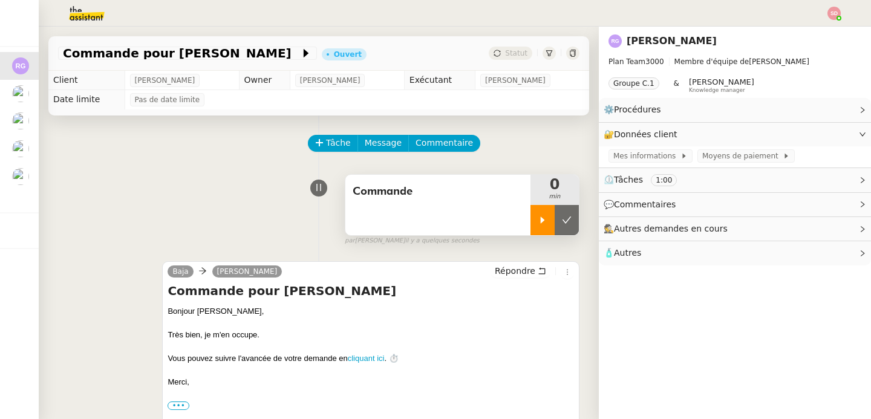
click at [530, 223] on div at bounding box center [542, 220] width 24 height 30
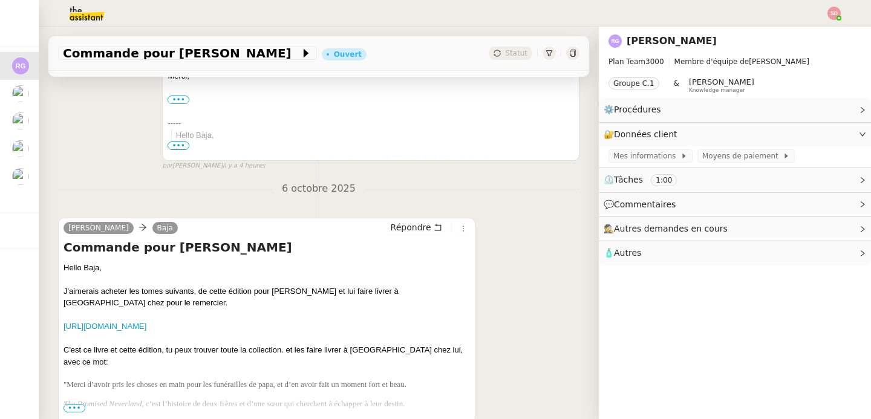
scroll to position [385, 0]
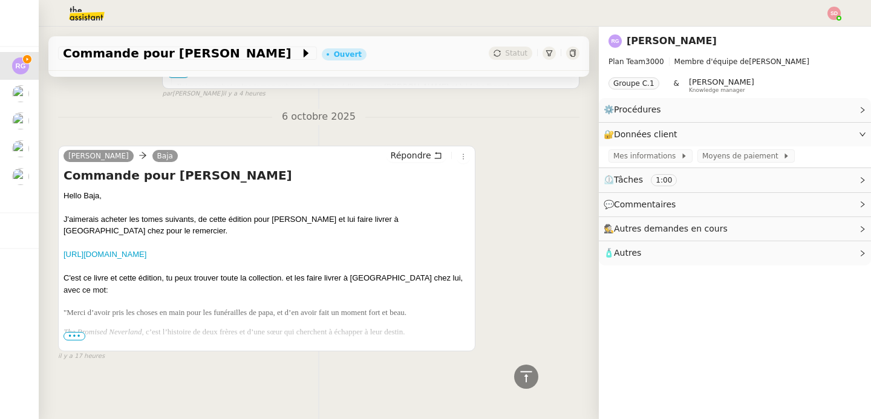
click at [70, 332] on span "•••" at bounding box center [74, 336] width 22 height 8
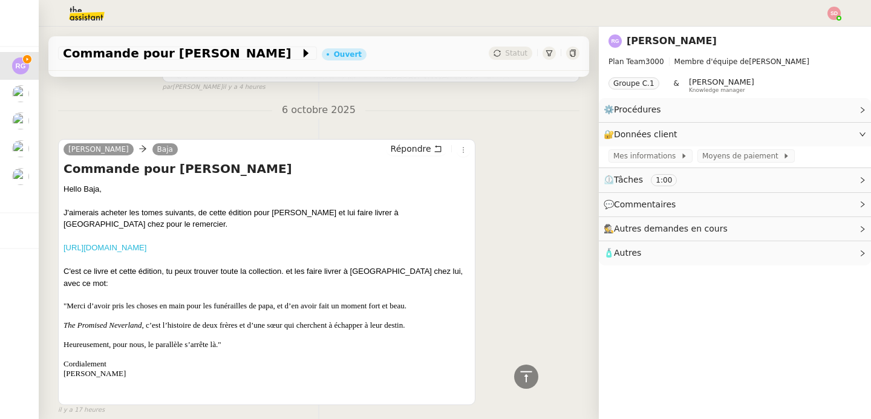
click at [146, 244] on link "https://www.amazon.com.be/gp/product/2820352162/ref=ewc_pr_img_1?smid=A3Q3FYJVX…" at bounding box center [104, 247] width 83 height 9
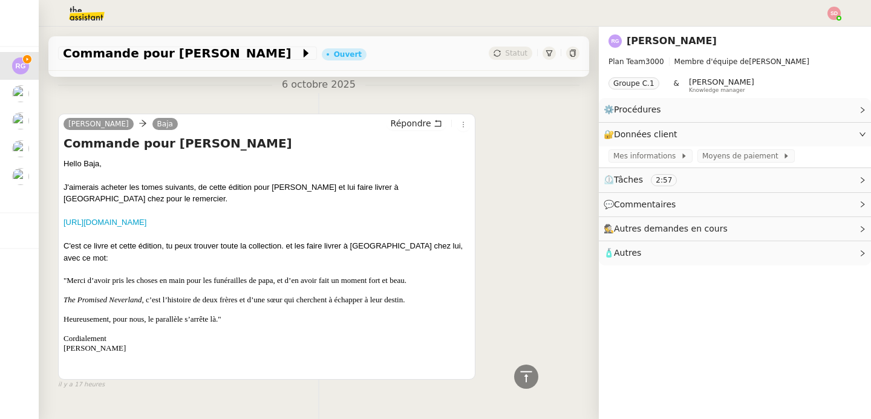
scroll to position [0, 0]
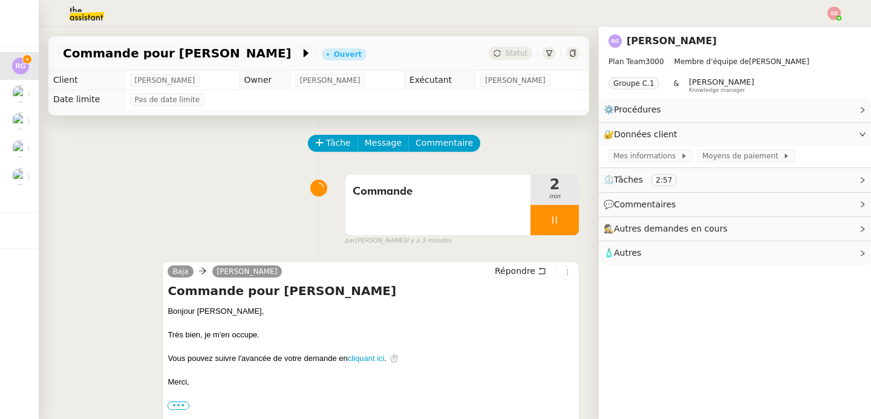
click at [77, 10] on img at bounding box center [77, 13] width 94 height 27
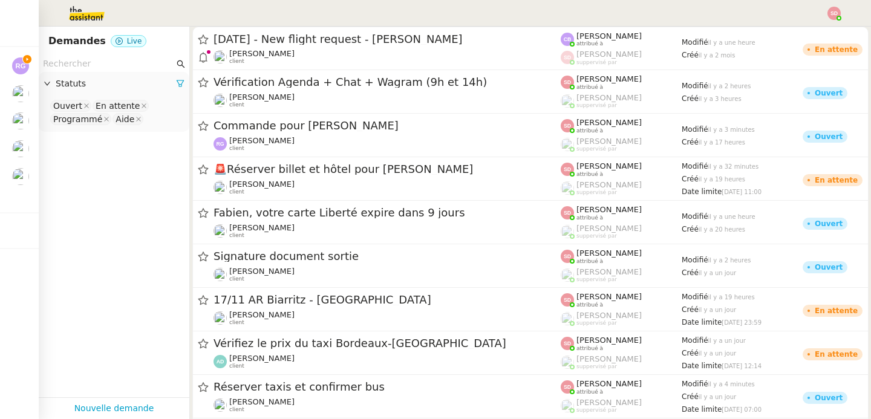
click at [102, 67] on input "text" at bounding box center [108, 64] width 131 height 14
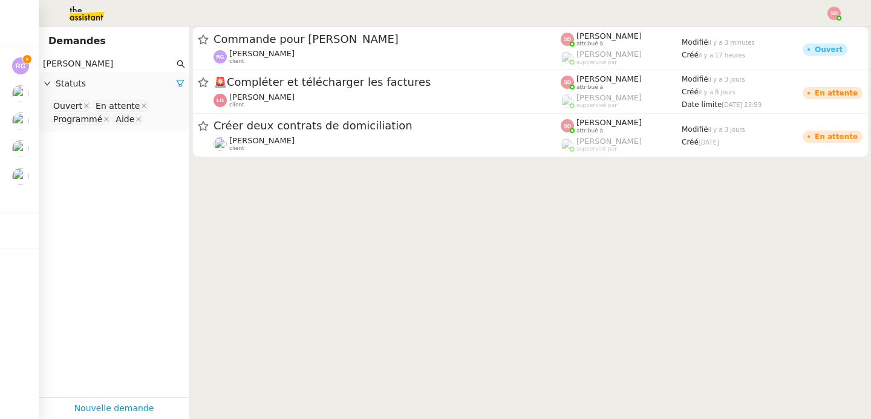
type input "pascal gauthier"
click at [157, 117] on nz-select-top-control "Ouvert En attente Programmé Aide" at bounding box center [113, 113] width 131 height 28
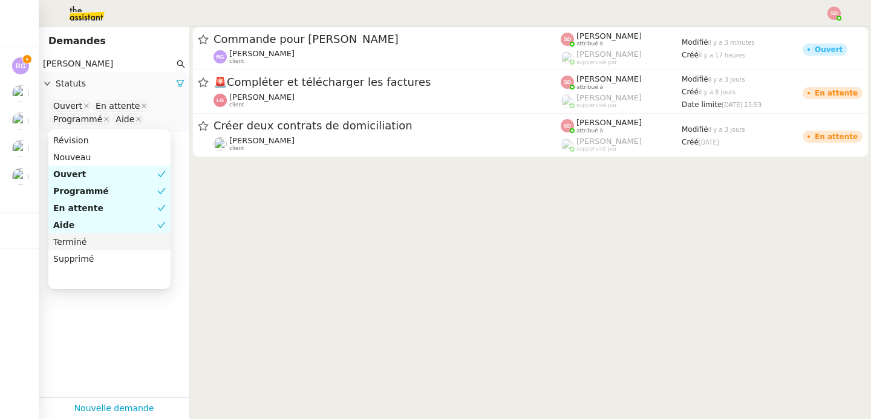
click at [122, 241] on div "Terminé" at bounding box center [109, 241] width 112 height 11
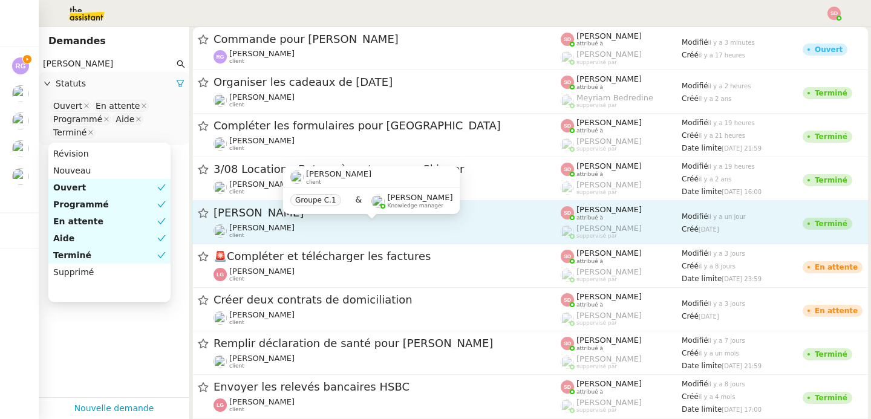
click at [338, 230] on div "Pascal Gauthier client" at bounding box center [386, 231] width 347 height 16
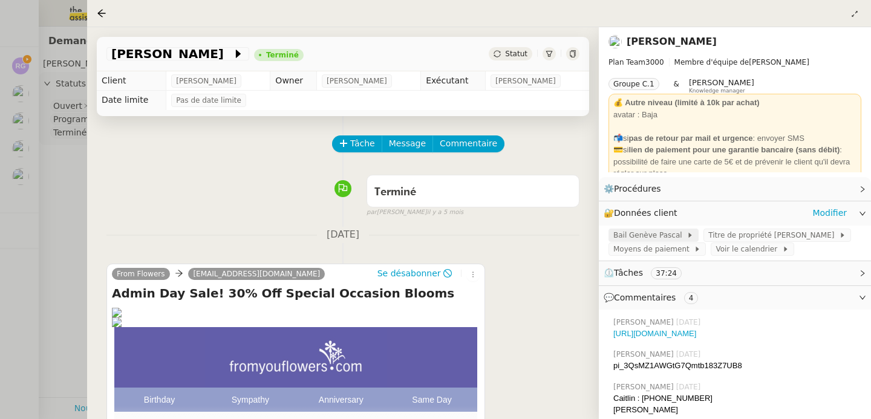
click at [629, 236] on span "Bail Genève Pascal" at bounding box center [649, 235] width 73 height 12
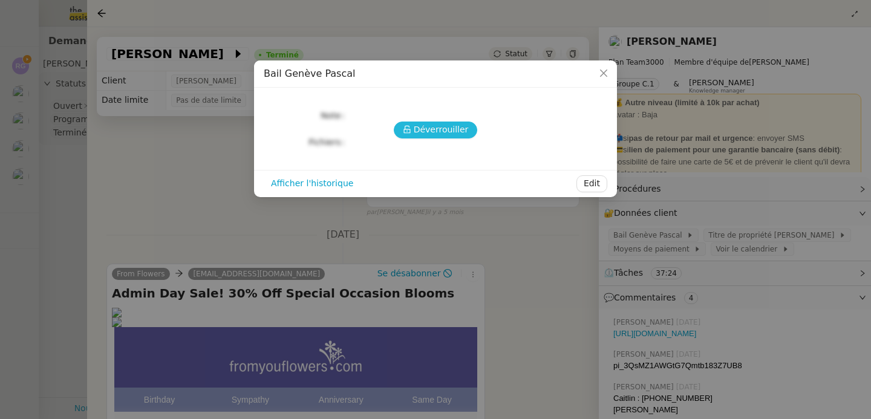
click at [398, 126] on button "Déverrouiller" at bounding box center [436, 130] width 84 height 17
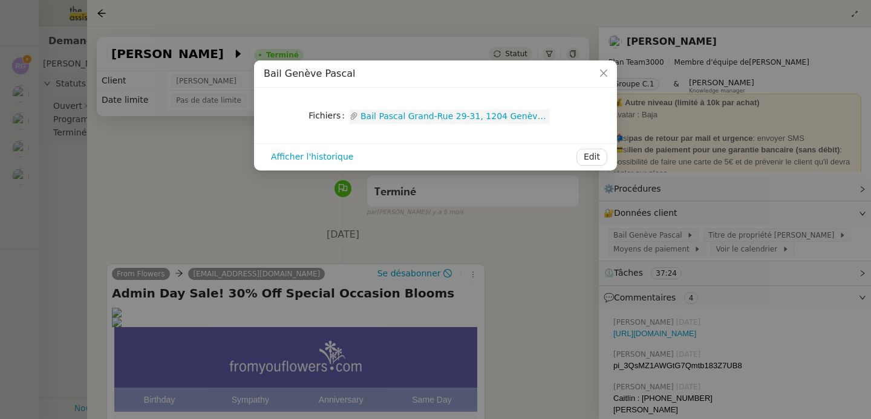
drag, startPoint x: 557, startPoint y: 117, endPoint x: 406, endPoint y: 120, distance: 150.6
click at [406, 120] on nz-form-item "Fichiers Upload Bail Pascal Grand-Rue 29-31, 1204 Genève.pdf" at bounding box center [435, 115] width 343 height 17
copy link "Grand-Rue 29-31, 1204 Genève.pdf"
click at [754, 249] on nz-modal-container "Bail Genève Pascal Fichiers Upload Bail Pascal Grand-Rue 29-31, 1204 Genève.pd…" at bounding box center [435, 209] width 871 height 419
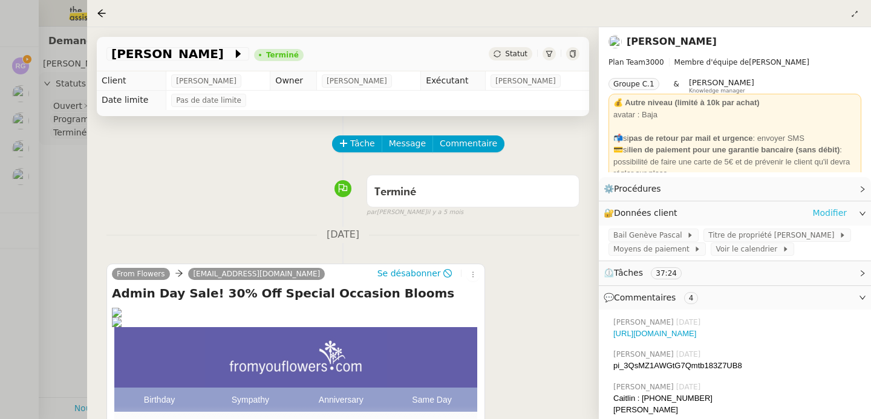
click at [818, 209] on link "Modifier" at bounding box center [829, 213] width 34 height 14
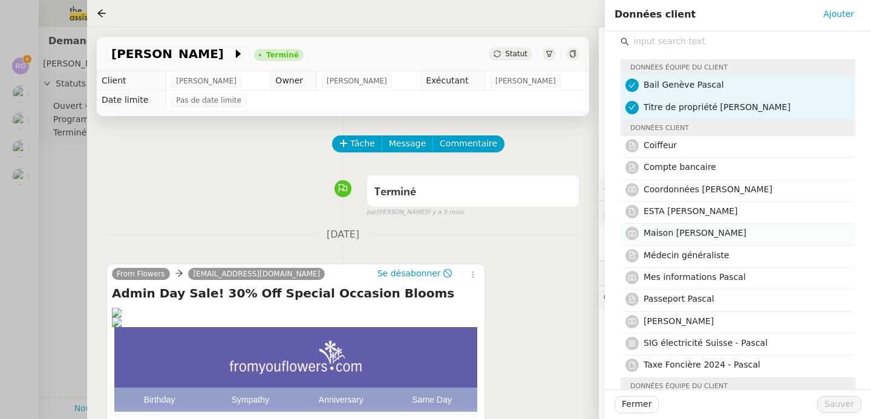
scroll to position [5, 0]
click at [721, 275] on span "Mes informations Pascal" at bounding box center [694, 277] width 102 height 10
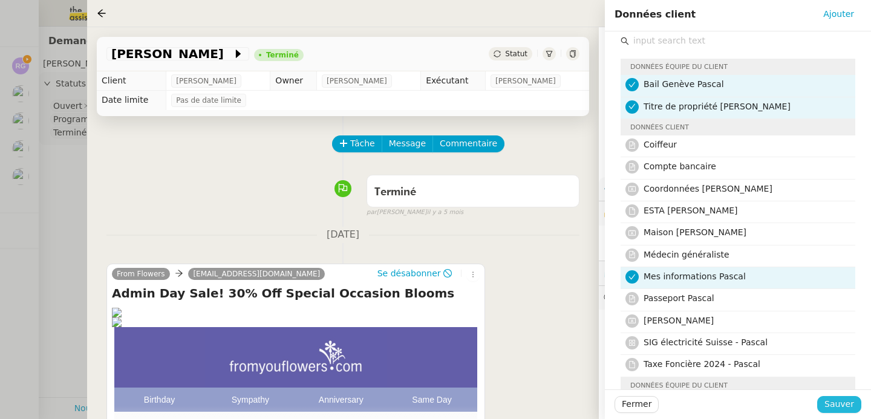
click at [844, 403] on span "Sauver" at bounding box center [839, 404] width 30 height 14
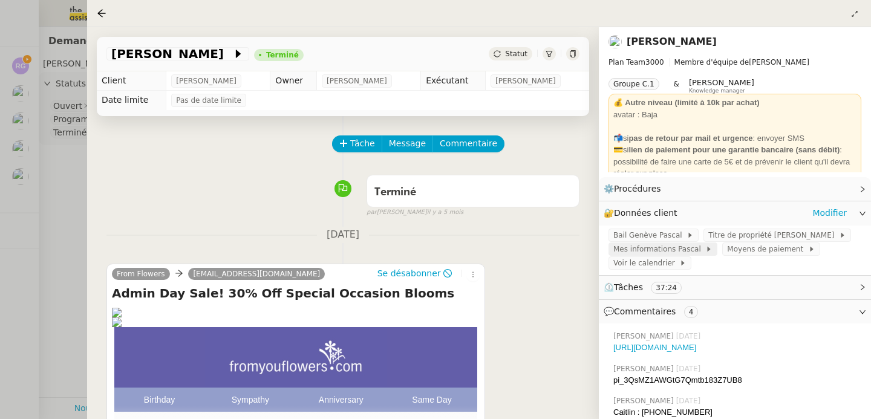
click at [672, 249] on span "Mes informations Pascal" at bounding box center [659, 249] width 92 height 12
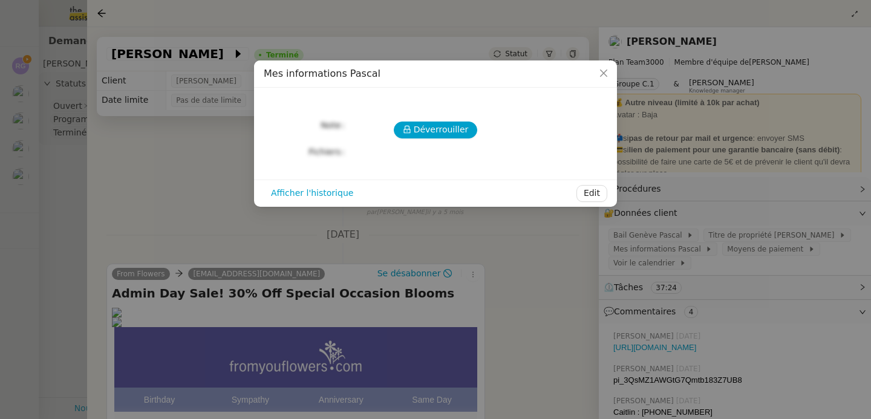
click at [403, 120] on div "Déverrouiller Note Fichiers Upload" at bounding box center [435, 128] width 343 height 63
click at [408, 126] on icon at bounding box center [406, 130] width 7 height 8
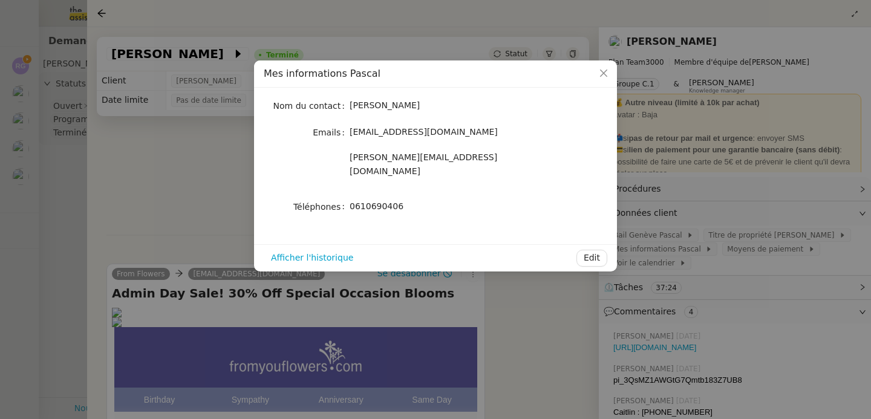
click at [365, 201] on span "0610690406" at bounding box center [377, 206] width 54 height 10
copy span "0610690406"
click at [233, 231] on nz-modal-container "Mes informations Pascal Nom du contact Pascal Gauthier Emails pascalgauthier2@g…" at bounding box center [435, 209] width 871 height 419
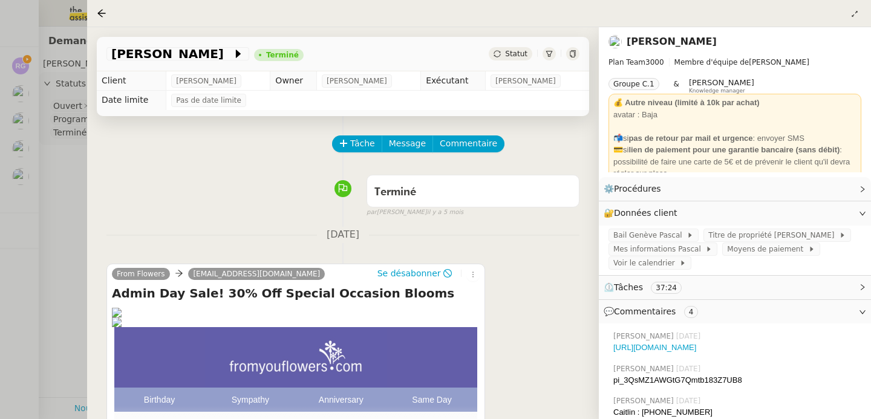
click at [44, 204] on div at bounding box center [435, 209] width 871 height 419
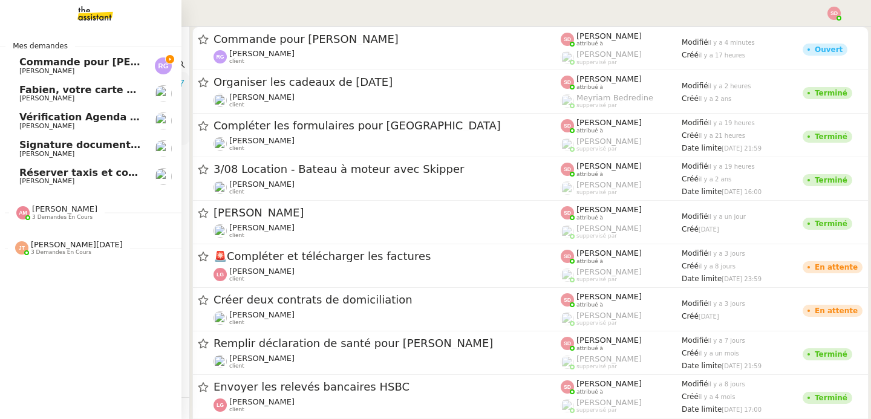
click at [19, 65] on span "Commande pour [PERSON_NAME]" at bounding box center [110, 61] width 183 height 11
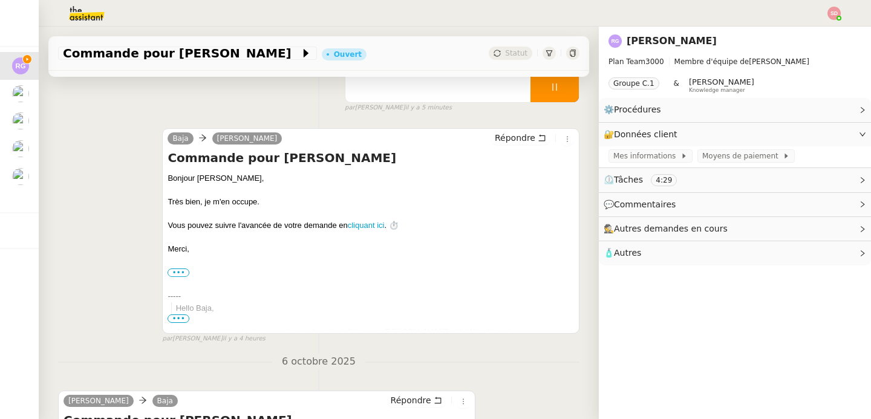
scroll to position [385, 0]
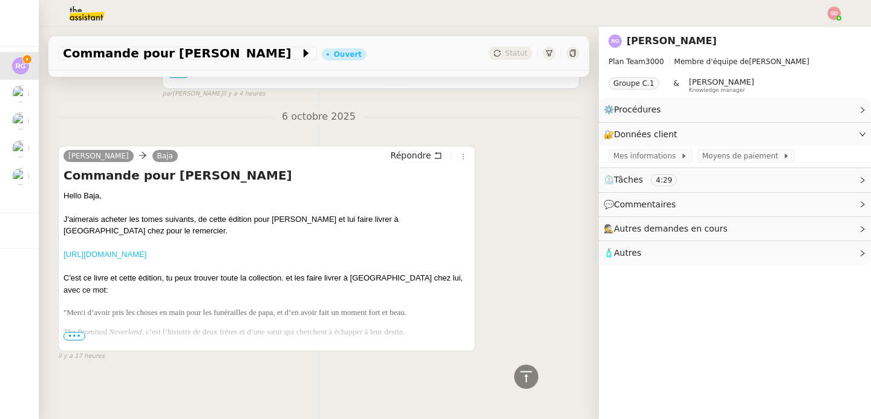
click at [146, 250] on link "https://www.amazon.com.be/gp/product/2820352162/ref=ewc_pr_img_1?smid=A3Q3FYJVX…" at bounding box center [104, 254] width 83 height 9
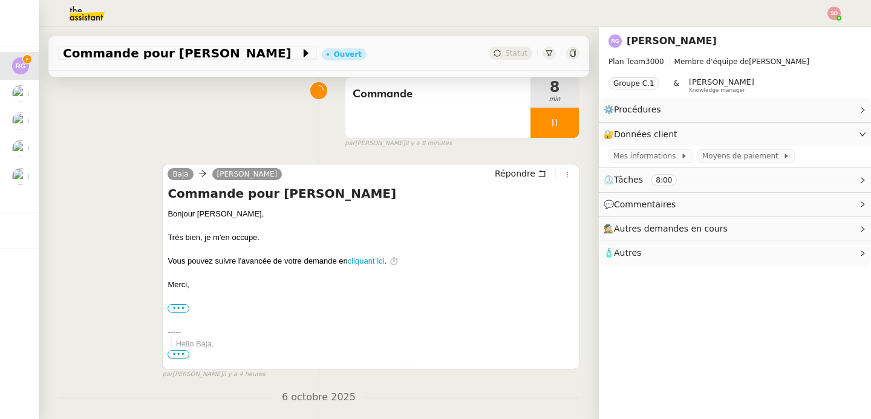
scroll to position [0, 0]
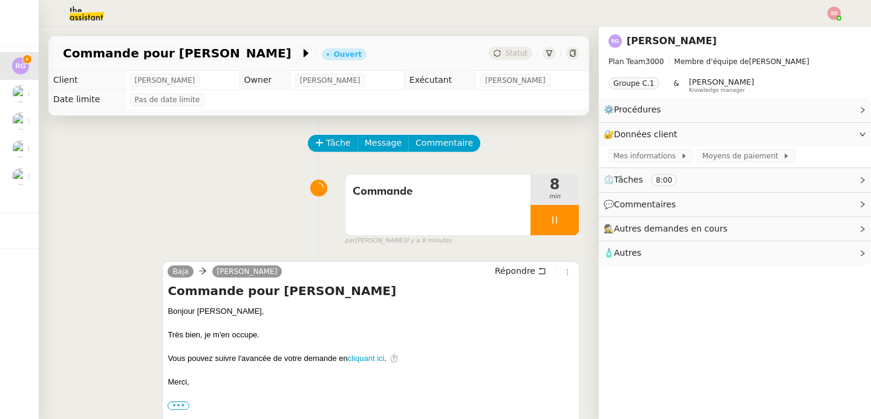
click at [695, 260] on span "🧴 Autres" at bounding box center [724, 253] width 243 height 14
click at [645, 279] on span "Créer un email dédié" at bounding box center [651, 275] width 76 height 8
click at [639, 278] on icon "button" at bounding box center [641, 274] width 5 height 7
click at [713, 273] on icon "button" at bounding box center [716, 274] width 7 height 7
click at [99, 13] on img at bounding box center [77, 13] width 94 height 27
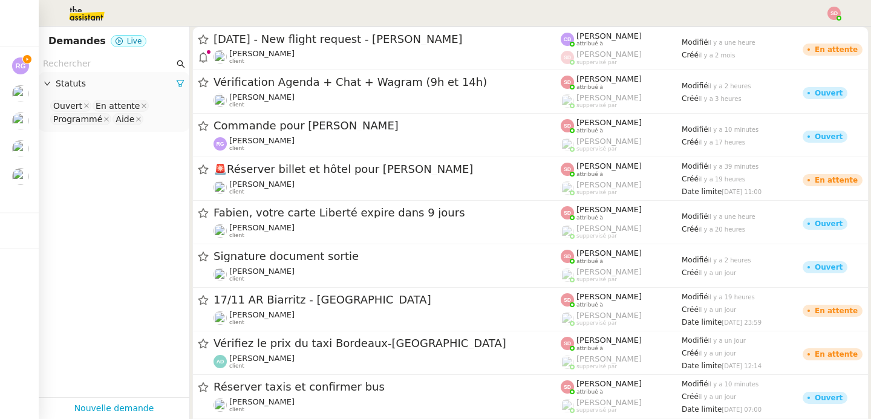
click at [99, 67] on input "text" at bounding box center [108, 64] width 131 height 14
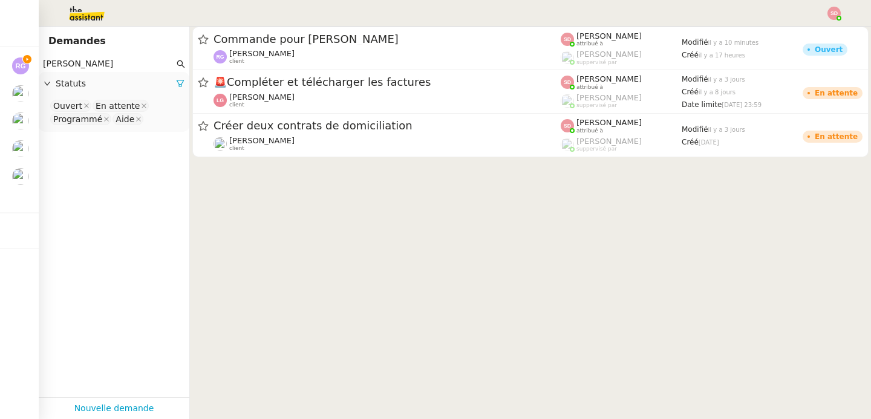
type input "PASCAL GAUTHIER"
click at [157, 120] on nz-select-top-control "Ouvert En attente Programmé Aide" at bounding box center [113, 113] width 131 height 28
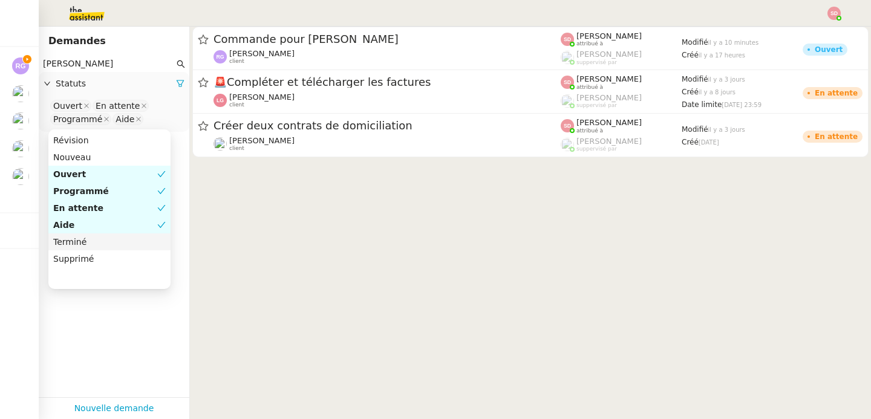
click at [135, 236] on div "Terminé" at bounding box center [109, 241] width 112 height 11
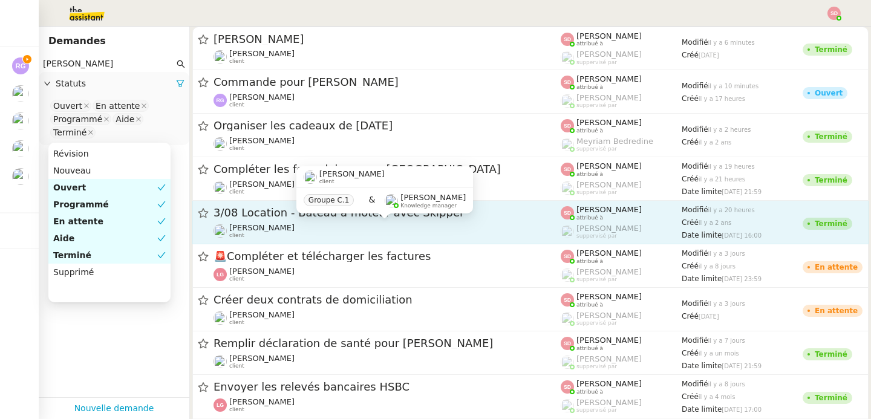
click at [404, 235] on div "Pascal Gauthier client" at bounding box center [386, 231] width 347 height 16
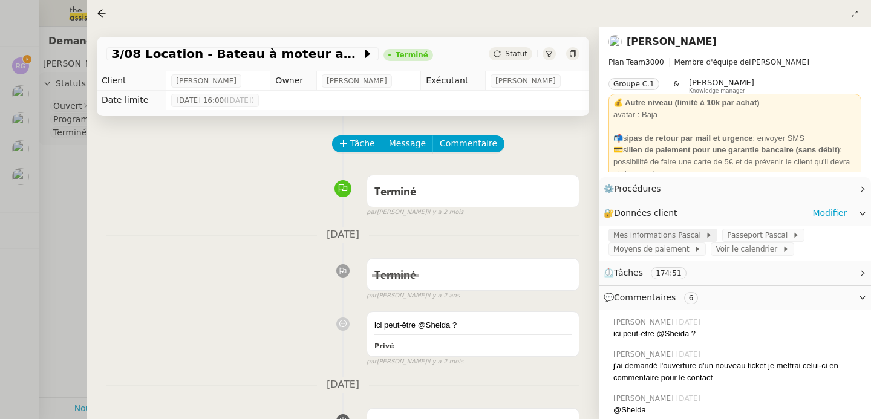
click at [688, 241] on span "Mes informations Pascal" at bounding box center [659, 235] width 92 height 12
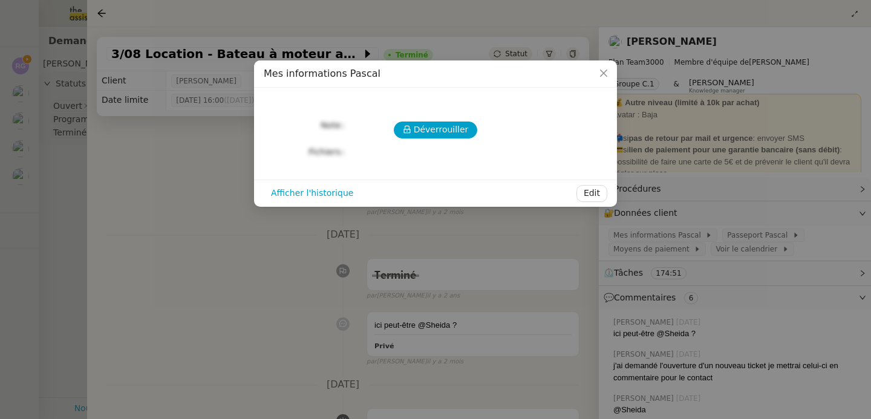
click at [438, 138] on div "Déverrouiller Note Fichiers Upload" at bounding box center [435, 128] width 343 height 63
click at [440, 134] on span "Déverrouiller" at bounding box center [441, 130] width 55 height 14
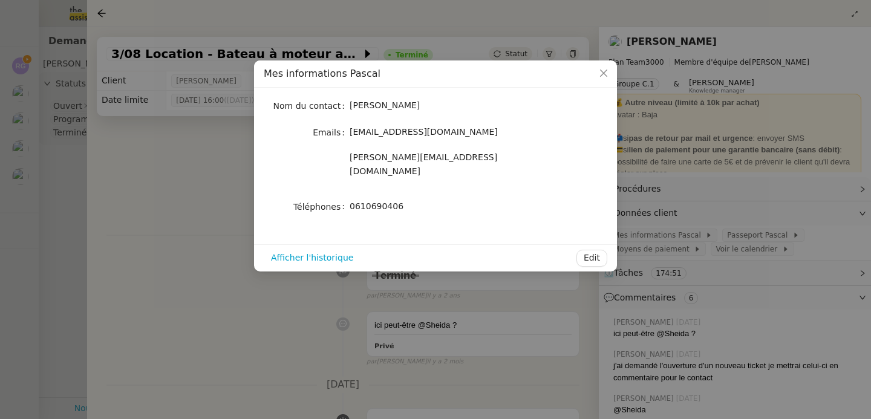
click at [393, 201] on span "0610690406" at bounding box center [377, 206] width 54 height 10
copy span "0610690406"
click at [65, 195] on nz-modal-container "Mes informations Pascal Nom du contact Pascal Gauthier Emails pascalgauthier2@g…" at bounding box center [435, 209] width 871 height 419
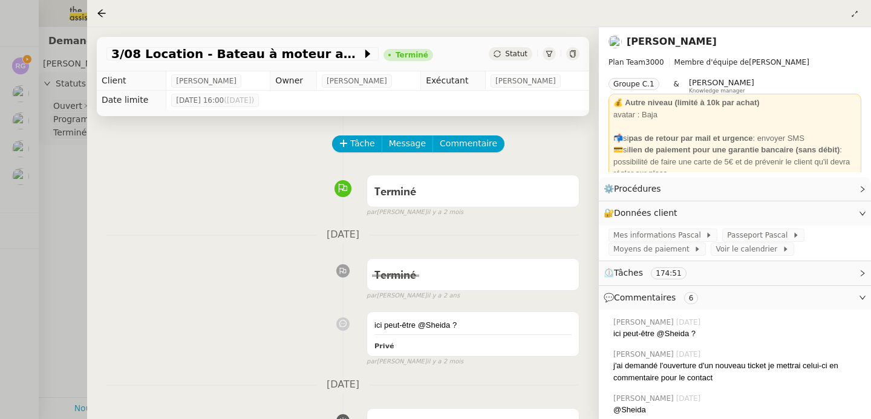
click at [9, 46] on div at bounding box center [435, 209] width 871 height 419
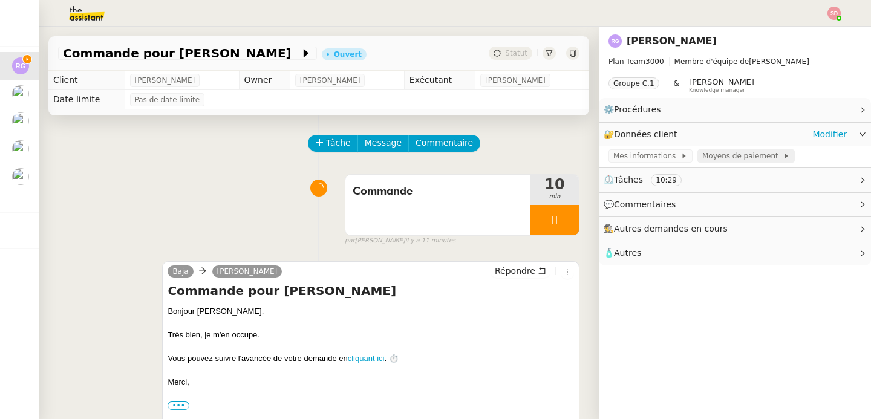
click at [728, 152] on span "Moyens de paiement" at bounding box center [742, 156] width 80 height 12
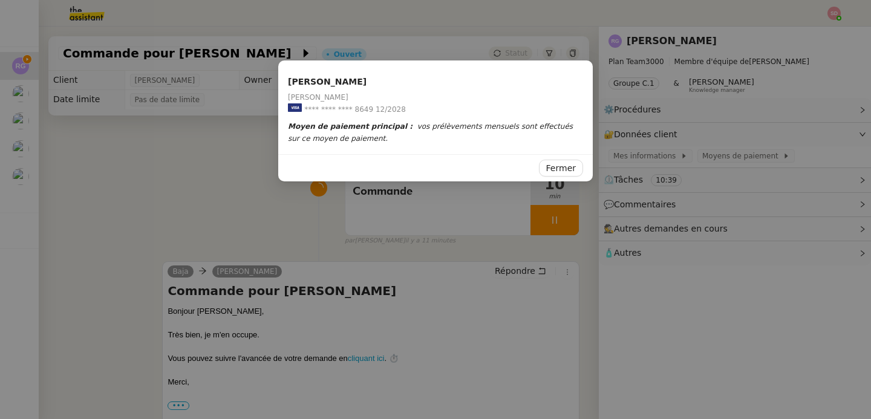
click at [182, 144] on nz-modal-container "Raphael Gauthier Raphael Gauthier **** **** **** 8649 12/2028 Moyen de paiement…" at bounding box center [435, 209] width 871 height 419
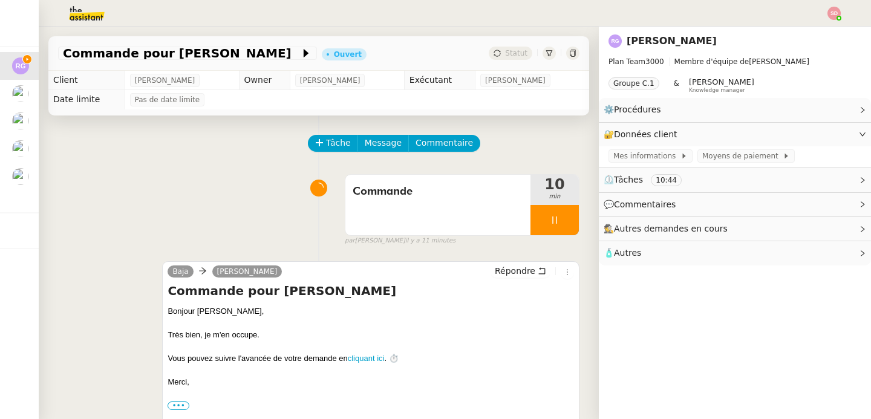
scroll to position [349, 0]
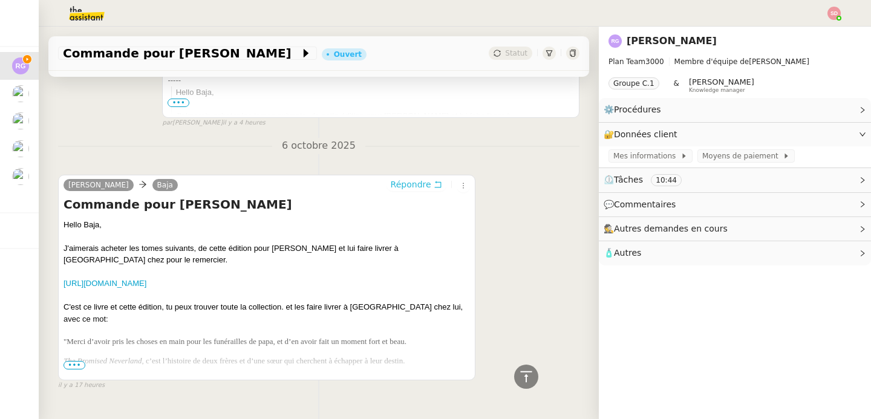
click at [403, 190] on button "Répondre" at bounding box center [416, 184] width 60 height 13
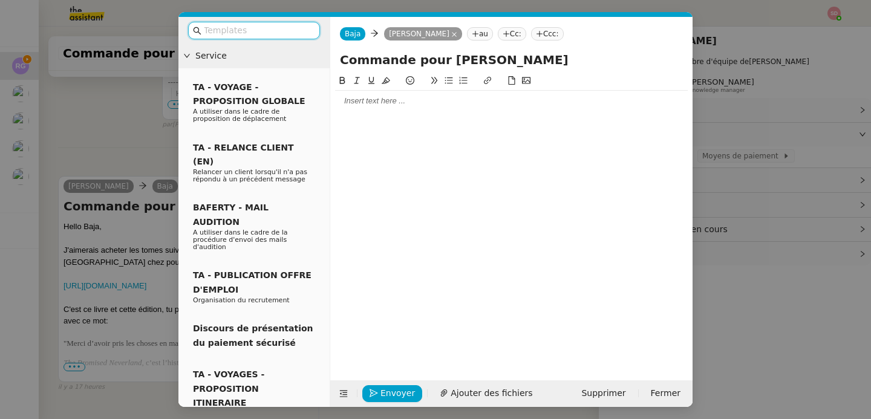
scroll to position [442, 0]
click at [383, 103] on div at bounding box center [511, 101] width 353 height 11
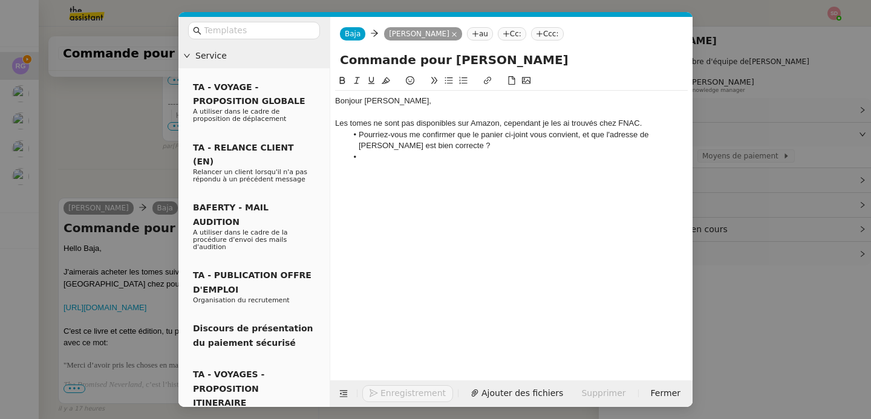
scroll to position [528, 0]
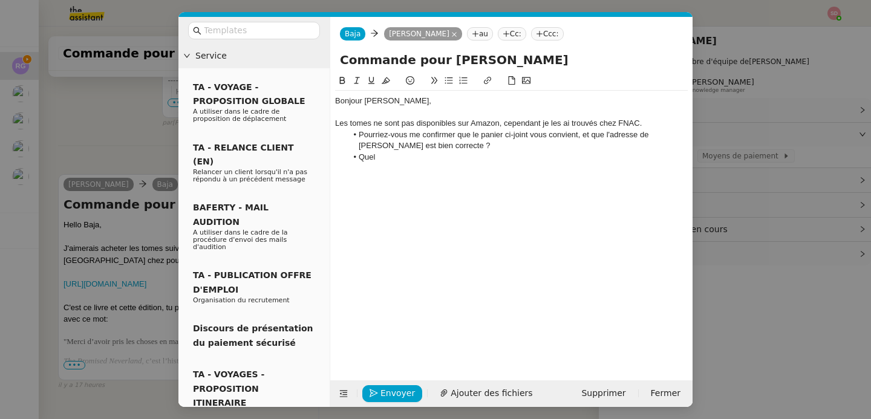
click at [722, 134] on nz-modal-container "Service TA - VOYAGE - PROPOSITION GLOBALE A utiliser dans le cadre de propositi…" at bounding box center [435, 209] width 871 height 419
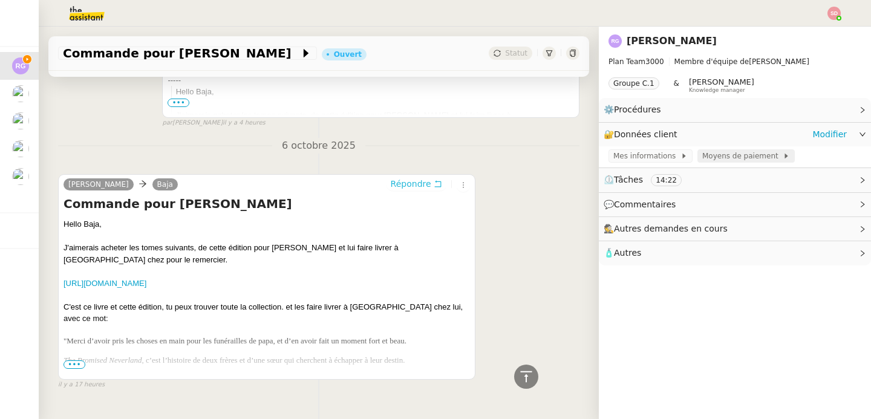
scroll to position [527, 0]
click at [714, 157] on span "Moyens de paiement" at bounding box center [742, 156] width 80 height 12
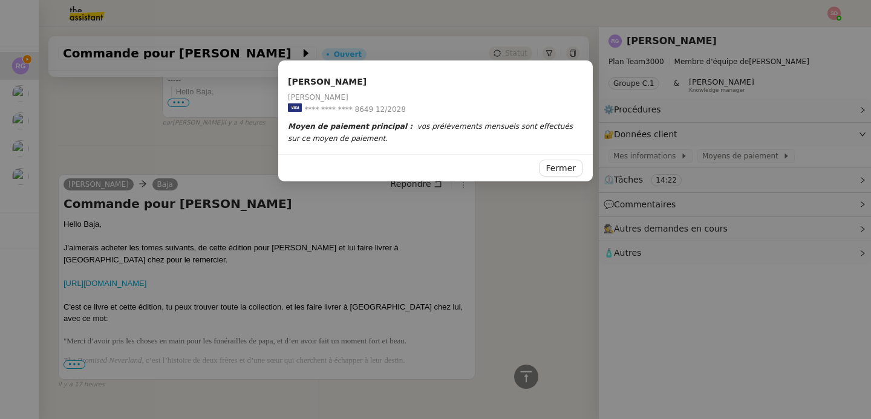
click at [357, 108] on span "**** **** **** 8649" at bounding box center [338, 109] width 69 height 12
click at [499, 298] on nz-modal-container "Raphael Gauthier Raphael Gauthier **** **** **** 8649 12/2028 Moyen de paiement…" at bounding box center [435, 209] width 871 height 419
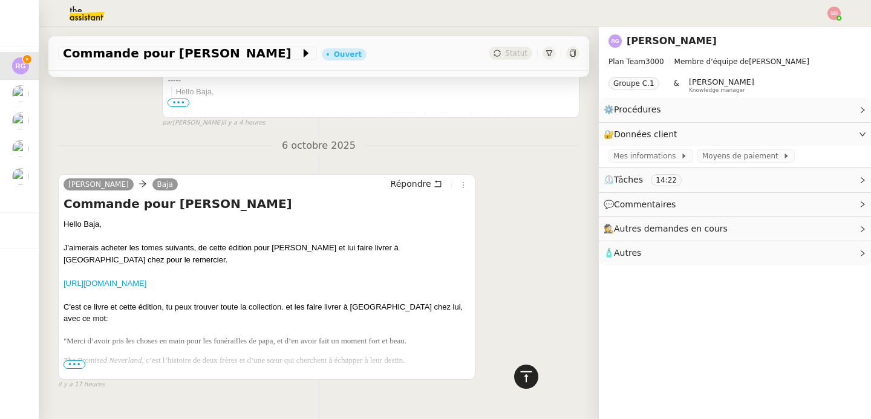
click at [519, 371] on icon at bounding box center [526, 376] width 15 height 15
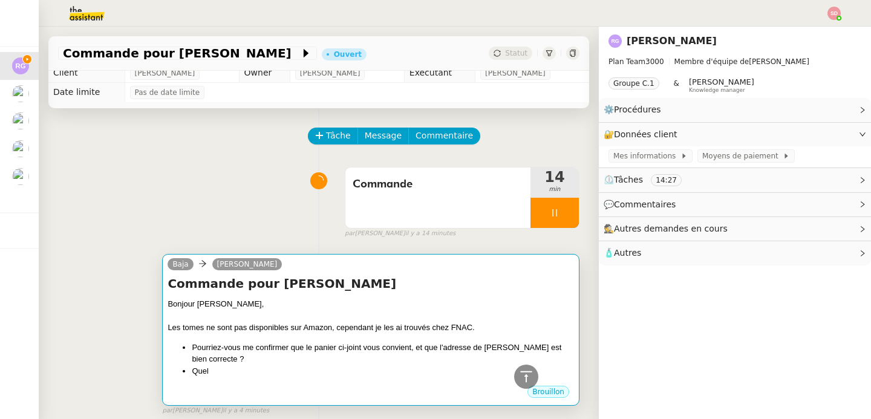
scroll to position [0, 0]
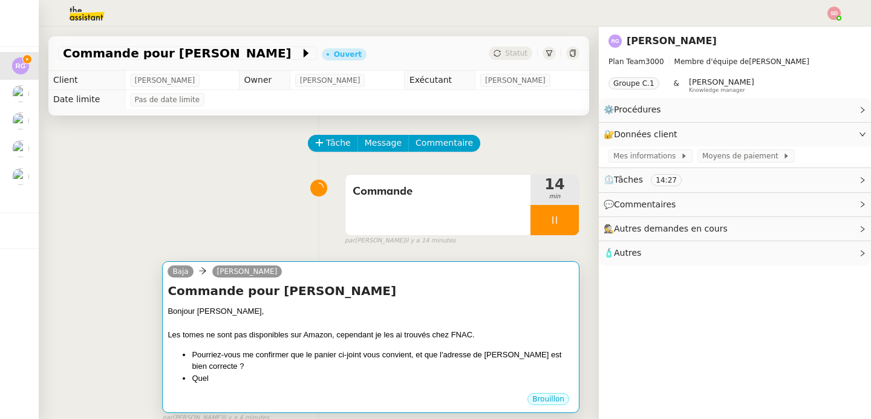
click at [437, 320] on div at bounding box center [370, 323] width 406 height 12
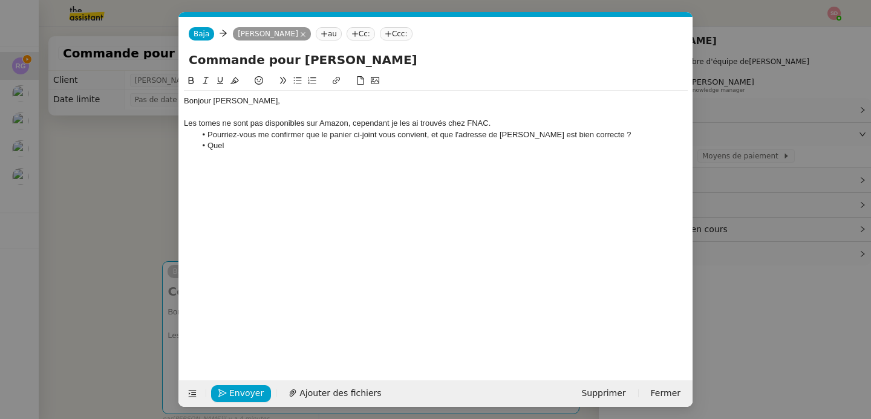
scroll to position [0, 25]
click at [215, 143] on li "Quel" at bounding box center [442, 145] width 492 height 11
click at [325, 388] on span "Ajouter des fichiers" at bounding box center [340, 393] width 82 height 14
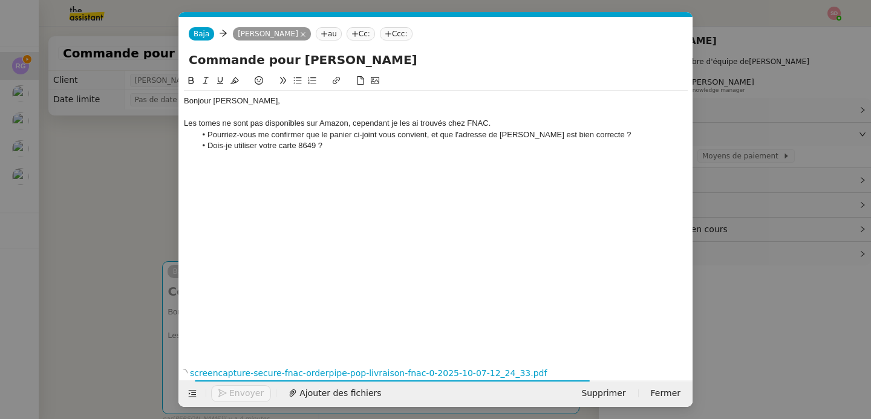
click at [469, 123] on div "Les tomes ne sont pas disponibles sur Amazon, cependant je les ai trouvés chez …" at bounding box center [436, 123] width 504 height 11
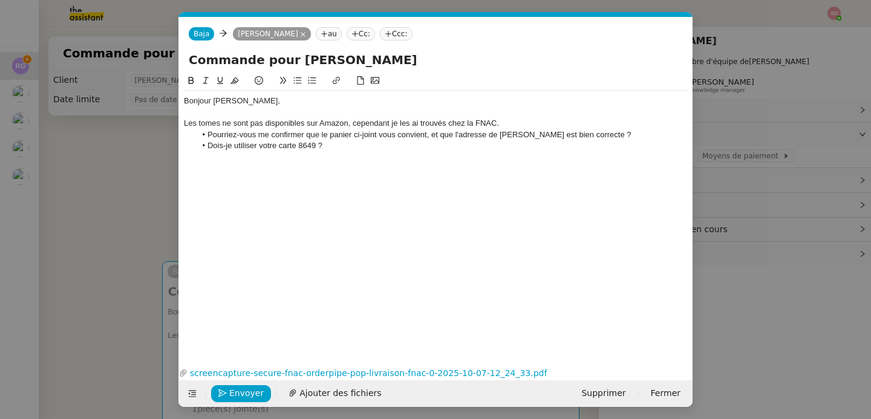
click at [438, 146] on li "Dois-je utiliser votre carte 8649 ?" at bounding box center [442, 145] width 492 height 11
drag, startPoint x: 329, startPoint y: 135, endPoint x: 426, endPoint y: 131, distance: 97.4
click at [426, 131] on li "Pourriez-vous me confirmer que le panier ci-joint vous convient, et que l'adres…" at bounding box center [442, 134] width 492 height 11
click at [187, 76] on icon at bounding box center [191, 80] width 8 height 8
drag, startPoint x: 469, startPoint y: 136, endPoint x: 591, endPoint y: 138, distance: 122.2
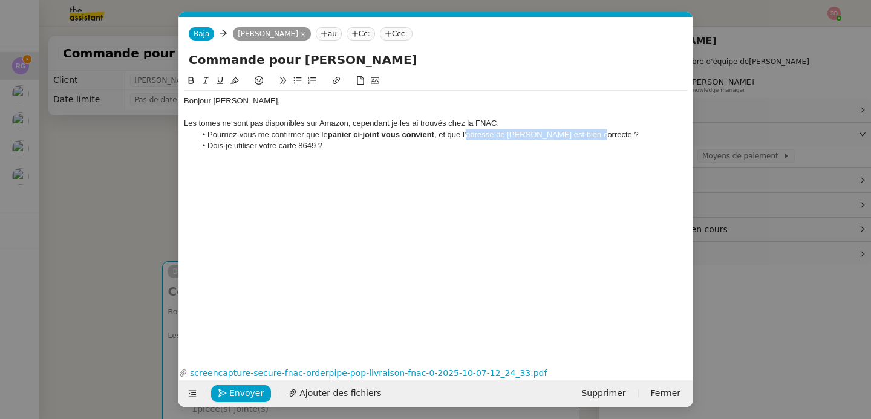
click at [591, 138] on li "Pourriez-vous me confirmer que le panier ci-joint vous convient , et que l'adre…" at bounding box center [442, 134] width 492 height 11
click at [193, 80] on icon at bounding box center [191, 80] width 8 height 8
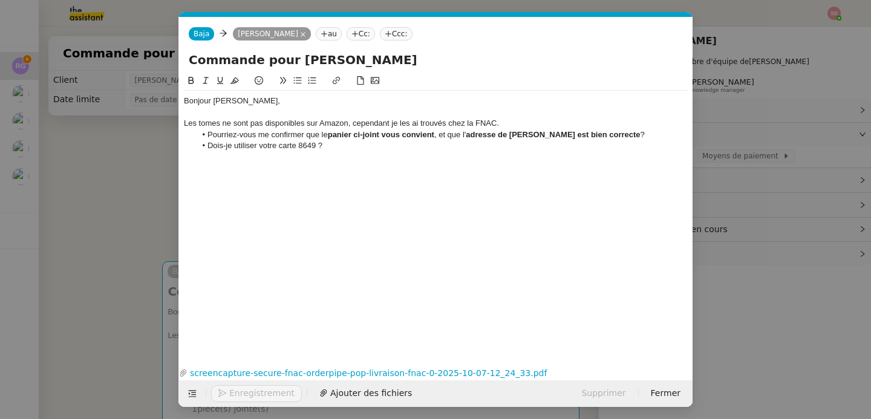
click at [361, 146] on li "Dois-je utiliser votre carte 8649 ?" at bounding box center [442, 145] width 492 height 11
click at [229, 391] on span "Envoyer" at bounding box center [246, 393] width 34 height 14
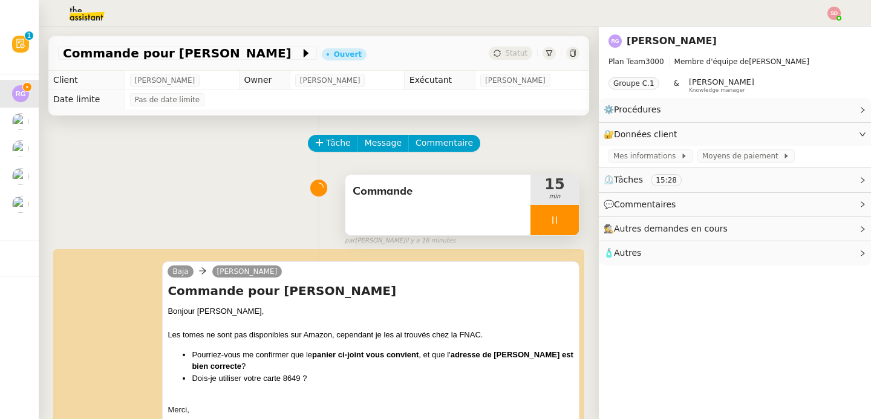
click at [554, 215] on div at bounding box center [554, 220] width 48 height 30
click at [562, 215] on icon at bounding box center [567, 220] width 10 height 10
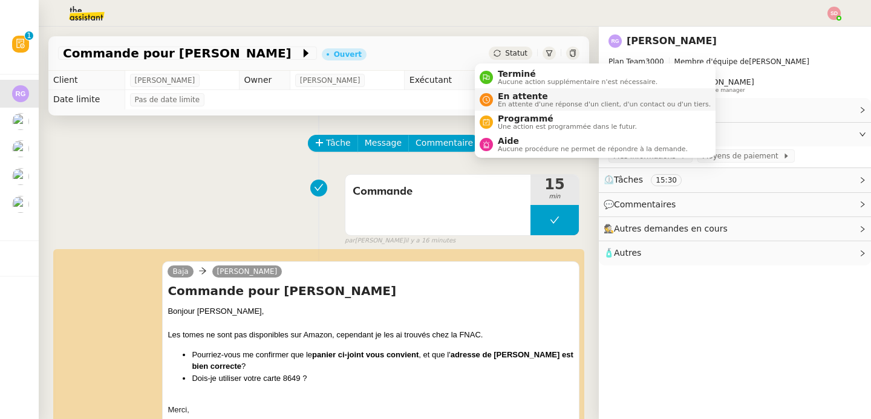
click at [493, 103] on div "En attente En attente d'une réponse d'un client, d'un contact ou d'un tiers." at bounding box center [602, 99] width 218 height 16
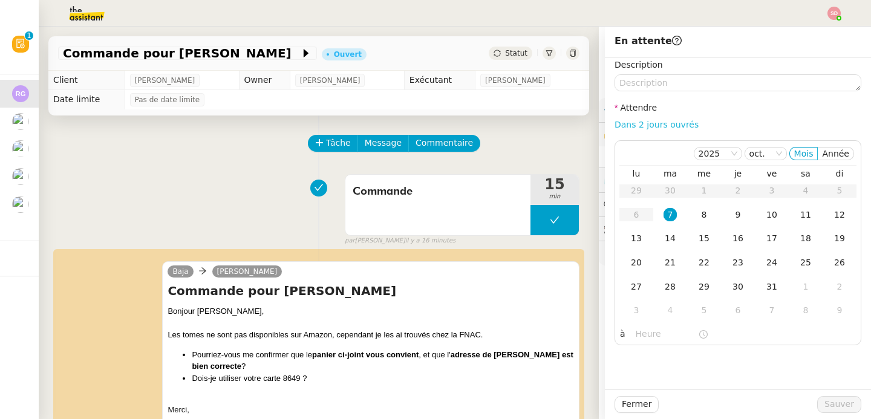
click at [646, 125] on link "Dans 2 jours ouvrés" at bounding box center [656, 125] width 84 height 10
click at [637, 332] on input "07:00" at bounding box center [667, 334] width 62 height 14
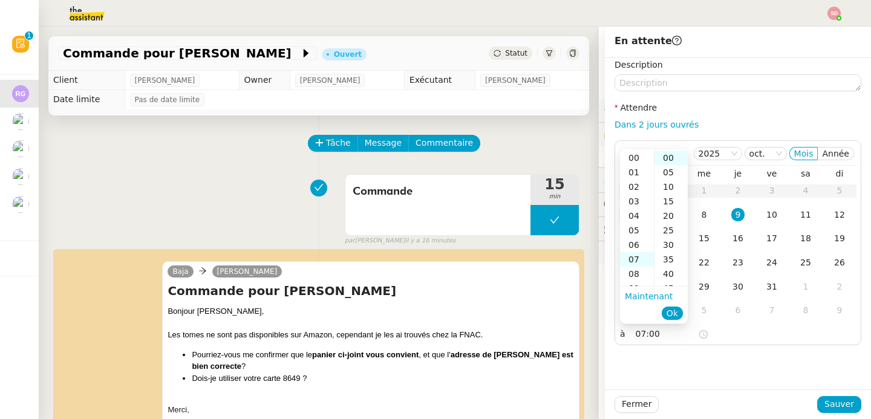
scroll to position [102, 0]
click at [630, 214] on div "11" at bounding box center [637, 216] width 34 height 15
type input "11:00"
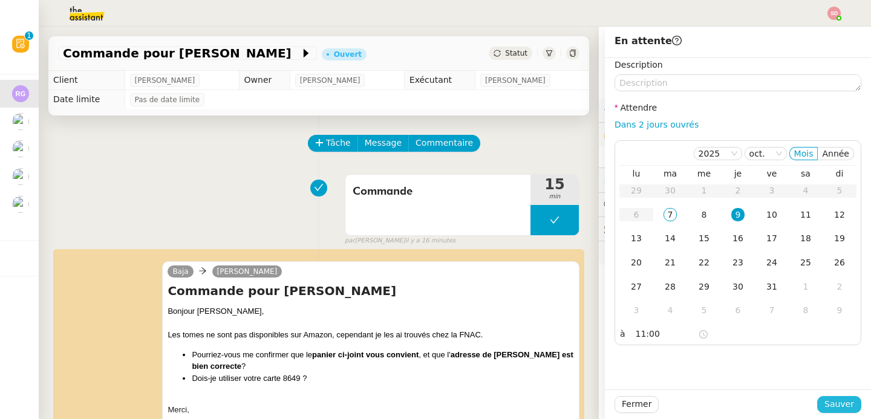
click at [836, 406] on span "Sauver" at bounding box center [839, 404] width 30 height 14
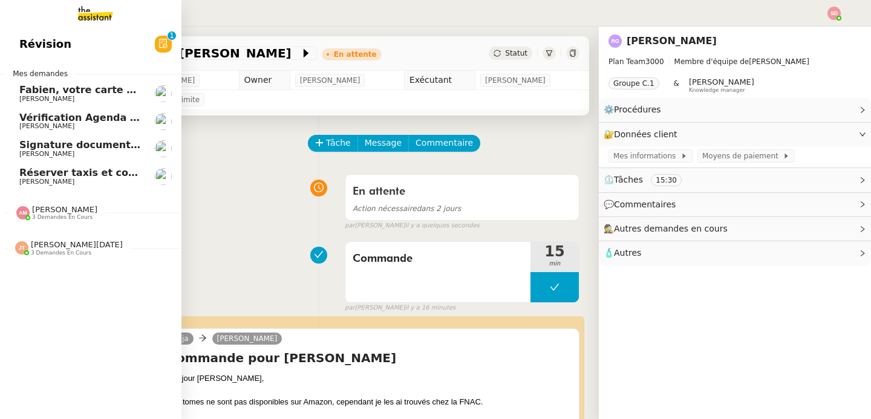
click at [118, 171] on span "Réserver taxis et confirmer bus" at bounding box center [105, 172] width 172 height 11
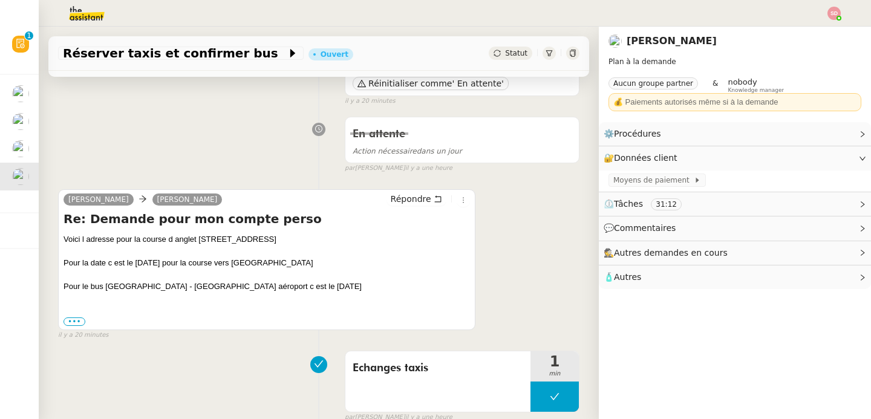
scroll to position [236, 0]
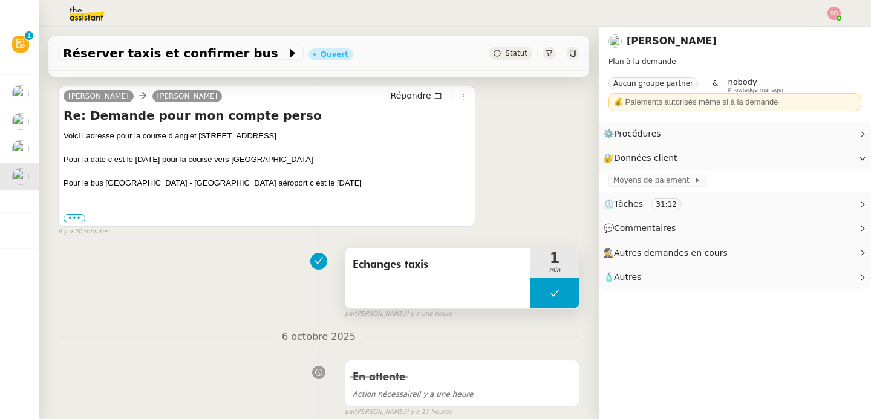
click at [530, 281] on button at bounding box center [554, 293] width 48 height 30
click at [530, 281] on div at bounding box center [542, 293] width 24 height 30
click at [548, 296] on div at bounding box center [554, 293] width 48 height 30
click at [562, 296] on icon at bounding box center [567, 293] width 10 height 10
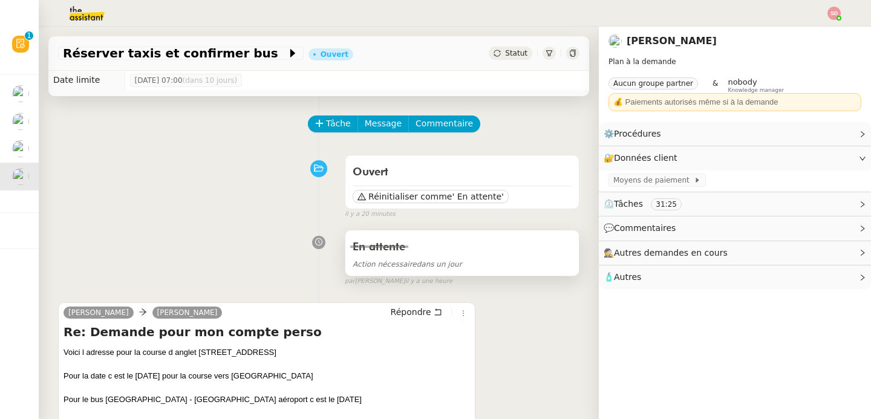
scroll to position [0, 0]
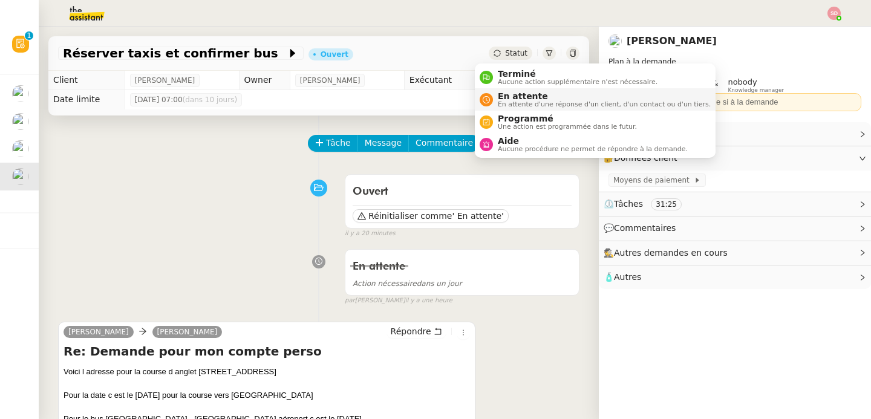
click at [500, 99] on span "En attente" at bounding box center [604, 96] width 213 height 10
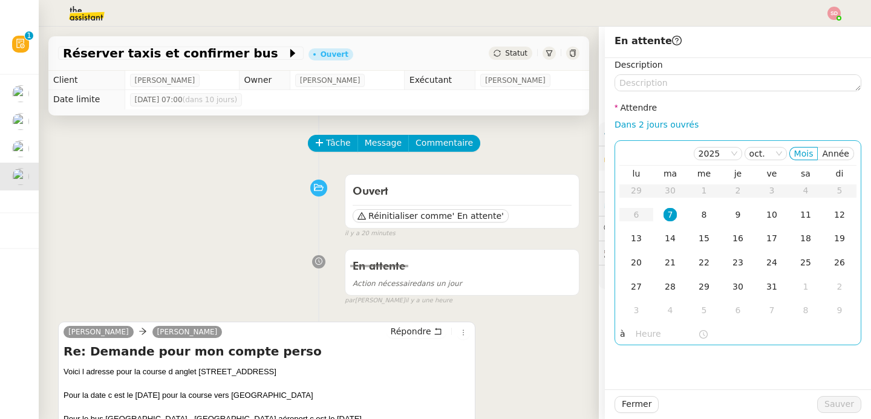
click at [636, 339] on input "text" at bounding box center [667, 334] width 62 height 14
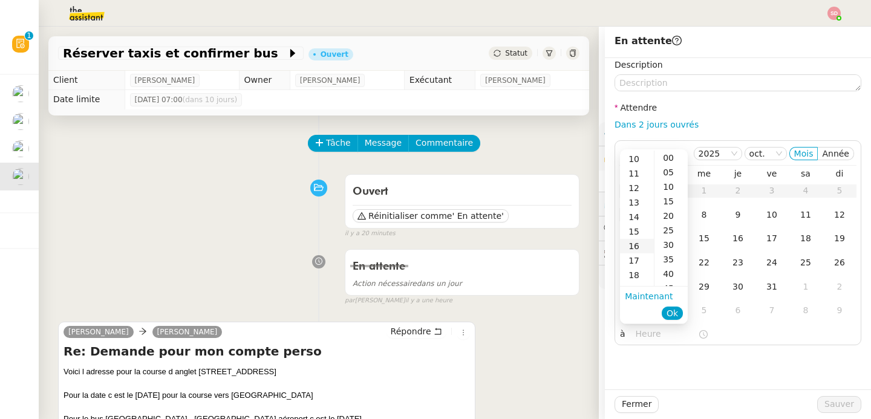
click at [638, 247] on div "16" at bounding box center [637, 246] width 34 height 15
click at [668, 158] on div "00" at bounding box center [670, 158] width 33 height 15
type input "16:00"
click at [672, 307] on span "Ok" at bounding box center [671, 313] width 11 height 12
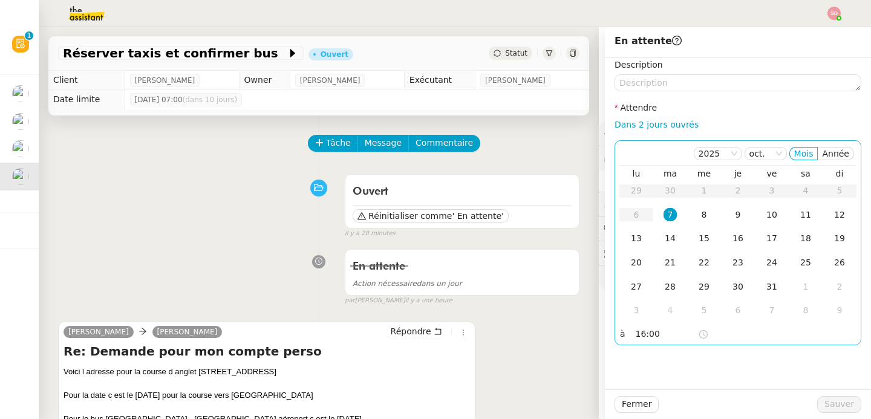
click at [663, 213] on div "7" at bounding box center [669, 214] width 13 height 13
click at [836, 402] on span "Sauver" at bounding box center [839, 404] width 30 height 14
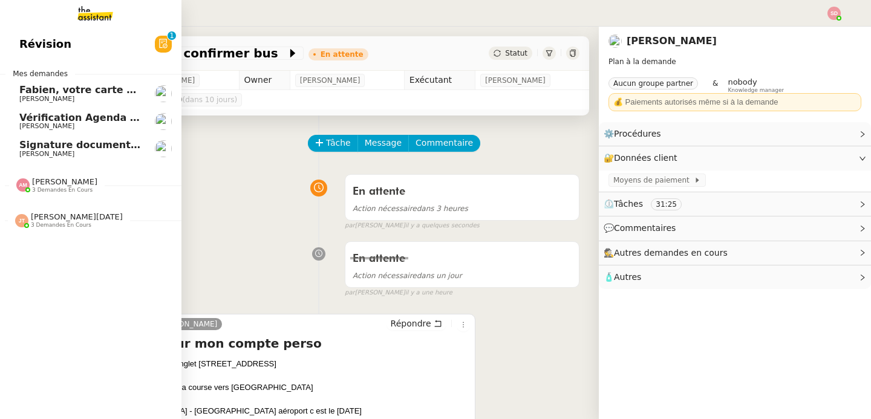
click at [57, 91] on span "Fabien, votre carte Liberté expire dans 9 jours" at bounding box center [146, 89] width 254 height 11
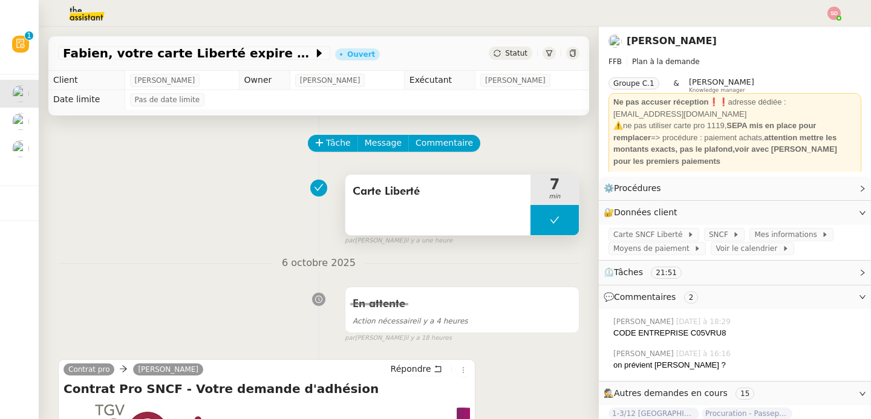
click at [551, 230] on button at bounding box center [554, 220] width 48 height 30
click at [530, 227] on div at bounding box center [542, 220] width 24 height 30
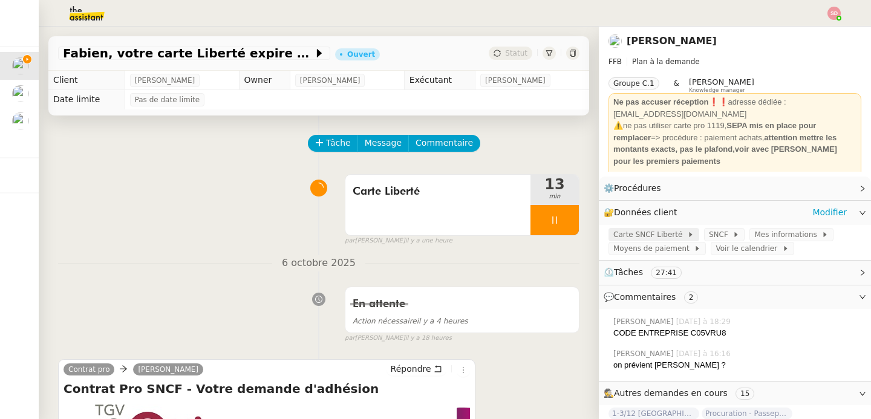
click at [652, 236] on span "Carte SNCF Liberté" at bounding box center [650, 235] width 74 height 12
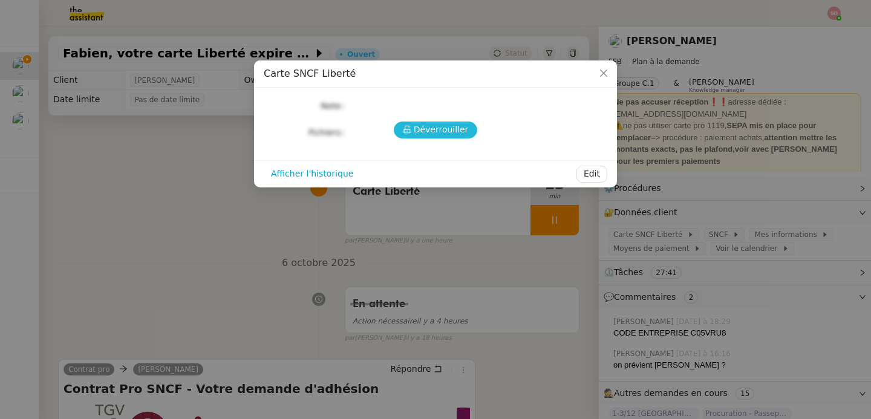
click at [419, 125] on span "Déverrouiller" at bounding box center [441, 130] width 55 height 14
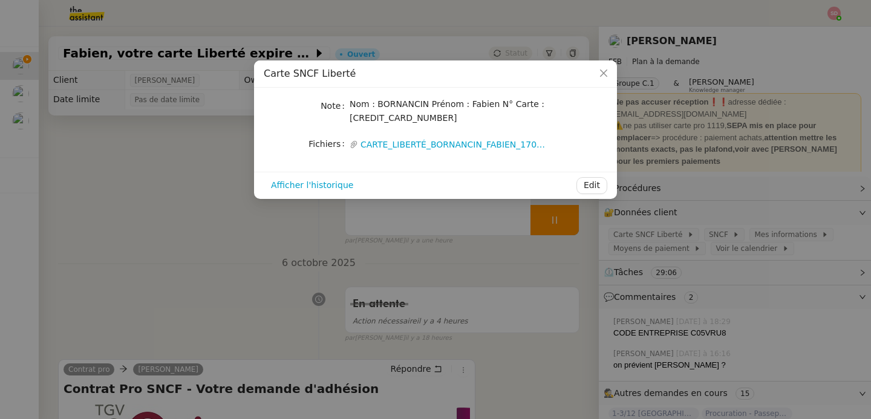
click at [199, 267] on nz-modal-container "Carte SNCF Liberté Note Nom : BORNANCIN Prénom : Fabien N° Carte : 290901 15 33…" at bounding box center [435, 209] width 871 height 419
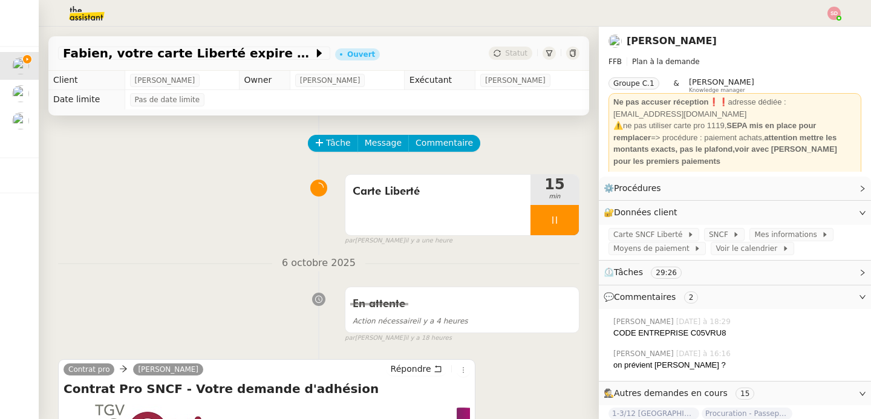
click at [172, 74] on span "[PERSON_NAME]" at bounding box center [165, 80] width 60 height 12
copy span "[PERSON_NAME]"
click at [569, 53] on icon at bounding box center [572, 53] width 7 height 7
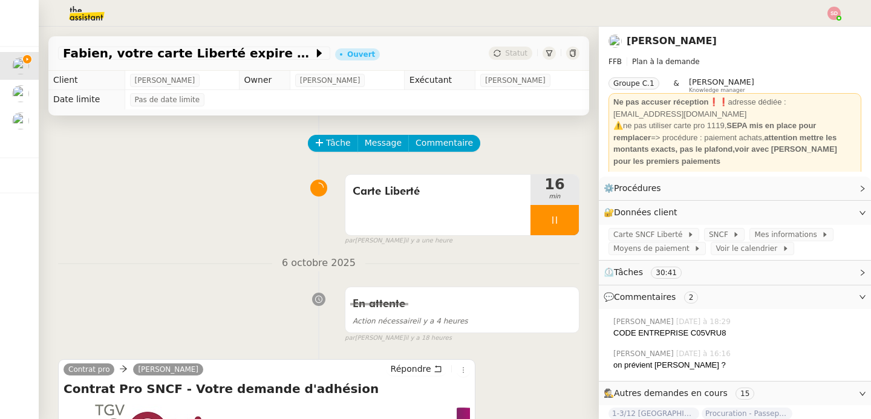
click at [64, 177] on div "Carte Liberté 16 min false par Sheida D. il y a une heure" at bounding box center [318, 207] width 521 height 77
click at [201, 264] on nz-divider "6 octobre 2025" at bounding box center [318, 263] width 521 height 16
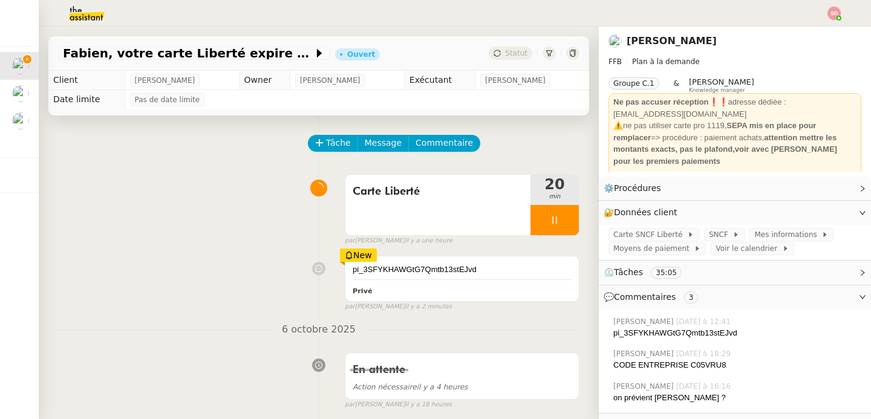
click at [181, 233] on div "Carte Liberté 20 min false par Sheida D. il y a une heure" at bounding box center [318, 207] width 521 height 77
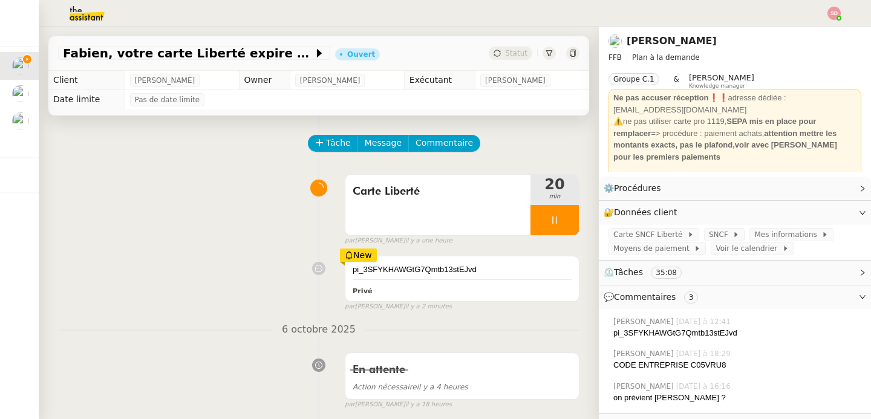
scroll to position [120, 0]
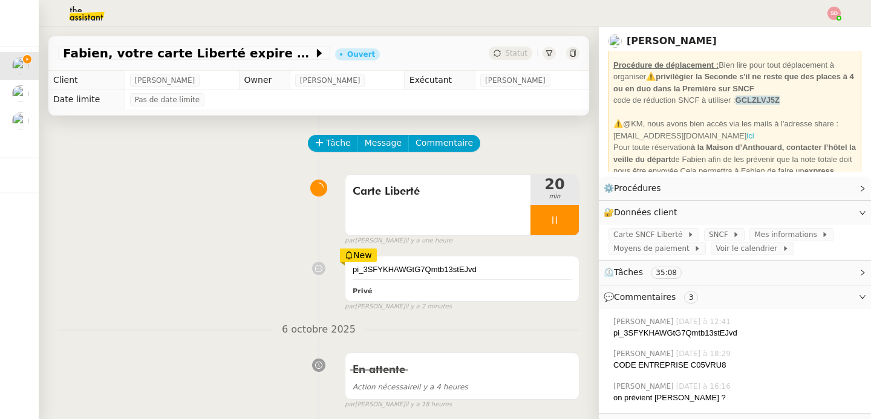
click at [746, 137] on link "ici" at bounding box center [749, 135] width 7 height 9
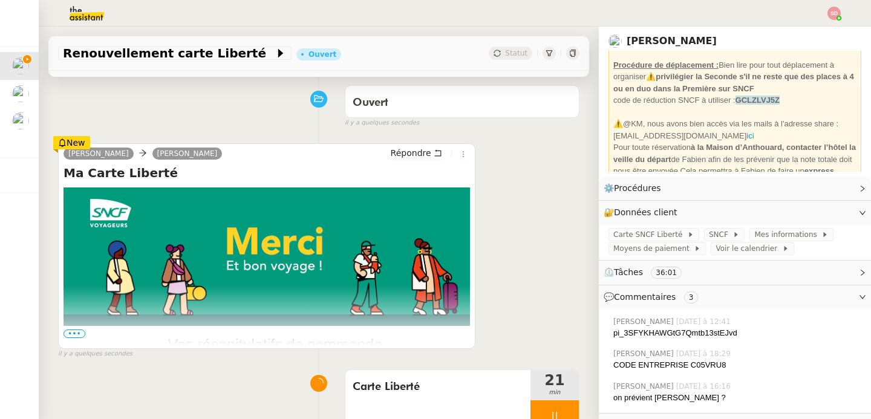
scroll to position [89, 0]
click at [73, 331] on span "•••" at bounding box center [74, 333] width 22 height 8
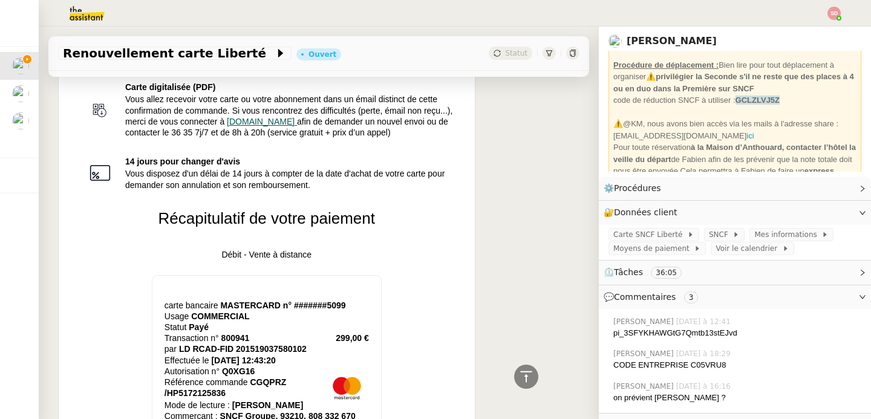
scroll to position [529, 0]
click at [256, 125] on span "tgvinoui.sncf" at bounding box center [261, 122] width 68 height 10
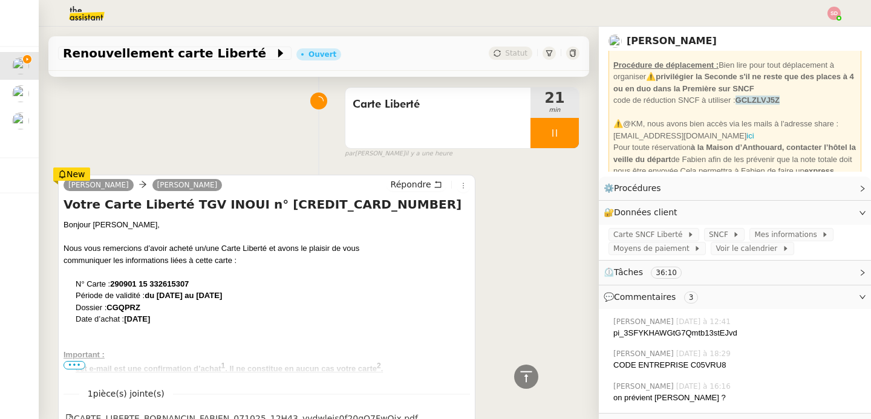
scroll to position [1190, 0]
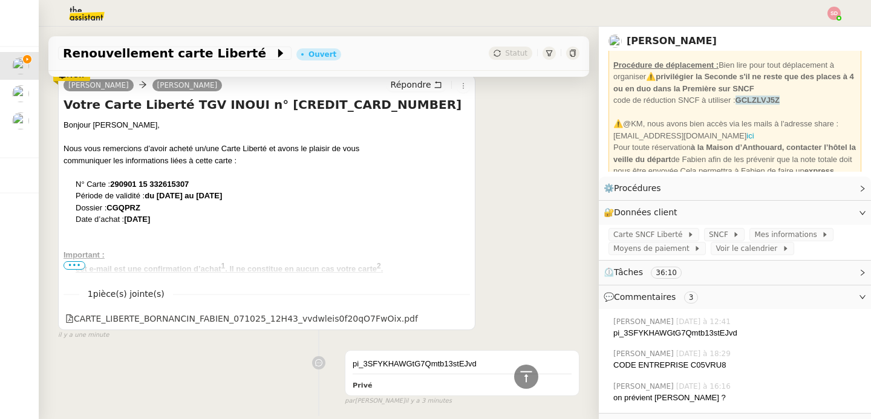
click at [71, 265] on span "•••" at bounding box center [74, 265] width 22 height 8
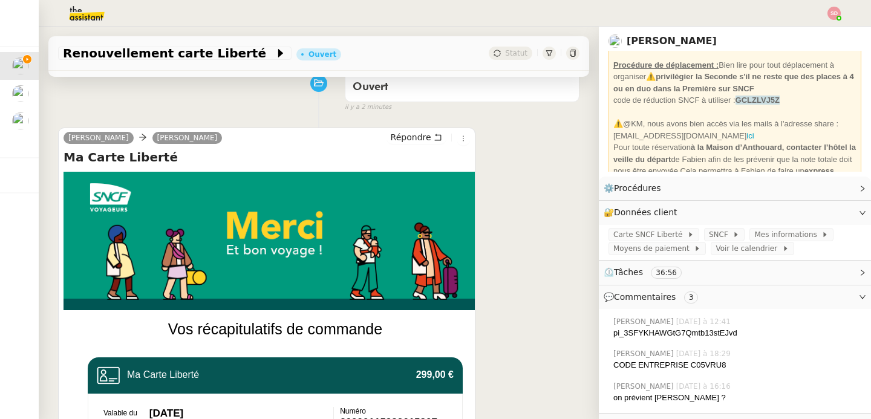
scroll to position [340, 0]
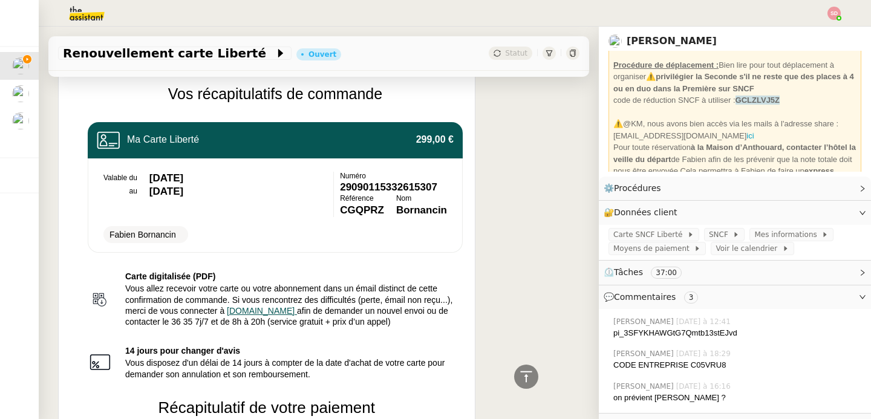
click at [363, 206] on strong "CGQPRZ" at bounding box center [362, 209] width 44 height 11
copy strong "CGQPRZ"
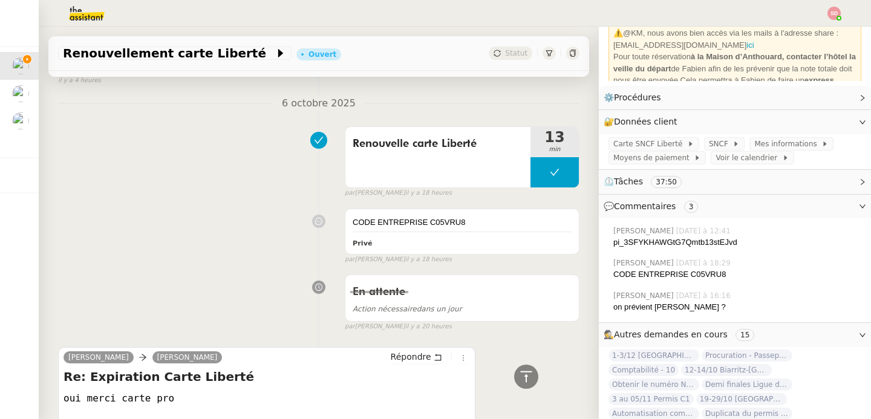
scroll to position [2889, 0]
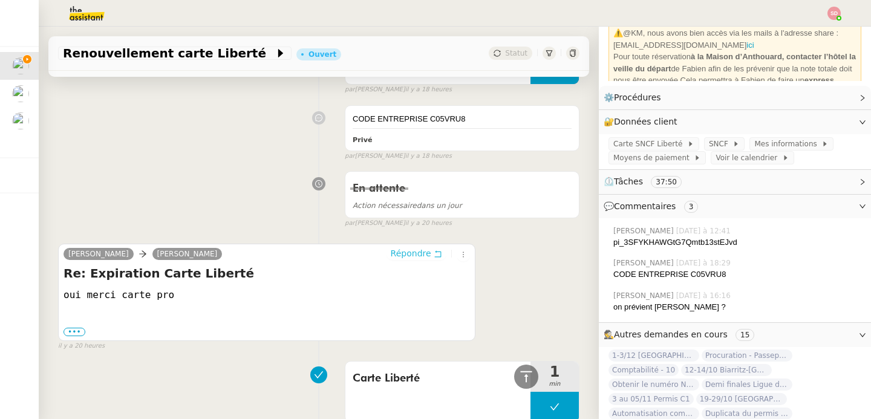
click at [415, 259] on span "Répondre" at bounding box center [411, 253] width 41 height 12
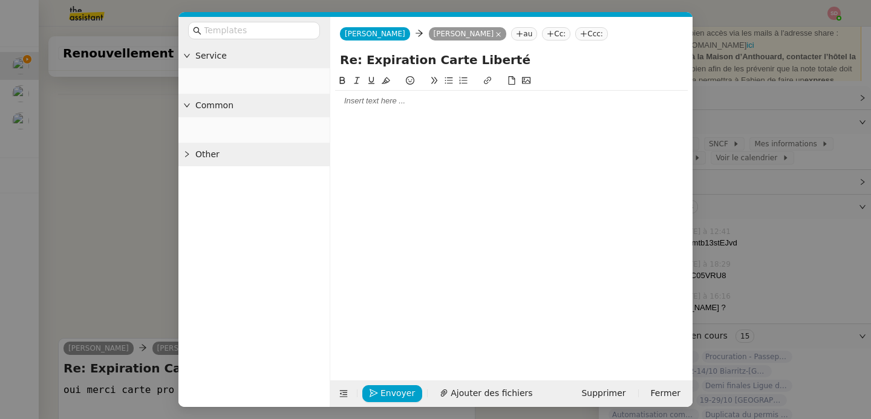
scroll to position [2983, 0]
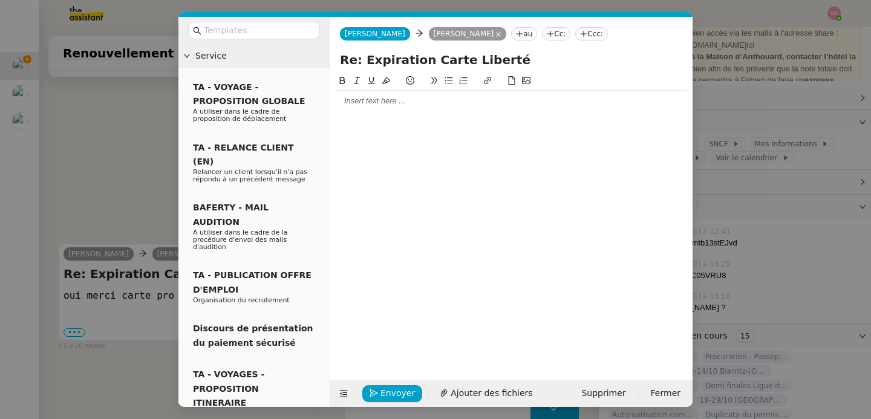
click at [408, 105] on div at bounding box center [511, 101] width 353 height 11
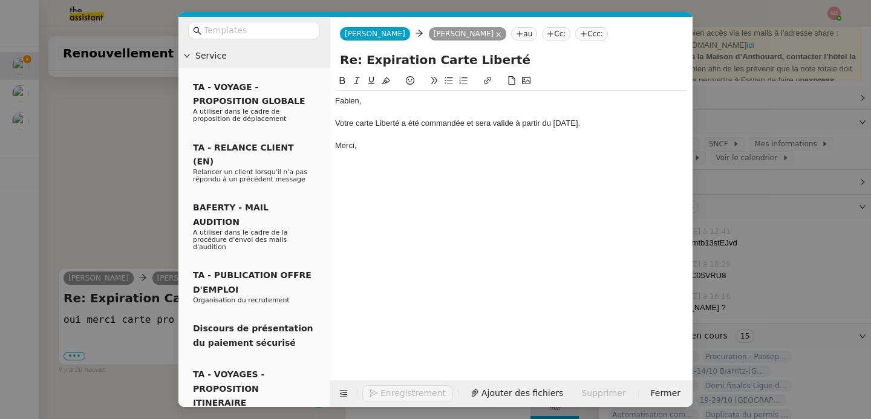
scroll to position [3042, 0]
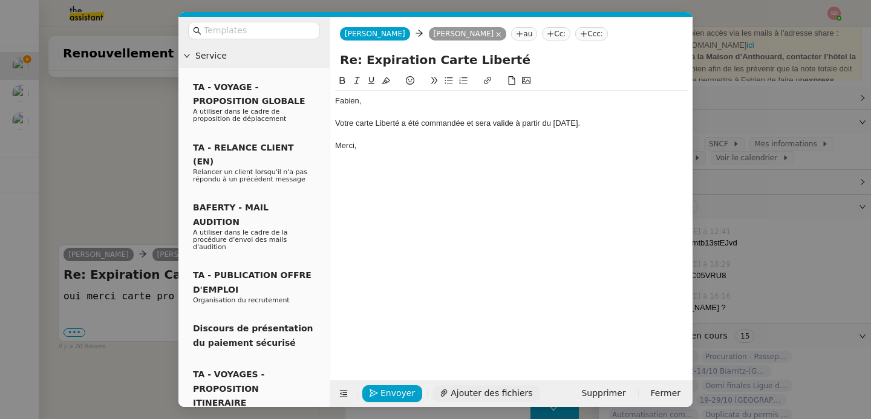
click at [480, 394] on span "Ajouter des fichiers" at bounding box center [491, 393] width 82 height 14
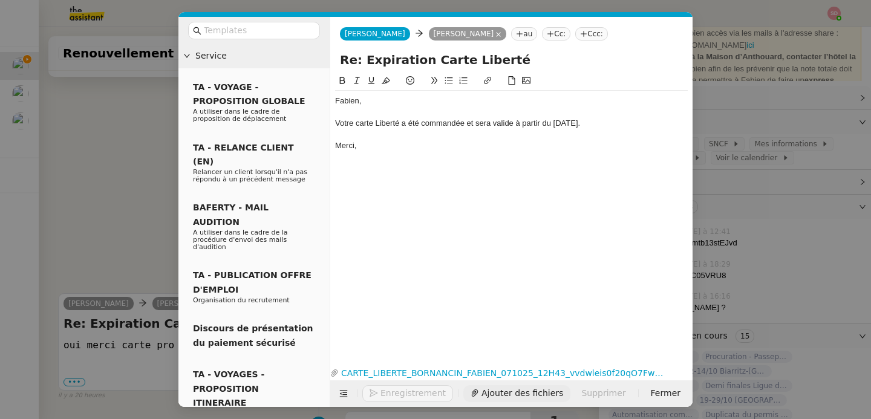
scroll to position [3092, 0]
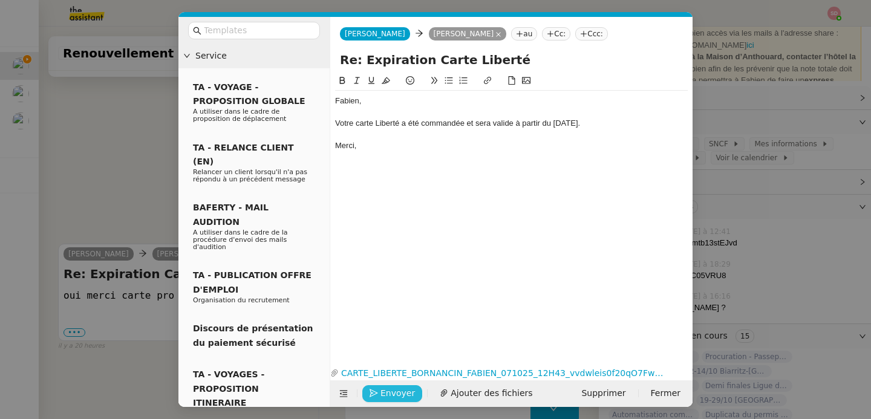
click at [375, 394] on icon "button" at bounding box center [373, 393] width 8 height 8
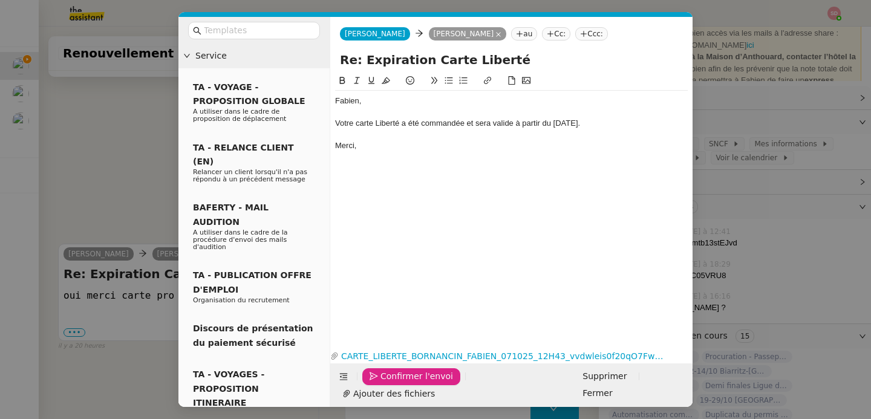
click at [375, 381] on icon "button" at bounding box center [373, 376] width 8 height 8
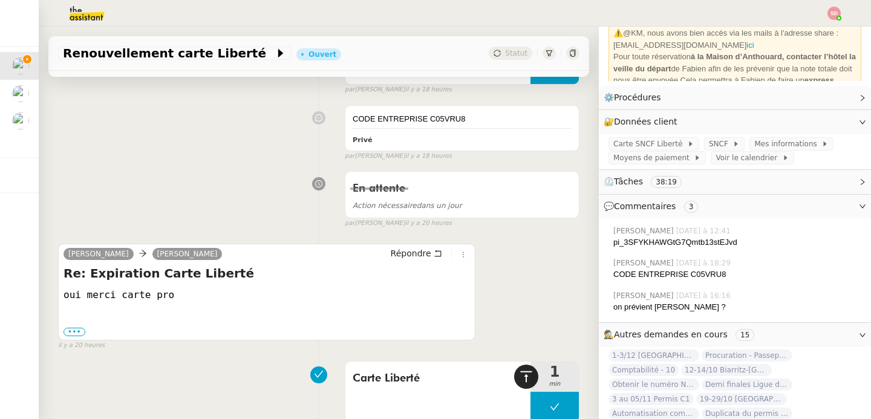
click at [519, 375] on icon at bounding box center [526, 376] width 15 height 15
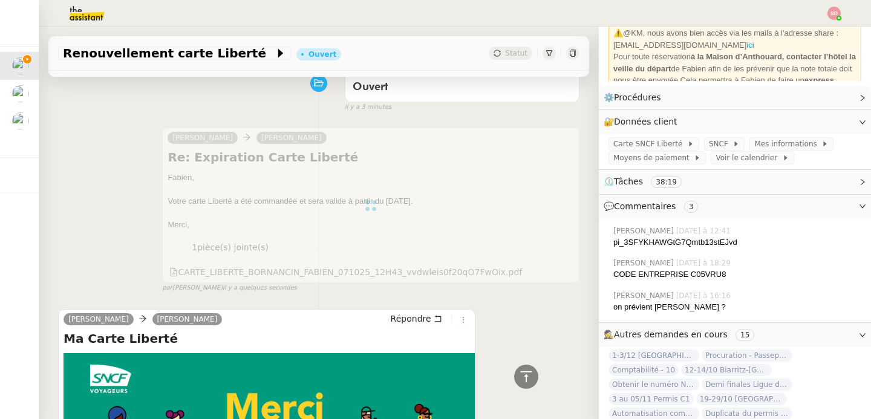
scroll to position [0, 0]
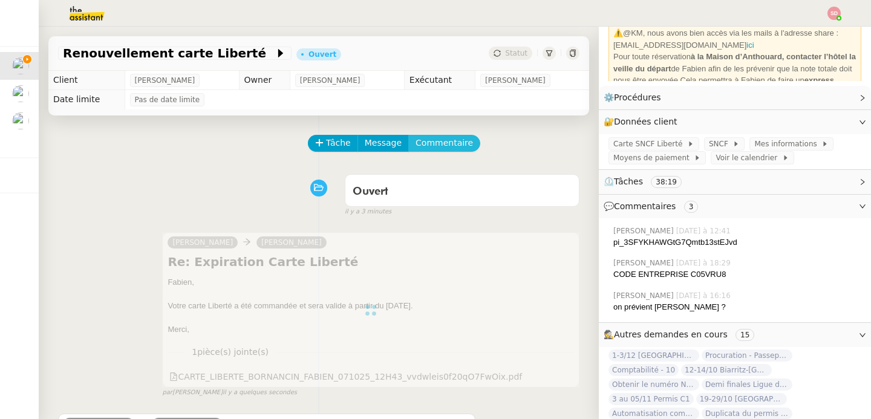
click at [452, 145] on span "Commentaire" at bounding box center [443, 143] width 57 height 14
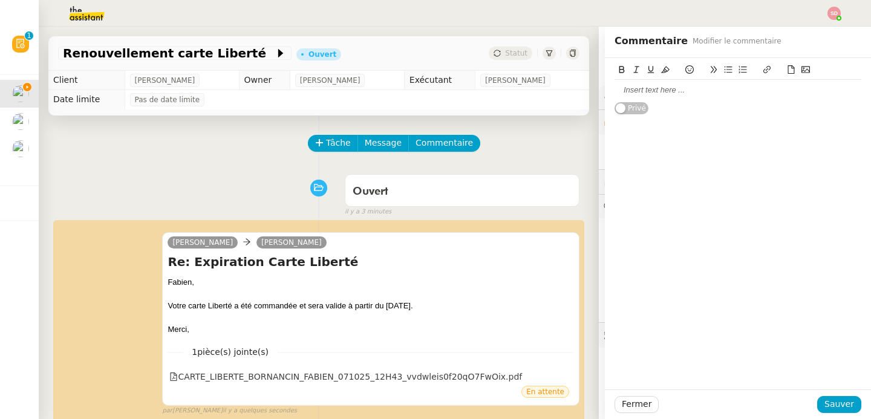
click at [787, 71] on icon at bounding box center [791, 69] width 8 height 8
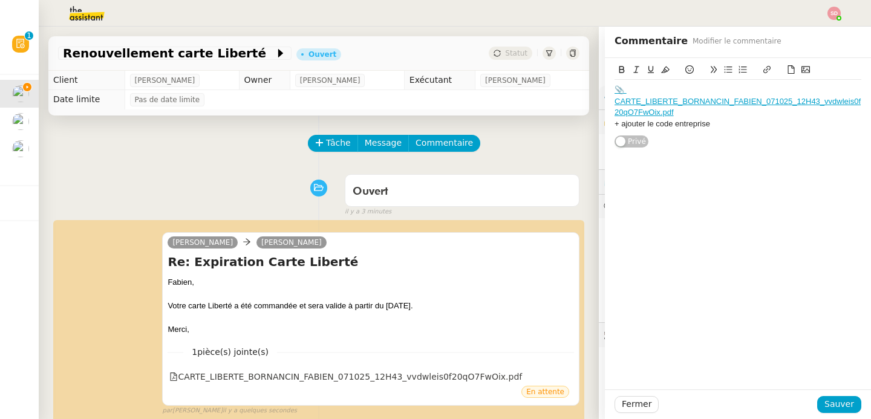
click at [680, 120] on div "+ ajouter le code entreprise" at bounding box center [737, 124] width 247 height 11
click at [614, 65] on button at bounding box center [621, 70] width 15 height 14
click at [824, 409] on span "Sauver" at bounding box center [839, 404] width 30 height 14
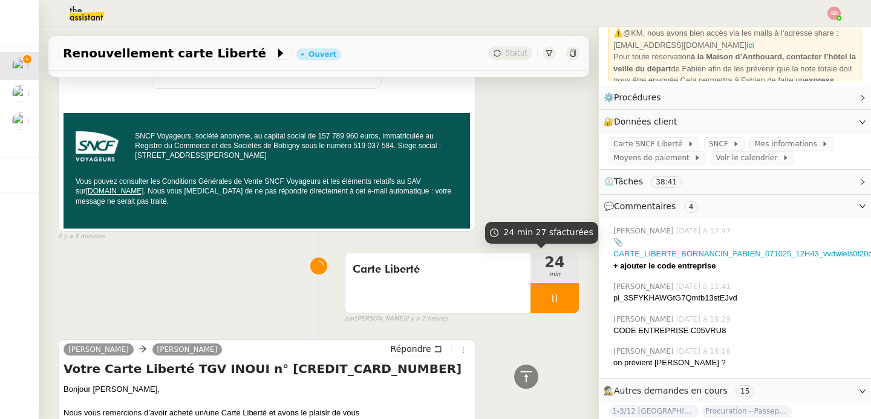
scroll to position [1297, 0]
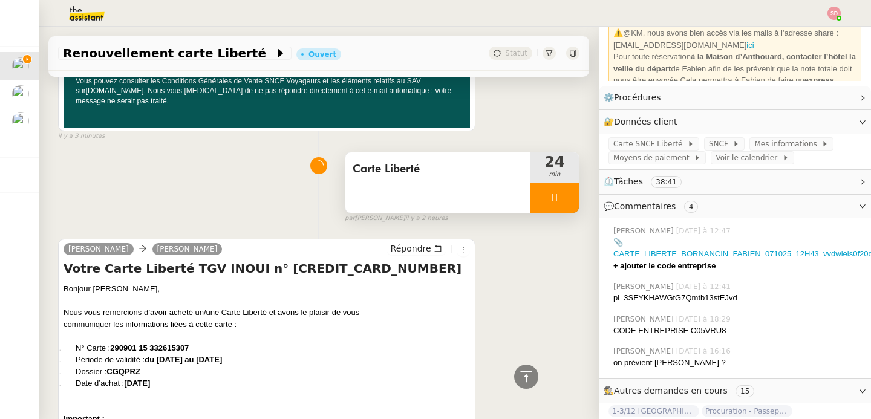
click at [558, 192] on div at bounding box center [554, 198] width 48 height 30
click at [558, 192] on button at bounding box center [566, 198] width 24 height 30
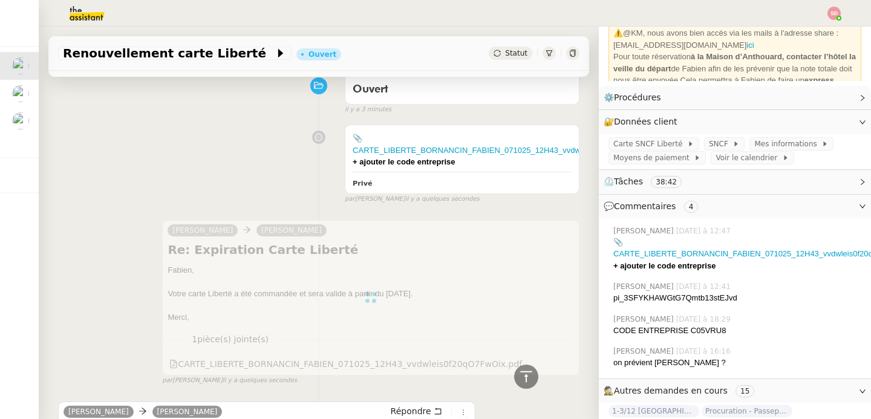
scroll to position [0, 0]
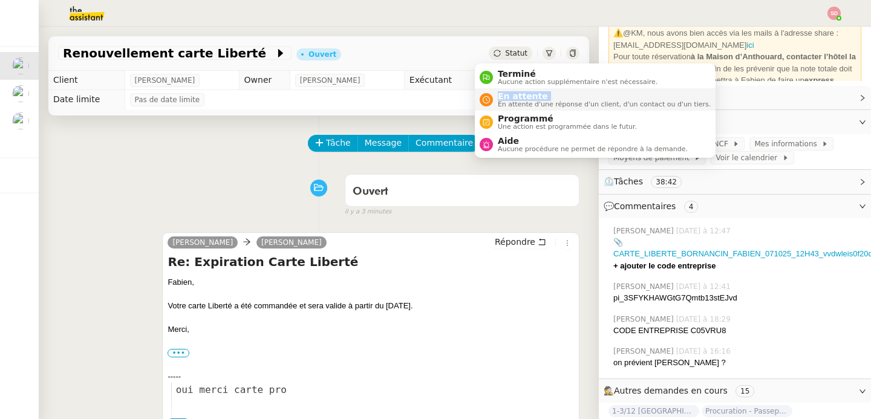
click at [497, 101] on div "En attente En attente d'une réponse d'un client, d'un contact ou d'un tiers." at bounding box center [602, 99] width 218 height 16
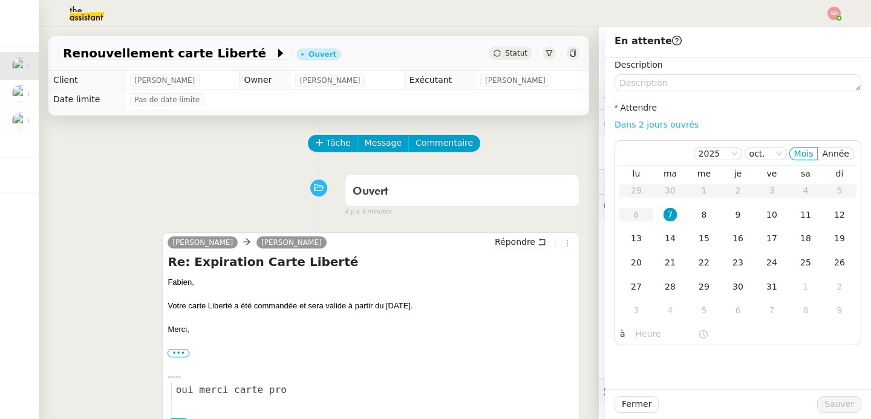
click at [649, 126] on link "Dans 2 jours ouvrés" at bounding box center [656, 125] width 84 height 10
click at [731, 237] on div "16" at bounding box center [737, 238] width 13 height 13
click at [636, 332] on input "07:00" at bounding box center [667, 334] width 62 height 14
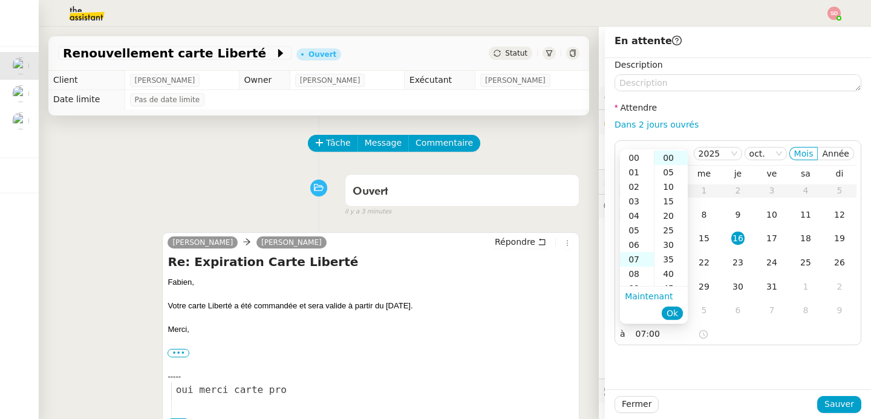
scroll to position [102, 0]
click at [634, 256] on div "14" at bounding box center [637, 259] width 34 height 15
type input "14:00"
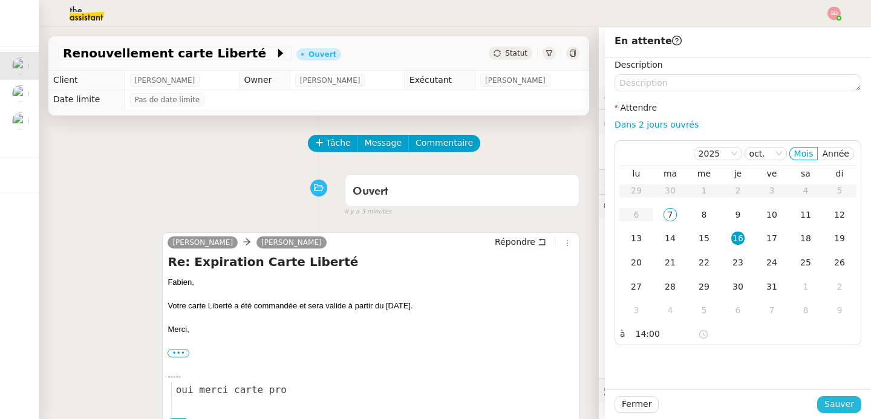
click at [831, 401] on span "Sauver" at bounding box center [839, 404] width 30 height 14
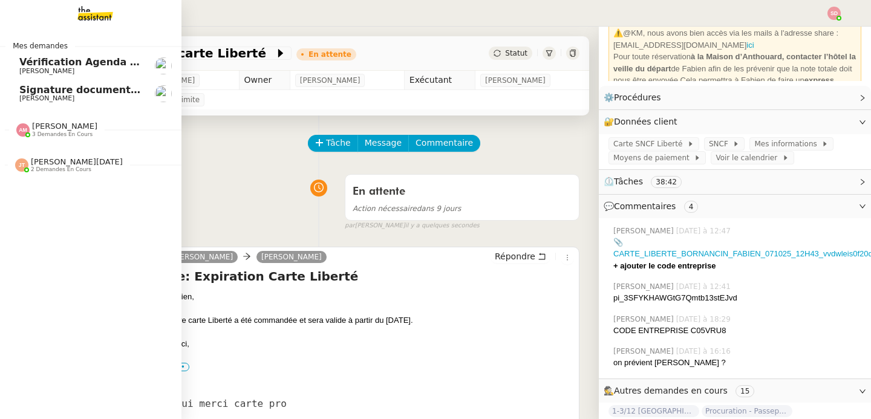
click at [19, 92] on span "Signature document sortie" at bounding box center [92, 89] width 146 height 11
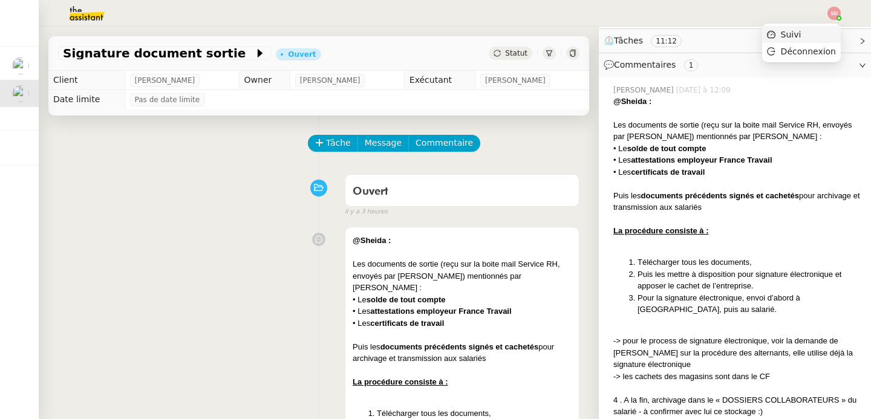
click at [813, 30] on li "Suivi" at bounding box center [801, 34] width 79 height 17
